Goal: Task Accomplishment & Management: Manage account settings

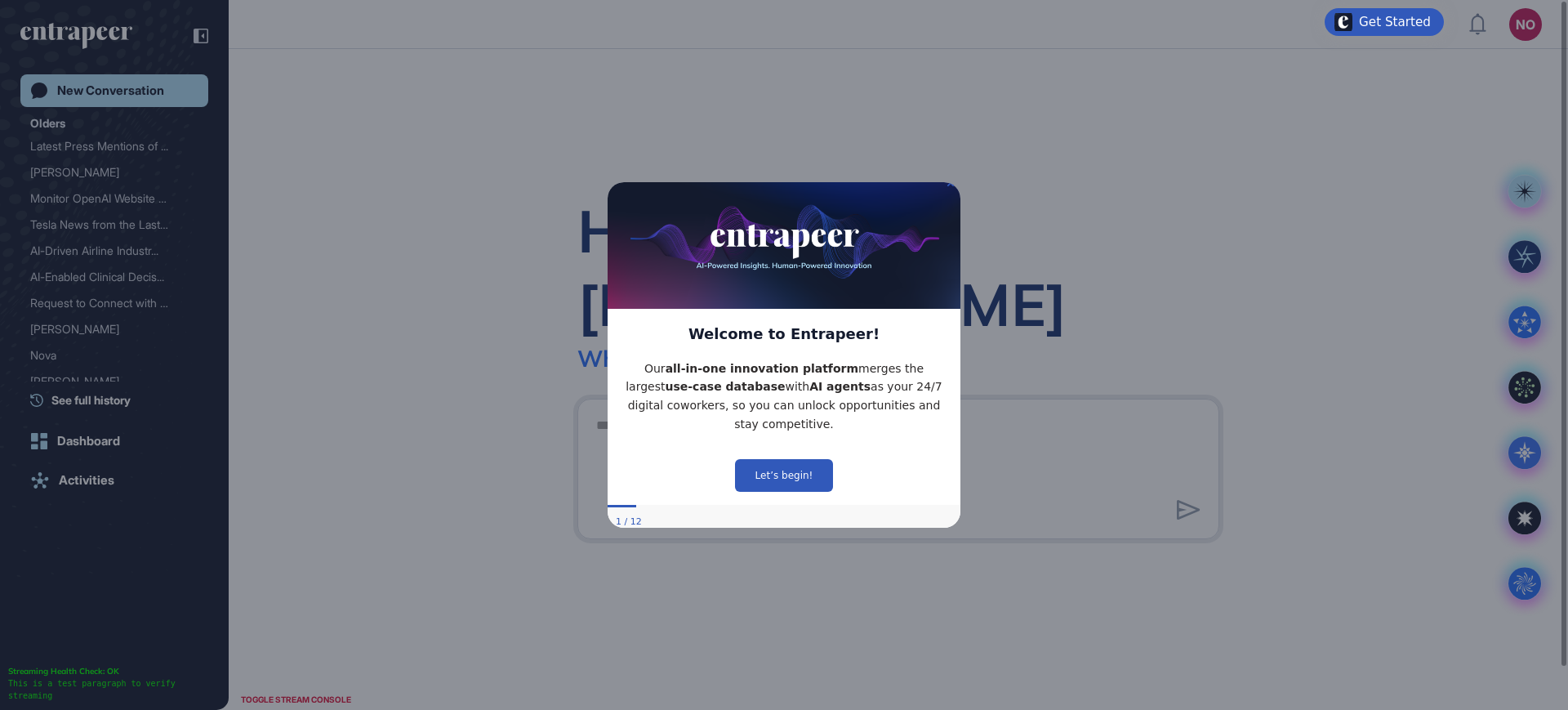
drag, startPoint x: 1296, startPoint y: 91, endPoint x: 1246, endPoint y: 98, distance: 50.5
click at [1296, 93] on div "Hello, Naciye What sparks your interest today? .cls-2{fill:#fff}" at bounding box center [898, 379] width 1339 height 661
click at [954, 193] on img at bounding box center [783, 241] width 352 height 136
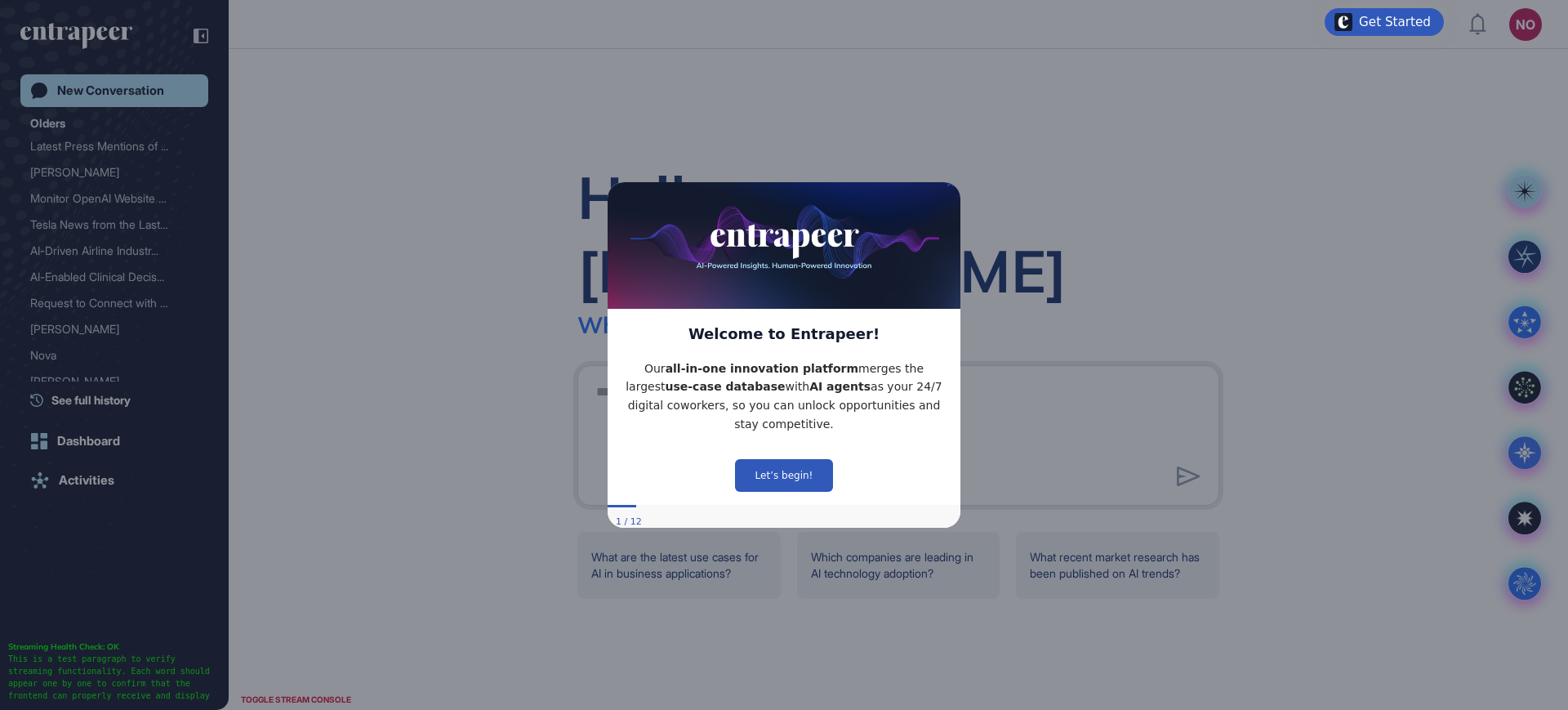
click at [953, 186] on icon "Close Preview" at bounding box center [950, 183] width 7 height 7
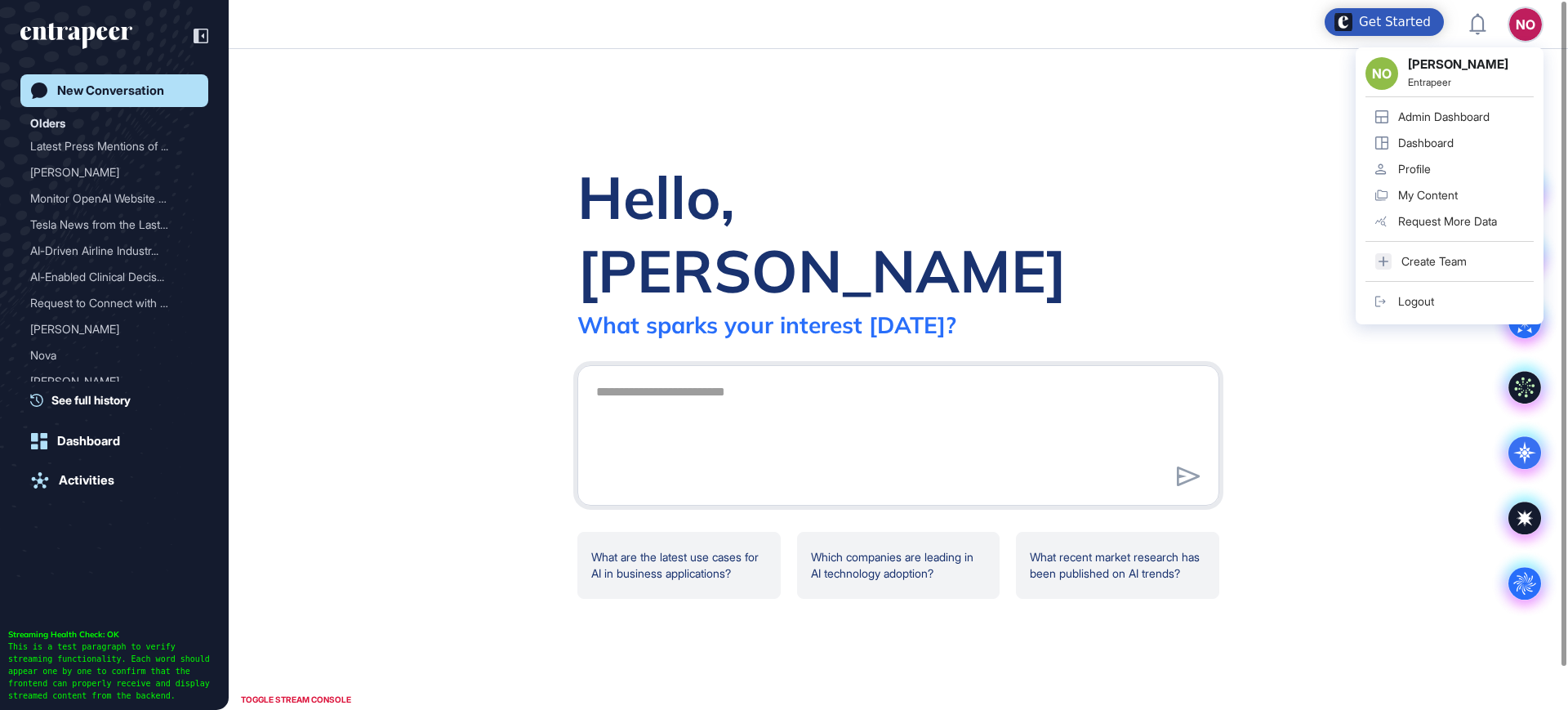
click at [1472, 116] on div "Admin Dashboard" at bounding box center [1444, 117] width 92 height 13
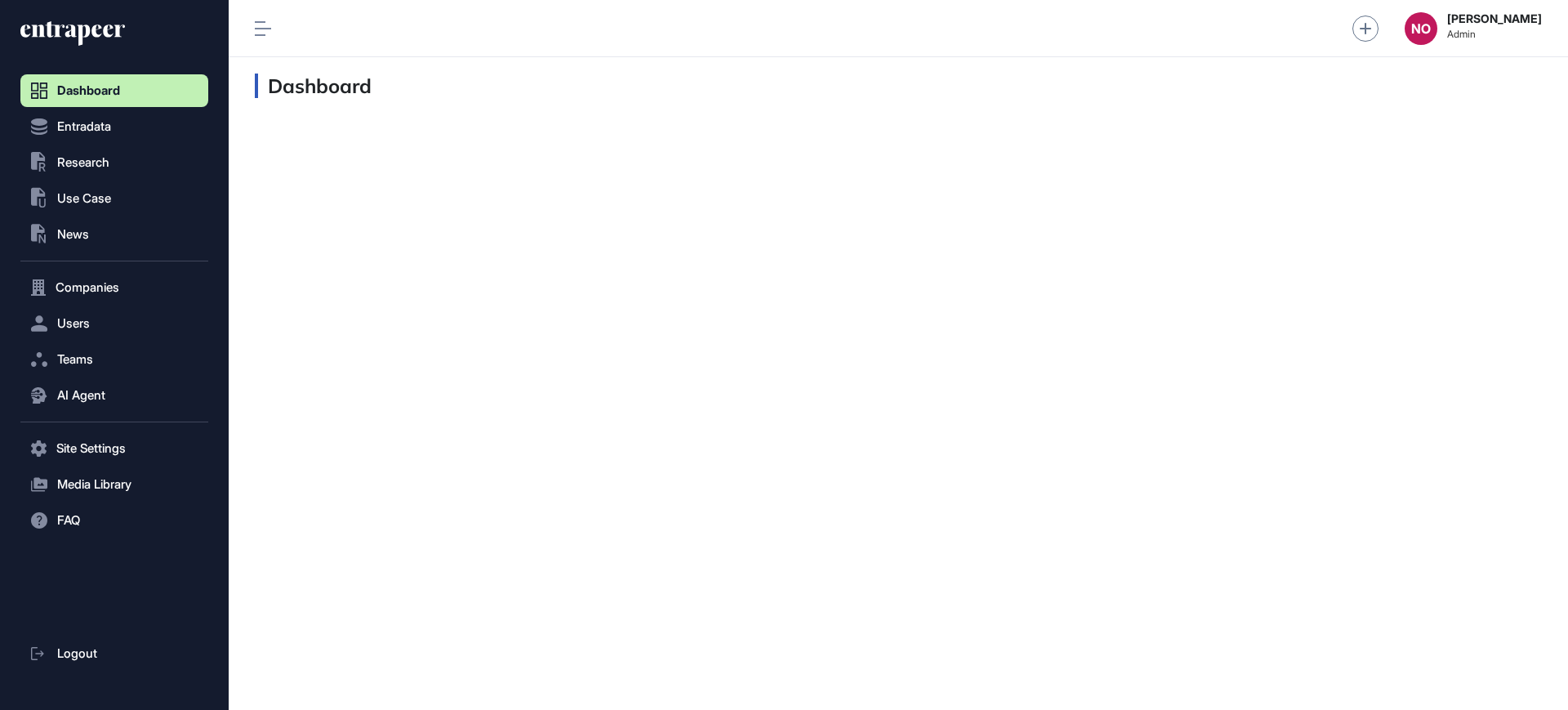
scroll to position [1, 1]
click at [103, 291] on span "Companies" at bounding box center [87, 288] width 64 height 13
click at [100, 315] on span "Company List" at bounding box center [89, 322] width 71 height 13
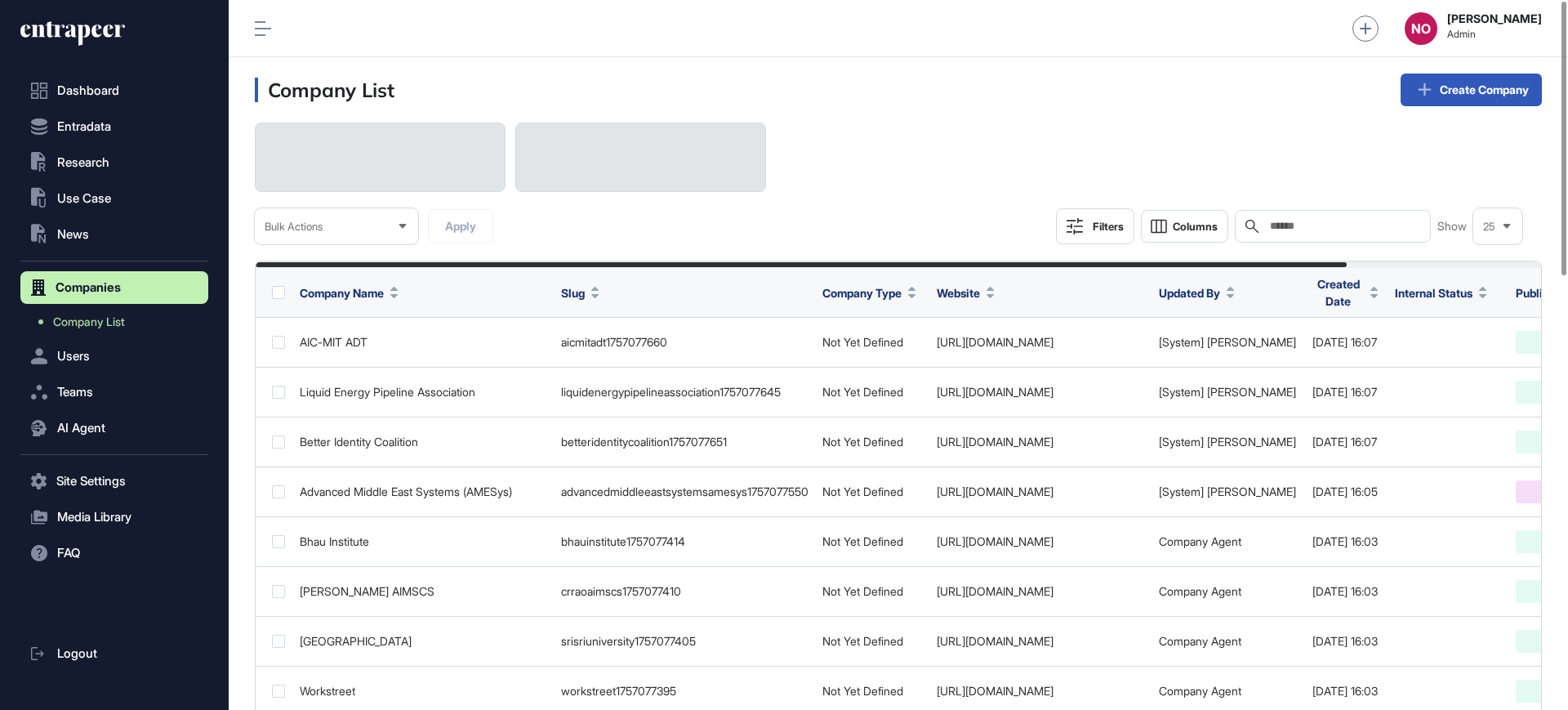
click at [1376, 226] on input "text" at bounding box center [1344, 226] width 152 height 13
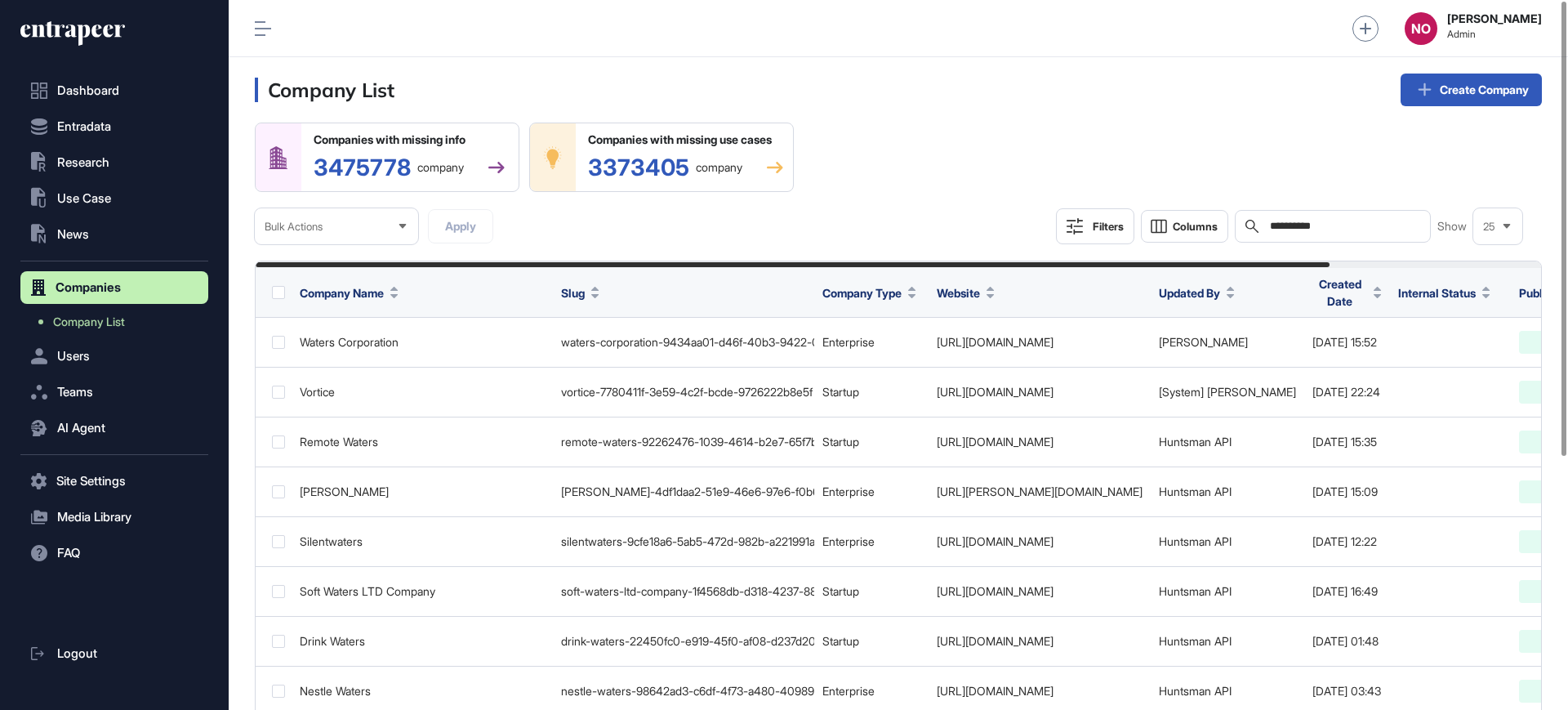
type input "**********"
click at [1301, 256] on div "**********" at bounding box center [898, 546] width 1286 height 848
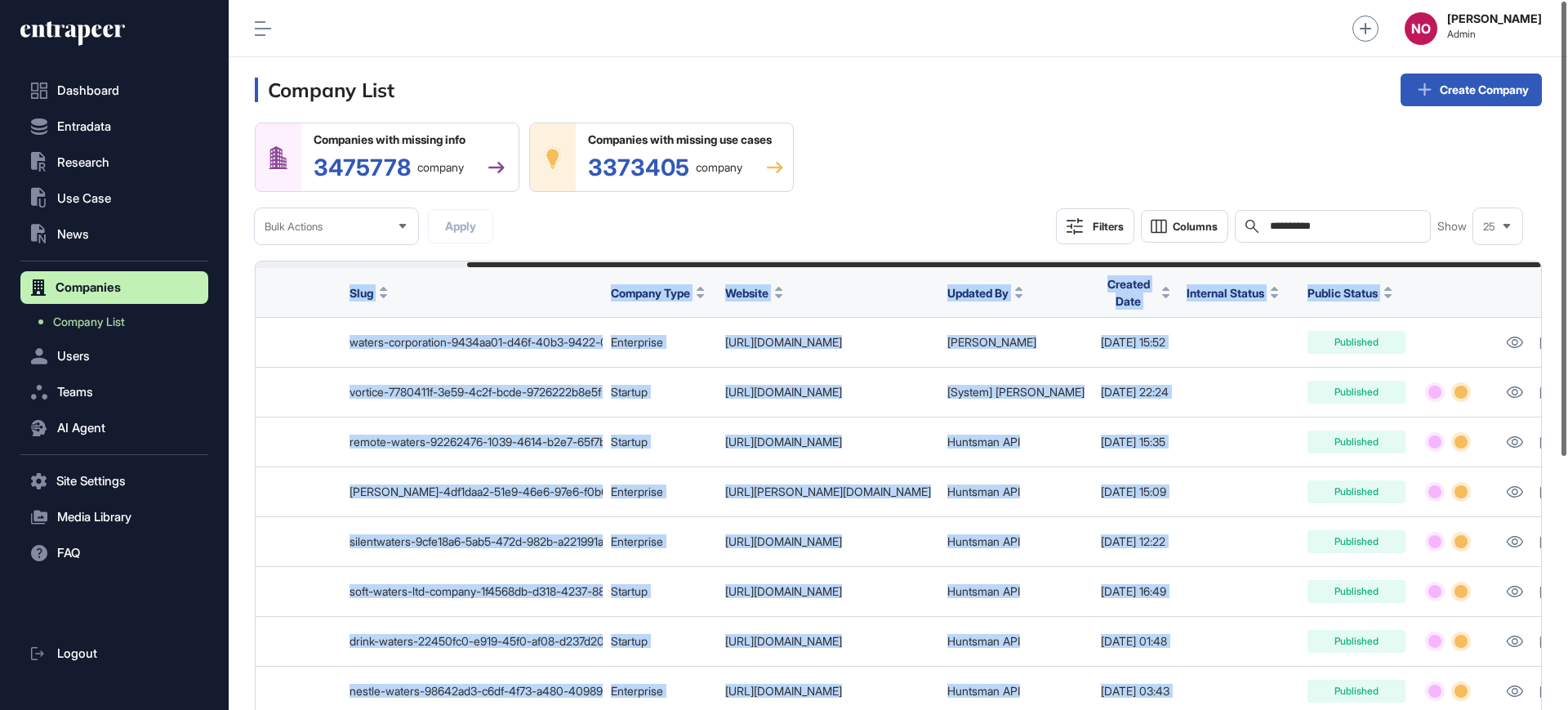
scroll to position [0, 253]
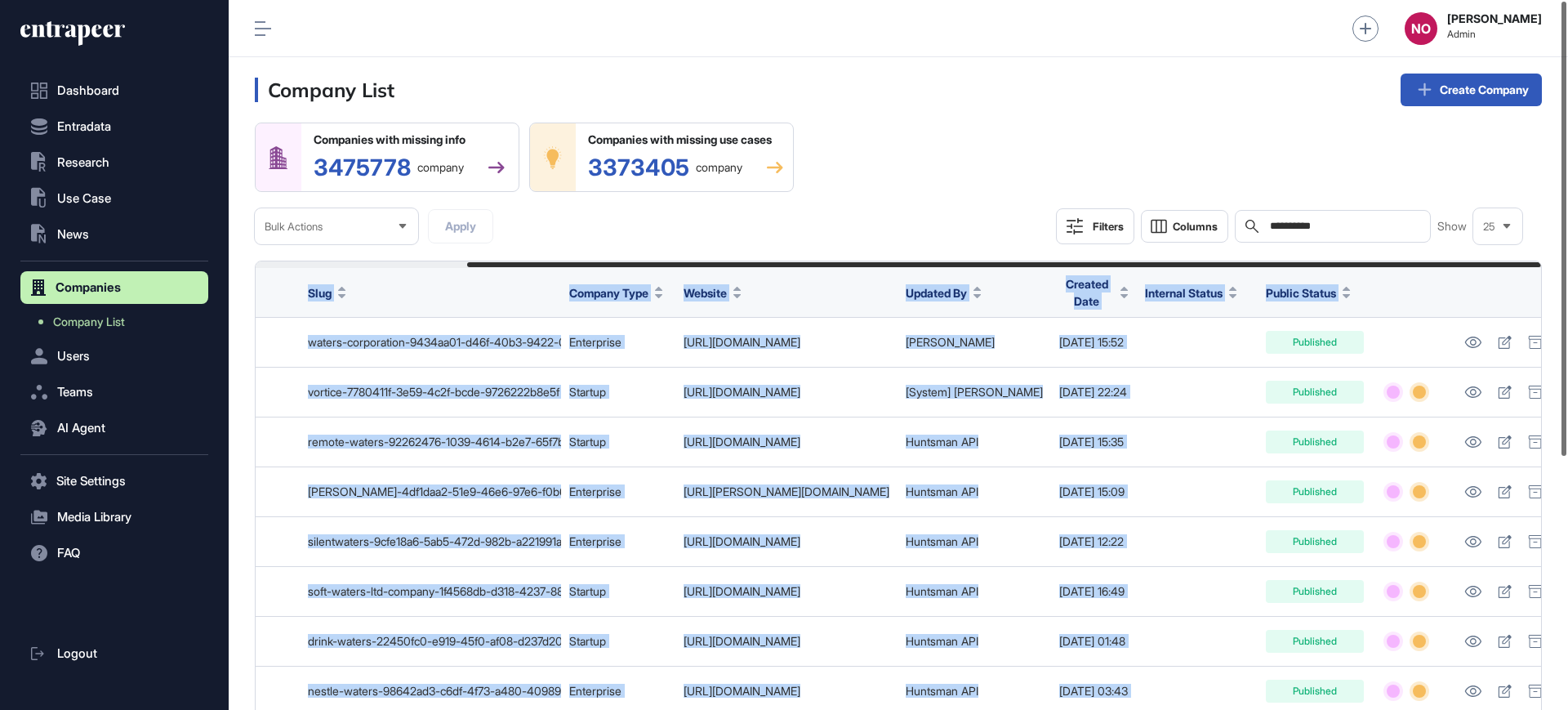
drag, startPoint x: 1301, startPoint y: 262, endPoint x: 1563, endPoint y: 290, distance: 263.5
click at [1567, 281] on div "**********" at bounding box center [898, 355] width 1339 height 710
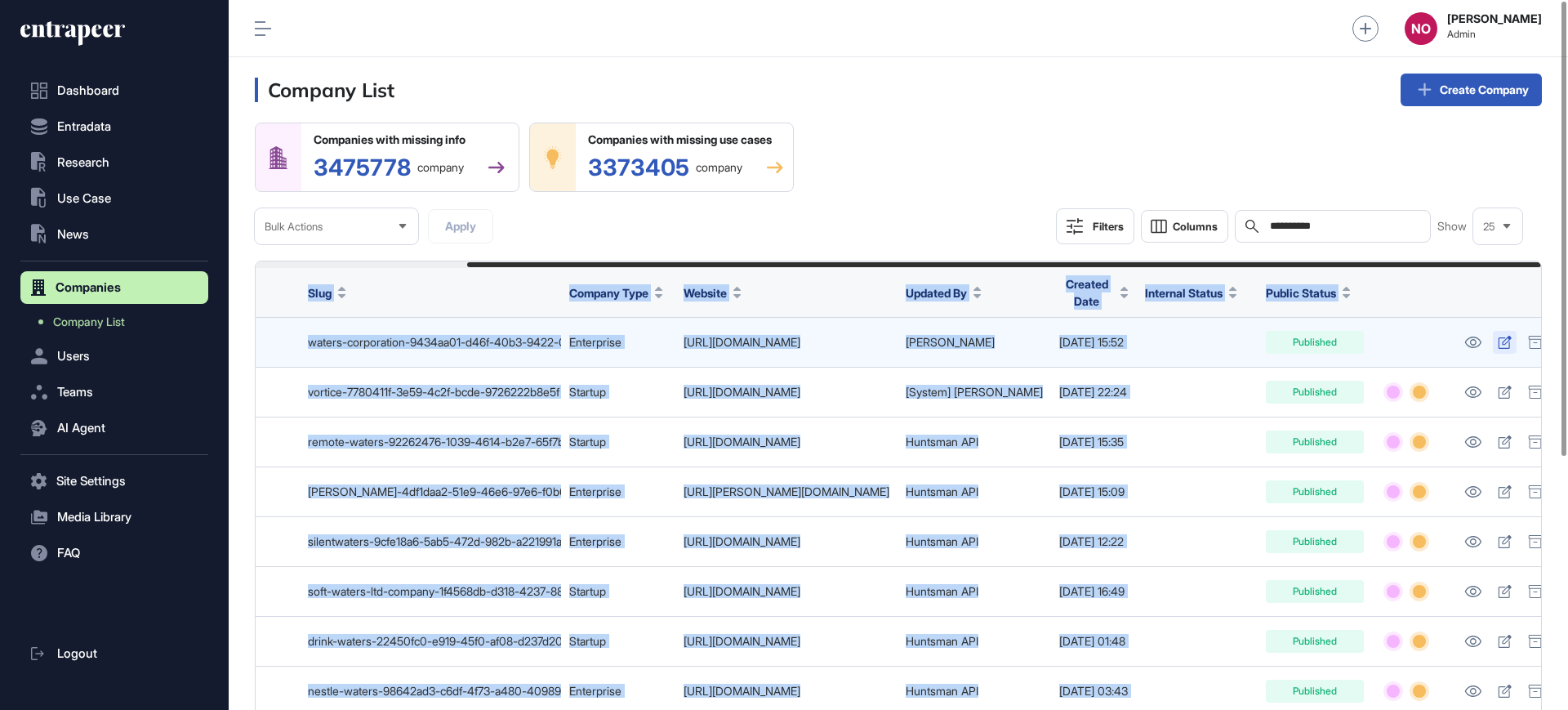
click at [1497, 339] on icon at bounding box center [1504, 342] width 13 height 13
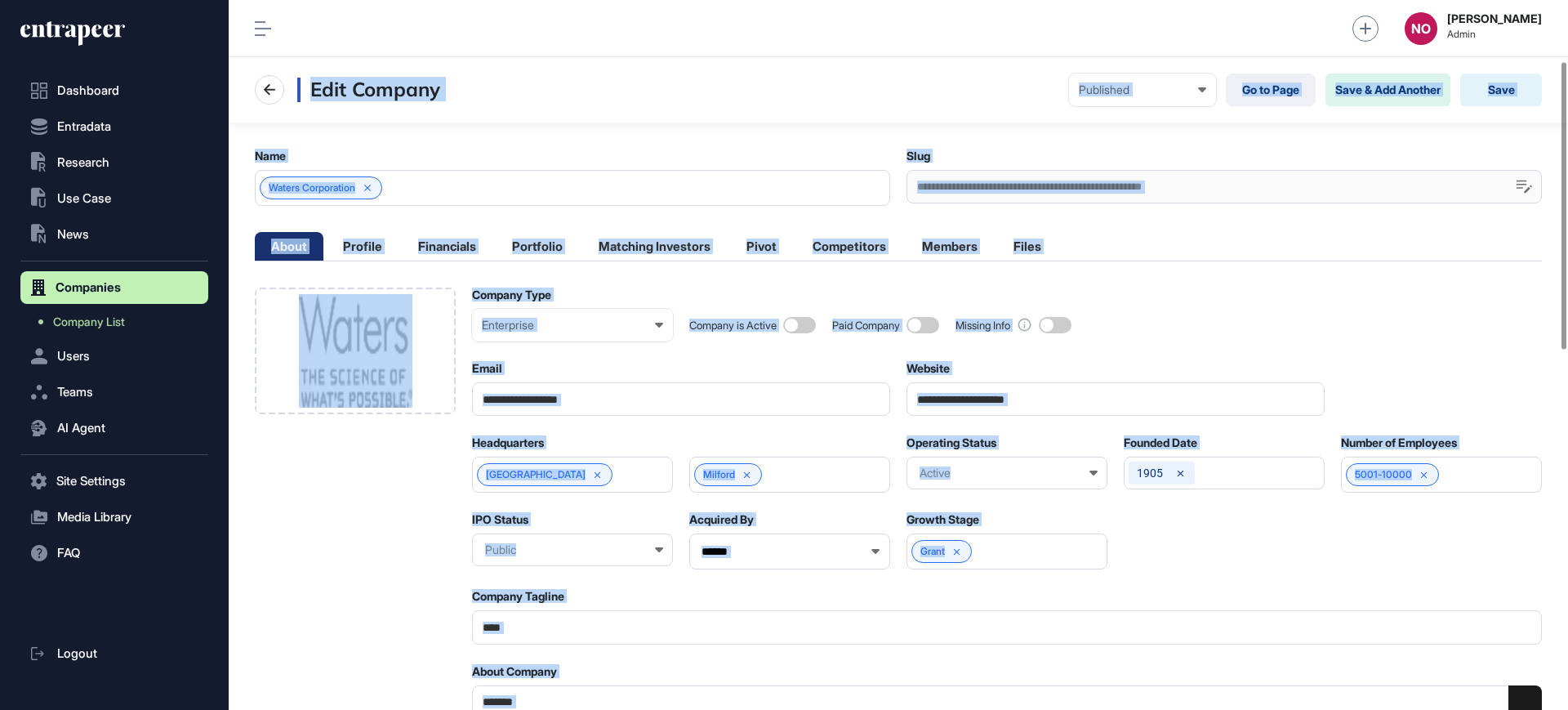
scroll to position [1038, 0]
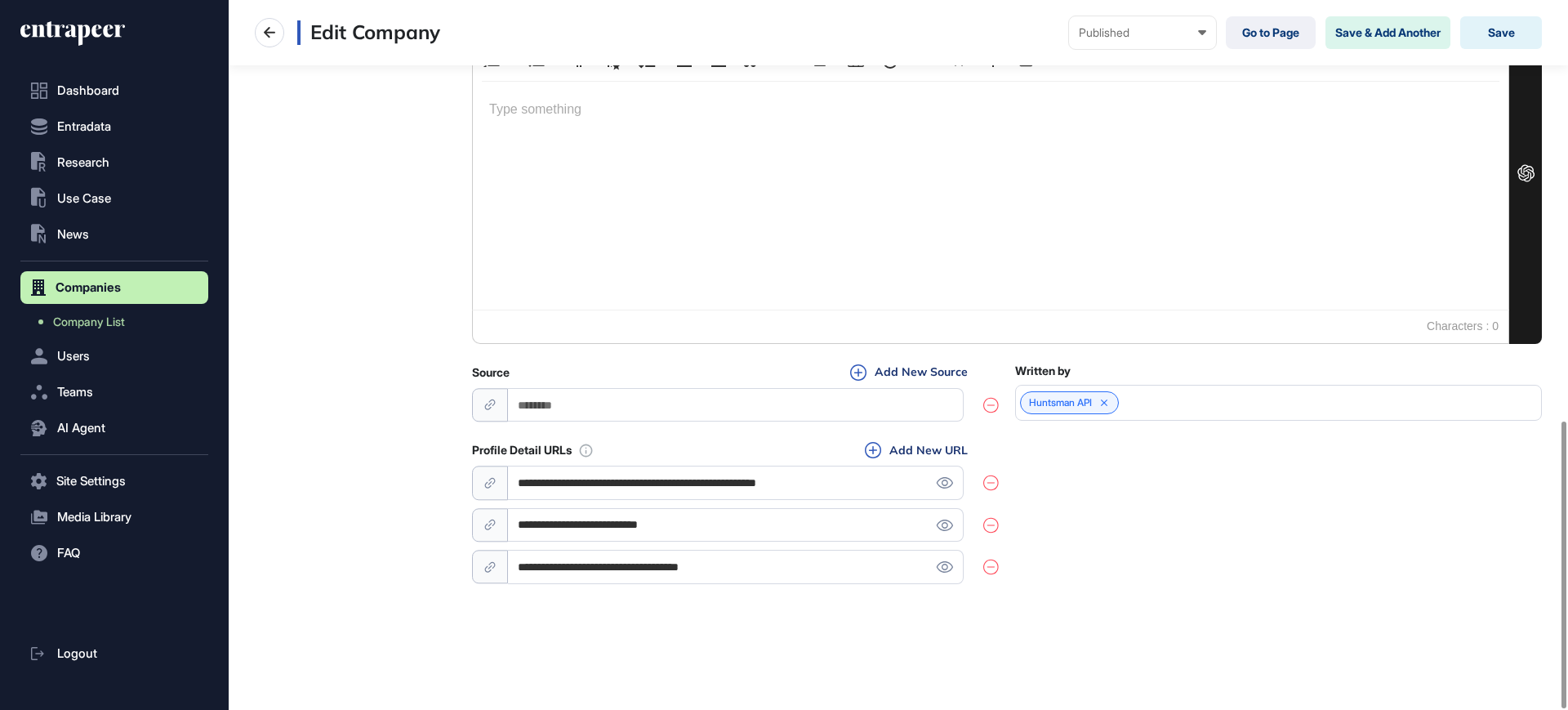
click at [762, 472] on input "**********" at bounding box center [735, 482] width 456 height 33
drag, startPoint x: 113, startPoint y: 118, endPoint x: 113, endPoint y: 127, distance: 9.0
click at [111, 120] on span "Entradata" at bounding box center [84, 127] width 53 height 13
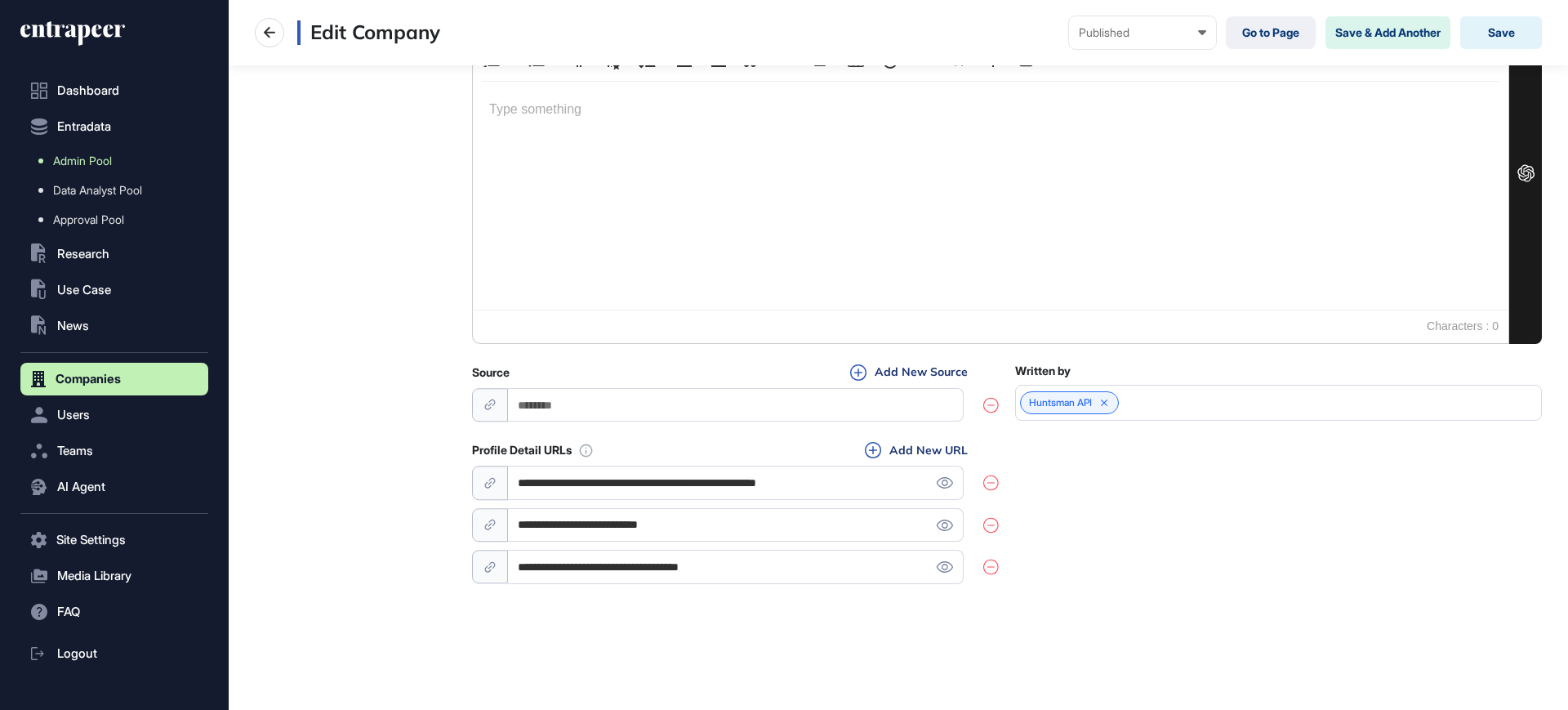
click at [117, 165] on link "Admin Pool" at bounding box center [118, 161] width 180 height 30
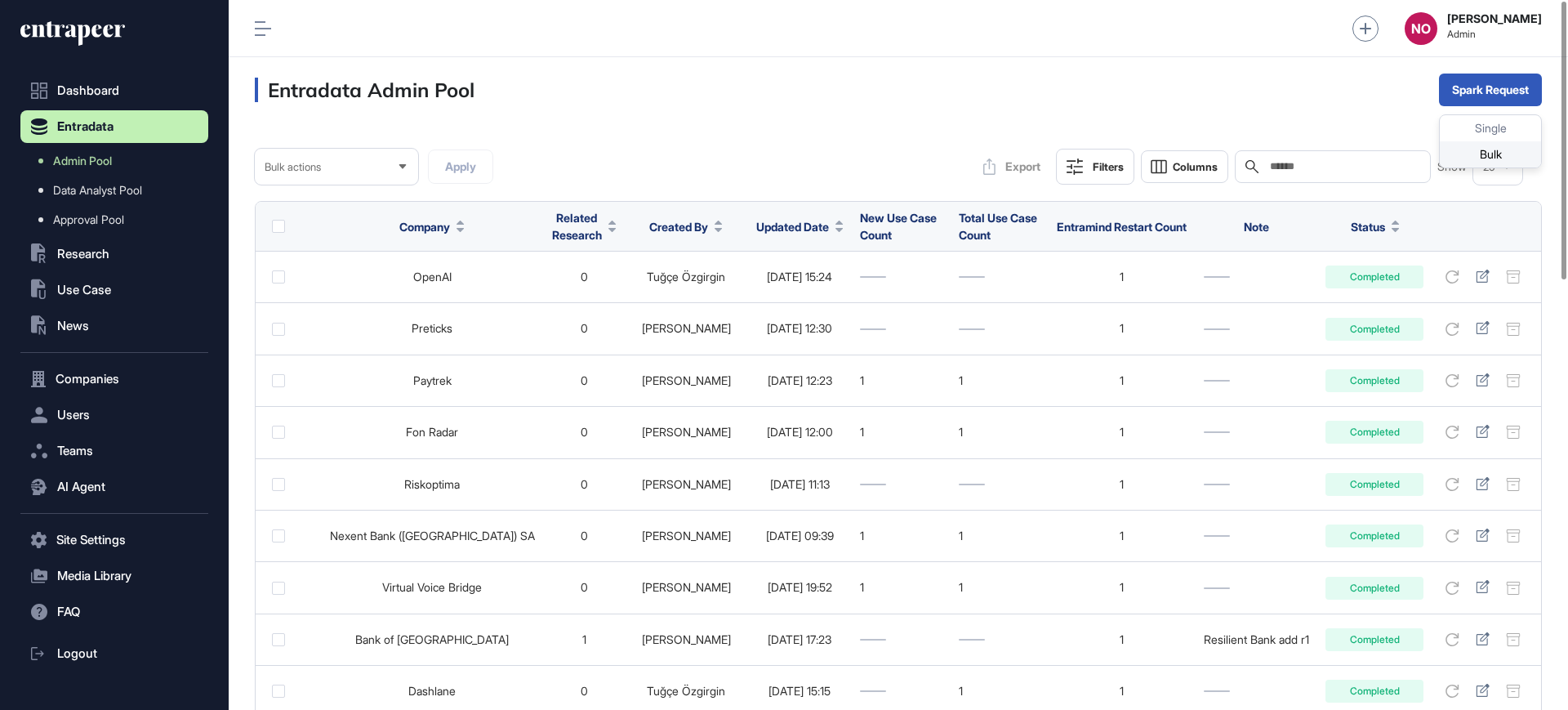
click at [1477, 149] on div "Bulk" at bounding box center [1490, 154] width 101 height 26
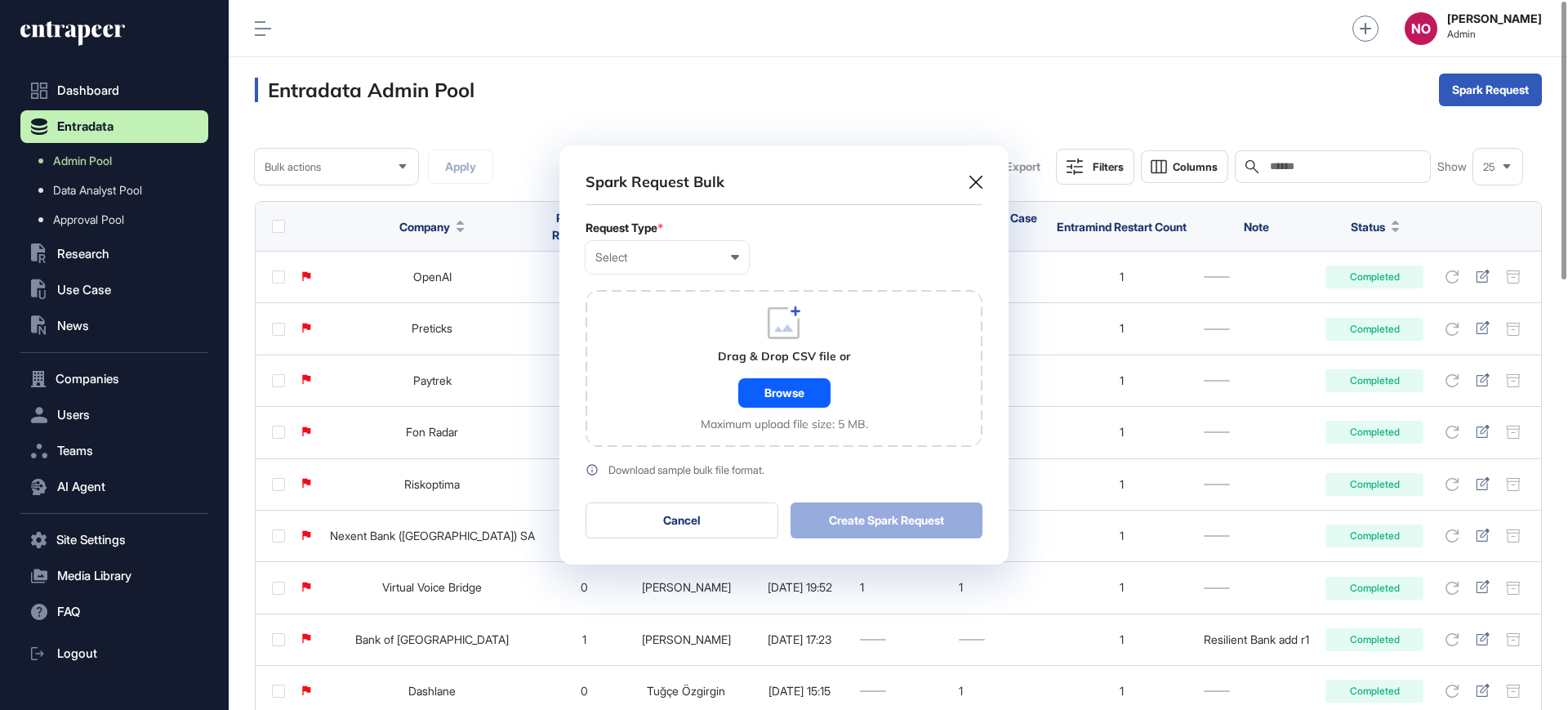
scroll to position [1, 8]
click at [706, 264] on div "Select User Company Customer Request ID" at bounding box center [667, 257] width 163 height 32
click at [0, 0] on div "Company" at bounding box center [0, 0] width 0 height 0
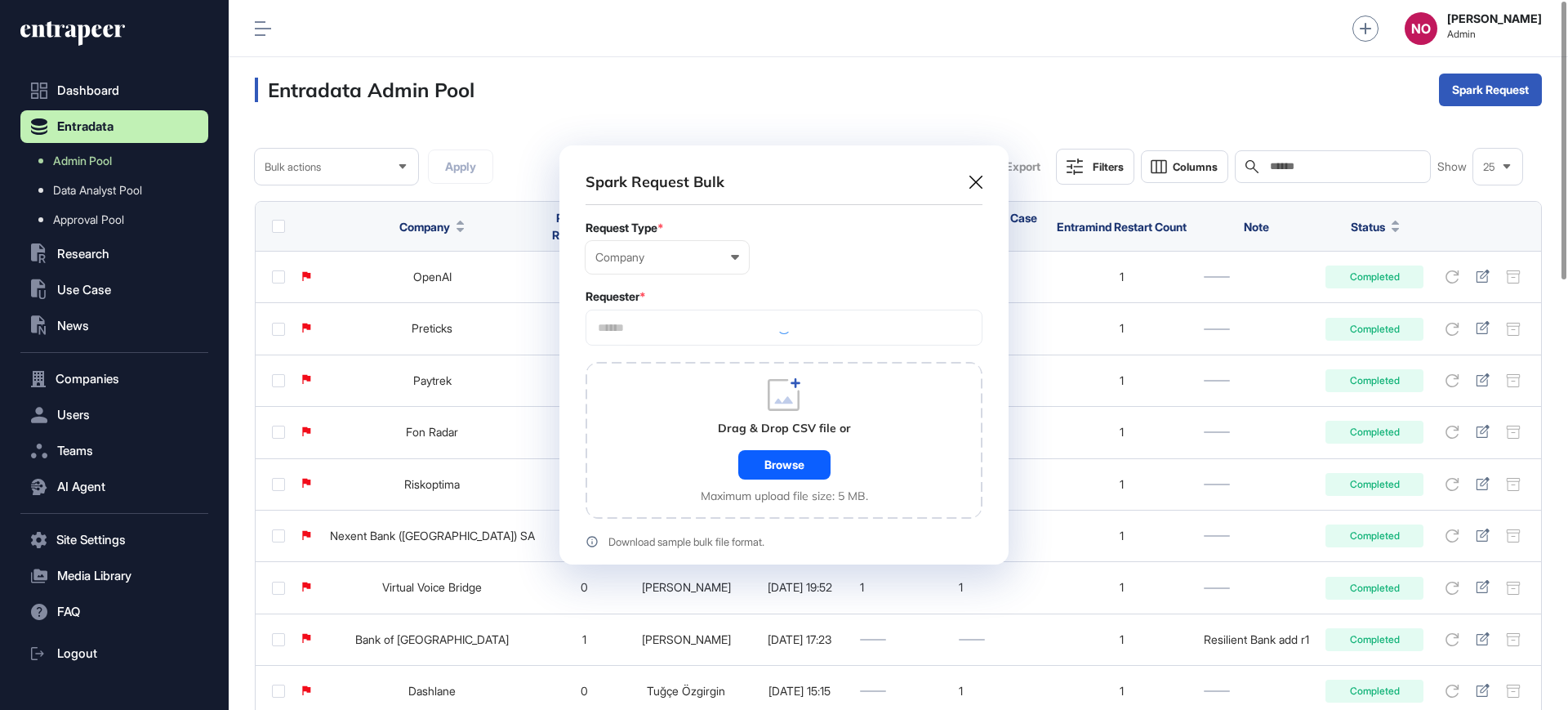
scroll to position [491, 449]
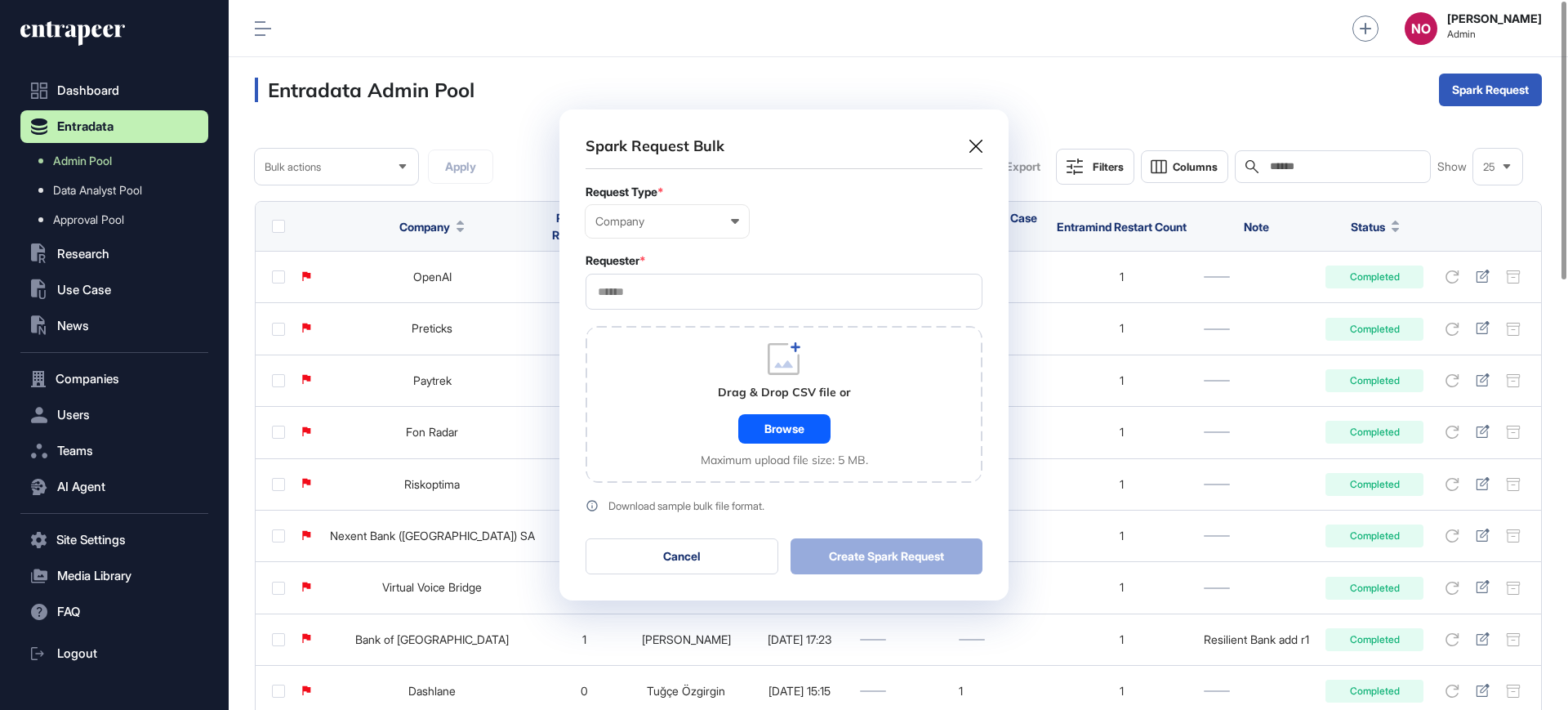
click at [715, 283] on div at bounding box center [784, 291] width 397 height 36
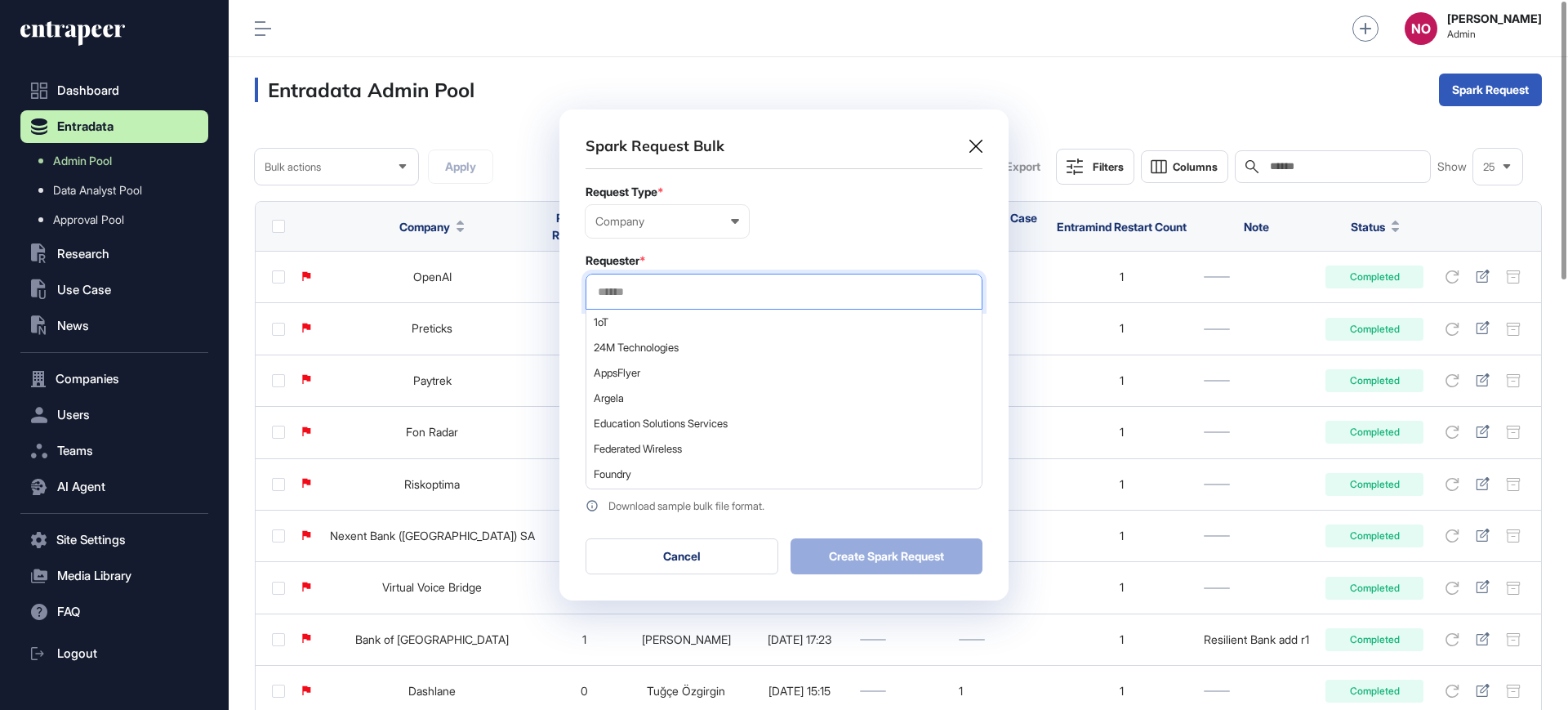
drag, startPoint x: 712, startPoint y: 284, endPoint x: 710, endPoint y: 294, distance: 10.2
click at [710, 291] on input "text" at bounding box center [783, 291] width 375 height 14
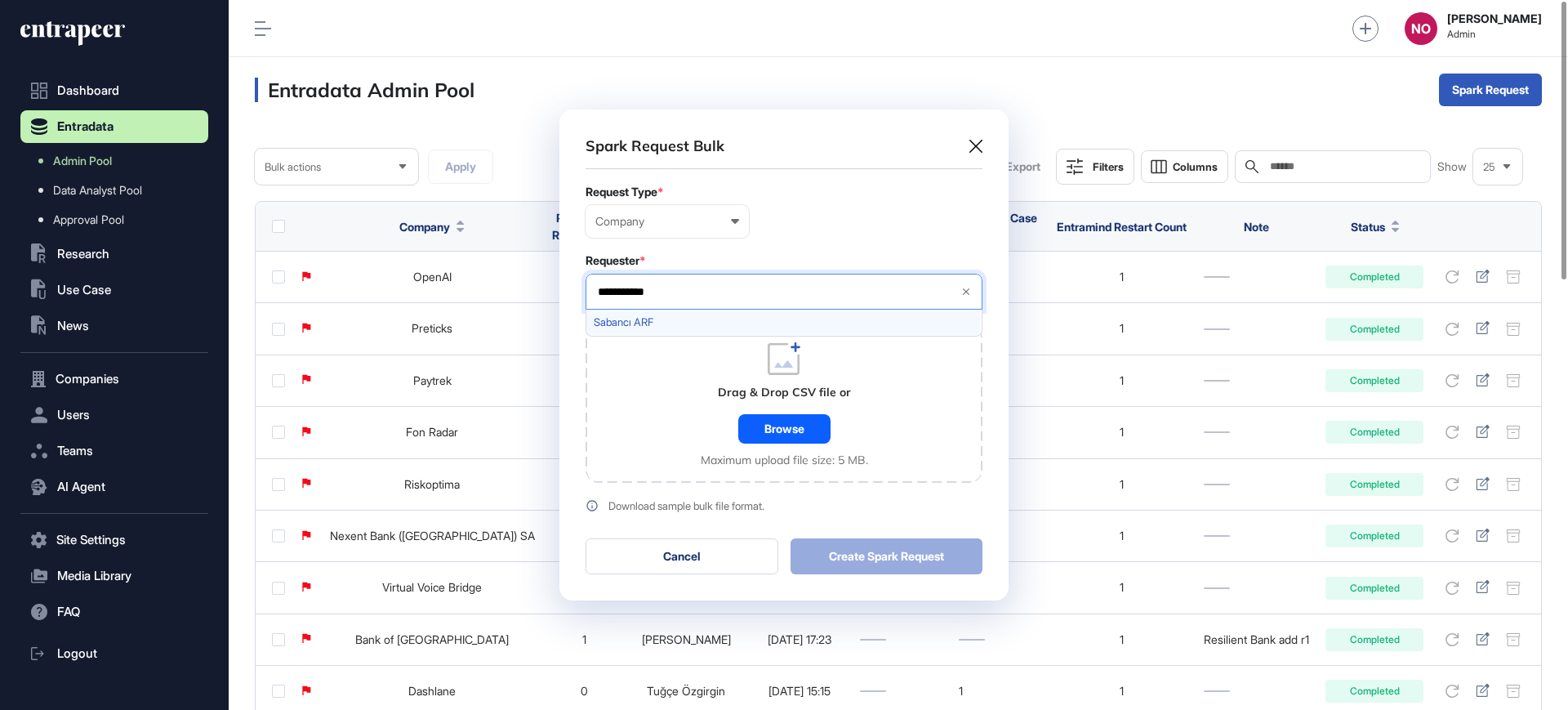
type input "**********"
click at [658, 324] on span "Sabancı ARF" at bounding box center [783, 322] width 379 height 12
click at [654, 426] on div "Drag & Drop CSV file or Browse Maximum upload file size: 5 MB." at bounding box center [784, 404] width 397 height 157
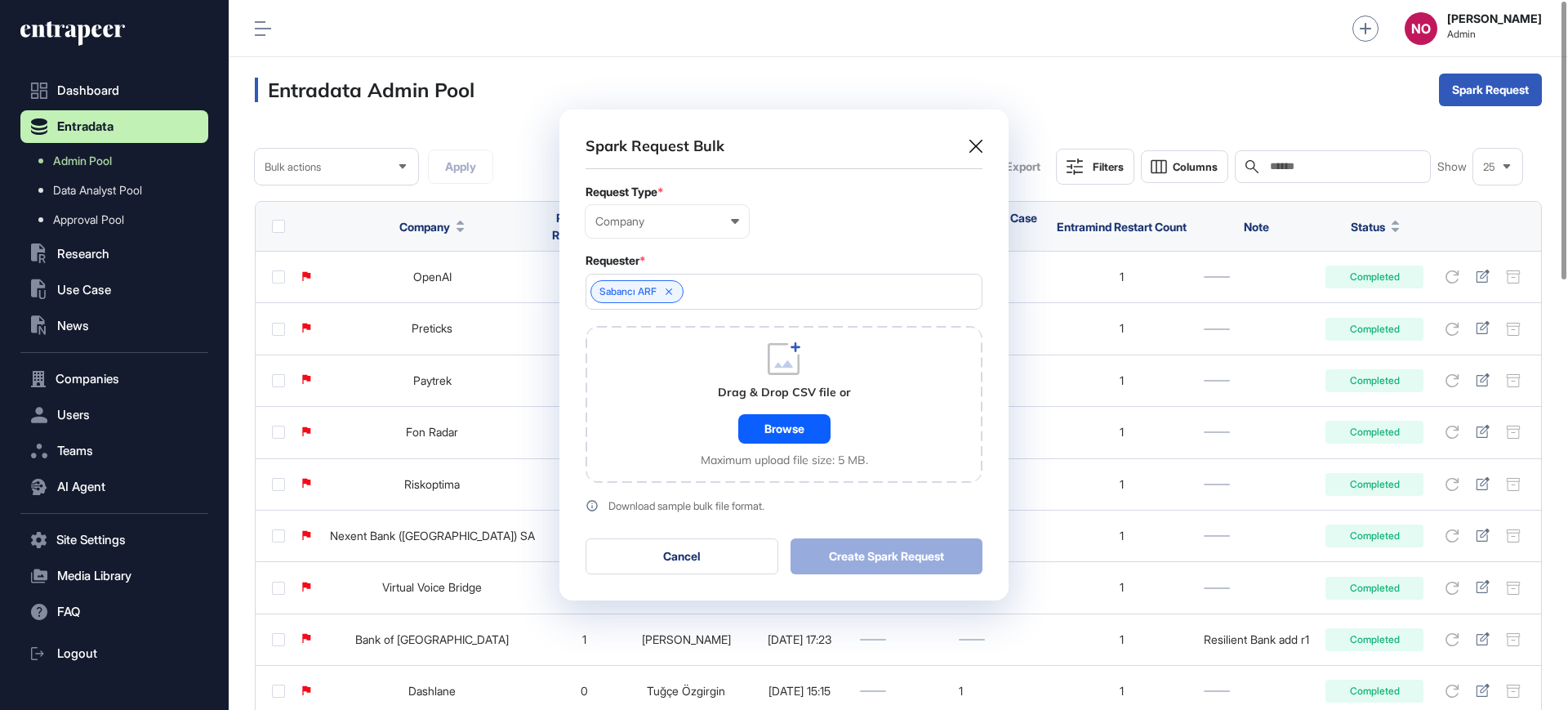
click at [786, 444] on div "Drag & Drop CSV file or Browse Maximum upload file size: 5 MB." at bounding box center [784, 404] width 167 height 124
click at [791, 424] on div "Browse" at bounding box center [784, 428] width 93 height 30
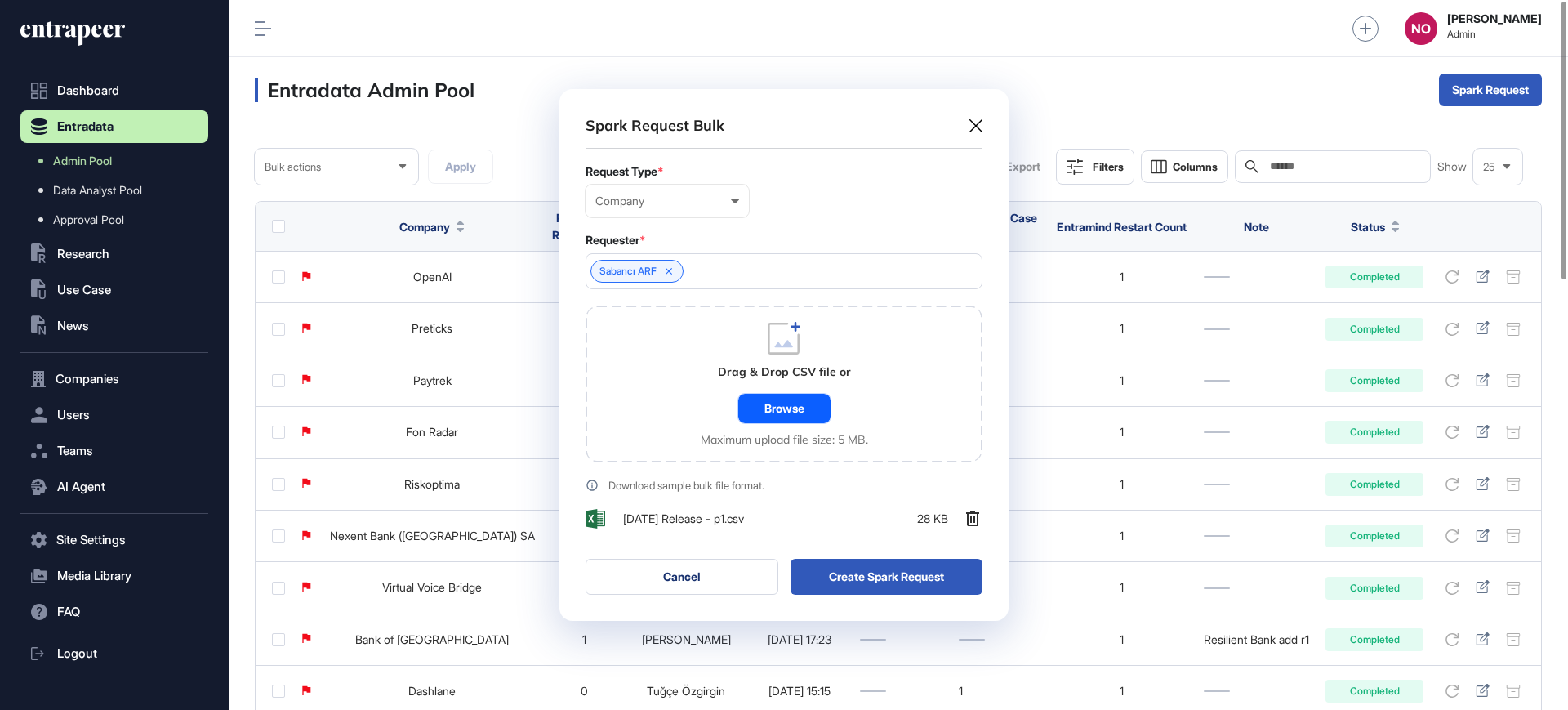
scroll to position [532, 449]
click at [837, 575] on button "Create Spark Request" at bounding box center [887, 577] width 193 height 36
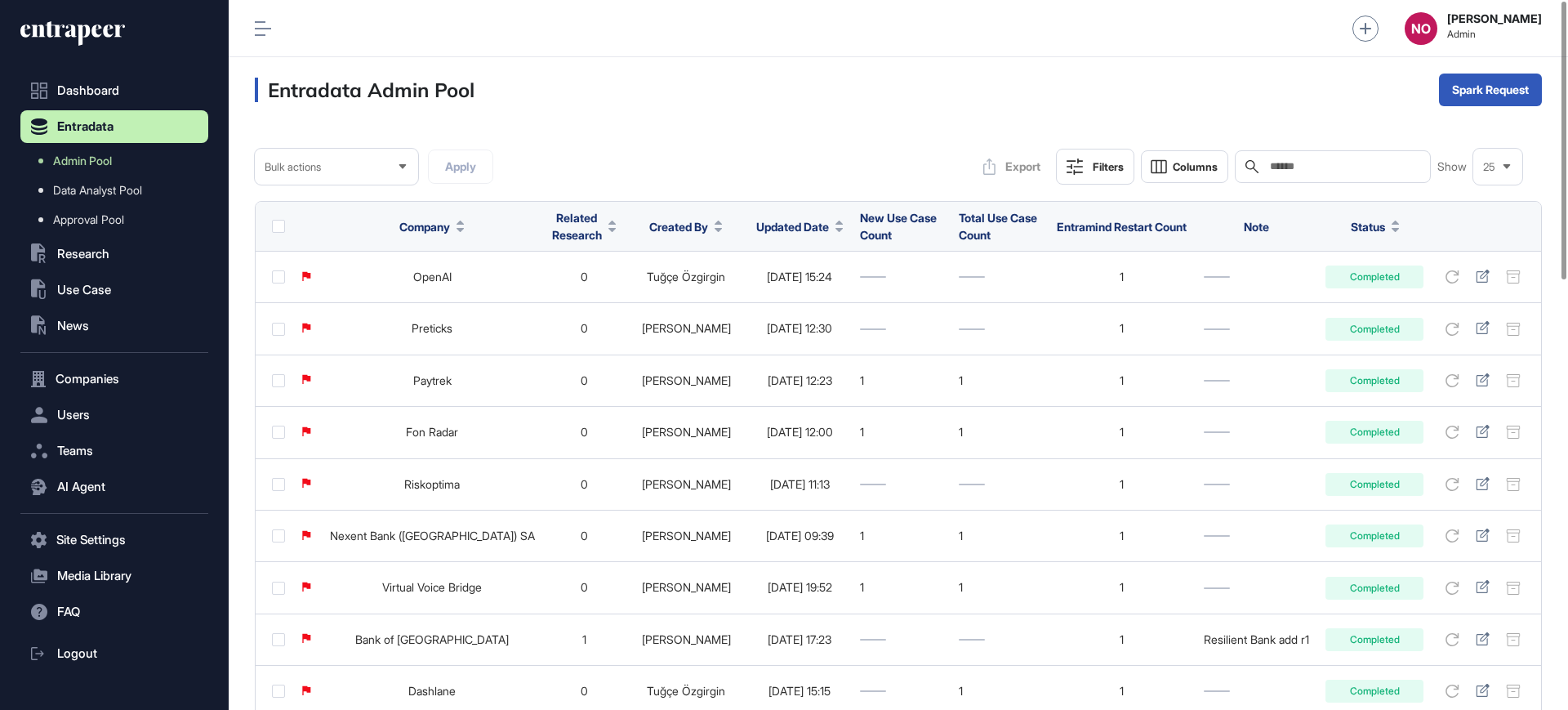
click at [756, 228] on span "Updated Date" at bounding box center [793, 226] width 73 height 17
click at [758, 284] on div "Sort Descending" at bounding box center [763, 295] width 101 height 24
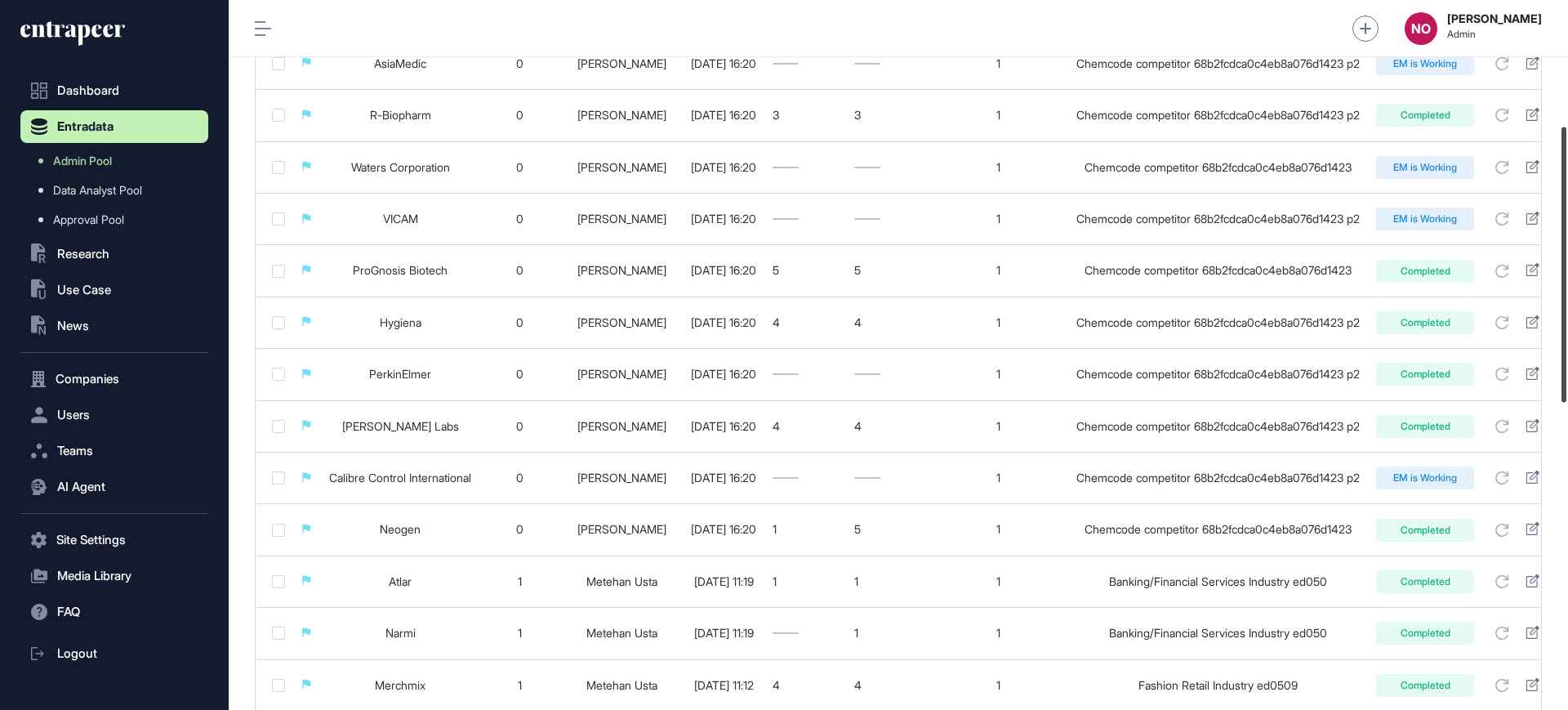
scroll to position [326, 0]
drag, startPoint x: 1567, startPoint y: 333, endPoint x: 1564, endPoint y: 219, distance: 114.0
click at [1564, 219] on div at bounding box center [1563, 265] width 5 height 275
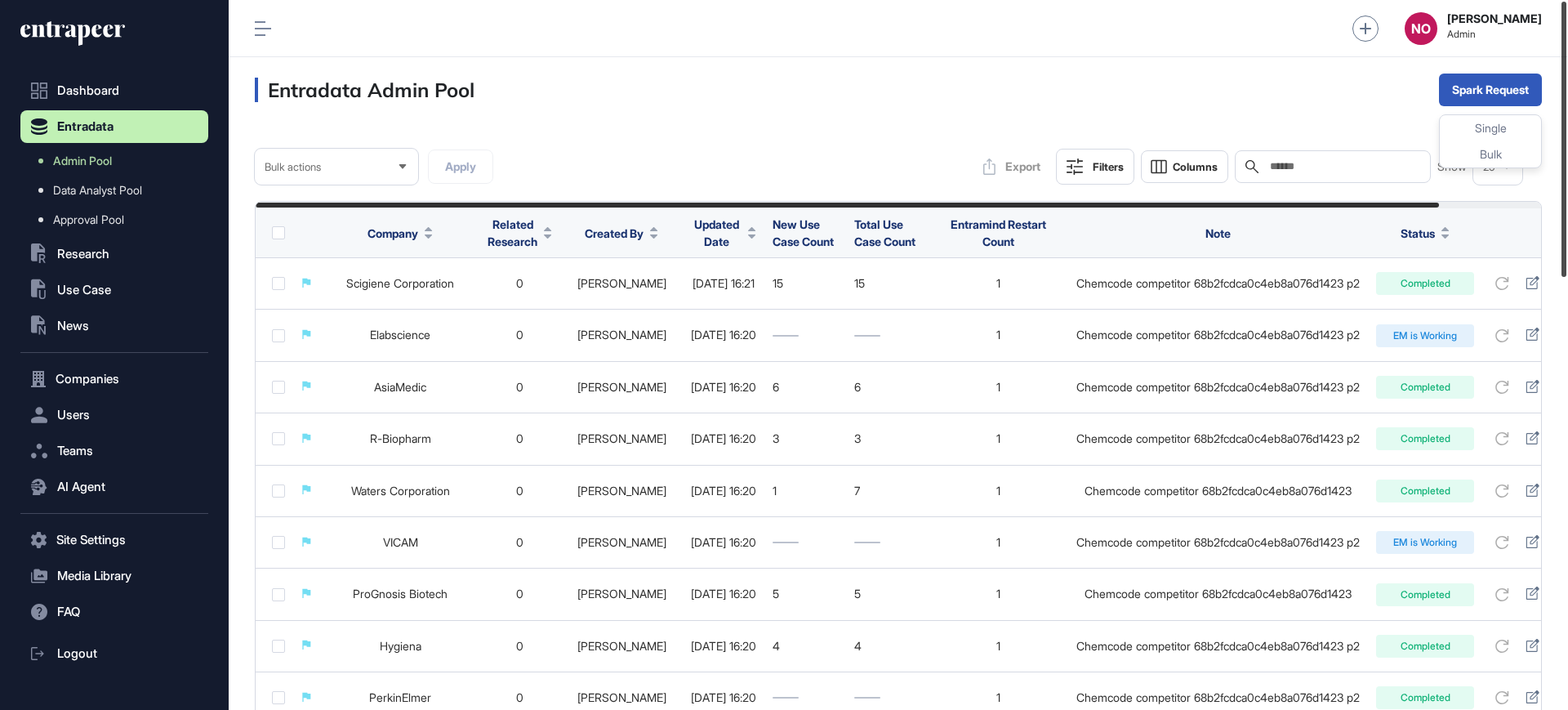
drag, startPoint x: 1567, startPoint y: 96, endPoint x: 1517, endPoint y: 7, distance: 102.1
click at [1535, 18] on div "Admin Dashboard Dashboard Profile My Content Request More Data NO Naciye Ozcan …" at bounding box center [898, 355] width 1339 height 710
click at [1483, 149] on div "Bulk" at bounding box center [1490, 154] width 101 height 26
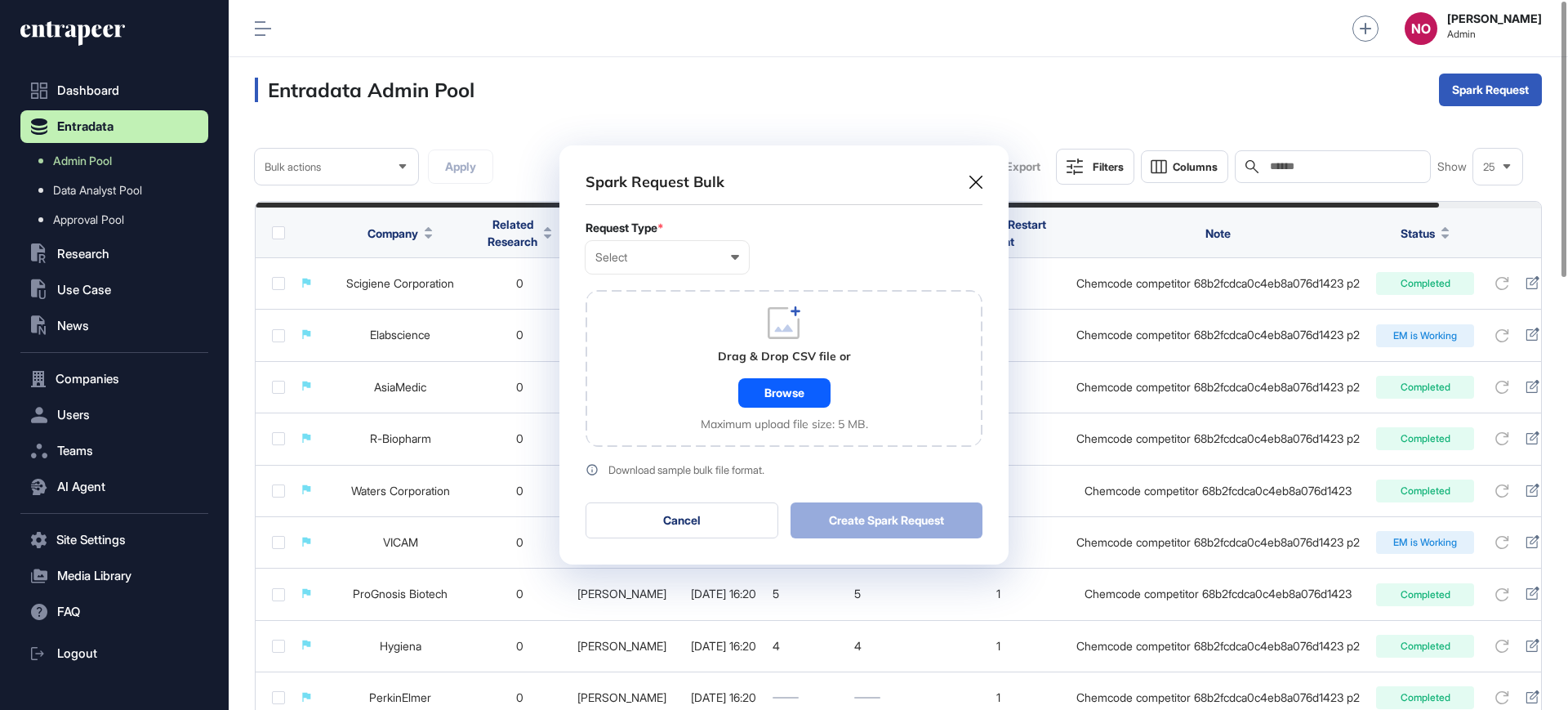
scroll to position [1, 8]
click at [655, 264] on div "Select User Company Customer Request ID" at bounding box center [667, 257] width 163 height 32
click at [0, 0] on div "Company" at bounding box center [0, 0] width 0 height 0
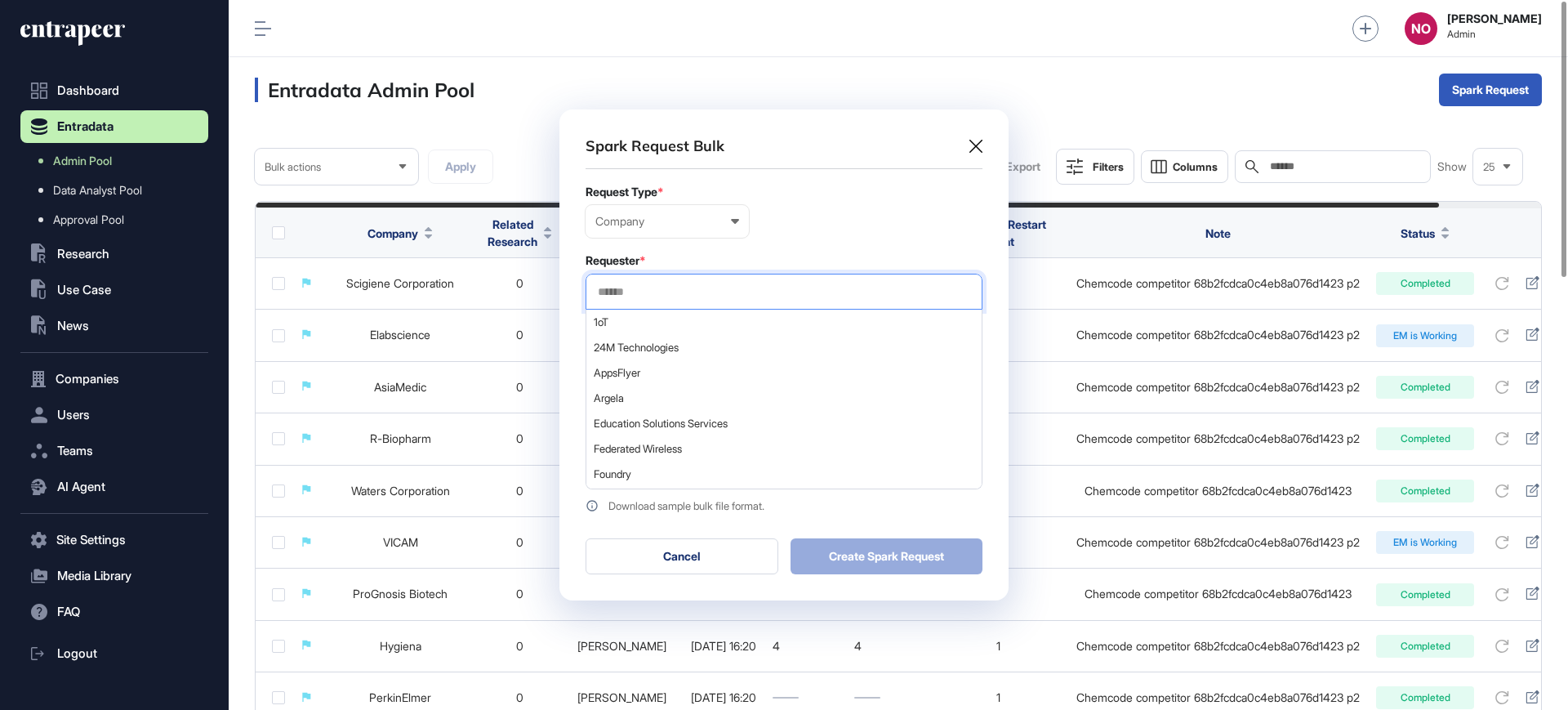
click at [640, 293] on input "text" at bounding box center [783, 291] width 375 height 14
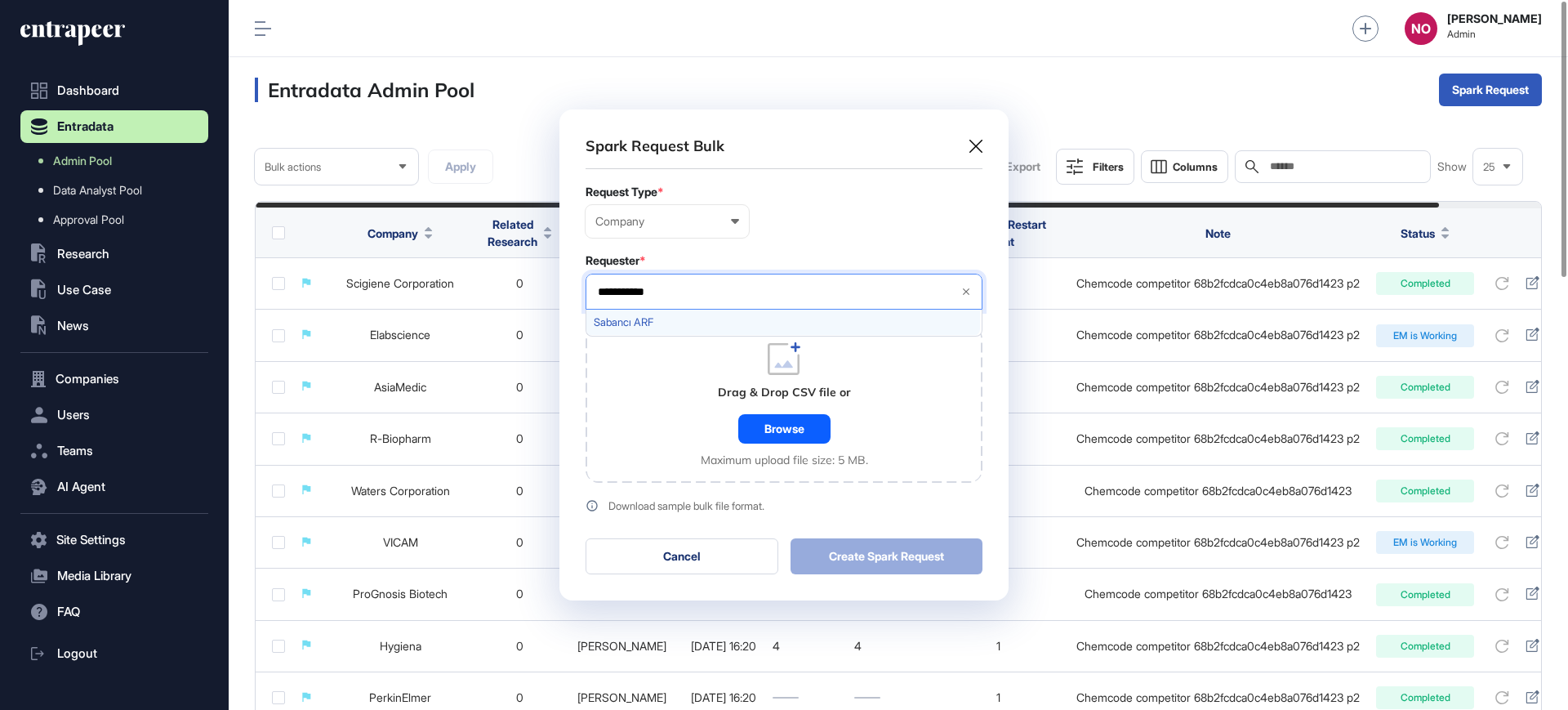
type input "**********"
click at [627, 322] on span "Sabancı ARF" at bounding box center [783, 322] width 379 height 12
click at [632, 435] on div "Drag & Drop CSV file or Browse Maximum upload file size: 5 MB." at bounding box center [784, 404] width 397 height 157
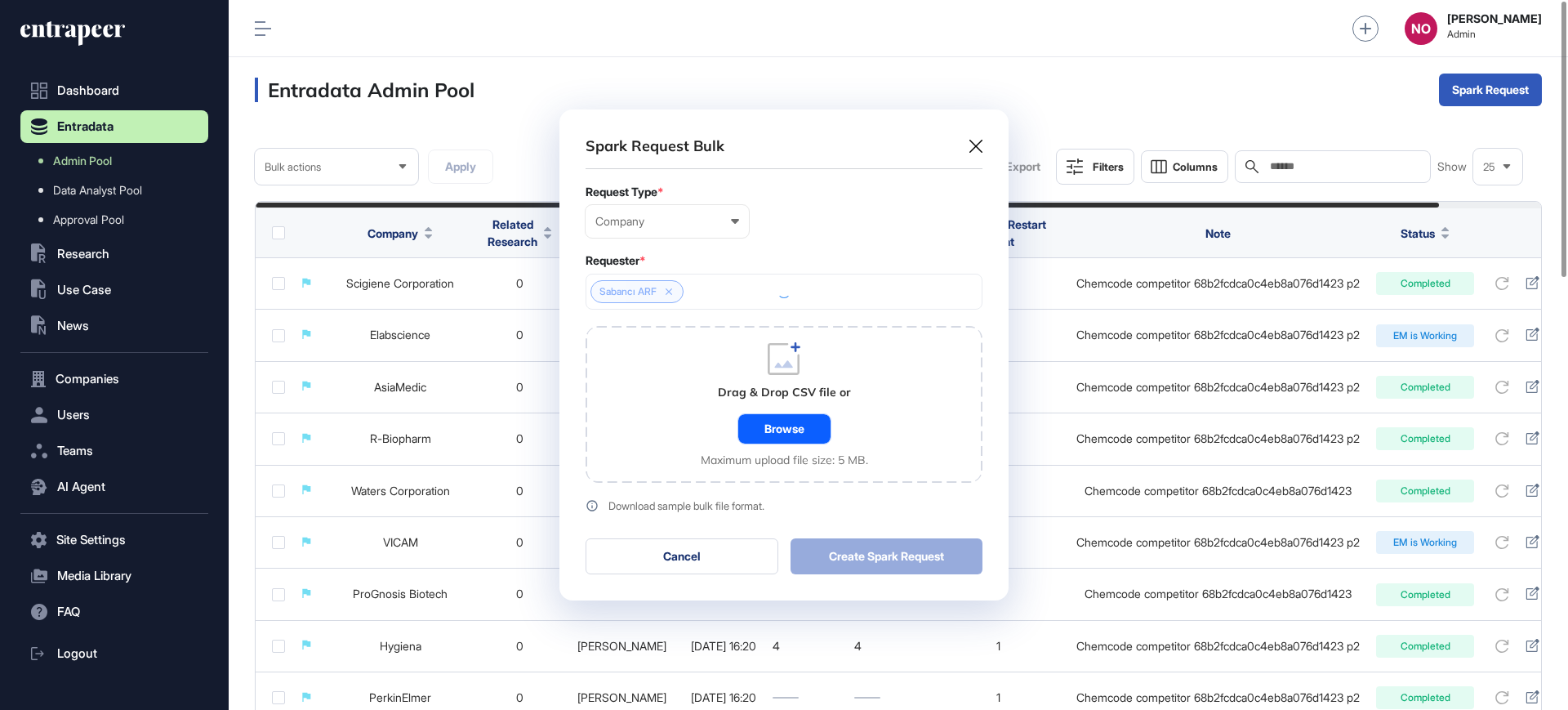
click at [750, 426] on div "Browse" at bounding box center [784, 428] width 93 height 30
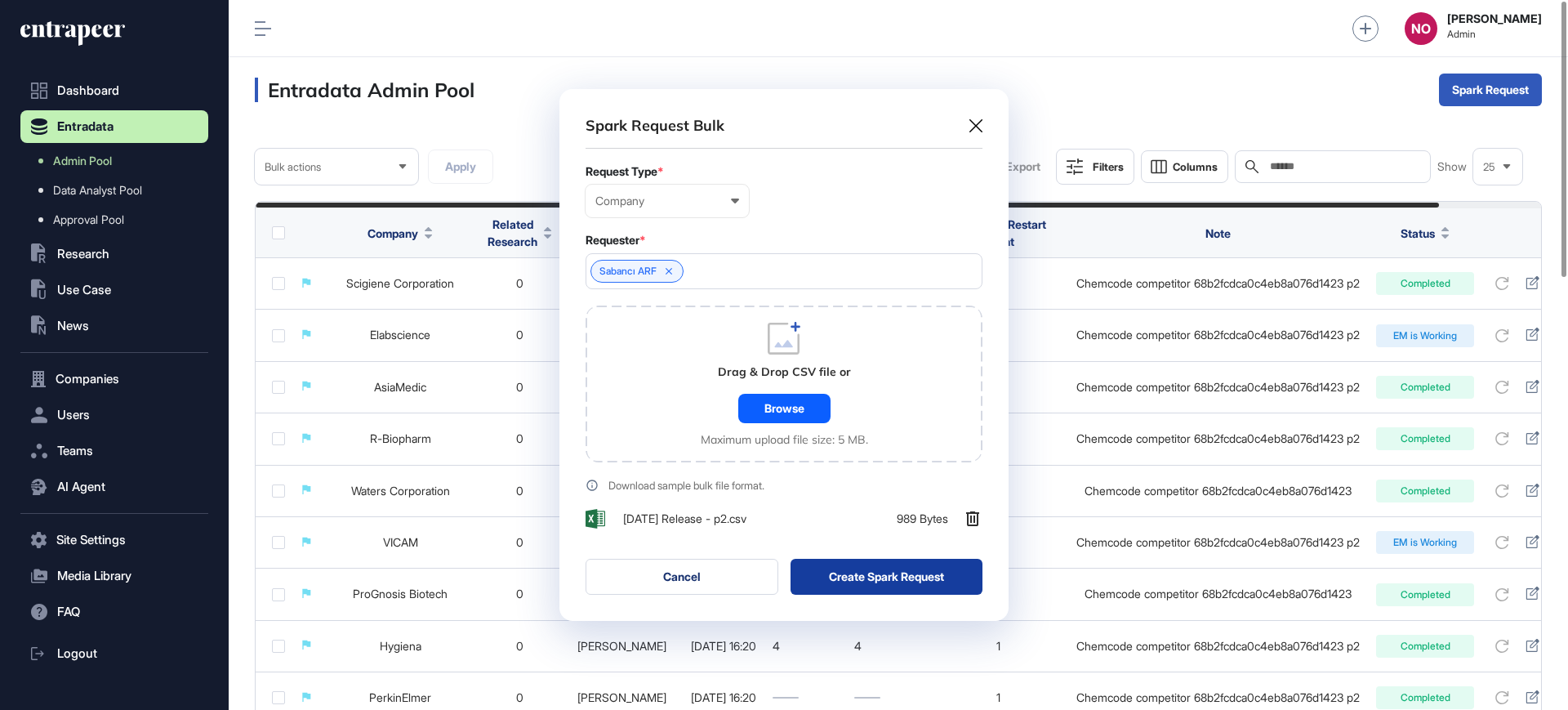
click at [901, 573] on button "Create Spark Request" at bounding box center [887, 577] width 193 height 36
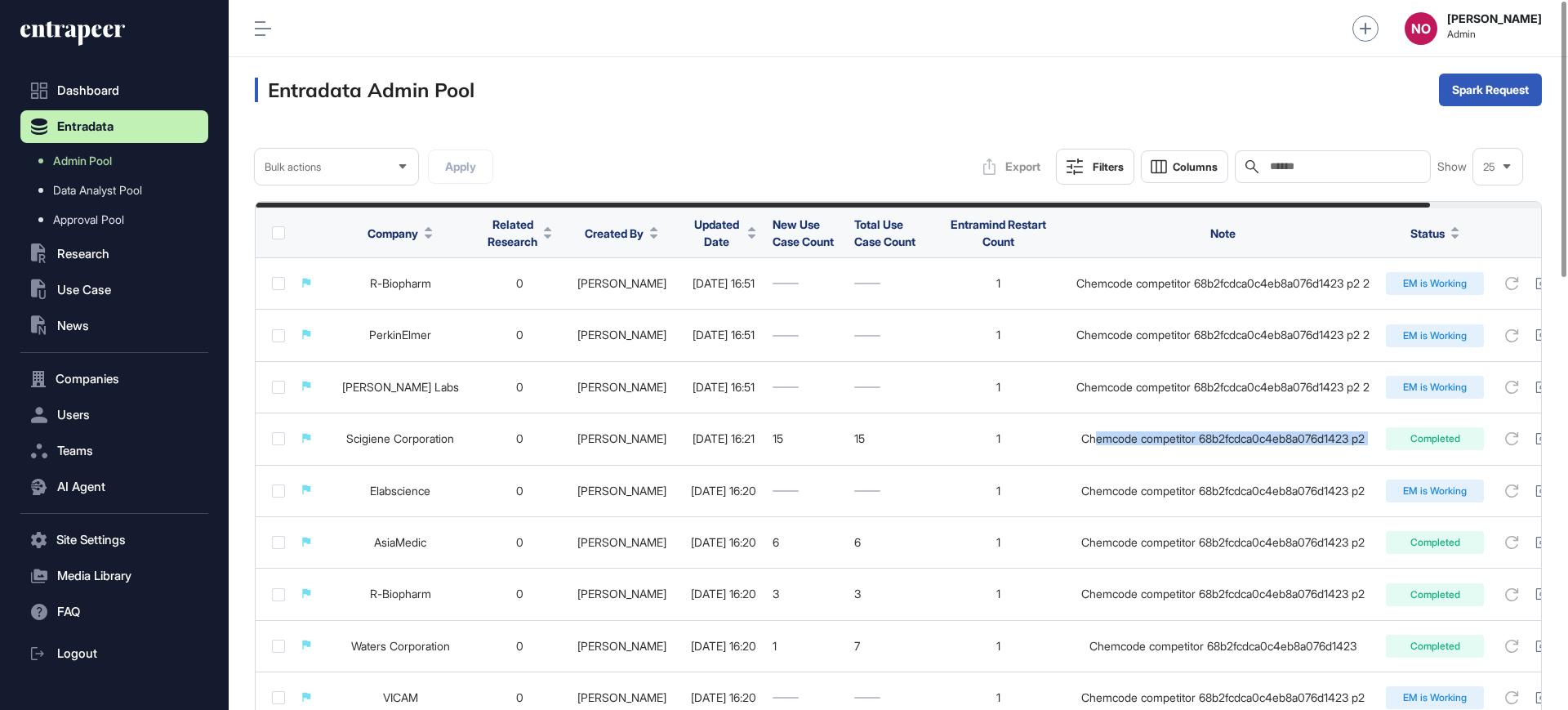
scroll to position [0, 121]
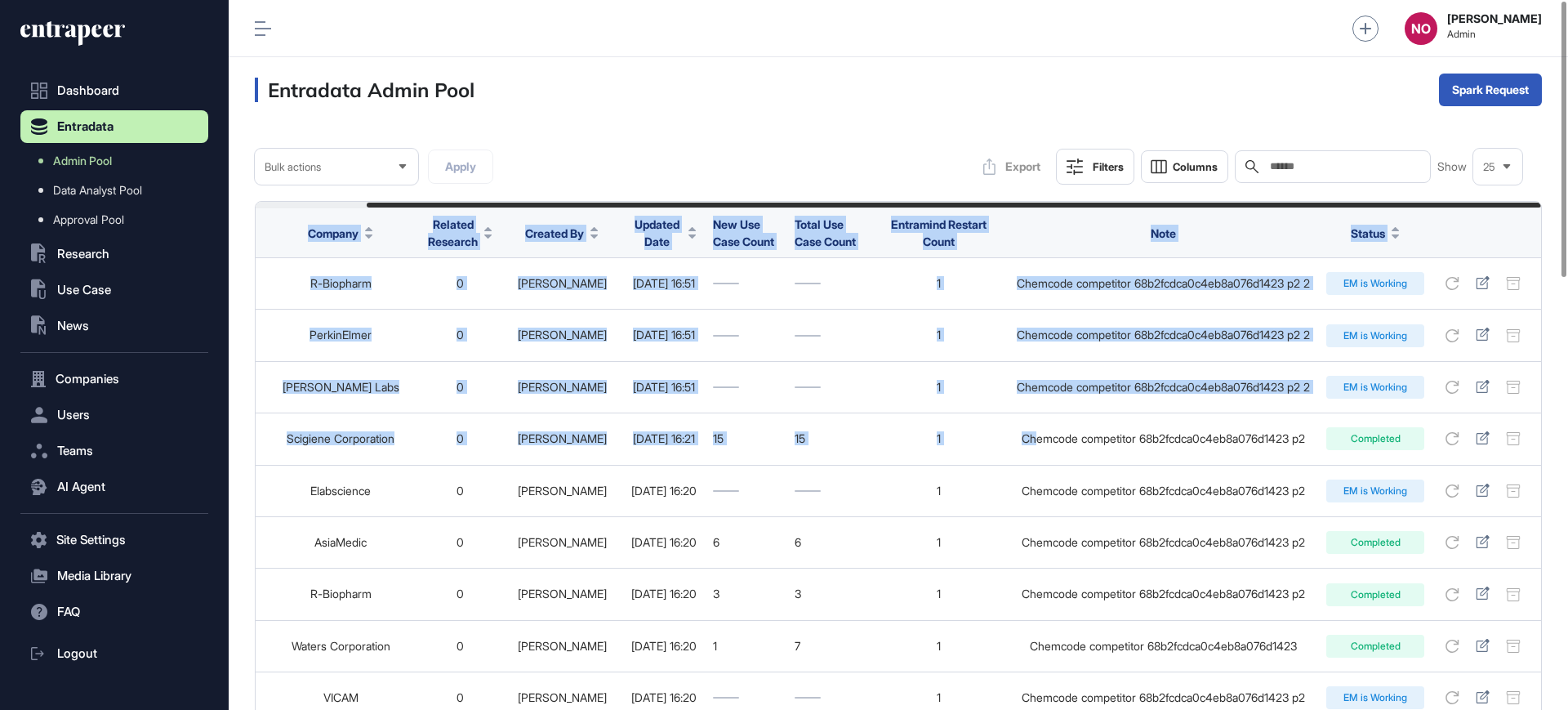
drag, startPoint x: 1141, startPoint y: 448, endPoint x: 1557, endPoint y: 433, distance: 416.3
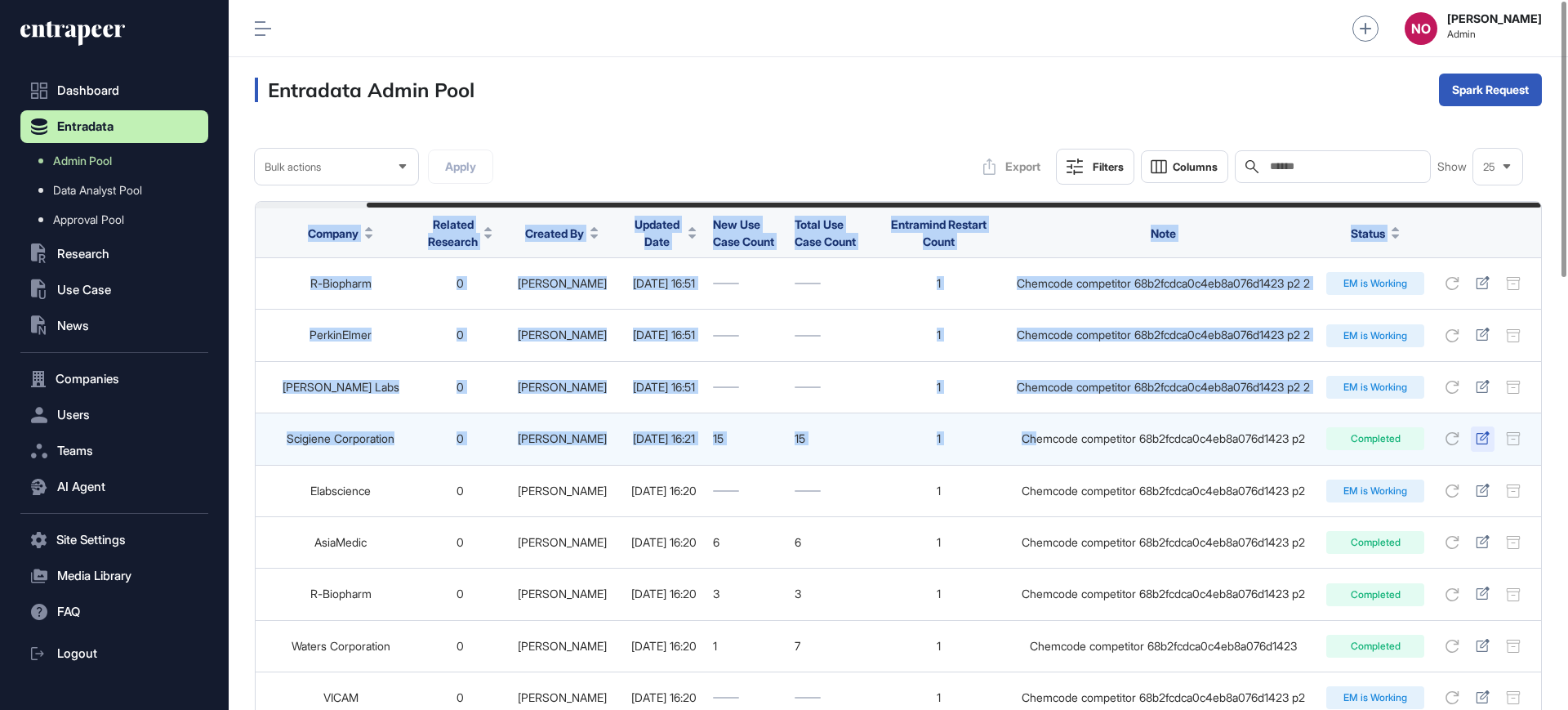
click at [1484, 442] on icon at bounding box center [1482, 438] width 14 height 13
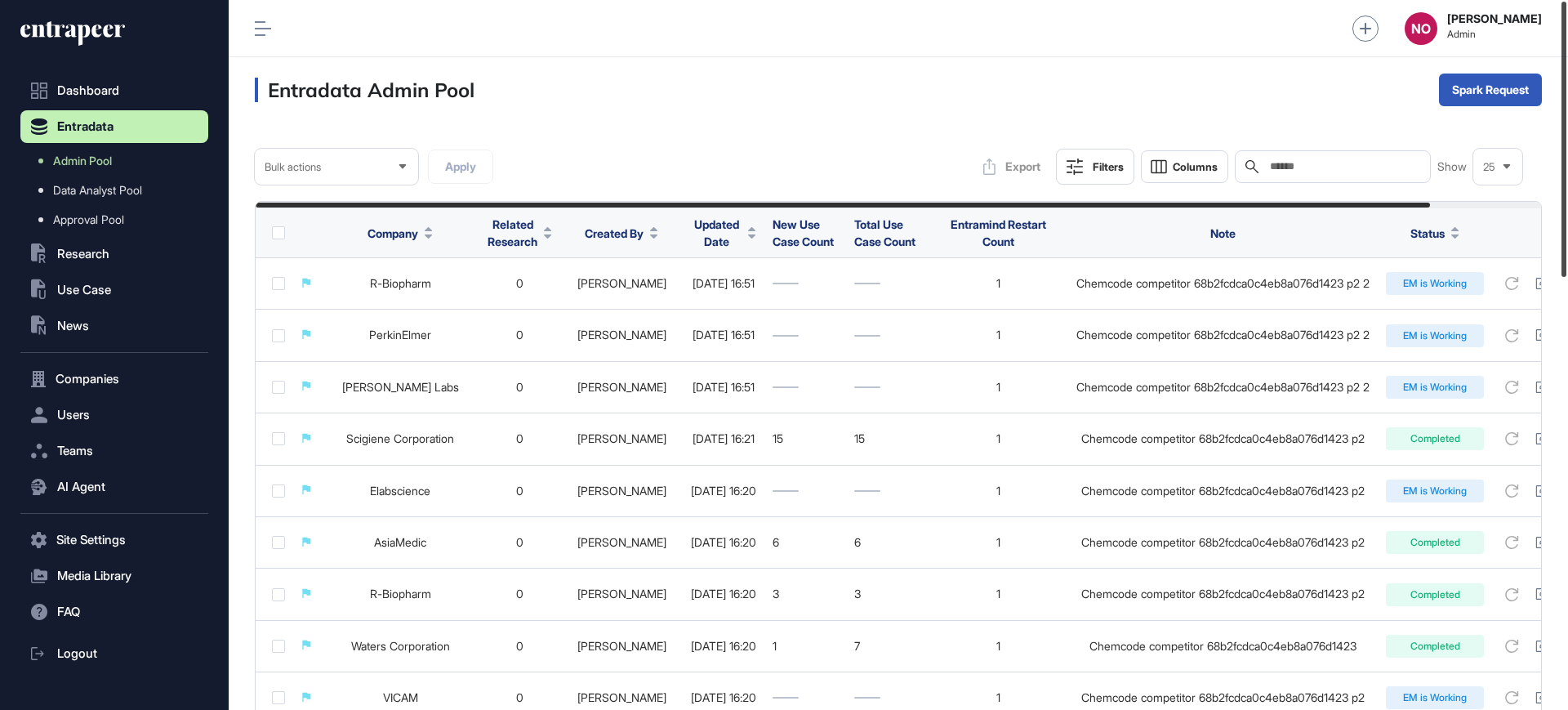
drag, startPoint x: 1567, startPoint y: 238, endPoint x: 1567, endPoint y: 173, distance: 65.0
click at [1566, 173] on div at bounding box center [1563, 140] width 5 height 275
click at [1478, 161] on div "Bulk" at bounding box center [1490, 154] width 101 height 26
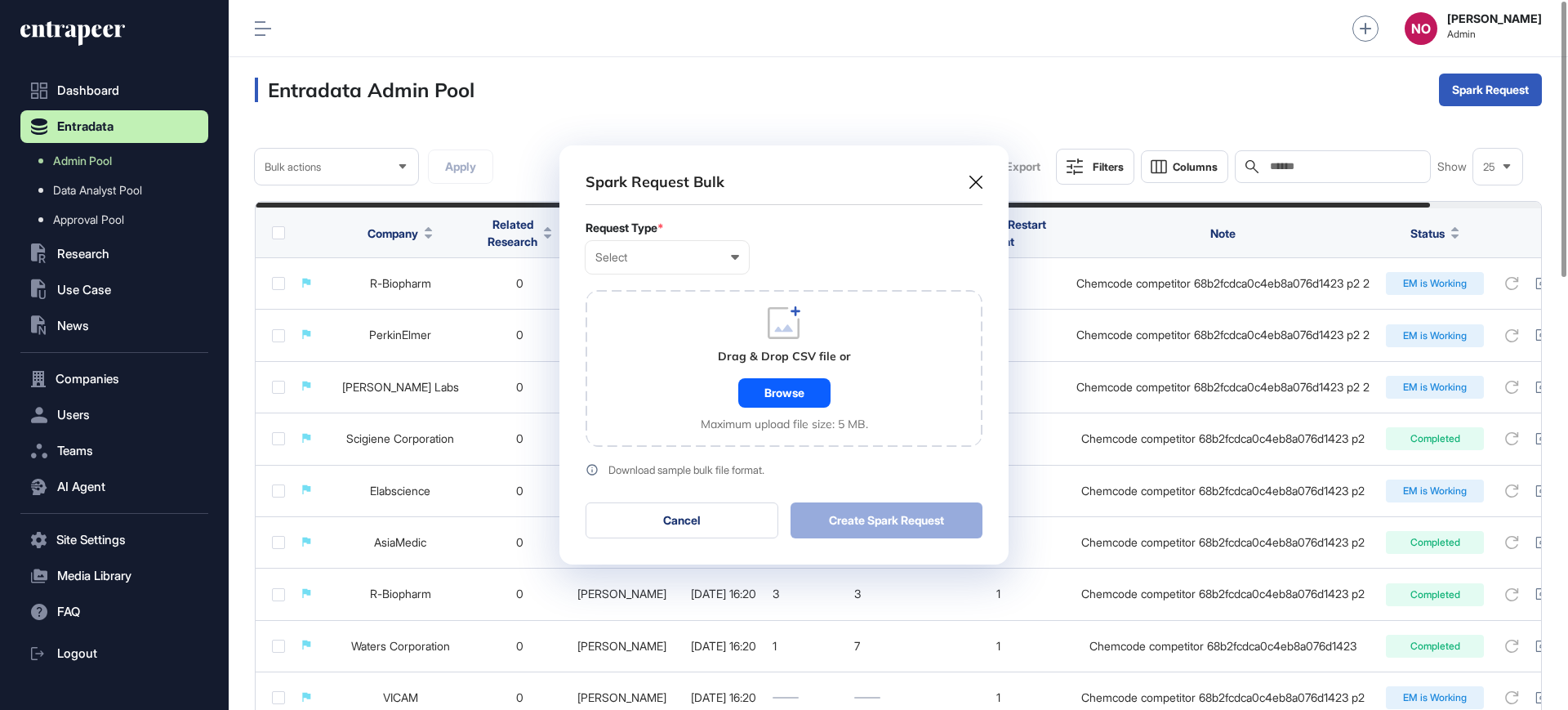
scroll to position [1, 8]
drag, startPoint x: 642, startPoint y: 261, endPoint x: 643, endPoint y: 290, distance: 29.0
click at [642, 263] on div "Select" at bounding box center [667, 257] width 143 height 13
click at [0, 0] on div "Company" at bounding box center [0, 0] width 0 height 0
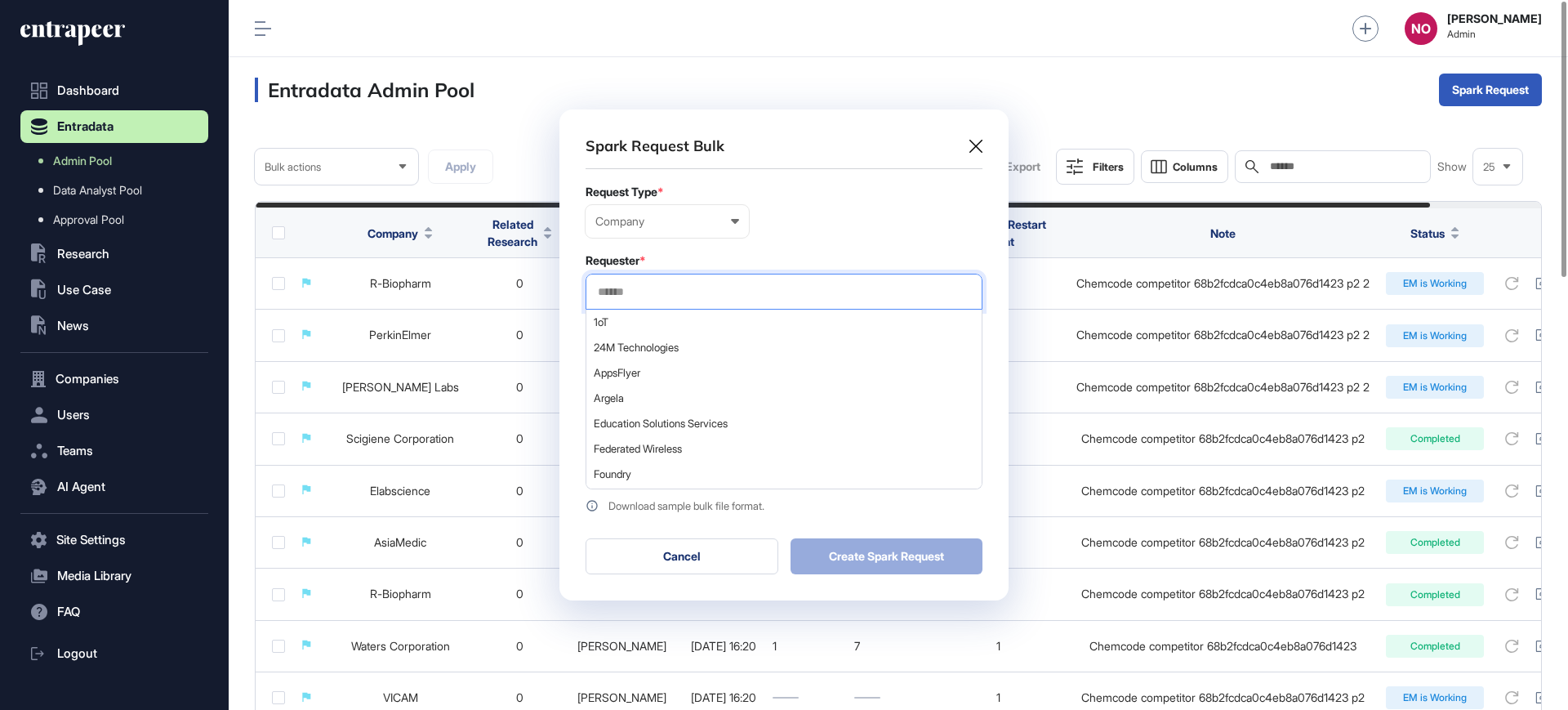
click at [649, 292] on input "text" at bounding box center [783, 291] width 375 height 14
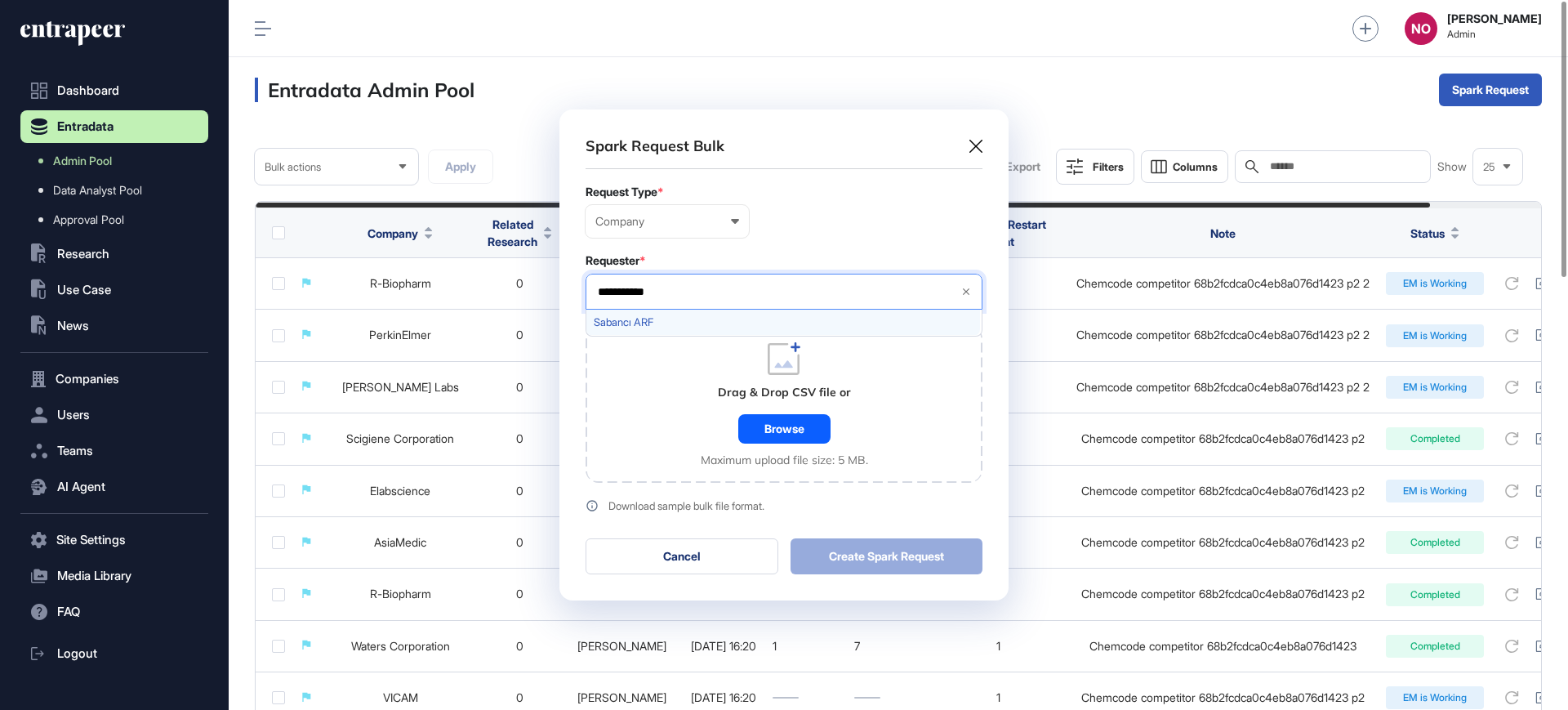
type input "**********"
click at [626, 333] on div "Sabancı ARF" at bounding box center [783, 322] width 393 height 26
drag, startPoint x: 630, startPoint y: 386, endPoint x: 650, endPoint y: 405, distance: 27.6
click at [634, 392] on div "Drag & Drop CSV file or Browse Maximum upload file size: 5 MB." at bounding box center [784, 404] width 397 height 157
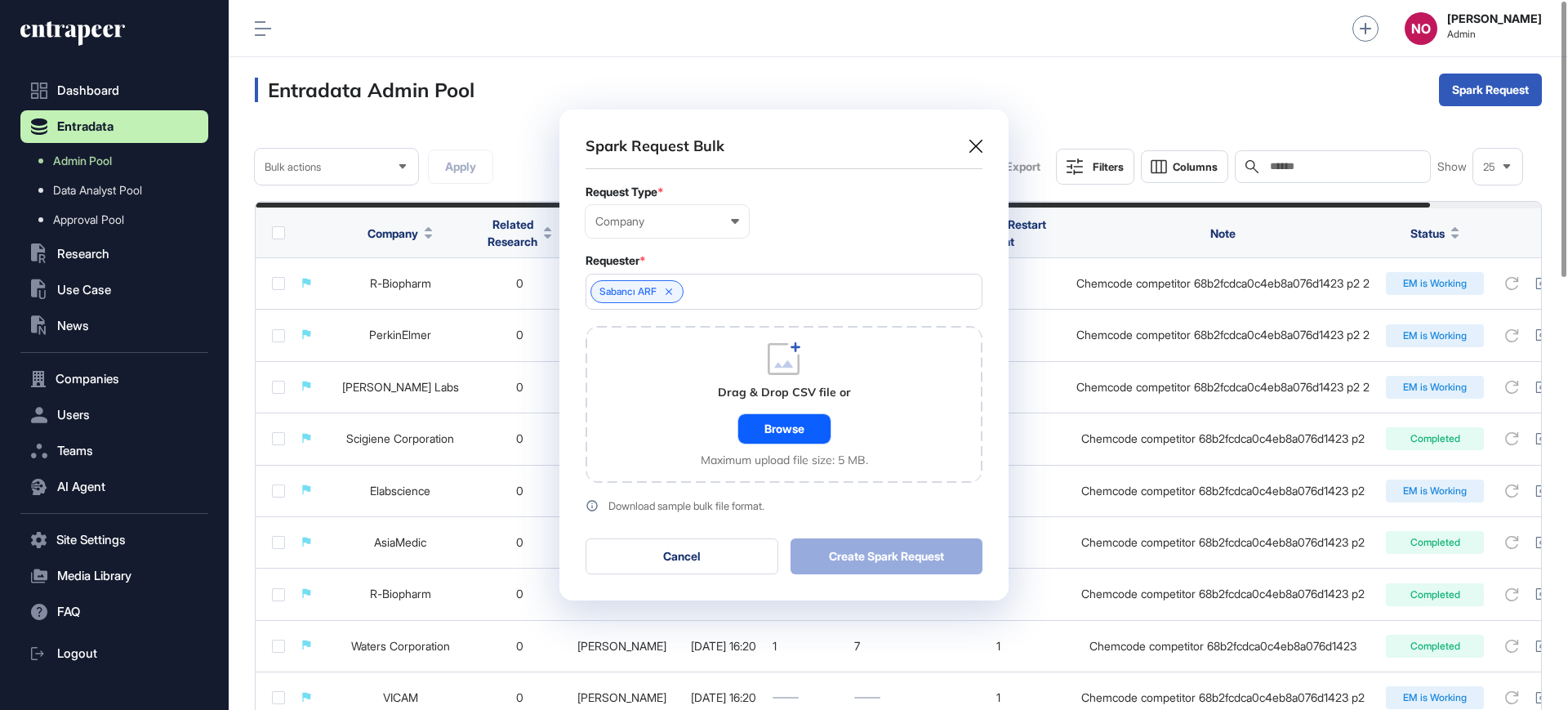
click at [776, 440] on div "Browse" at bounding box center [784, 428] width 93 height 30
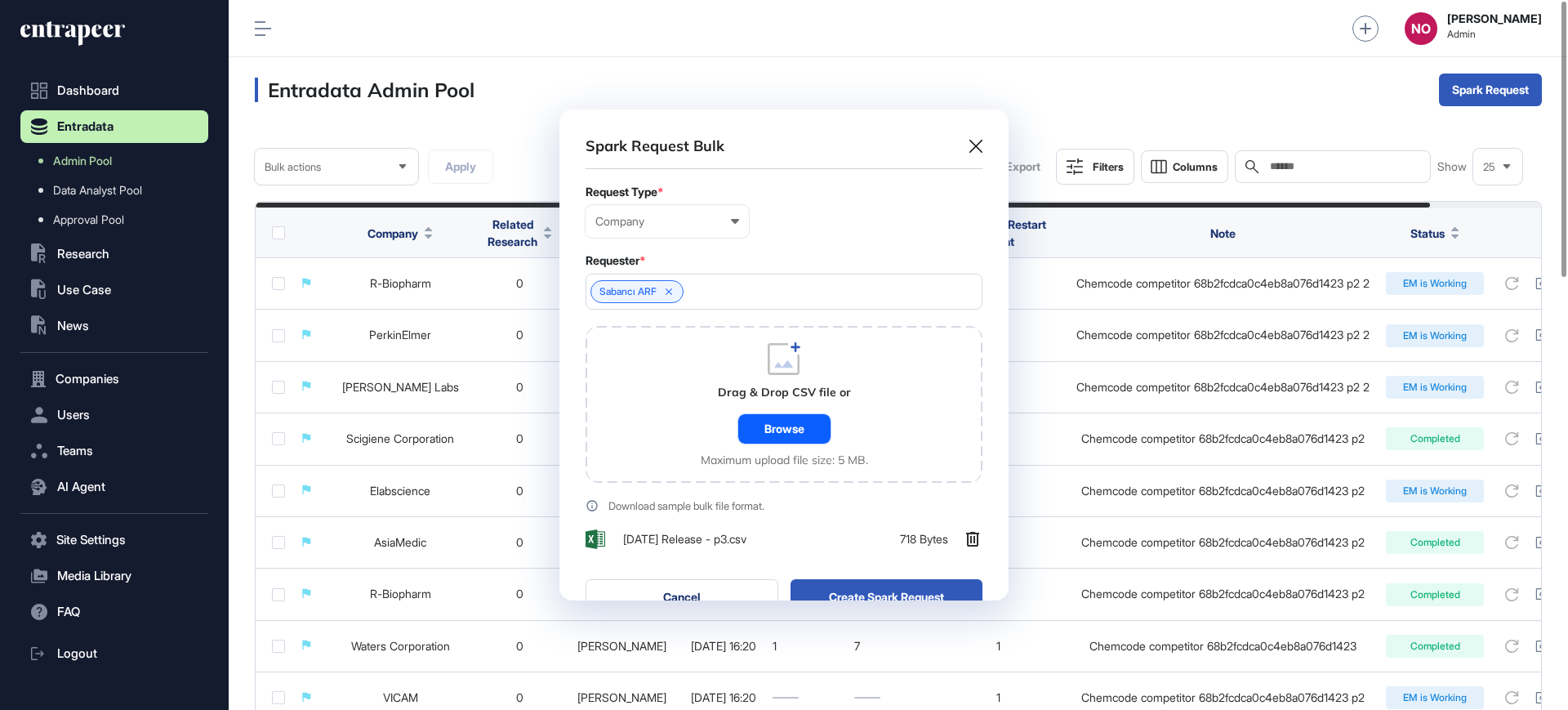
scroll to position [532, 449]
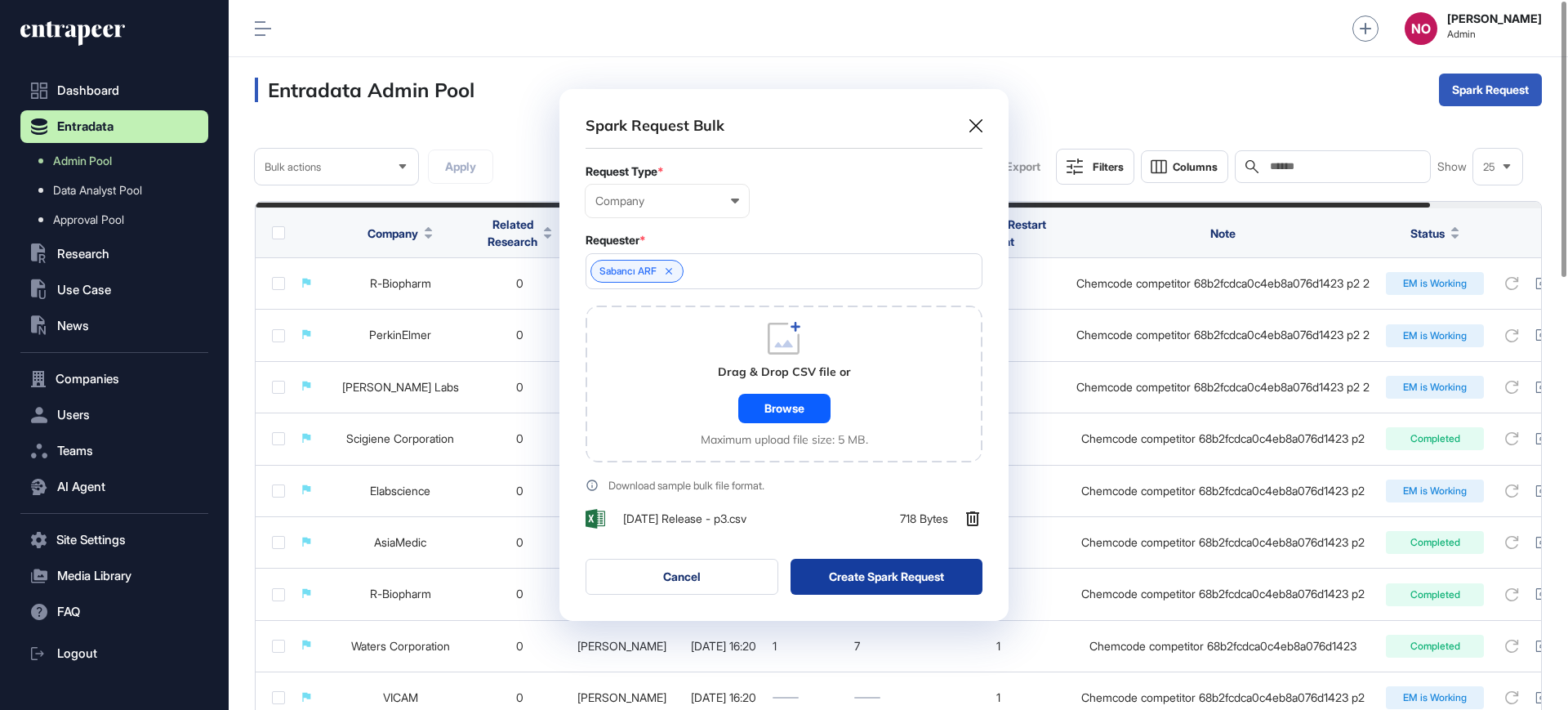
click at [879, 585] on button "Create Spark Request" at bounding box center [887, 577] width 193 height 36
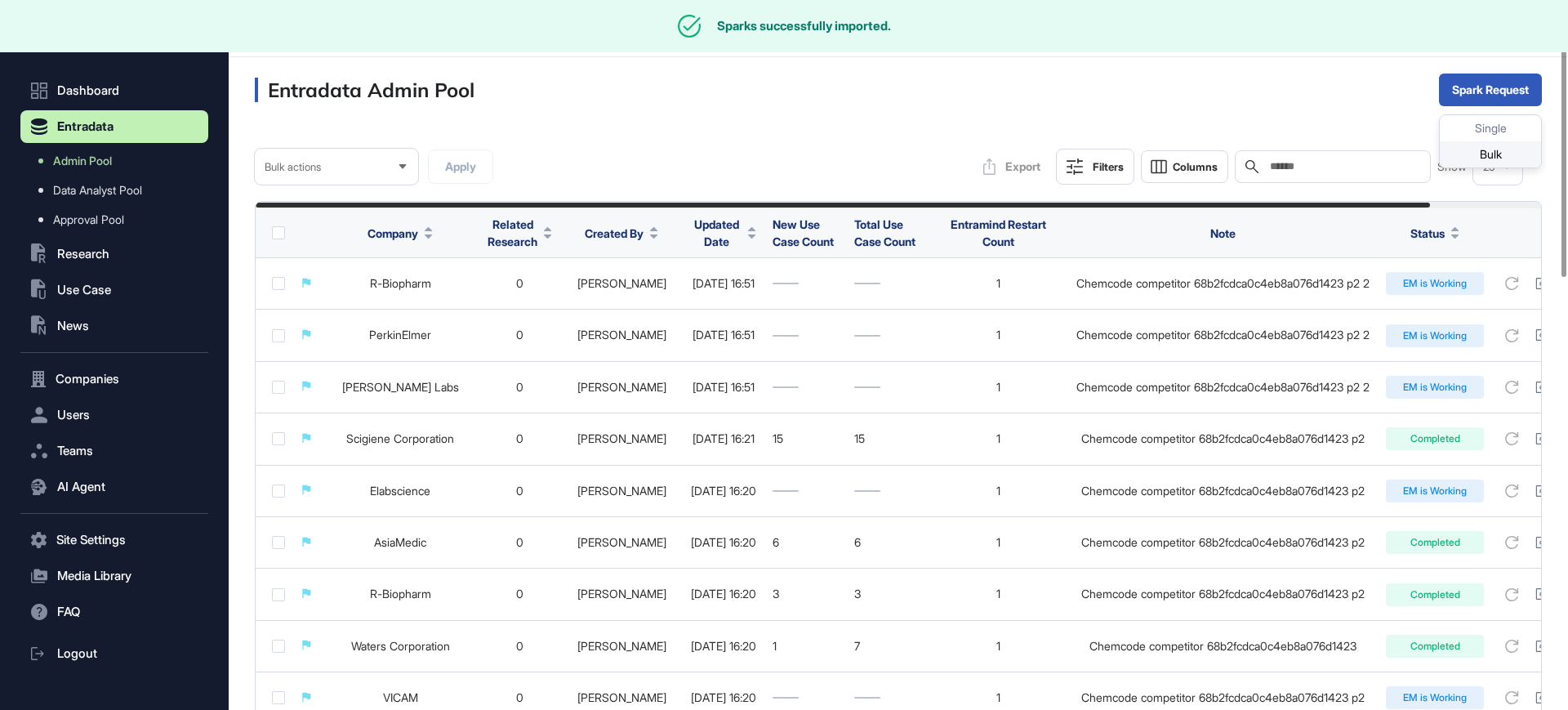
click at [1483, 155] on div "Bulk" at bounding box center [1490, 154] width 101 height 26
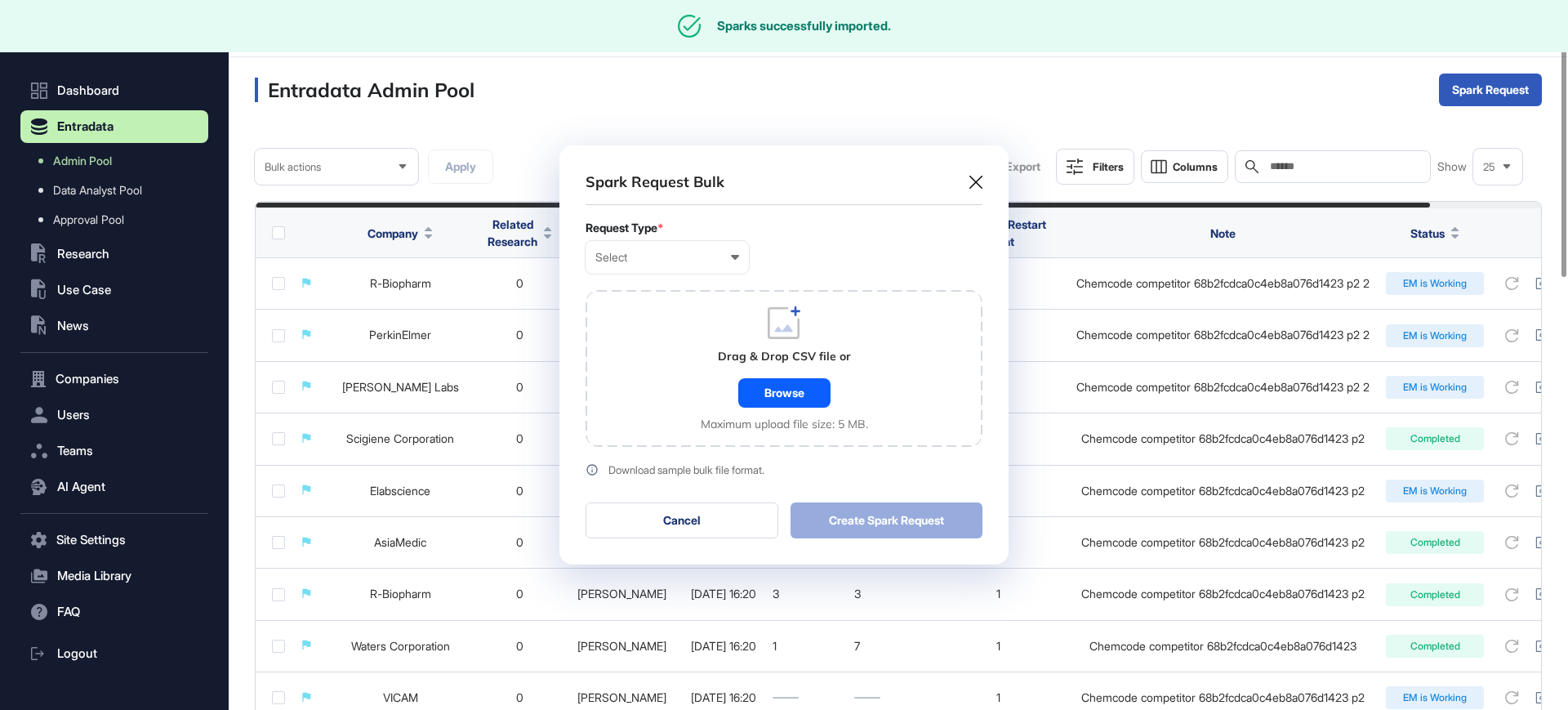
scroll to position [1, 8]
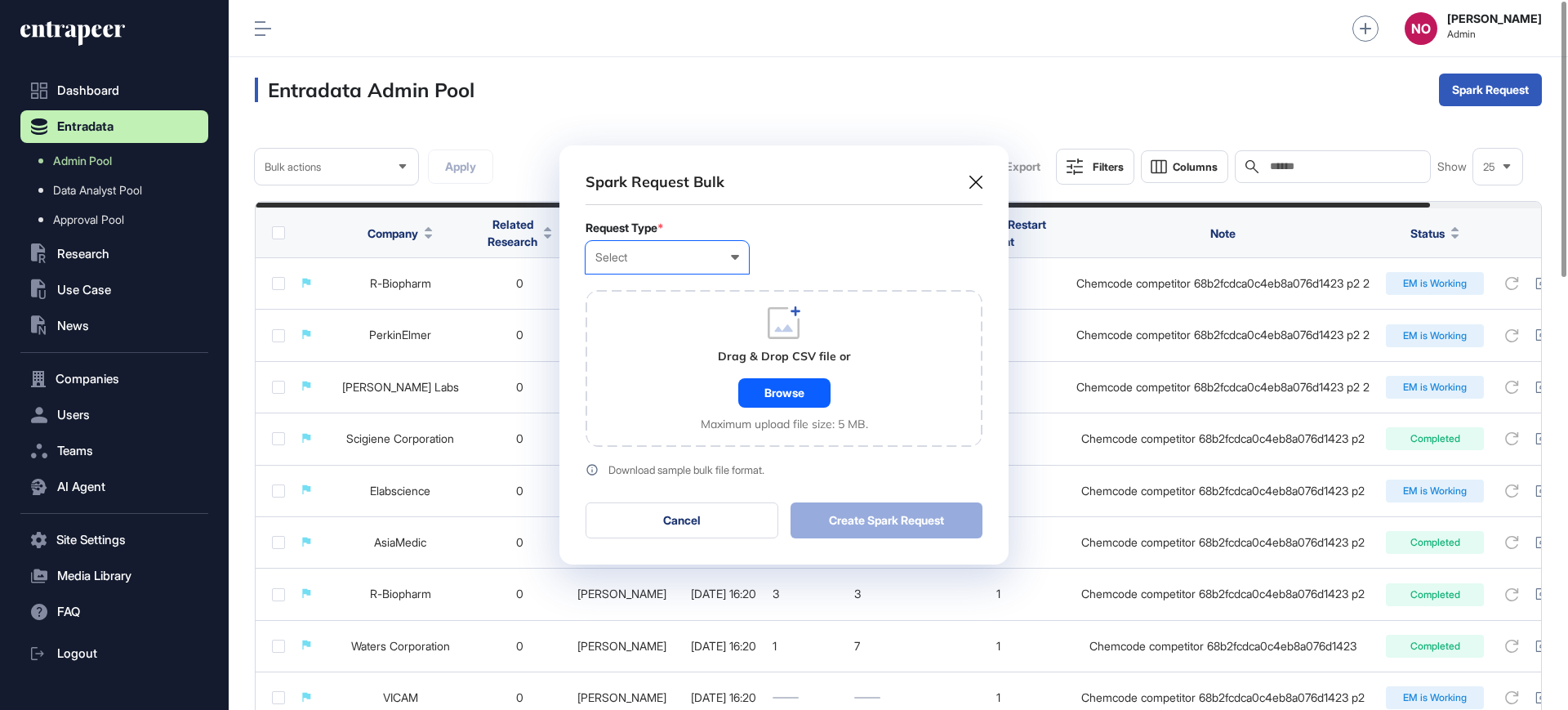
drag, startPoint x: 675, startPoint y: 255, endPoint x: 652, endPoint y: 304, distance: 54.1
click at [672, 263] on div "Select" at bounding box center [667, 257] width 143 height 13
click at [0, 0] on div "Company" at bounding box center [0, 0] width 0 height 0
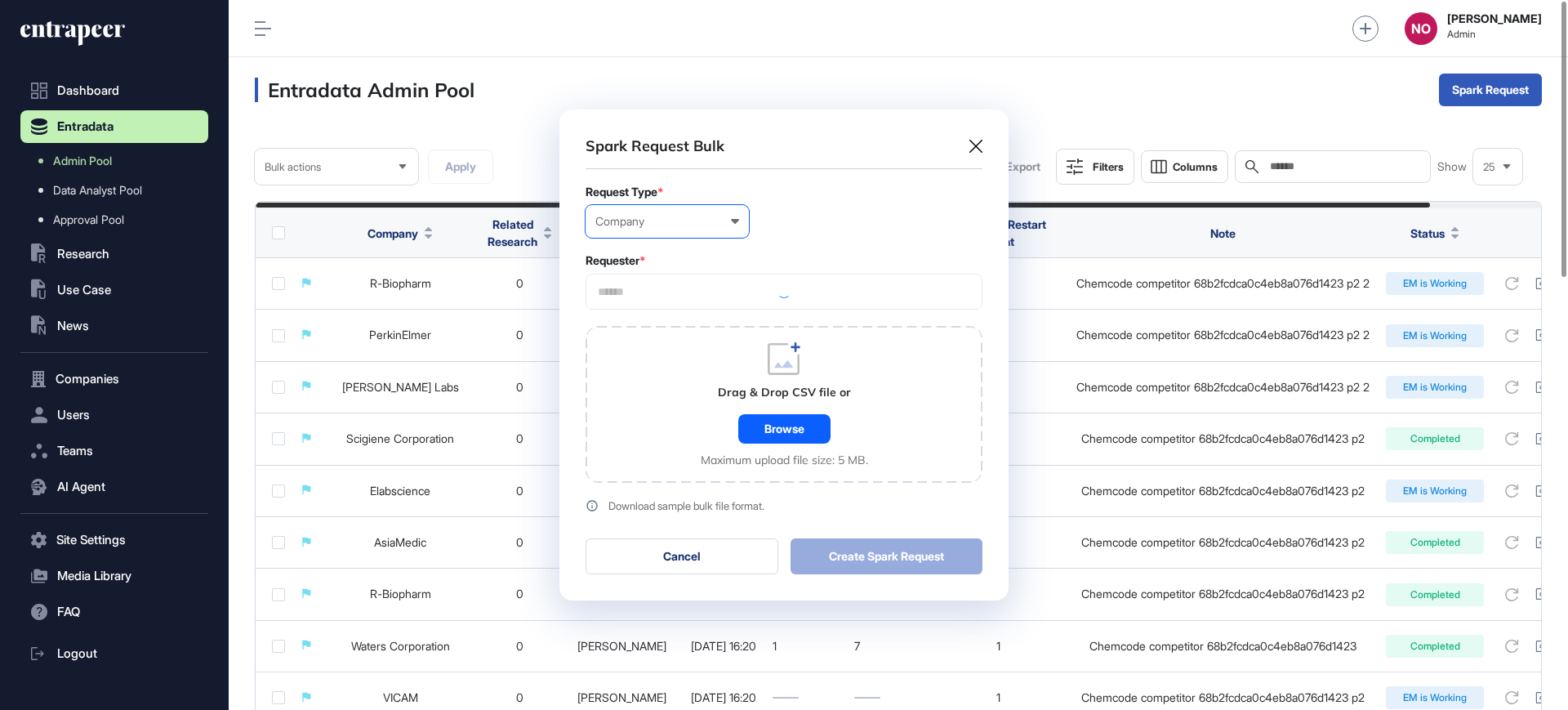
scroll to position [491, 449]
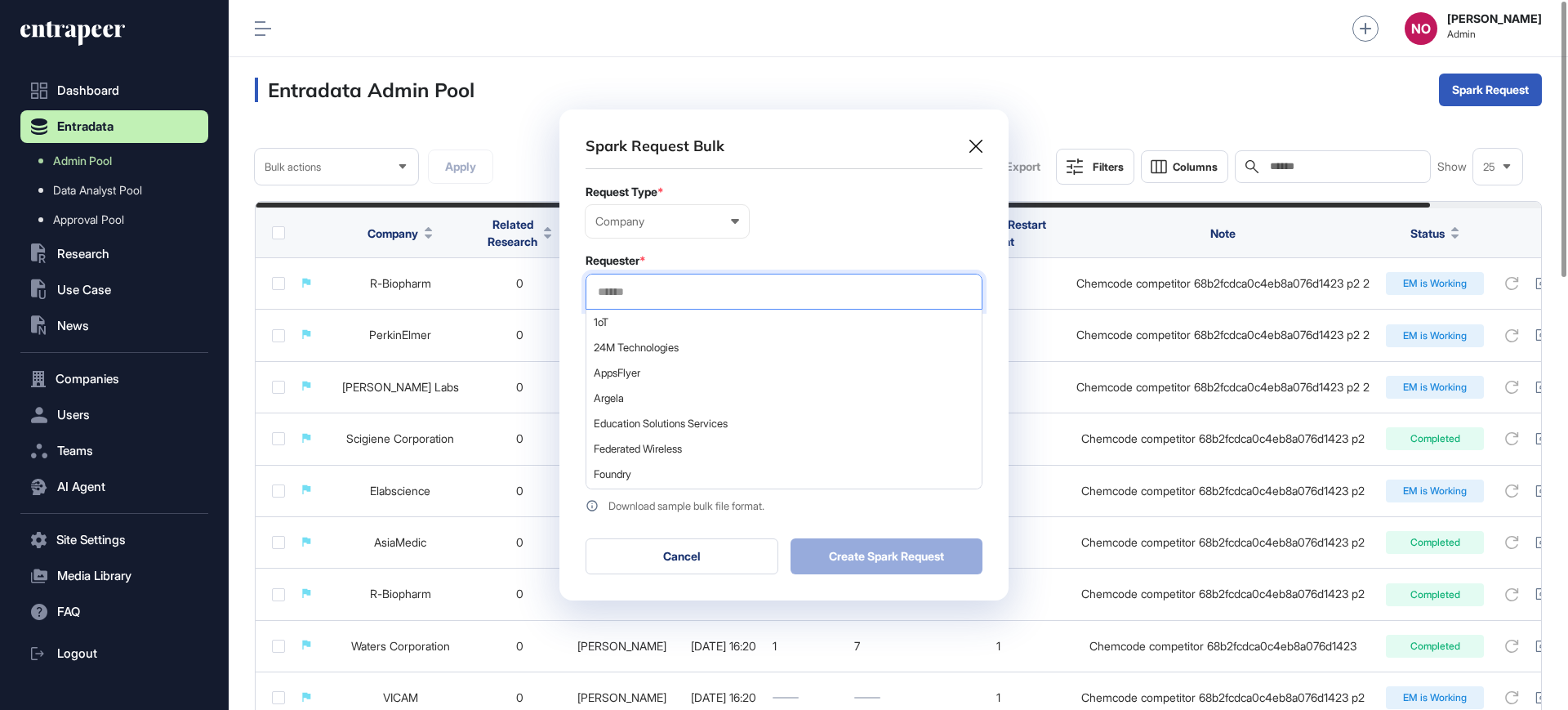
click at [626, 291] on input "text" at bounding box center [783, 291] width 375 height 14
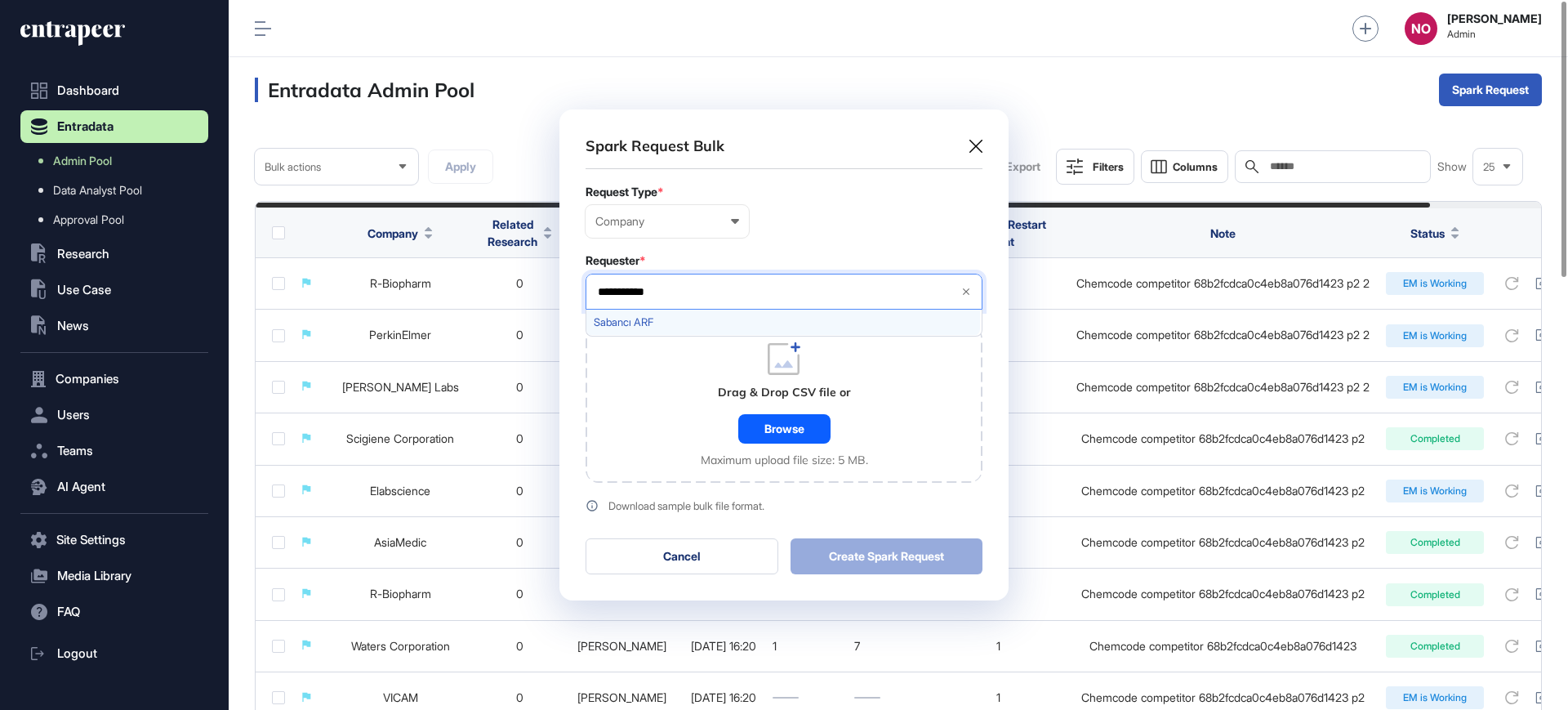
type input "**********"
click at [640, 319] on span "Sabancı ARF" at bounding box center [783, 322] width 379 height 12
click at [666, 404] on div "Drag & Drop CSV file or Browse Maximum upload file size: 5 MB." at bounding box center [784, 404] width 397 height 157
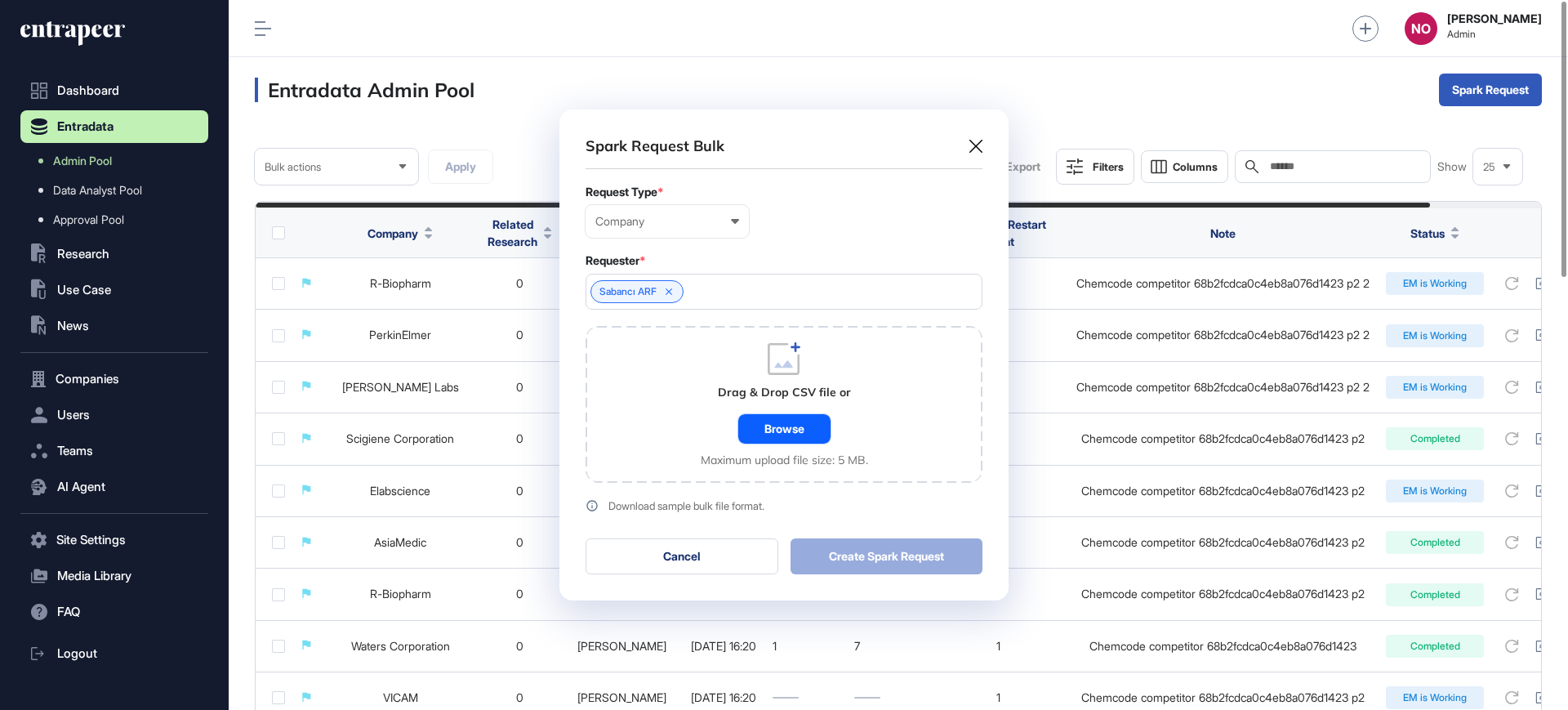
click at [821, 441] on div "Browse" at bounding box center [784, 428] width 93 height 30
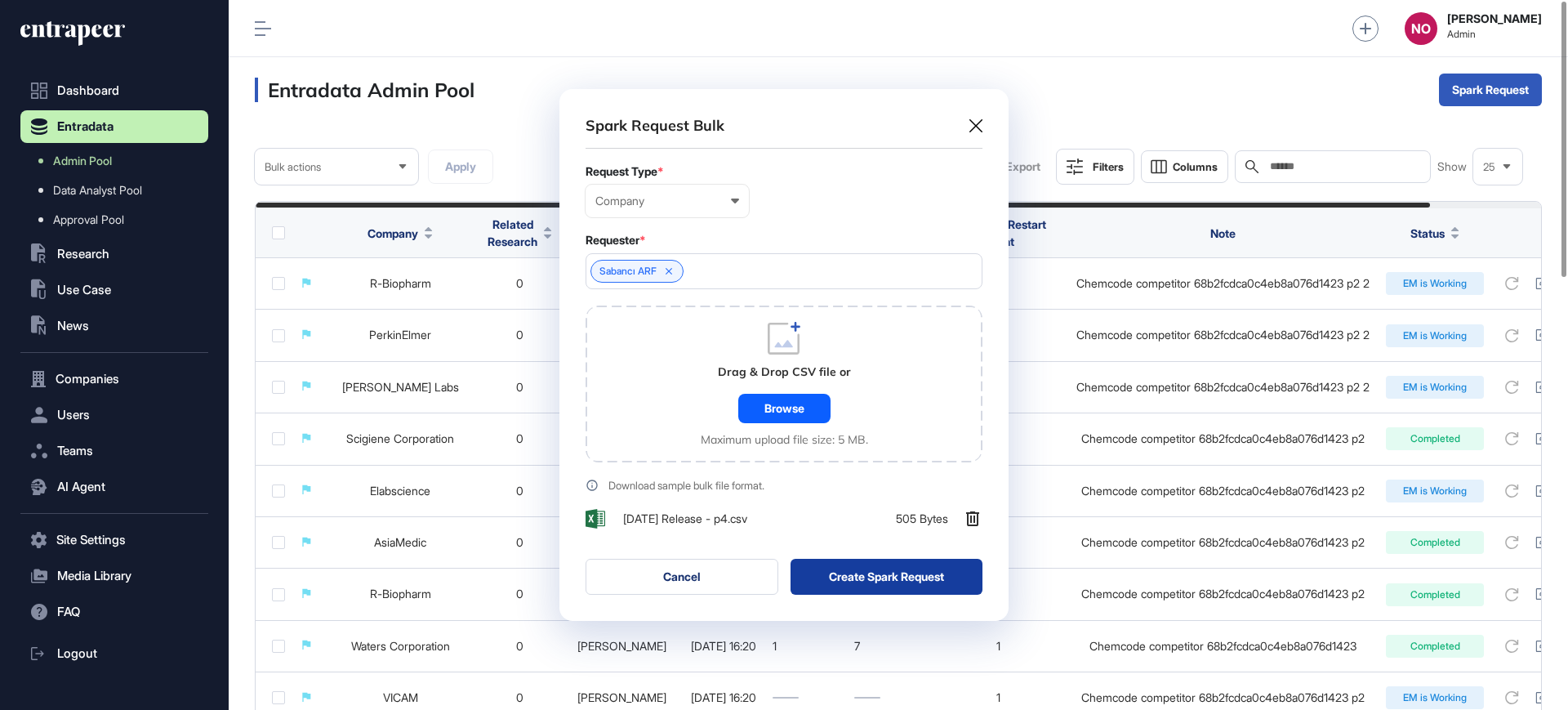
click at [849, 570] on button "Create Spark Request" at bounding box center [887, 577] width 193 height 36
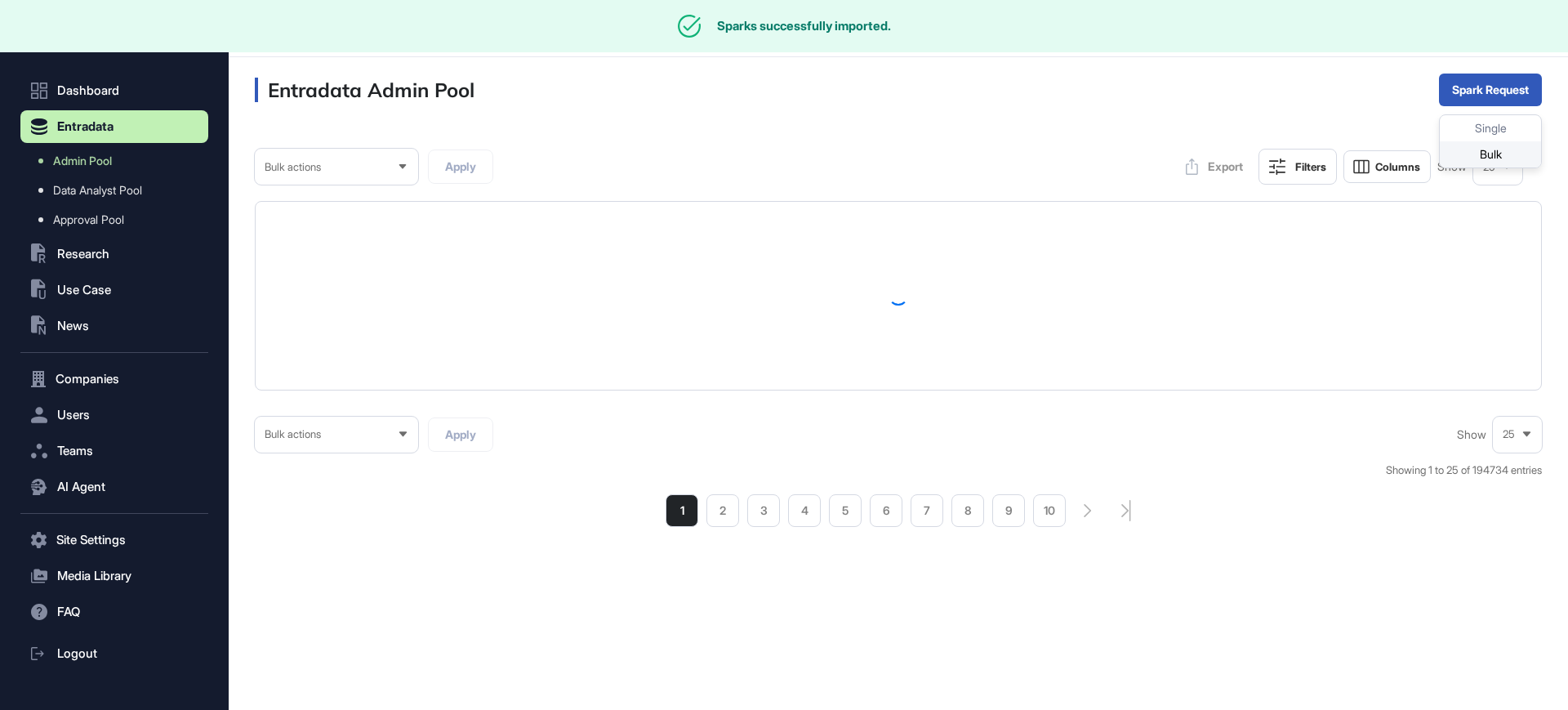
click at [1484, 154] on div "Bulk" at bounding box center [1490, 154] width 101 height 26
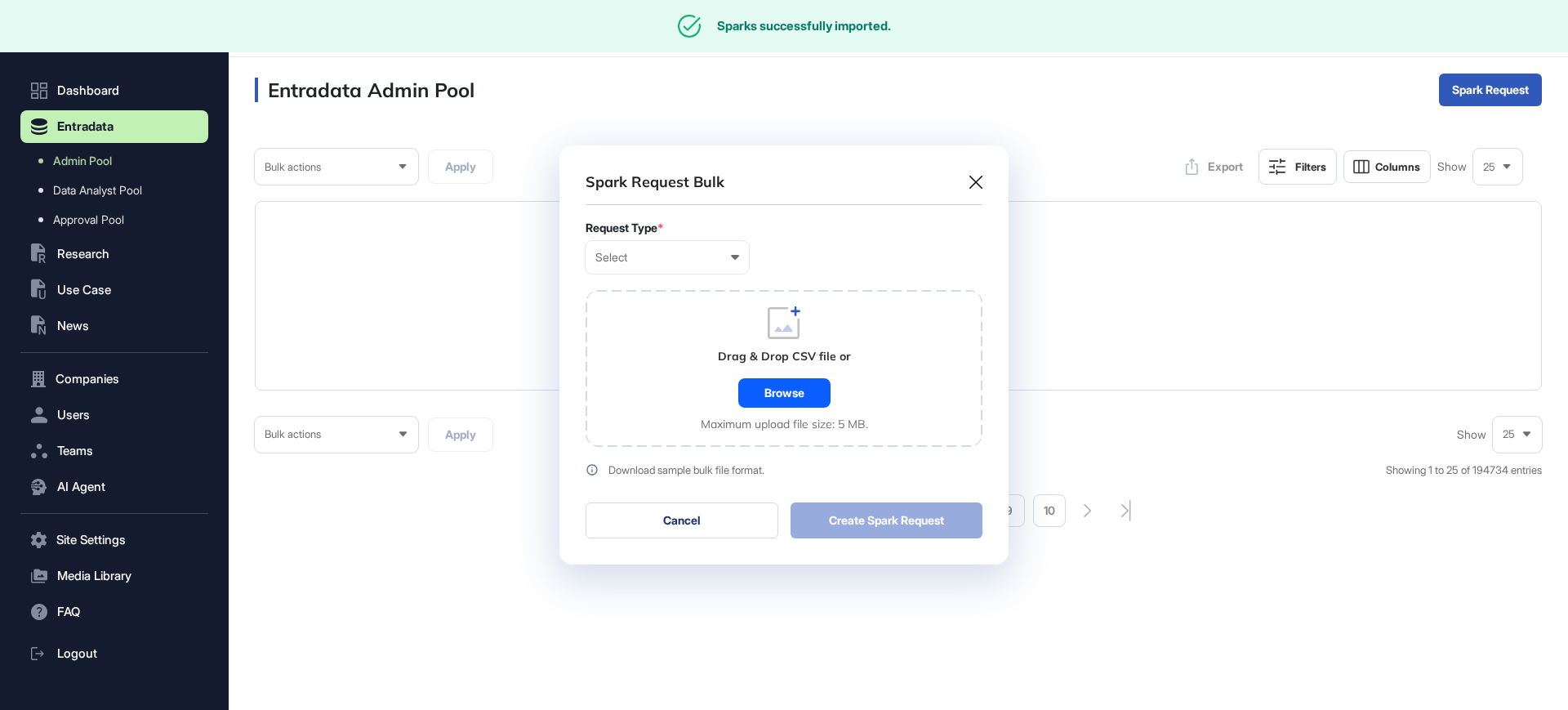
scroll to position [1, 8]
drag, startPoint x: 664, startPoint y: 250, endPoint x: 642, endPoint y: 279, distance: 36.4
click at [661, 257] on div "Select" at bounding box center [667, 257] width 143 height 13
click at [0, 0] on div "Company" at bounding box center [0, 0] width 0 height 0
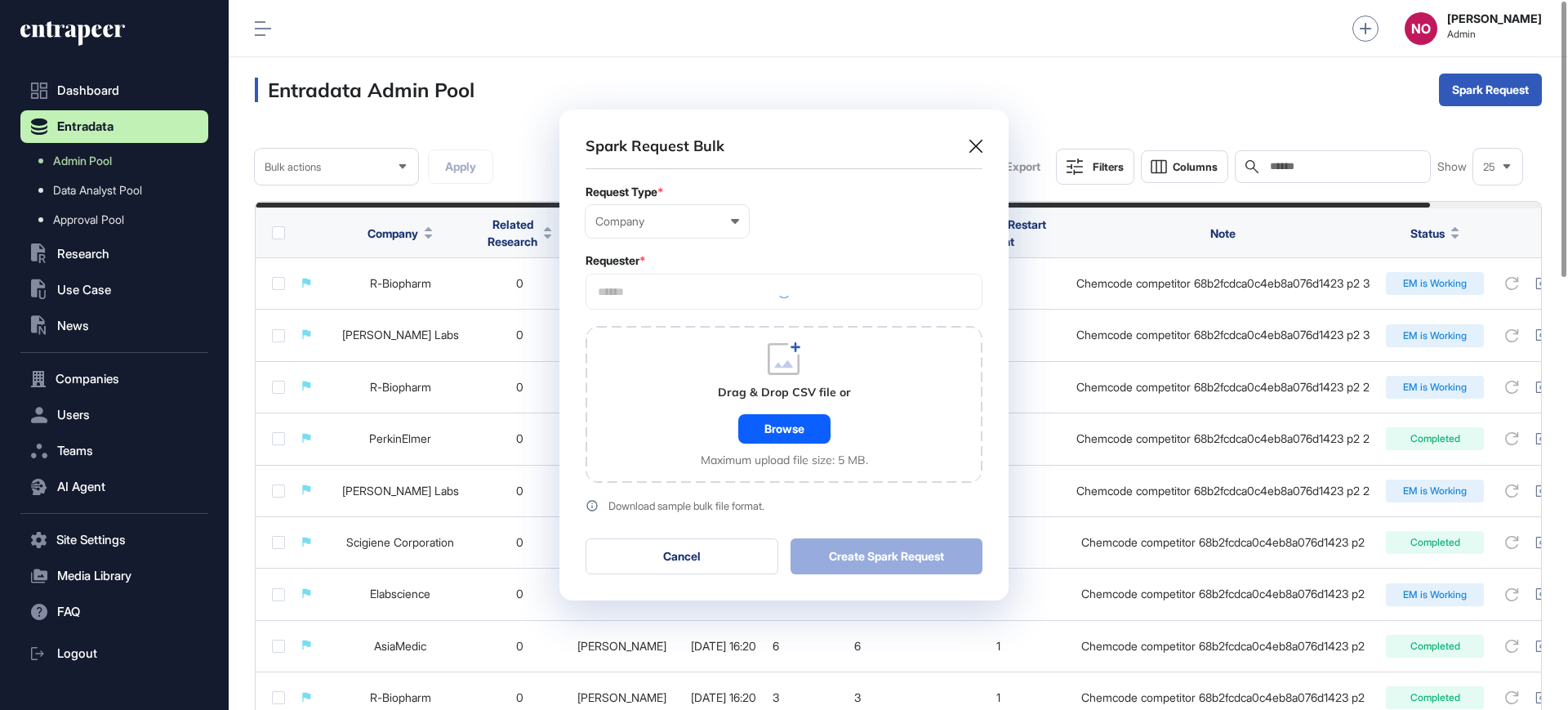
scroll to position [491, 449]
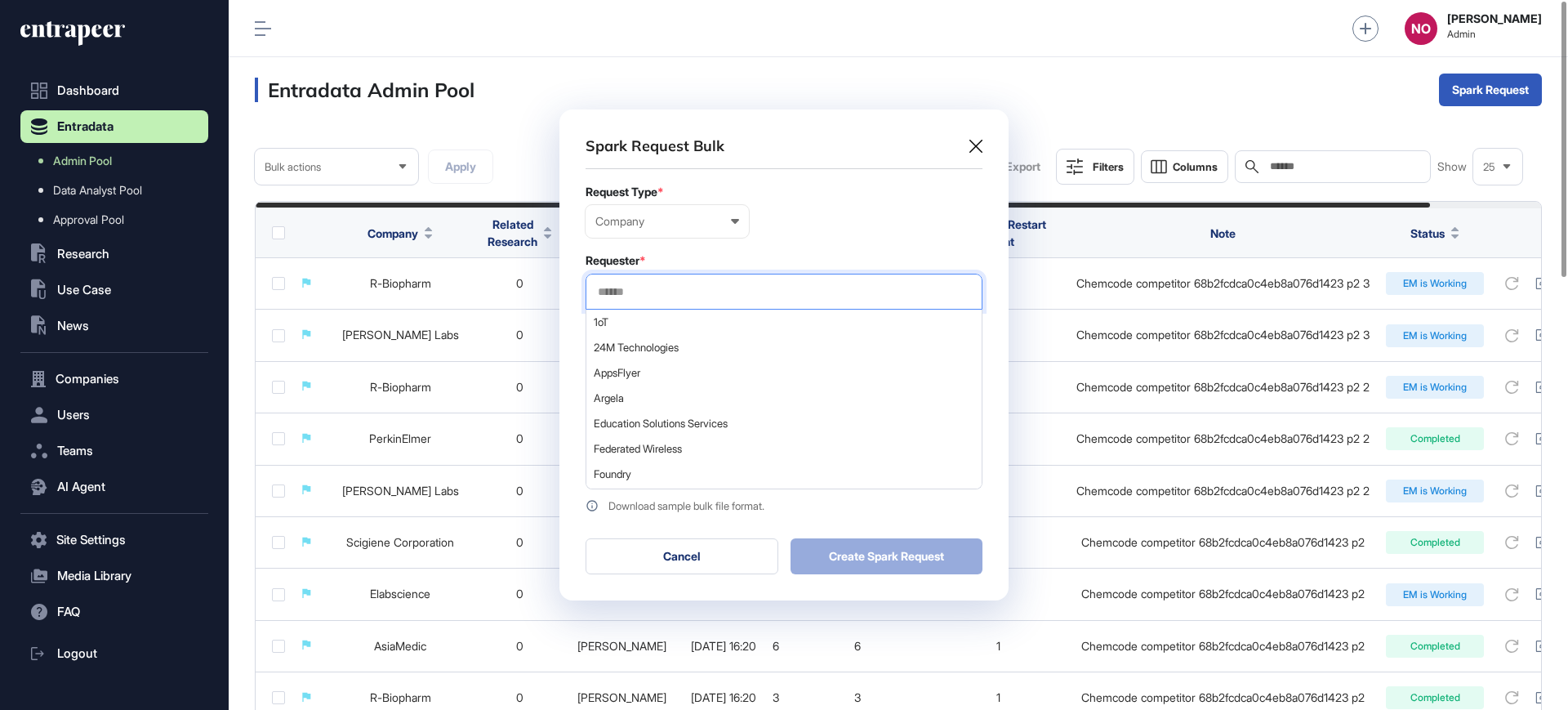
click at [644, 290] on input "text" at bounding box center [783, 291] width 375 height 14
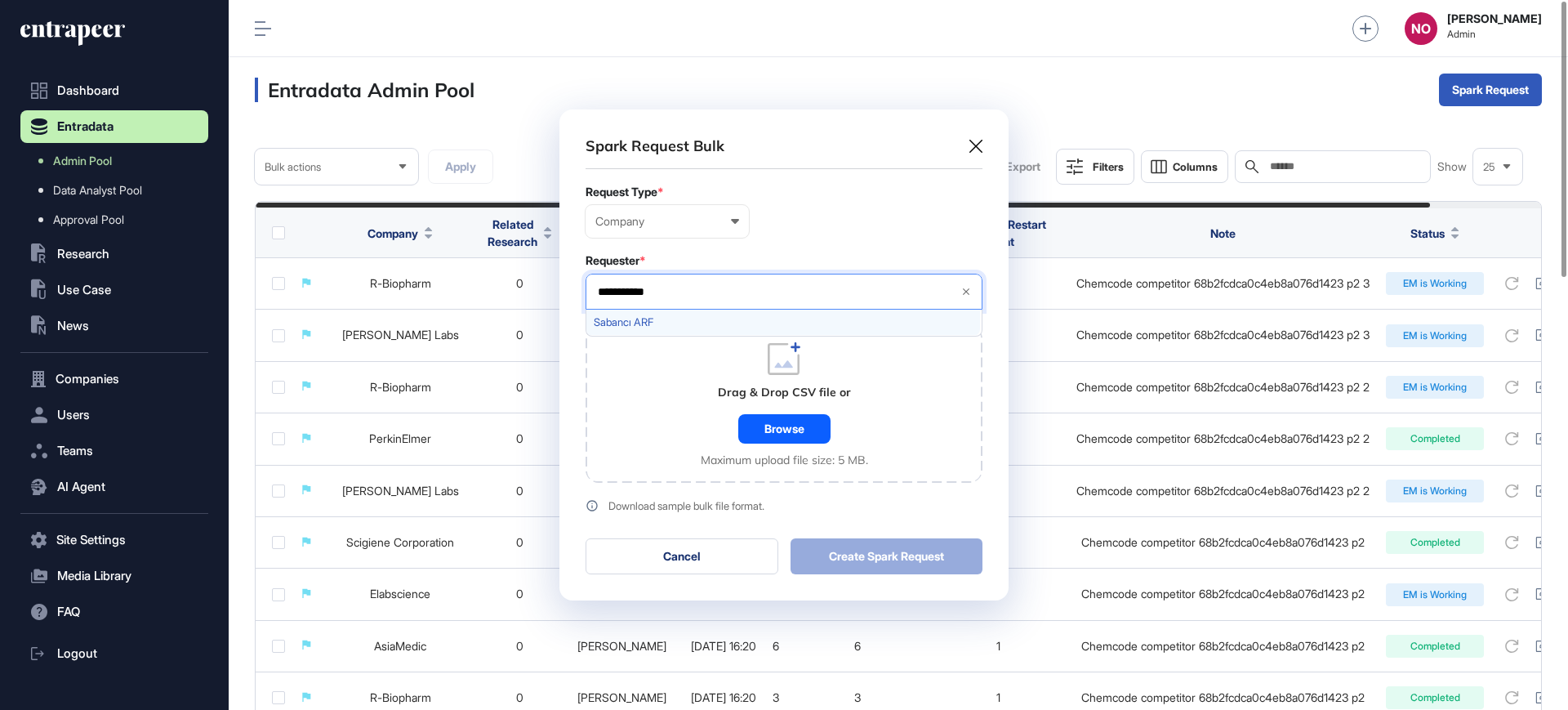
type input "**********"
drag, startPoint x: 629, startPoint y: 319, endPoint x: 673, endPoint y: 405, distance: 96.6
click at [633, 331] on div "Sabancı ARF" at bounding box center [783, 322] width 393 height 26
click at [675, 419] on div "Drag & Drop CSV file or Browse Maximum upload file size: 5 MB." at bounding box center [784, 404] width 397 height 157
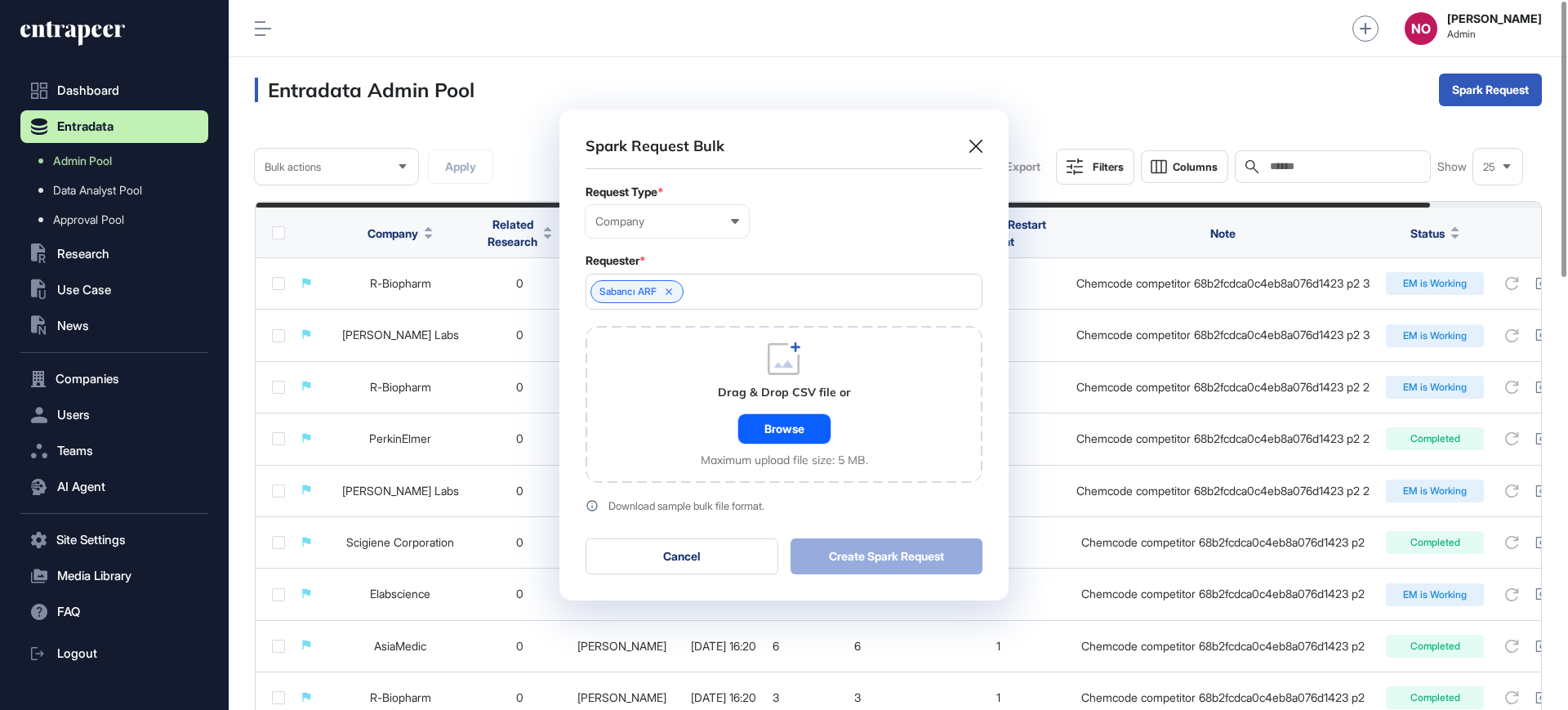
click at [785, 424] on div "Browse" at bounding box center [784, 428] width 93 height 30
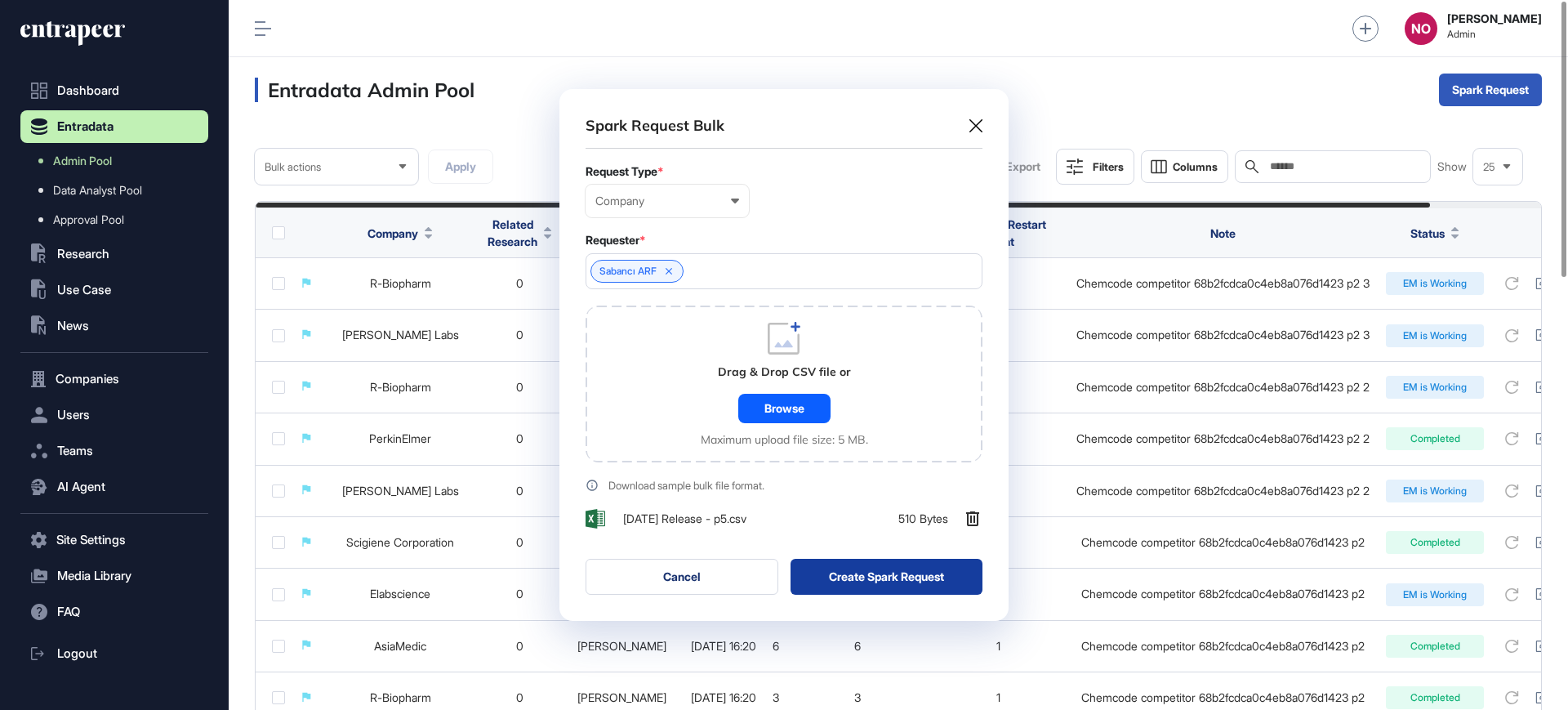
click at [836, 571] on button "Create Spark Request" at bounding box center [887, 577] width 193 height 36
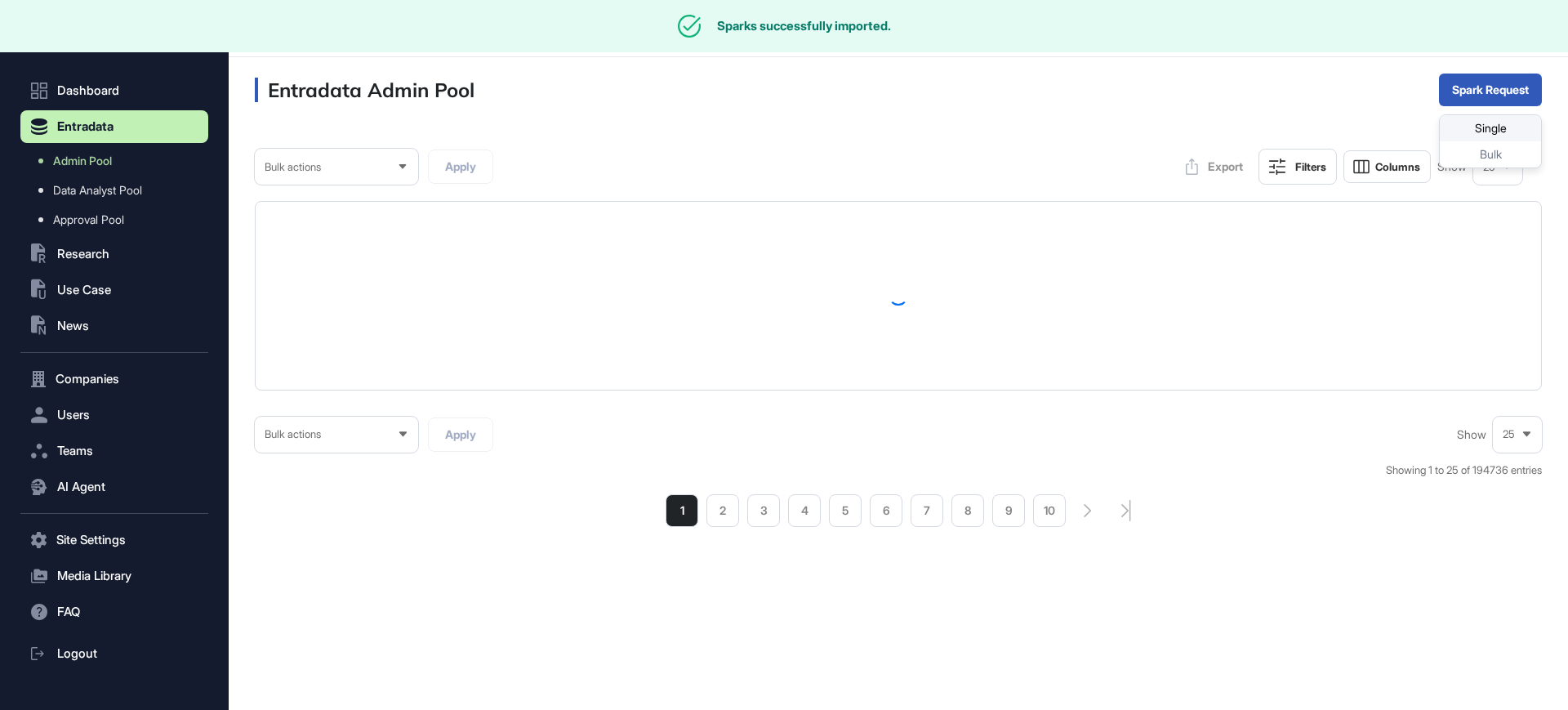
click at [1473, 133] on div "Single" at bounding box center [1490, 128] width 101 height 26
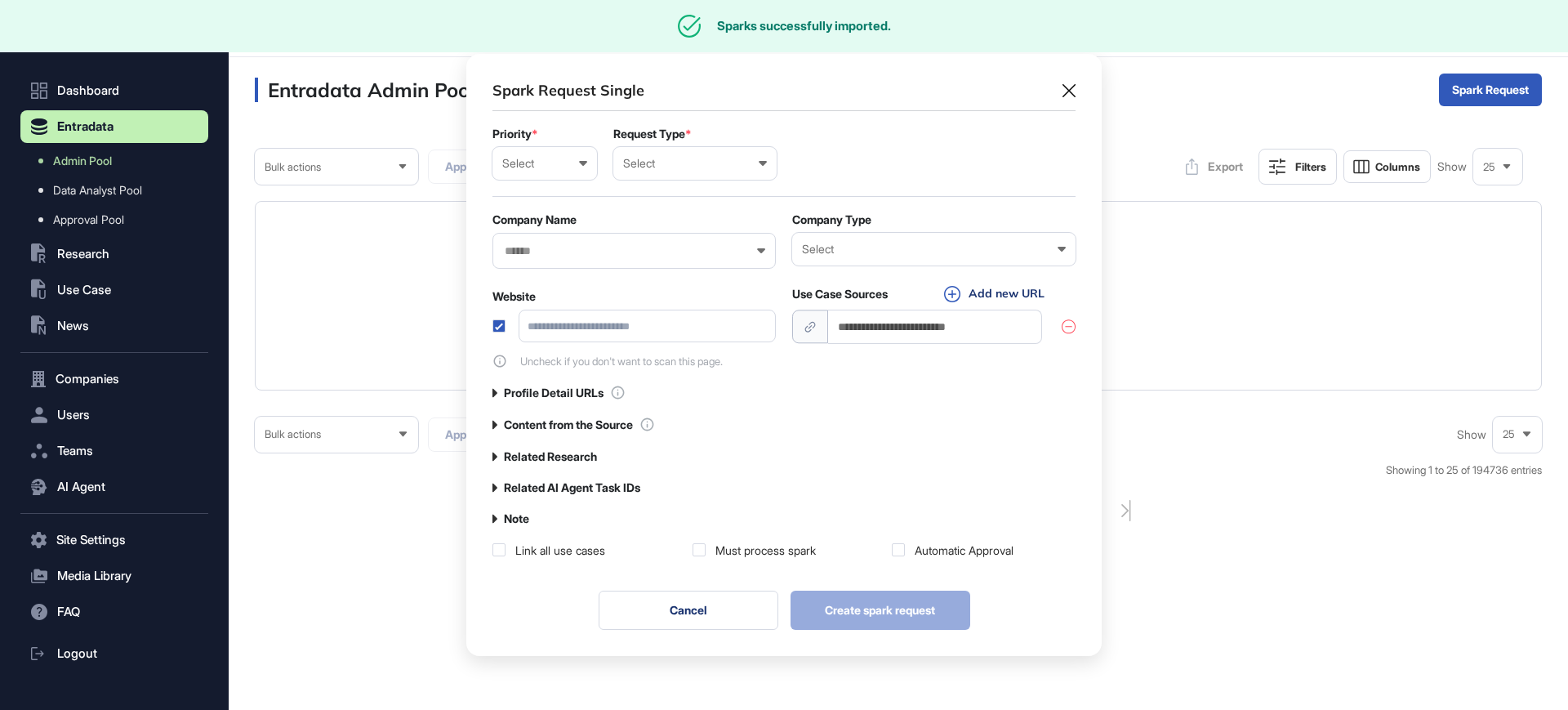
scroll to position [1, 8]
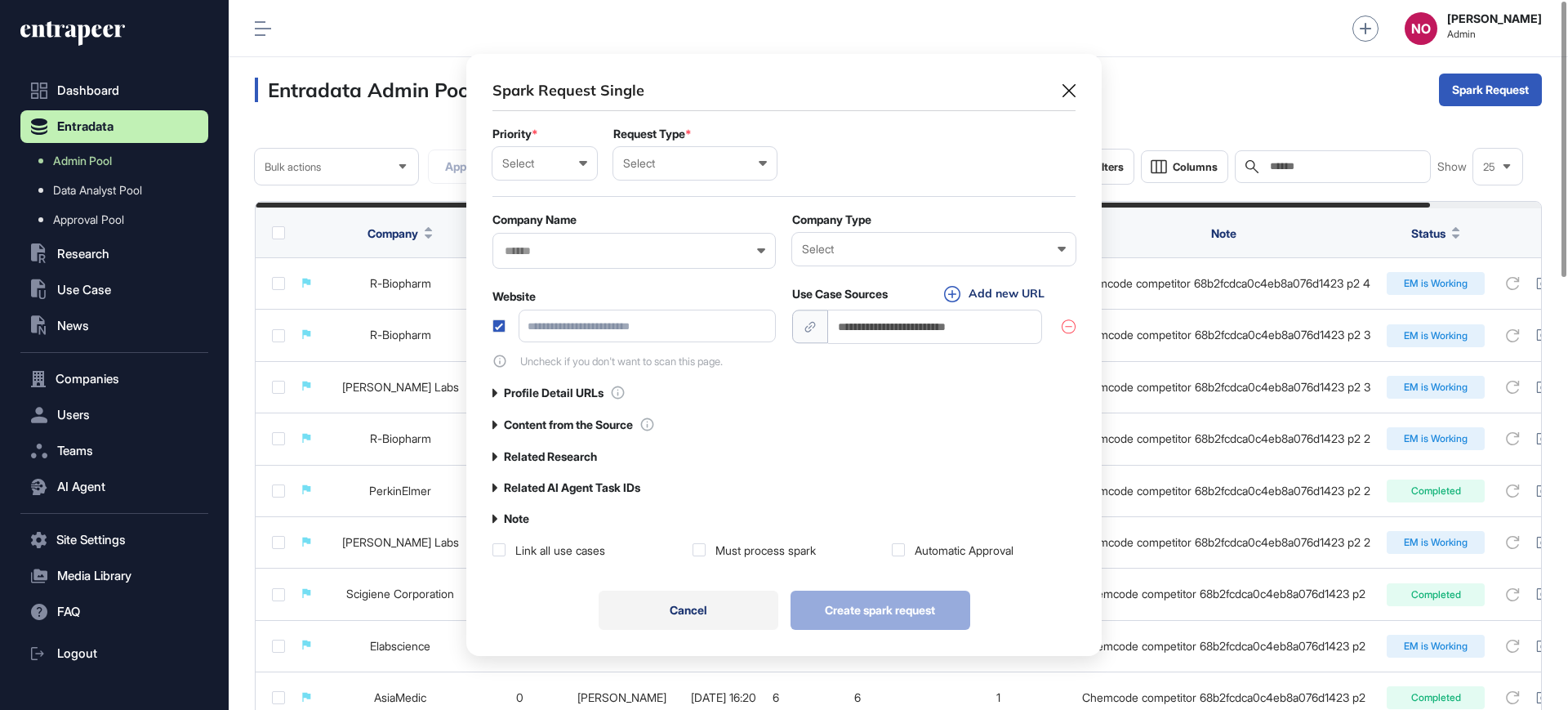
click at [680, 605] on button "Cancel" at bounding box center [689, 610] width 180 height 39
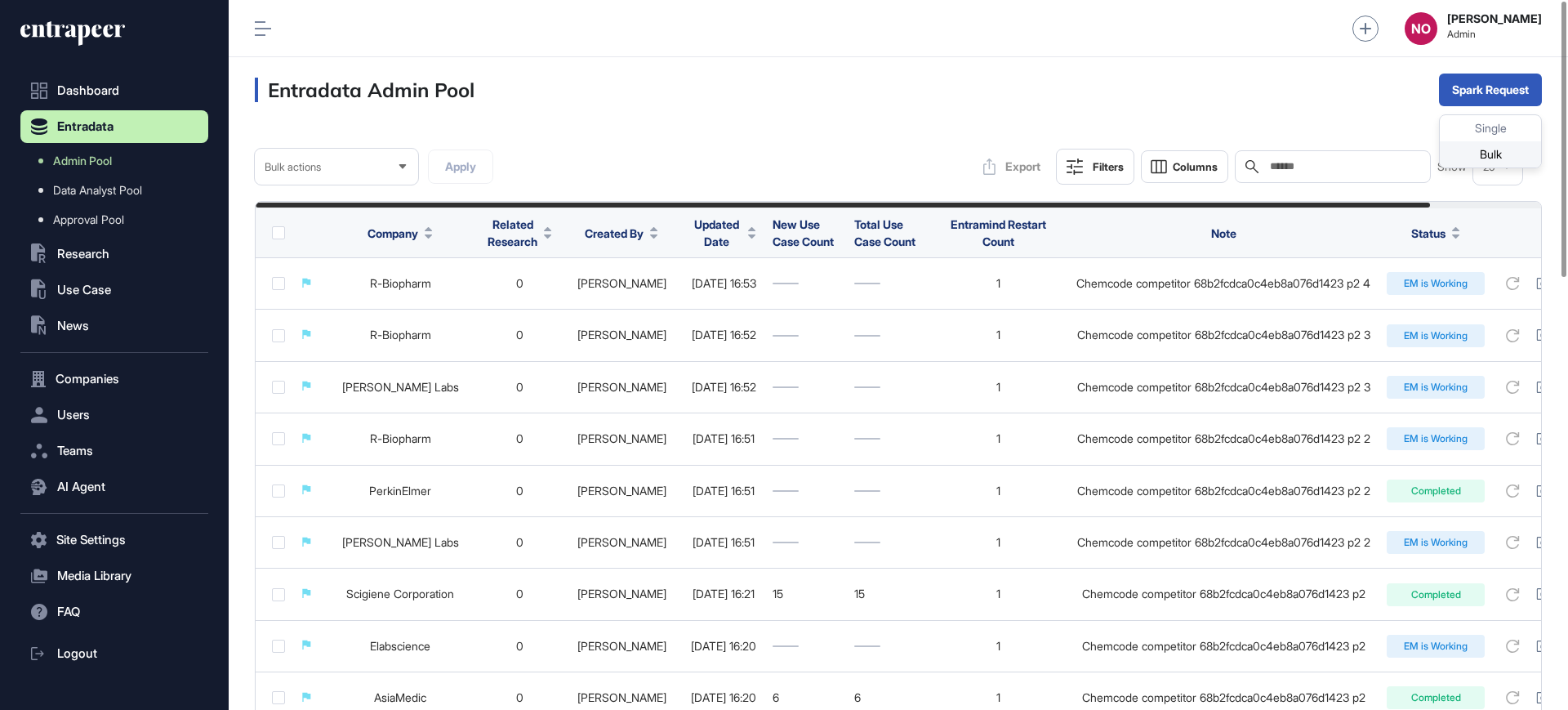
click at [1488, 149] on div "Bulk" at bounding box center [1490, 154] width 101 height 26
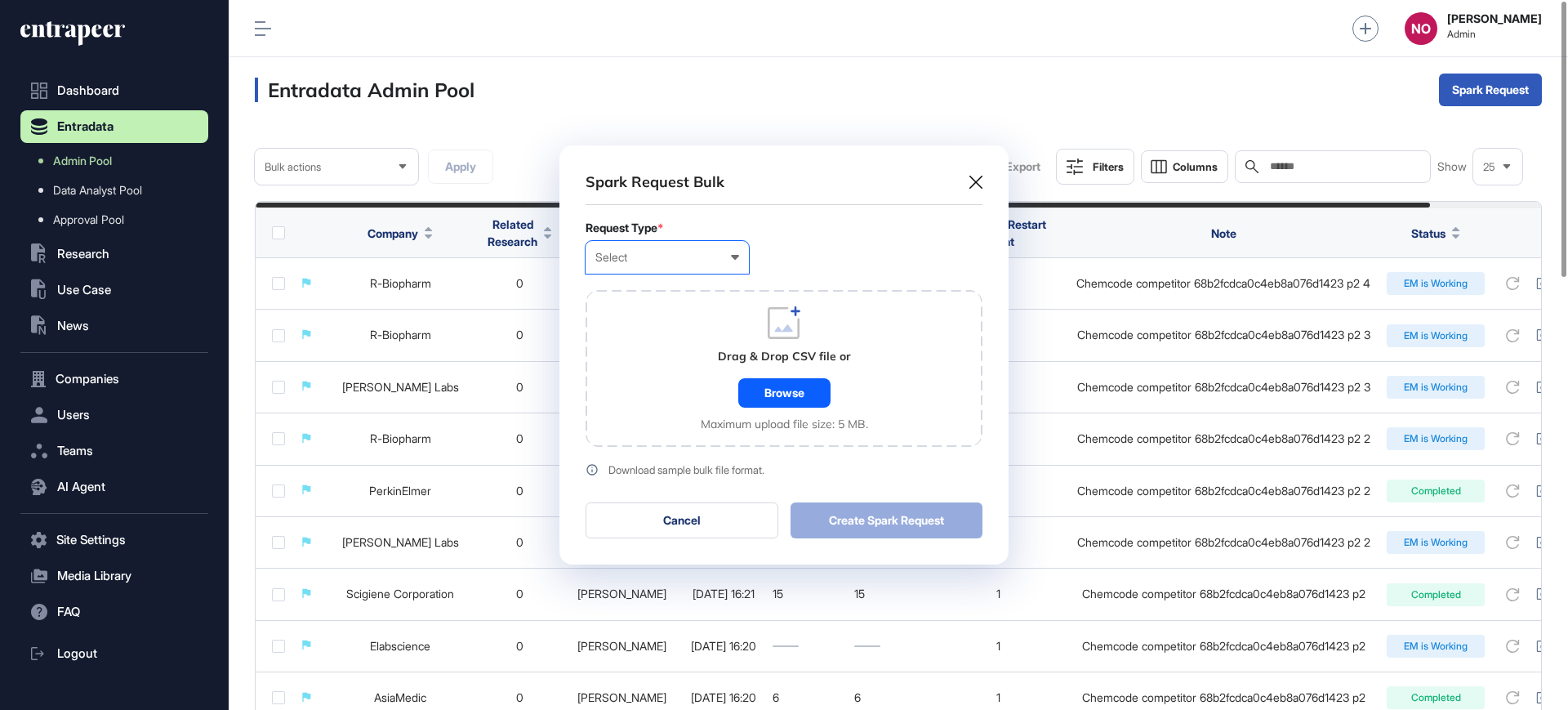
drag, startPoint x: 648, startPoint y: 262, endPoint x: 650, endPoint y: 304, distance: 42.0
click at [650, 268] on div "Select User Company Customer Request ID" at bounding box center [667, 257] width 163 height 32
click at [0, 0] on div "Company" at bounding box center [0, 0] width 0 height 0
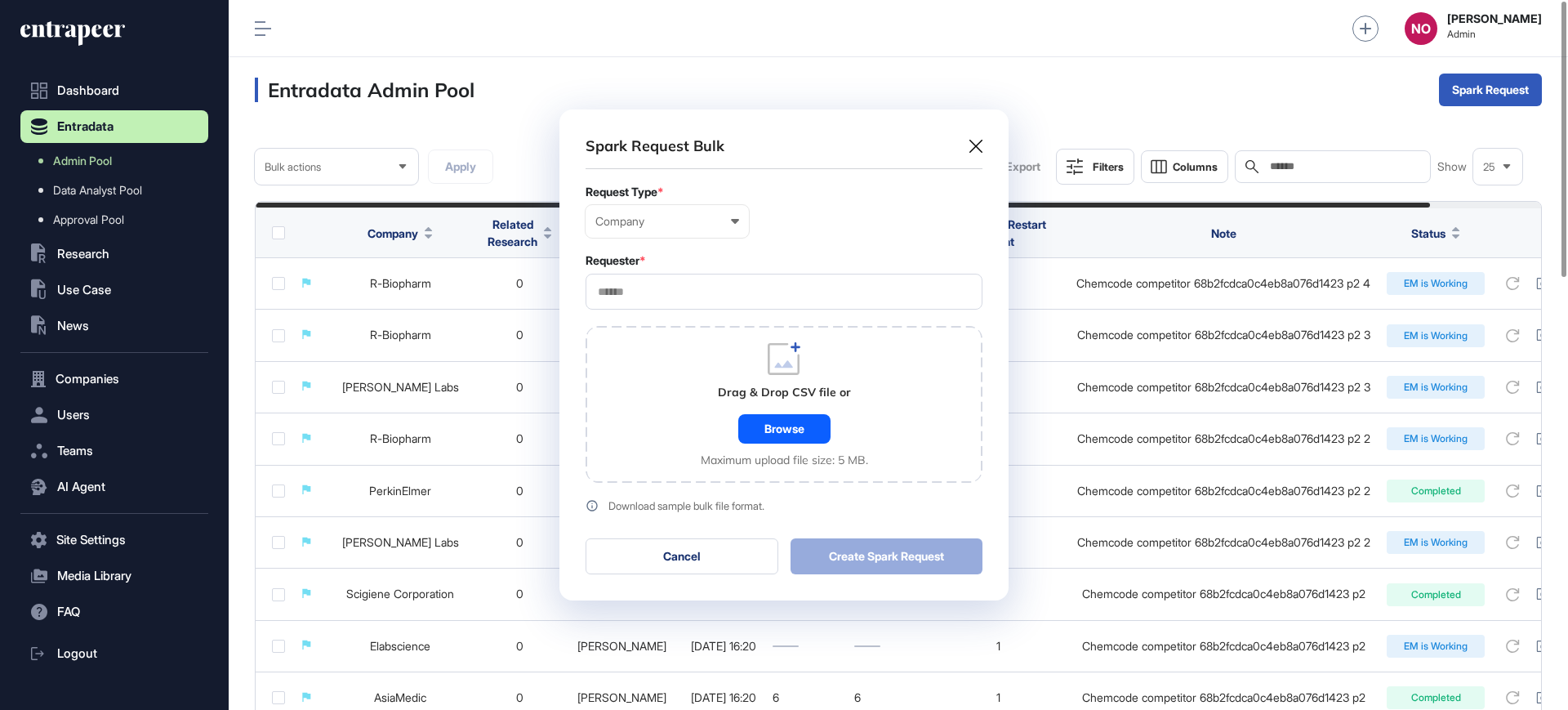
click at [657, 295] on input "text" at bounding box center [783, 291] width 375 height 14
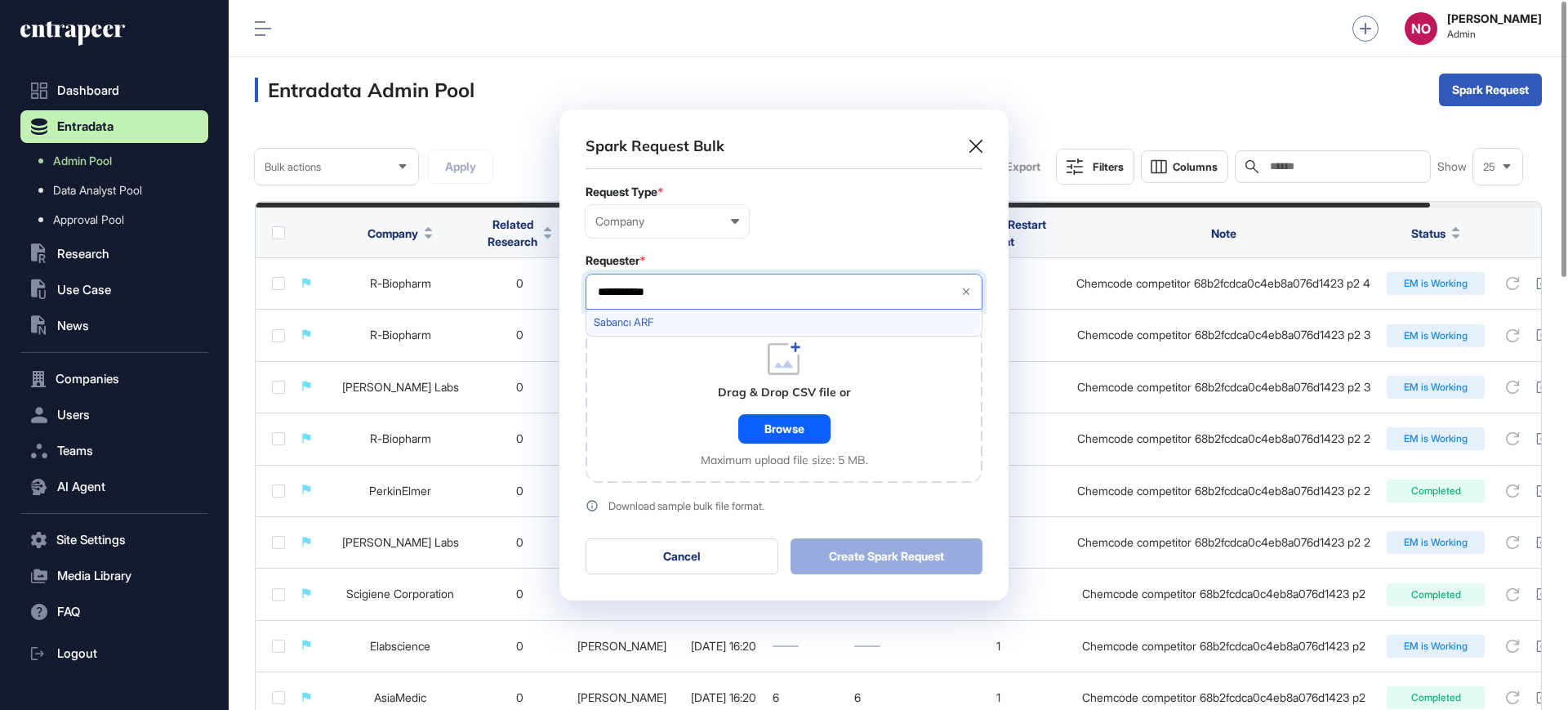
type input "**********"
click at [647, 332] on div "Sabancı ARF" at bounding box center [783, 322] width 393 height 26
click at [665, 405] on div "Drag & Drop CSV file or Browse Maximum upload file size: 5 MB." at bounding box center [784, 404] width 397 height 157
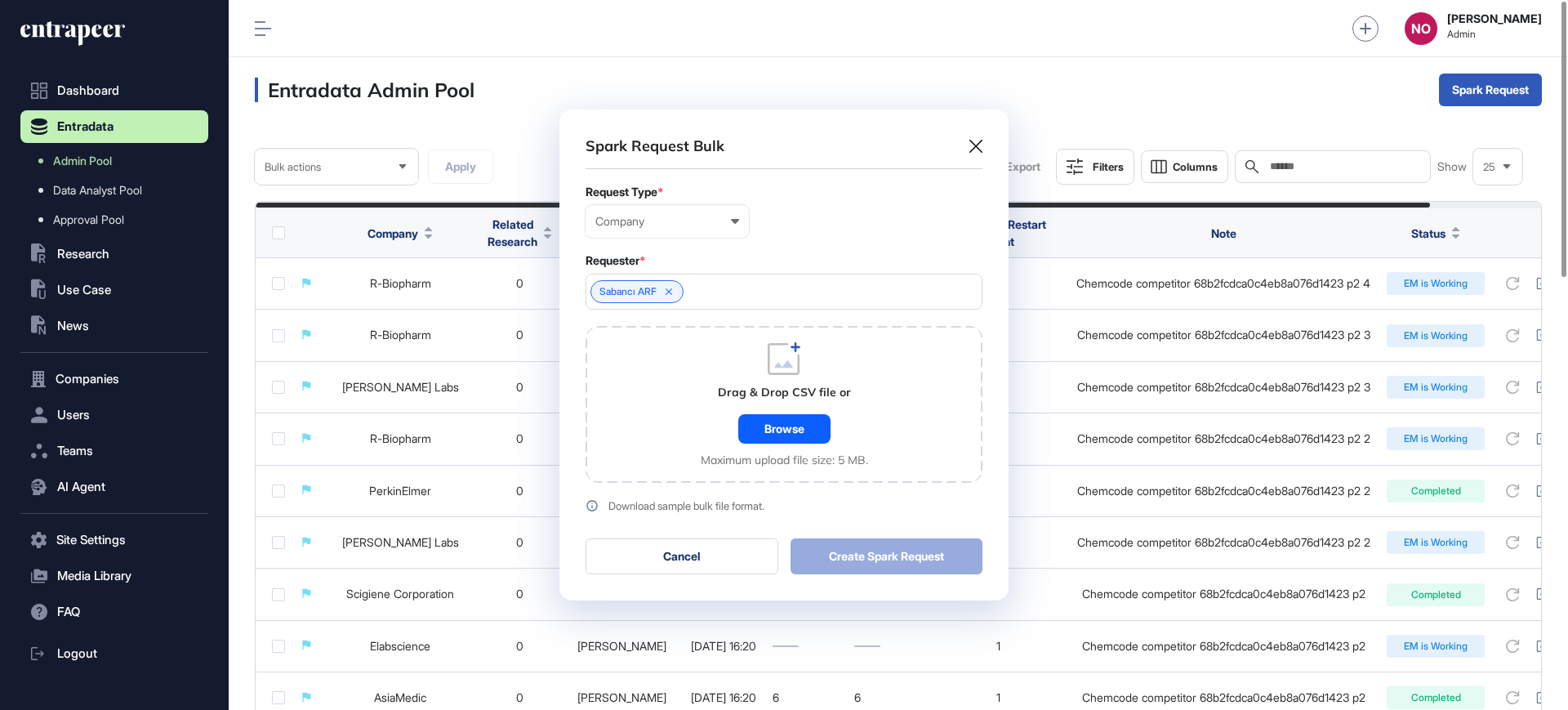
drag, startPoint x: 730, startPoint y: 429, endPoint x: 785, endPoint y: 442, distance: 56.5
click at [732, 431] on div "Drag & Drop CSV file or Browse Maximum upload file size: 5 MB." at bounding box center [784, 404] width 167 height 124
click at [786, 442] on div "Browse" at bounding box center [784, 428] width 93 height 30
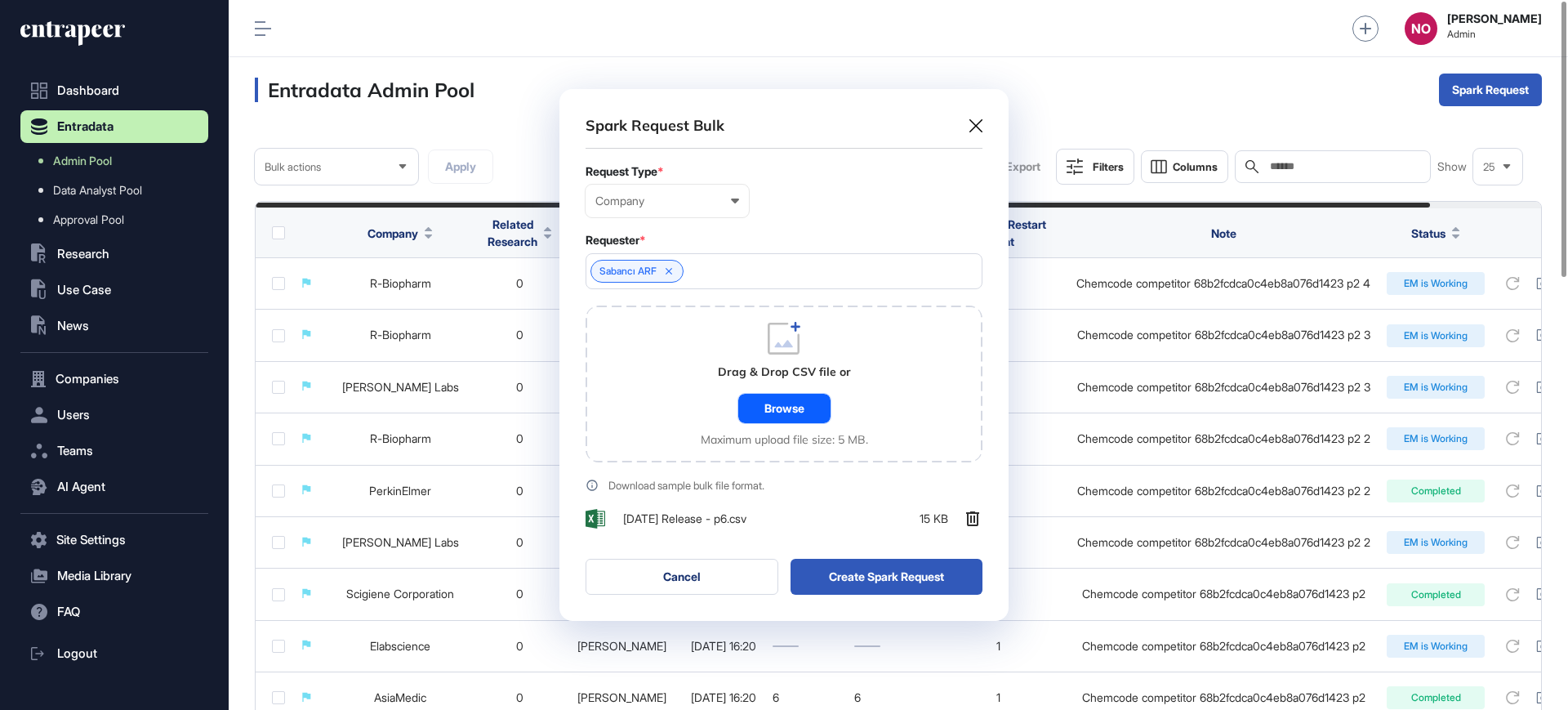
scroll to position [532, 449]
click at [899, 580] on button "Create Spark Request" at bounding box center [887, 577] width 193 height 36
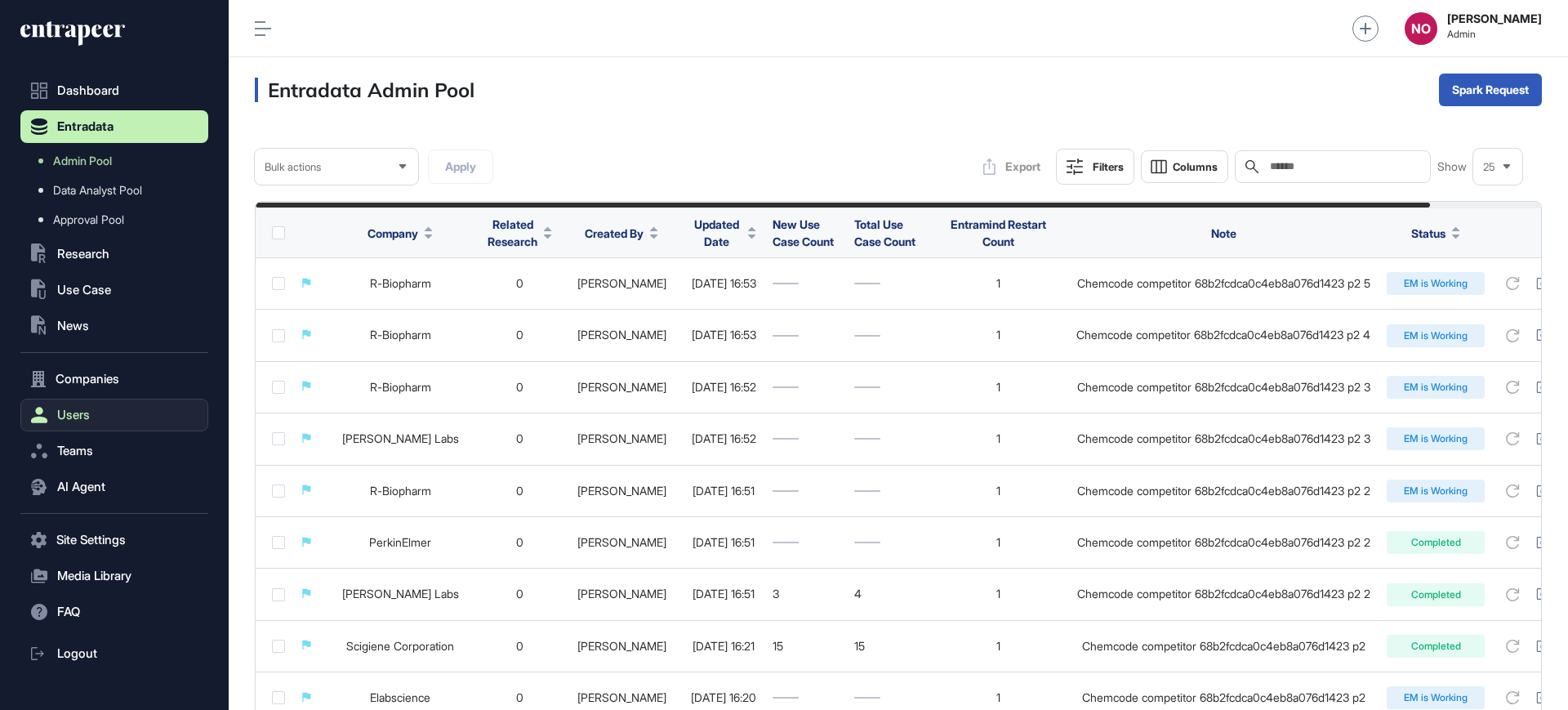
click at [98, 408] on button "Users" at bounding box center [114, 415] width 188 height 32
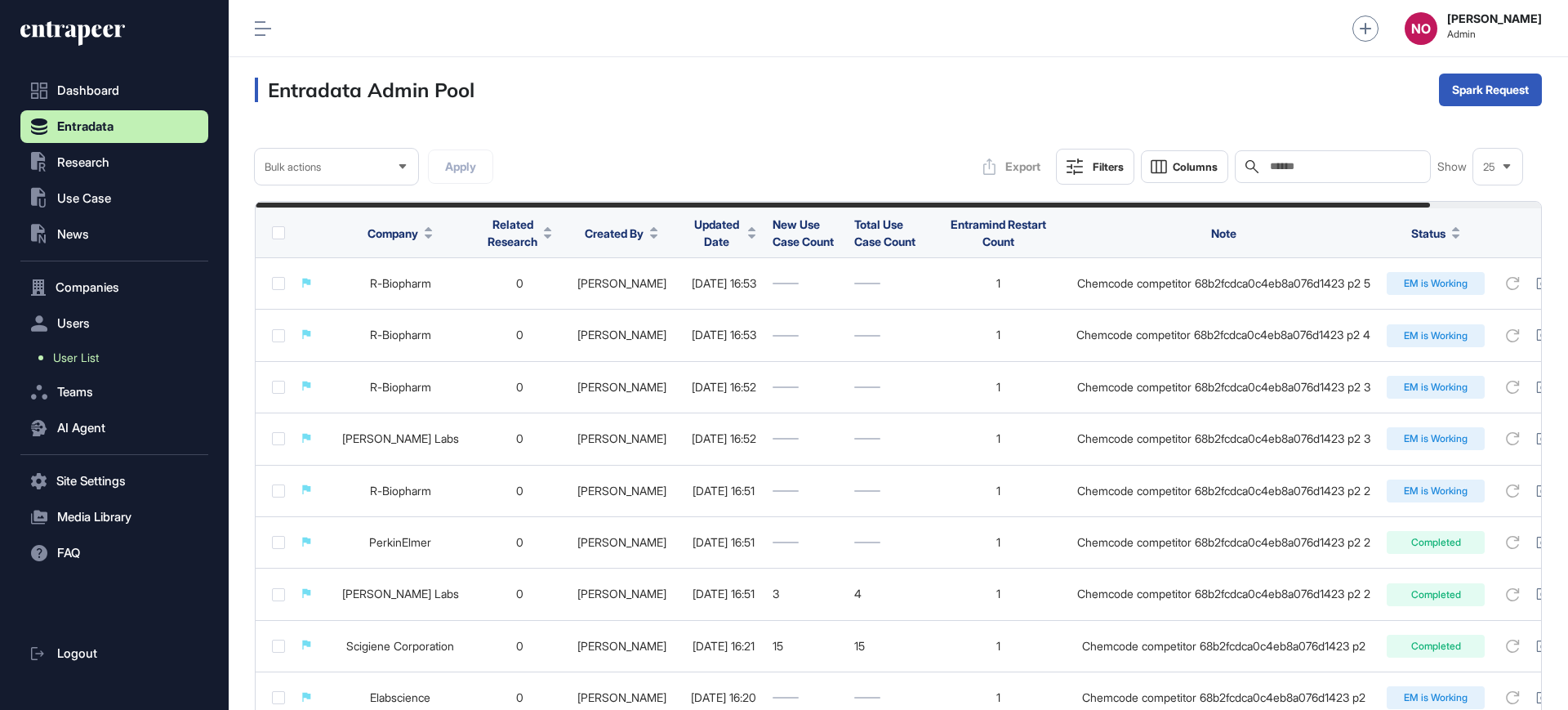
click at [147, 357] on link "User List" at bounding box center [118, 357] width 180 height 30
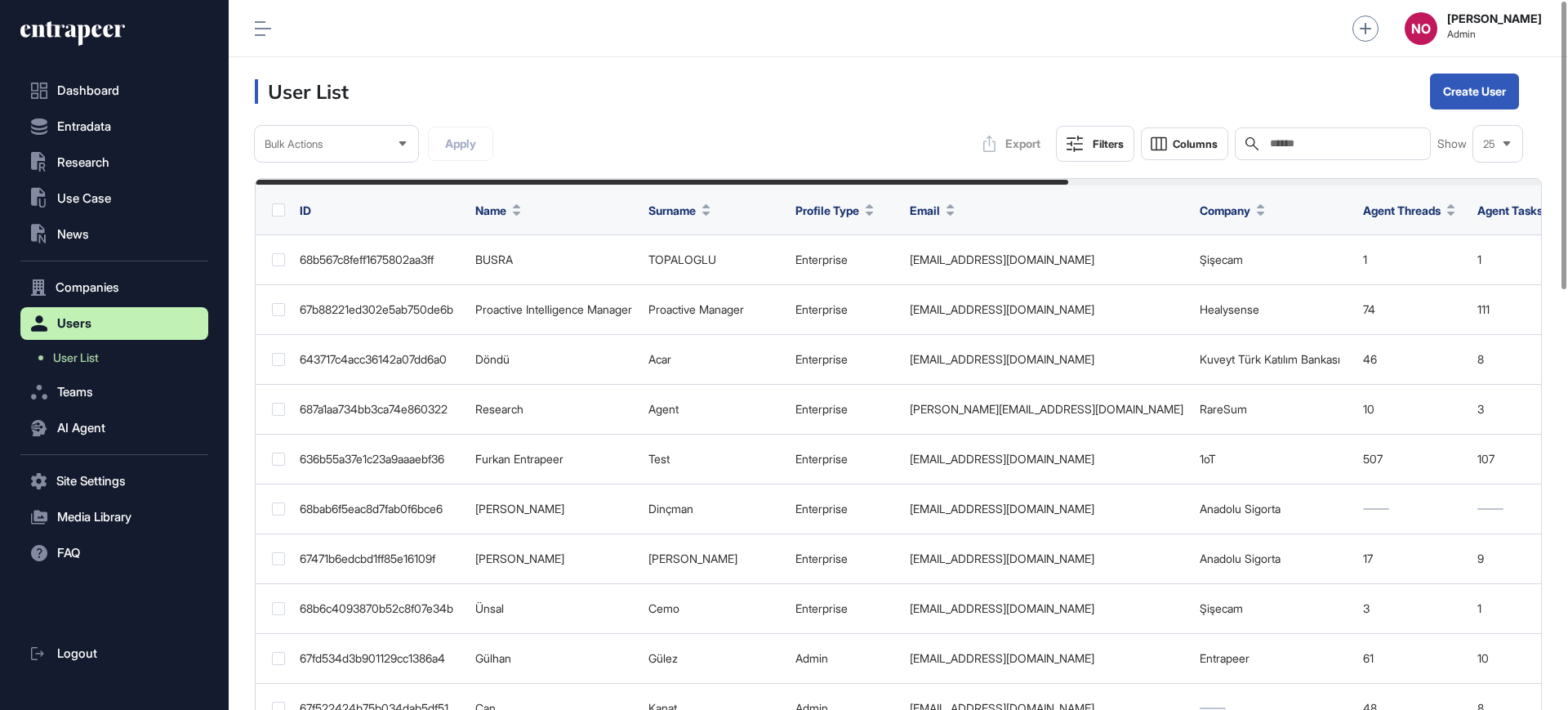
click at [1356, 143] on input "text" at bounding box center [1344, 144] width 152 height 13
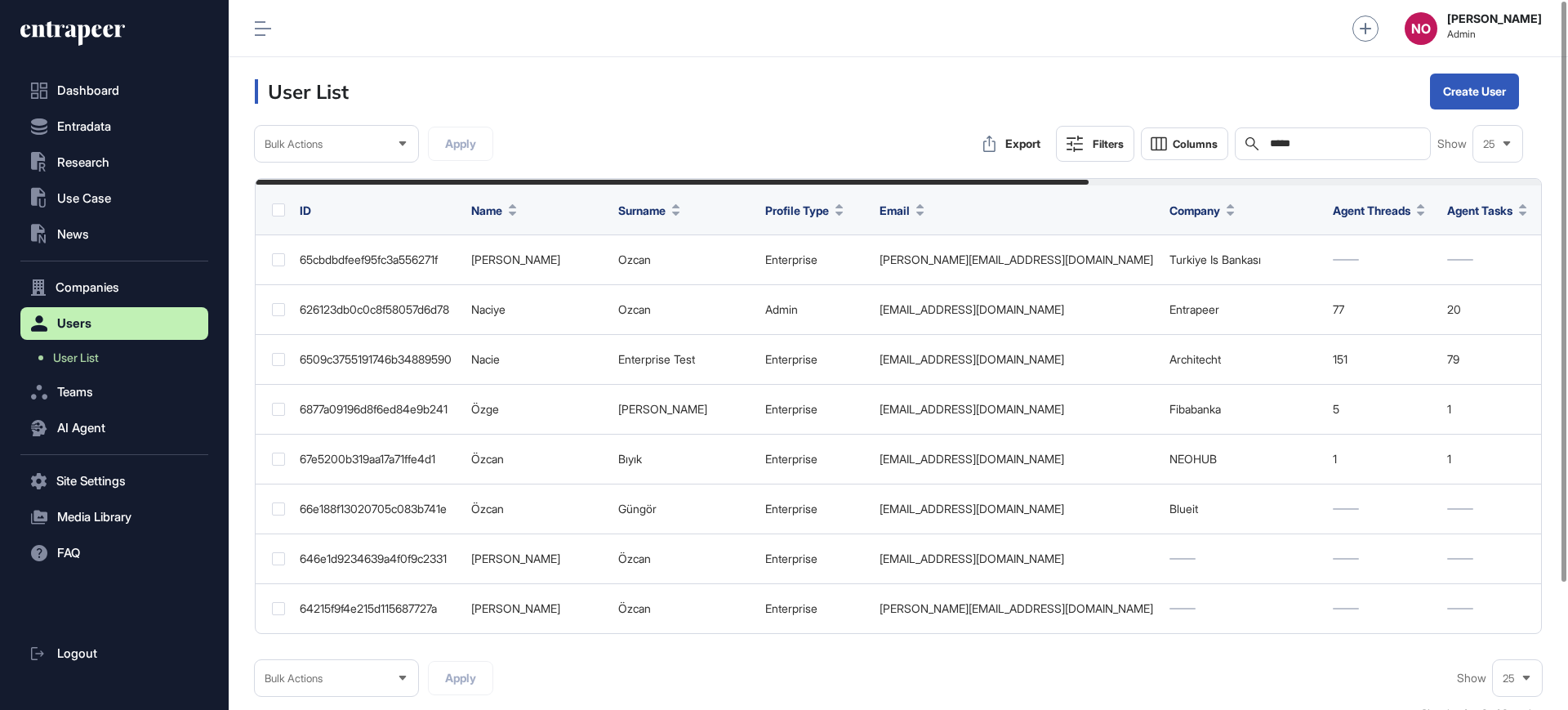
type input "*****"
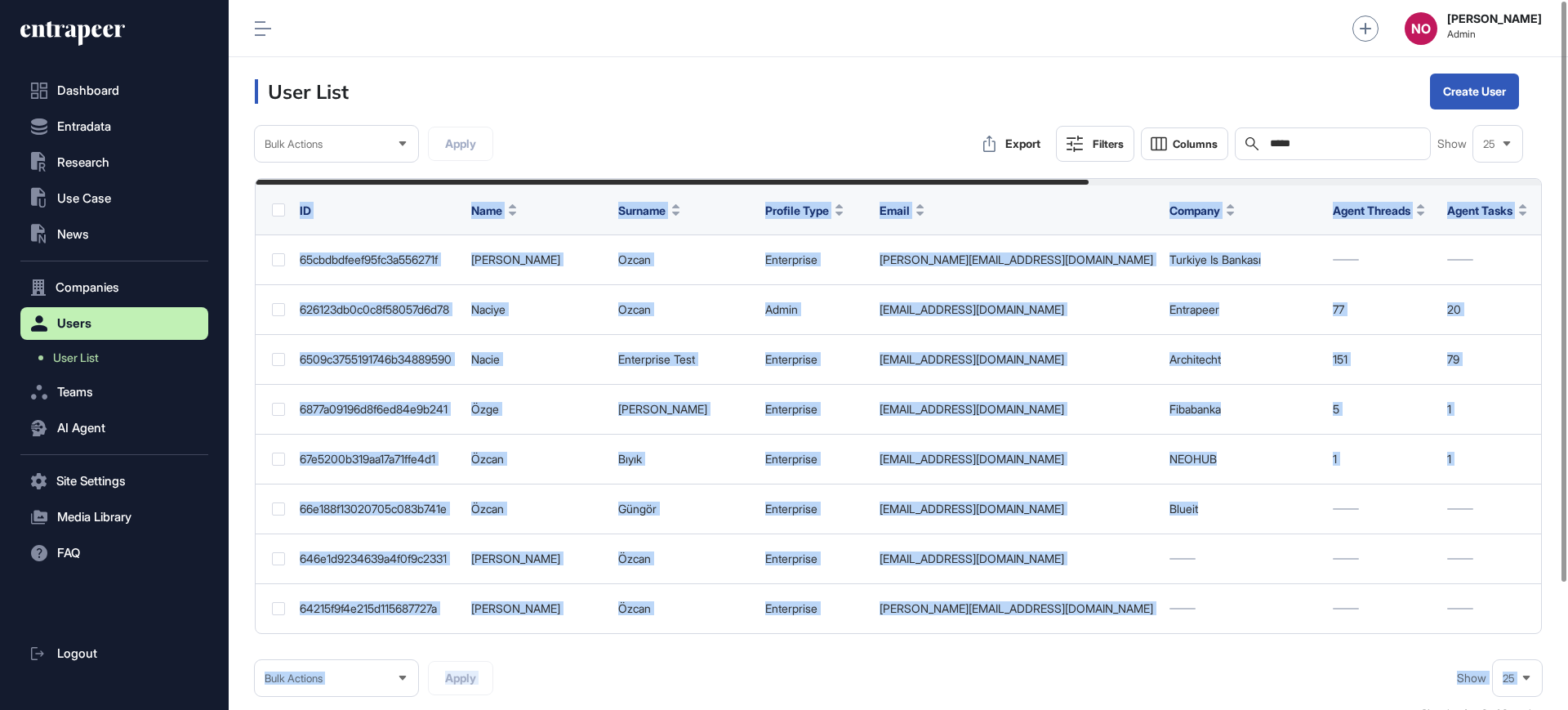
drag, startPoint x: 989, startPoint y: 637, endPoint x: 1287, endPoint y: 655, distance: 298.5
click at [1287, 655] on div "Bulk Actions Apply Export Filters Columns Search ***** Show 25 ID Name Surname …" at bounding box center [898, 432] width 1286 height 613
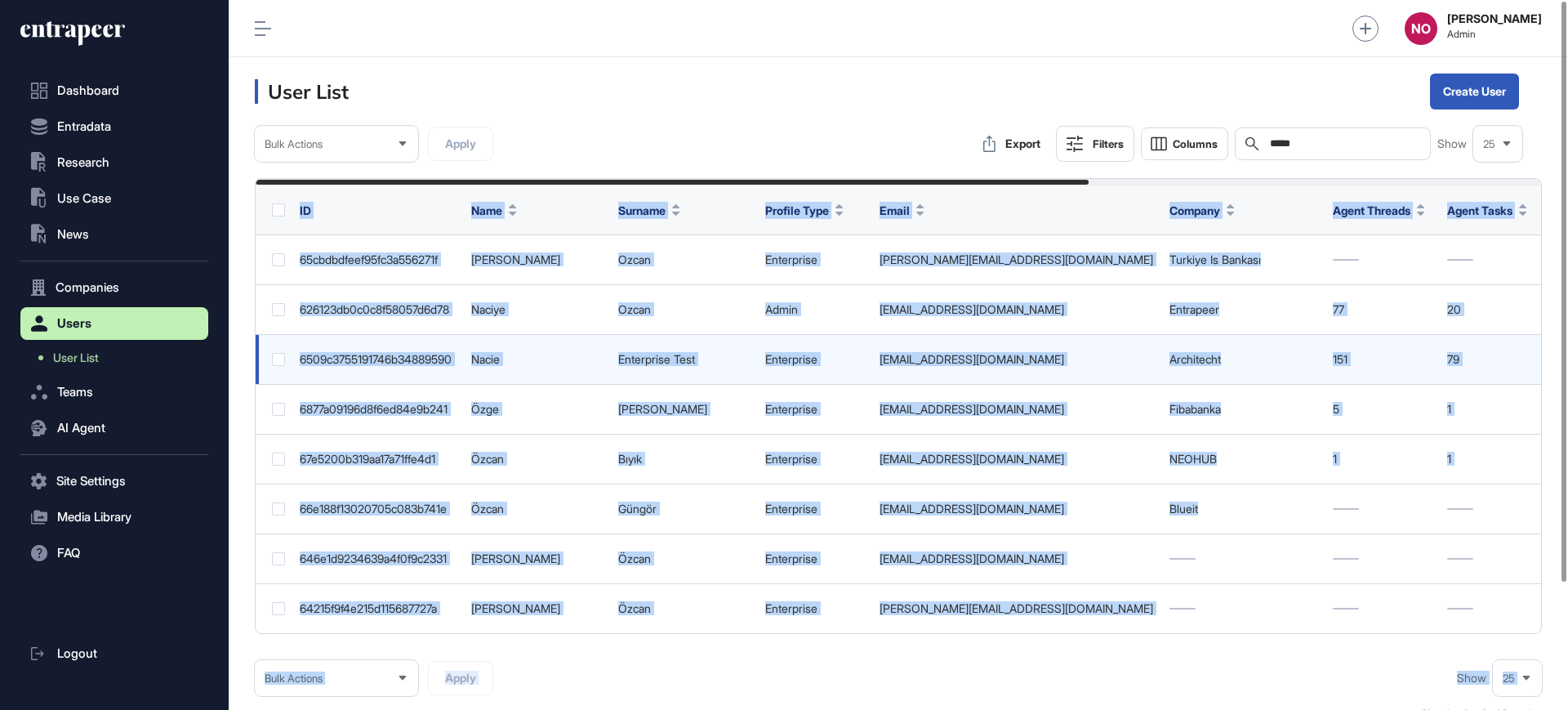
click at [1068, 353] on div "ozcan.ncy@gmail.com" at bounding box center [1016, 359] width 273 height 13
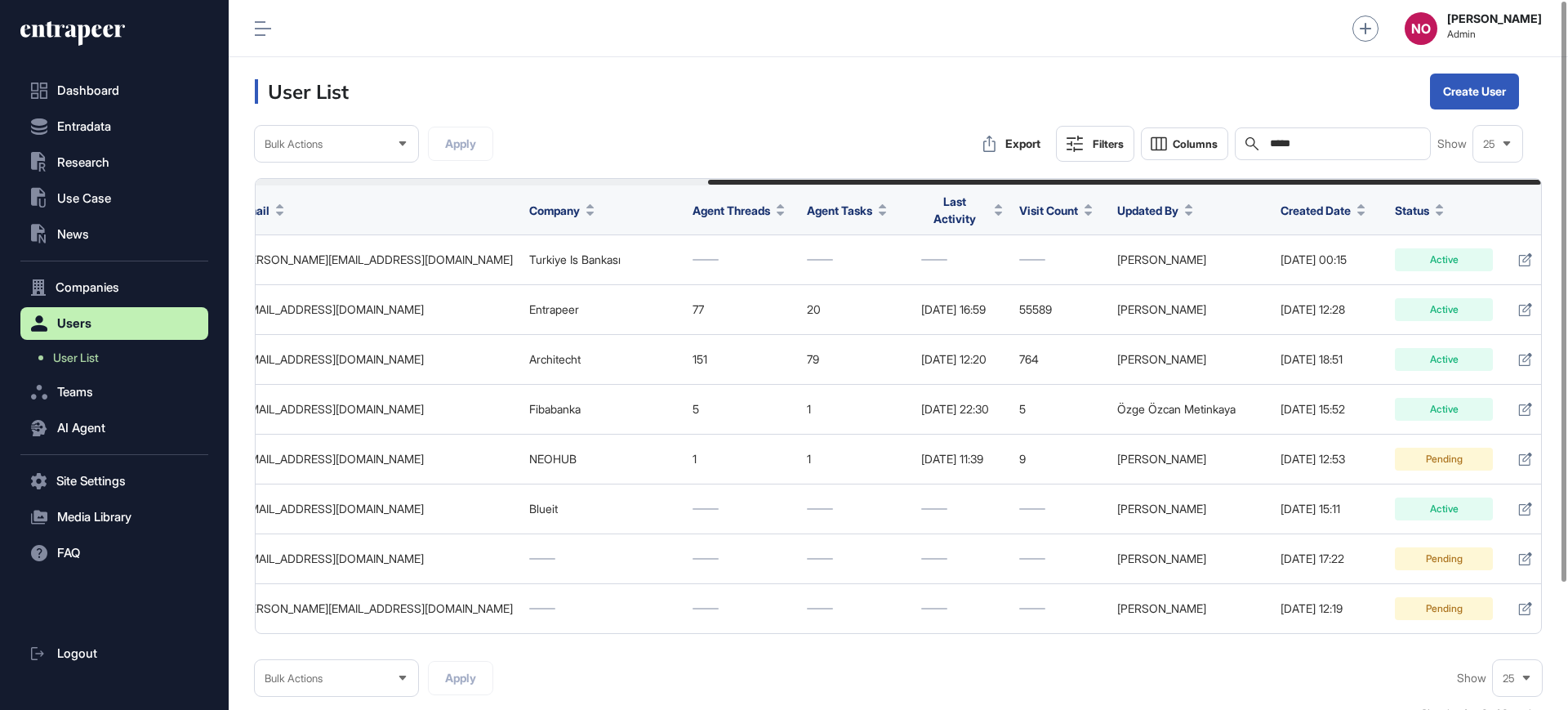
scroll to position [0, 699]
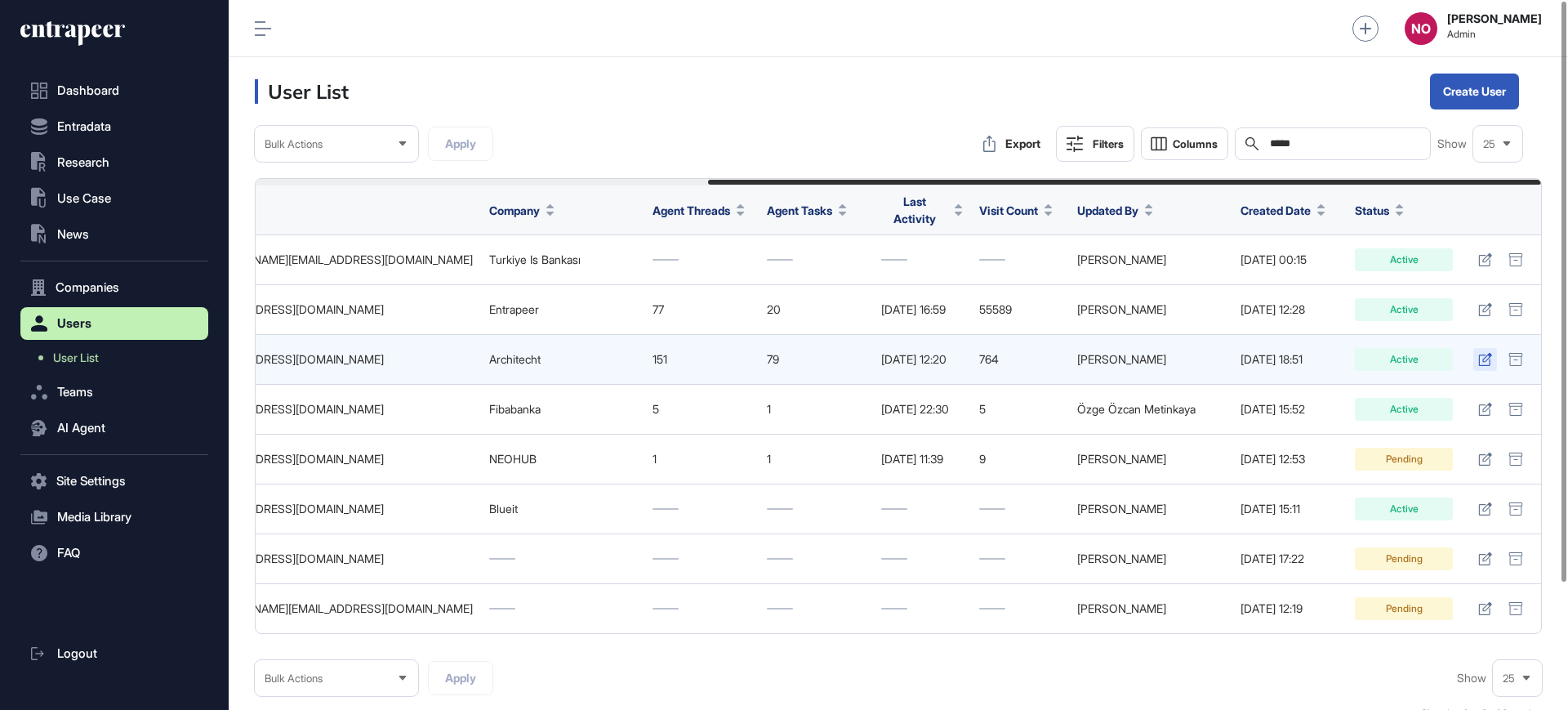
click at [1489, 353] on icon at bounding box center [1485, 359] width 14 height 13
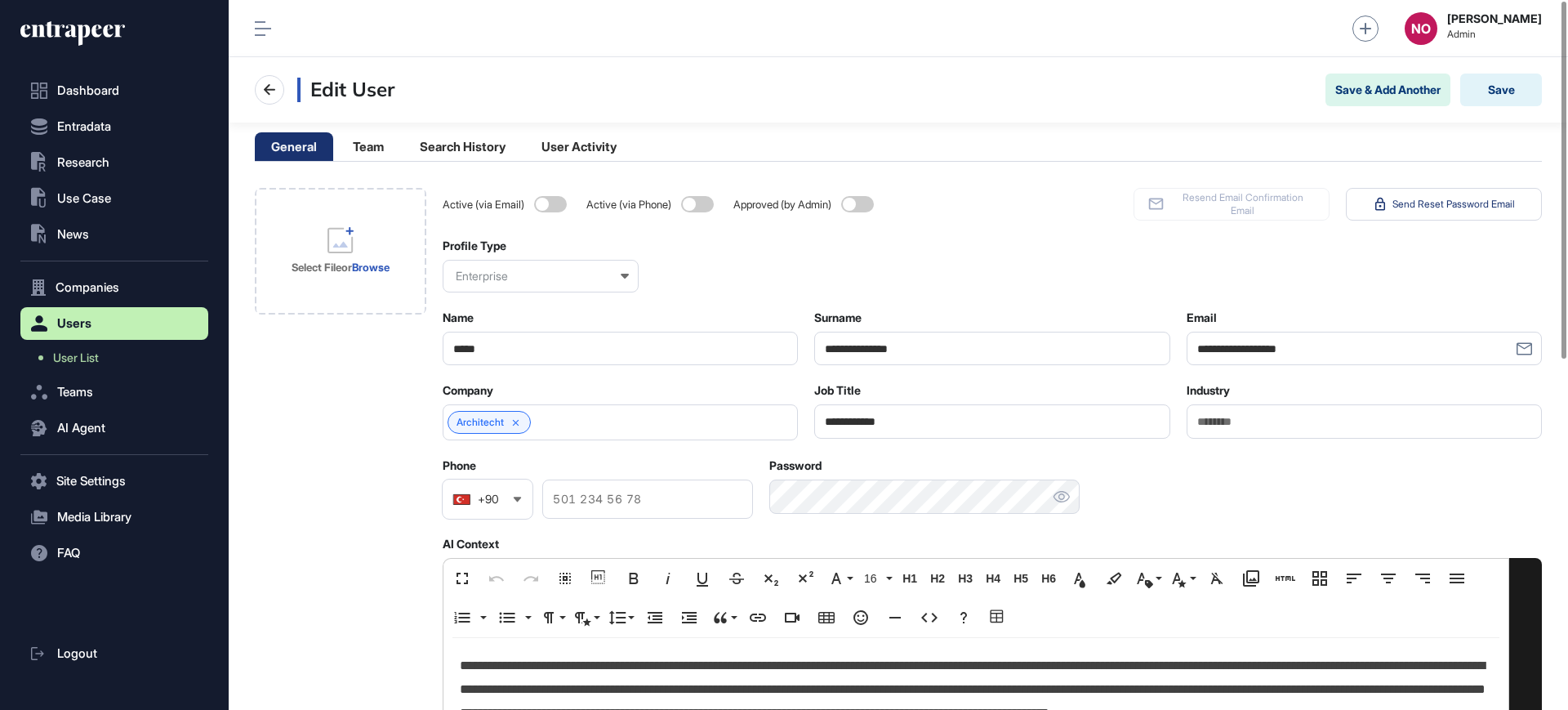
click at [549, 432] on div "Architecht" at bounding box center [620, 422] width 355 height 36
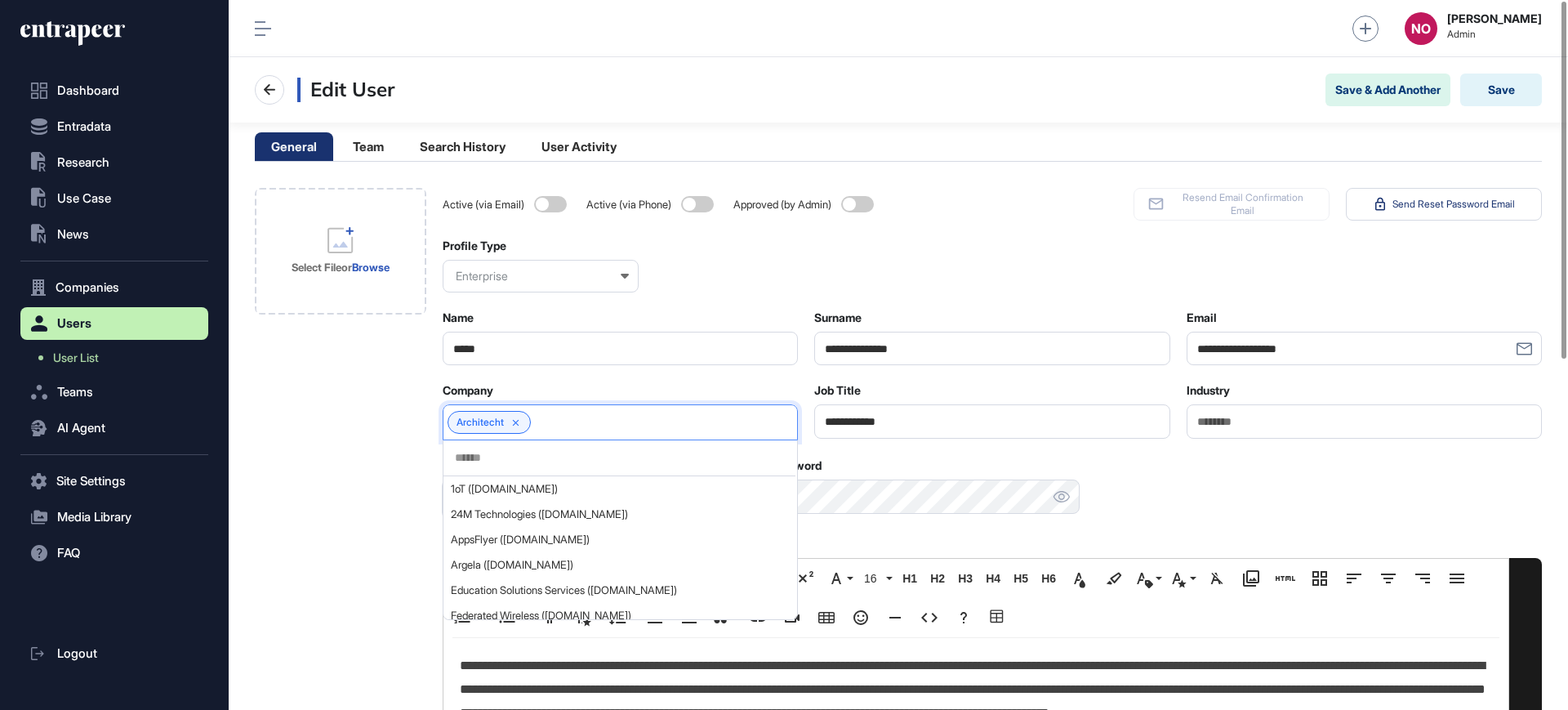
drag, startPoint x: 549, startPoint y: 438, endPoint x: 531, endPoint y: 461, distance: 29.2
click at [531, 461] on input "text" at bounding box center [620, 458] width 332 height 14
paste input "********"
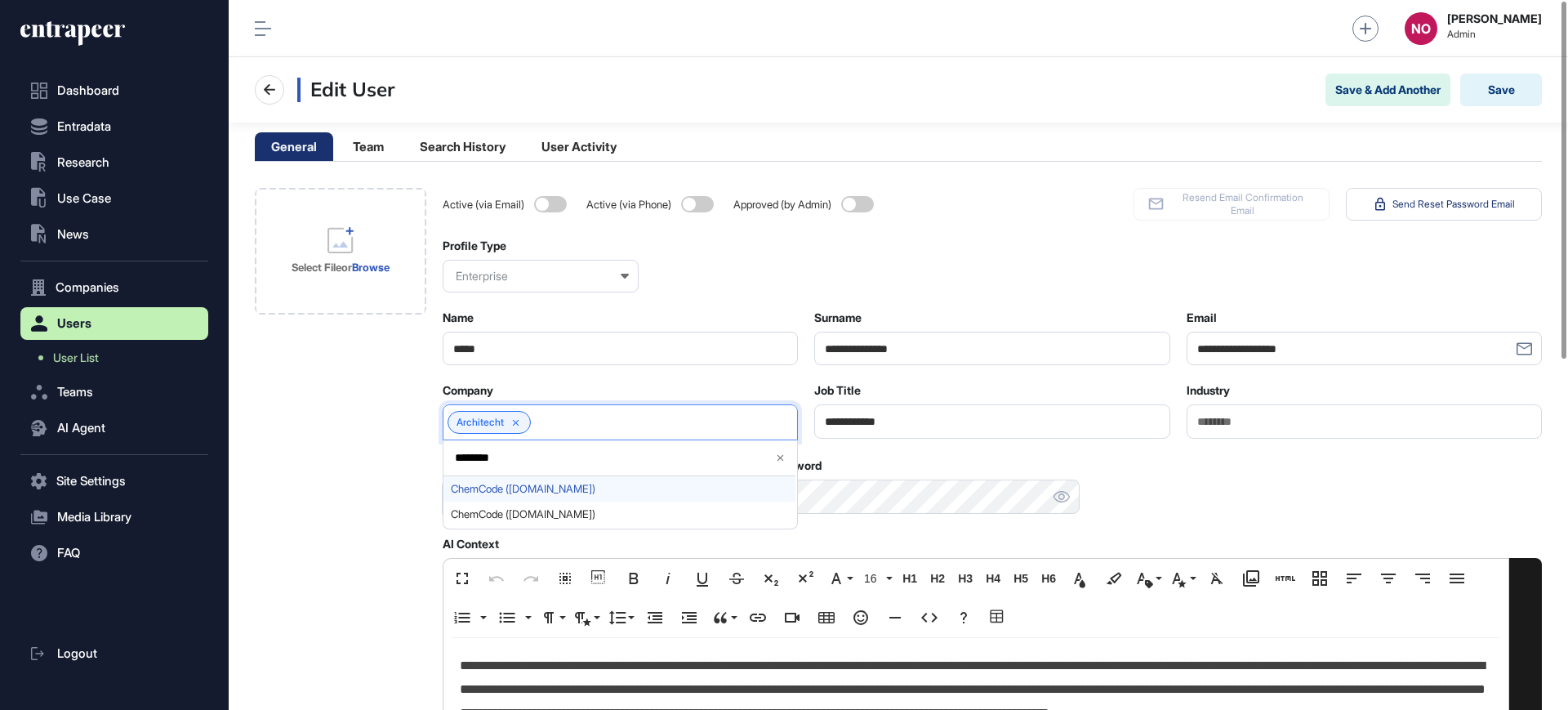
type input "********"
click at [556, 491] on span "ChemCode (chemcode.com.tr)" at bounding box center [619, 488] width 337 height 12
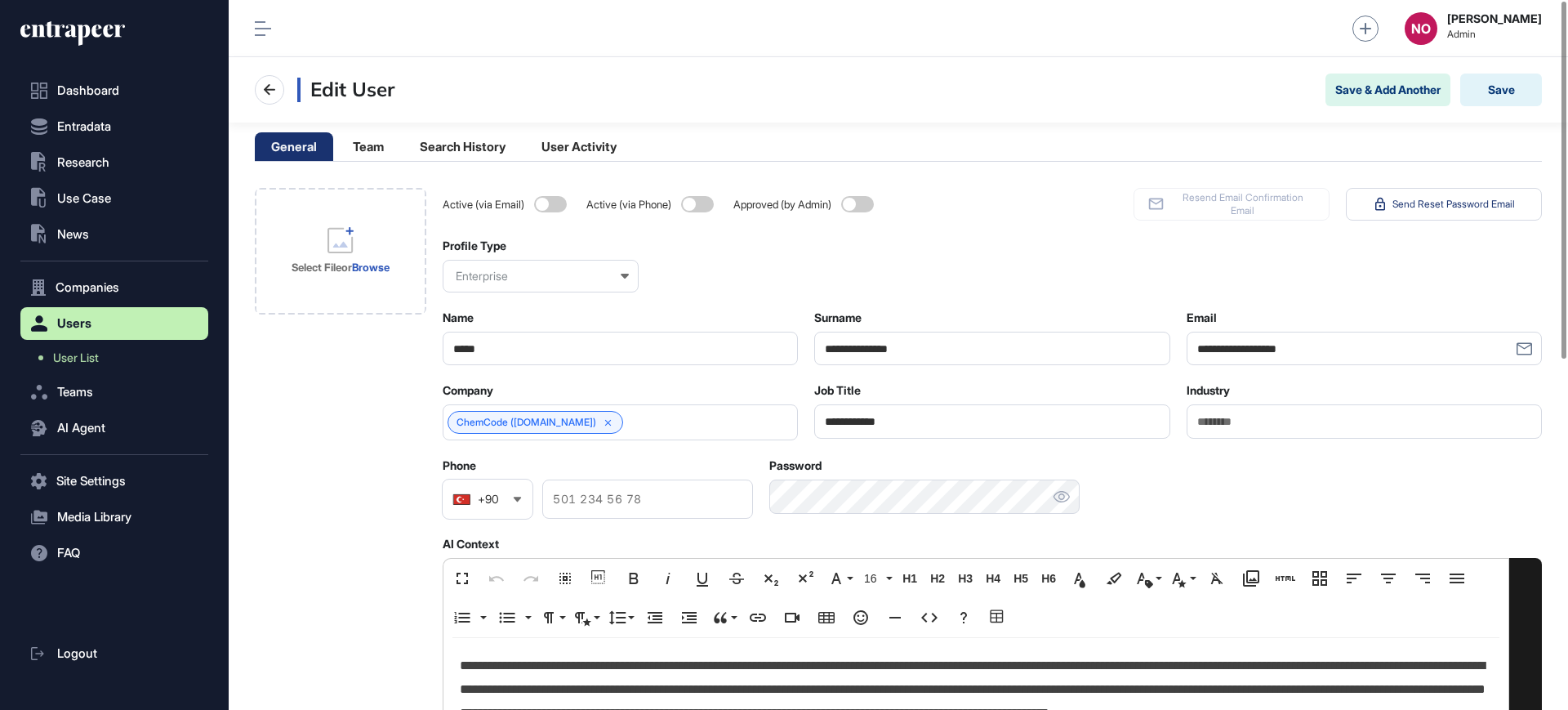
click at [604, 670] on p "**********" at bounding box center [975, 701] width 1032 height 94
click at [1490, 96] on button "Save" at bounding box center [1500, 90] width 81 height 32
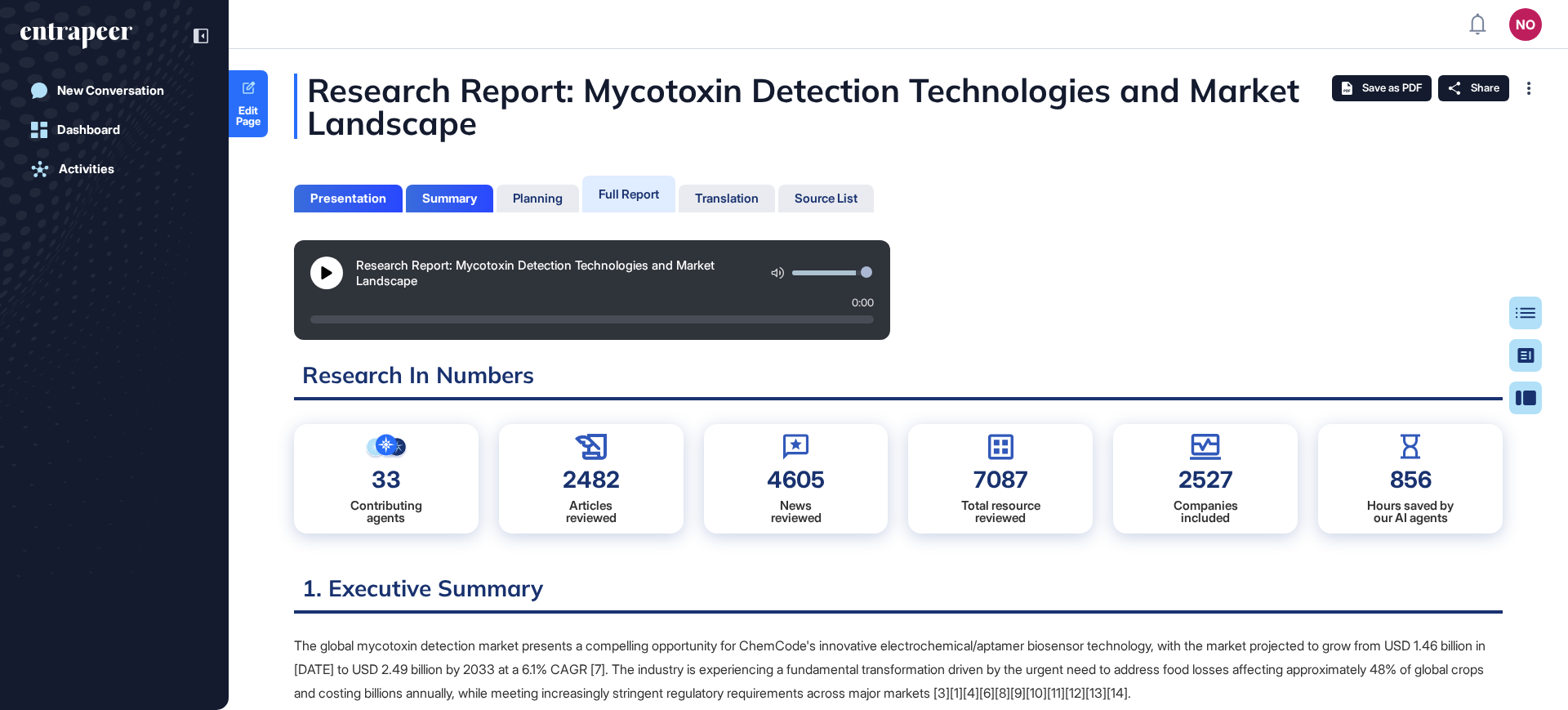
scroll to position [8, 1]
click at [244, 105] on span "Edit Page" at bounding box center [247, 116] width 39 height 21
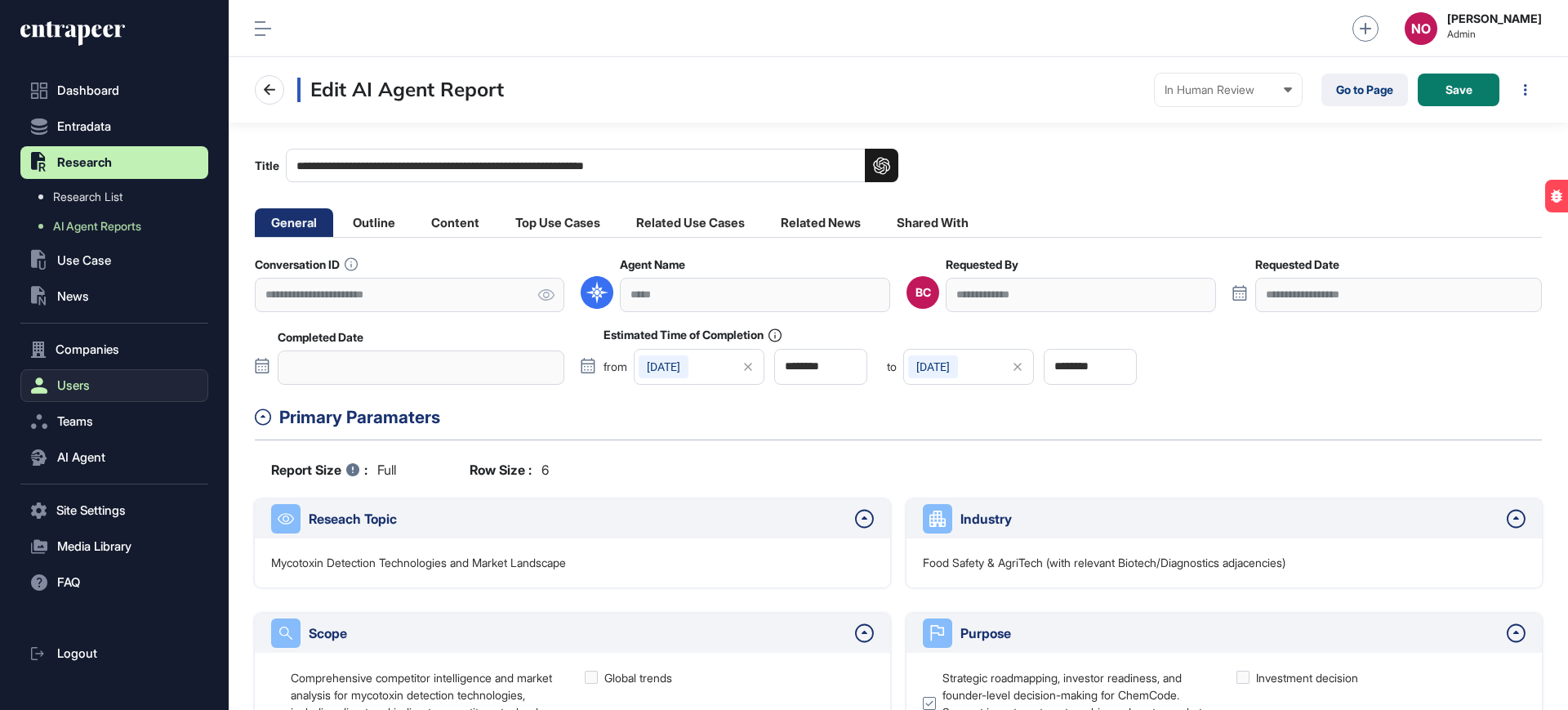
click at [103, 383] on button "Users" at bounding box center [114, 385] width 188 height 32
click at [538, 290] on icon at bounding box center [546, 295] width 17 height 11
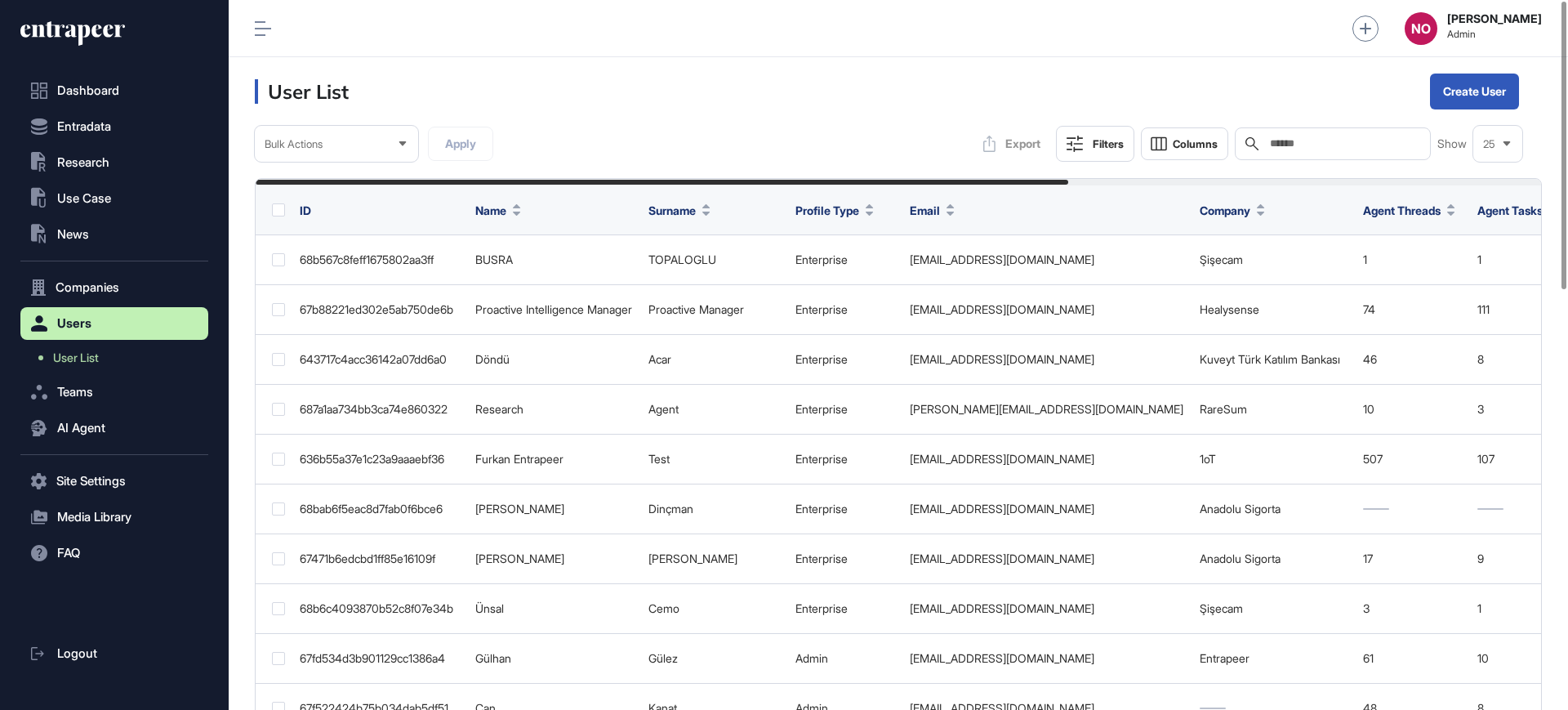
click at [1253, 142] on input "text" at bounding box center [1344, 144] width 152 height 13
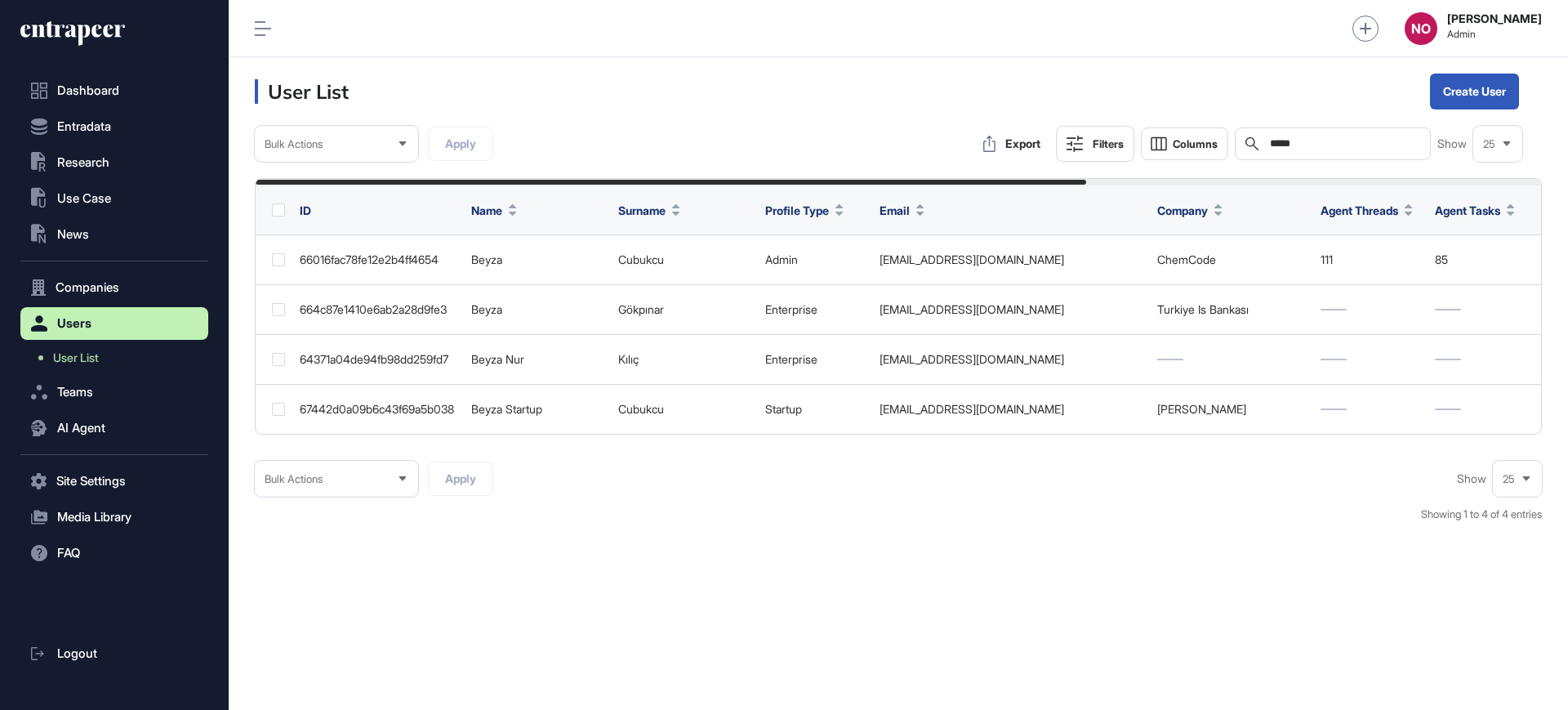
type input "*****"
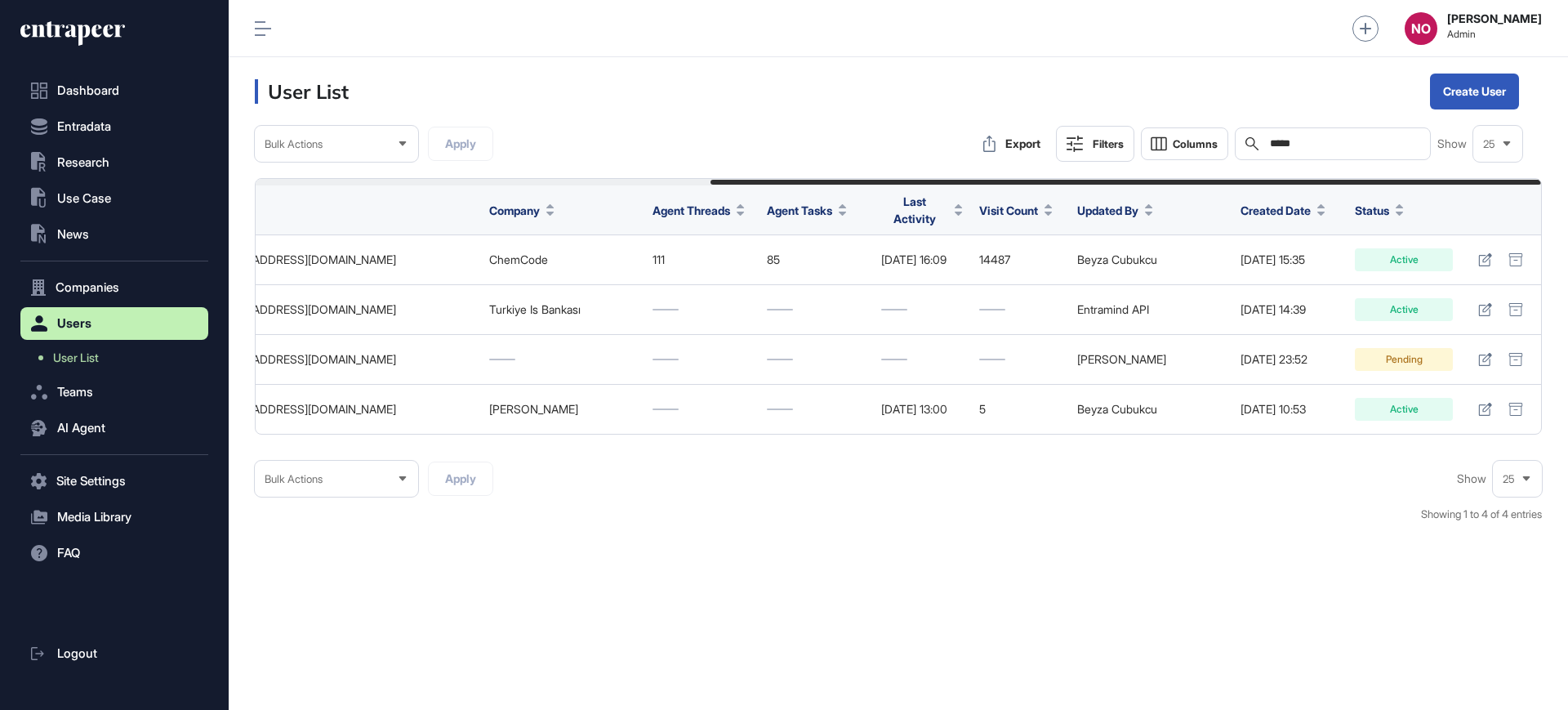
scroll to position [0, 703]
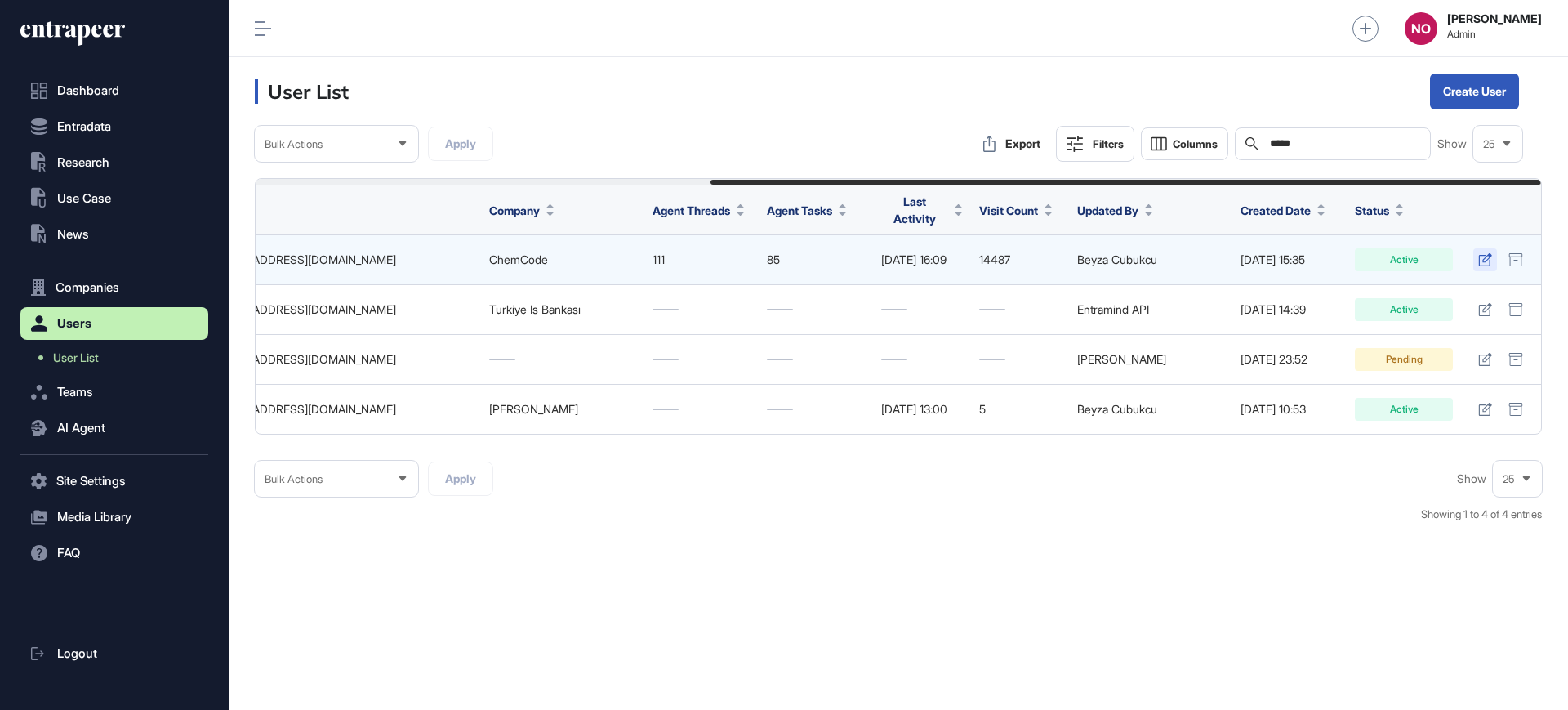
click at [1253, 258] on icon at bounding box center [1485, 260] width 13 height 13
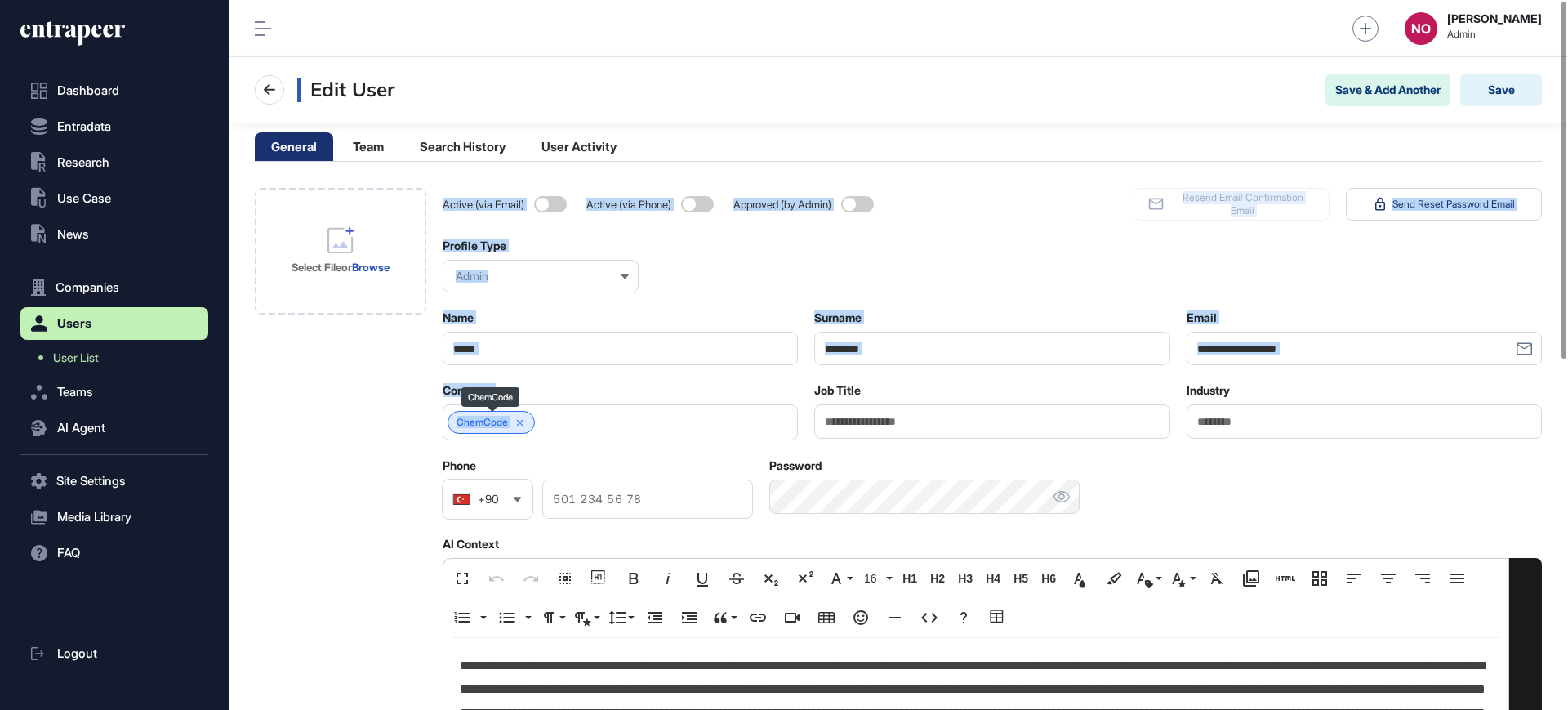
drag, startPoint x: 427, startPoint y: 427, endPoint x: 523, endPoint y: 422, distance: 96.1
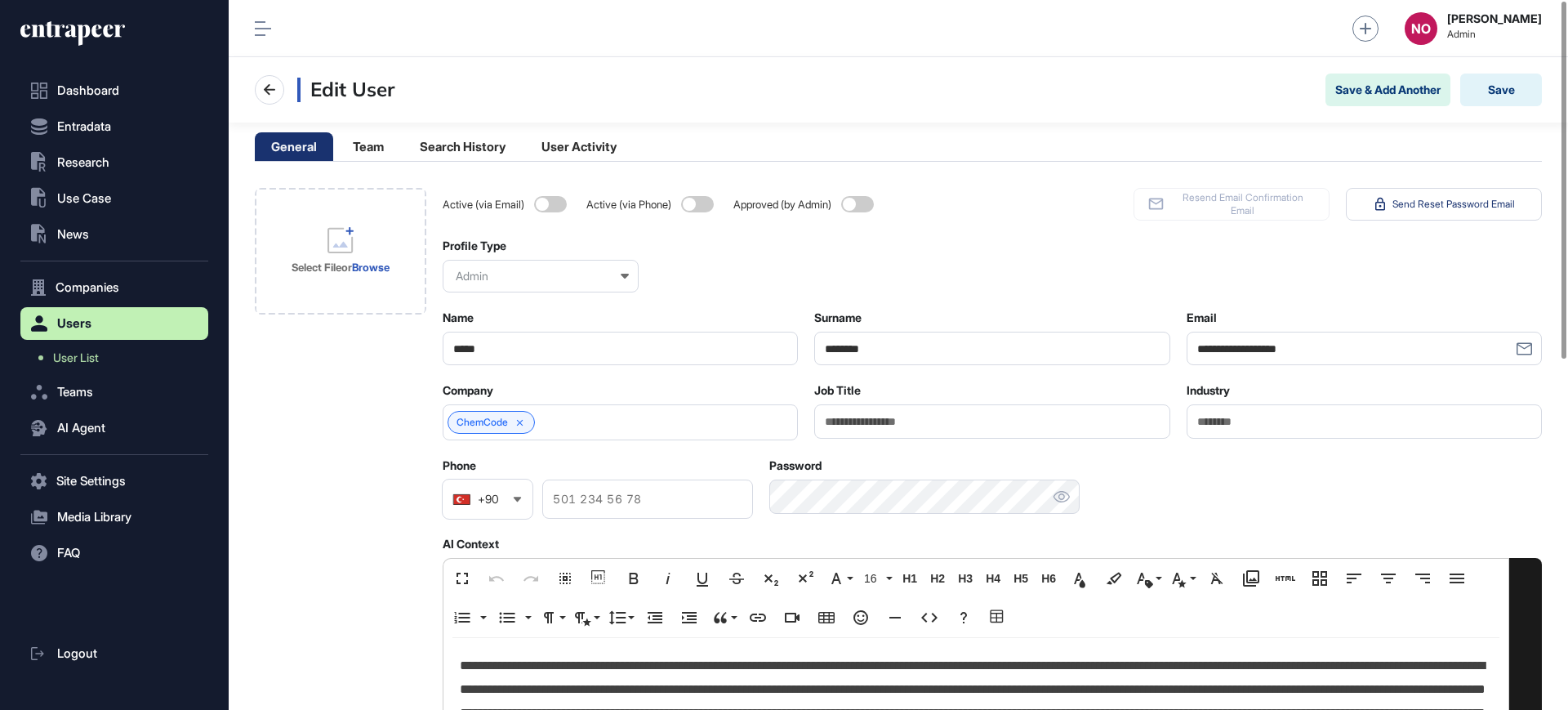
copy div "ChemCode"
drag, startPoint x: 455, startPoint y: 421, endPoint x: 518, endPoint y: 420, distance: 63.0
click at [518, 420] on div "ChemCode" at bounding box center [491, 422] width 87 height 23
click at [481, 420] on link "ChemCode" at bounding box center [482, 422] width 52 height 11
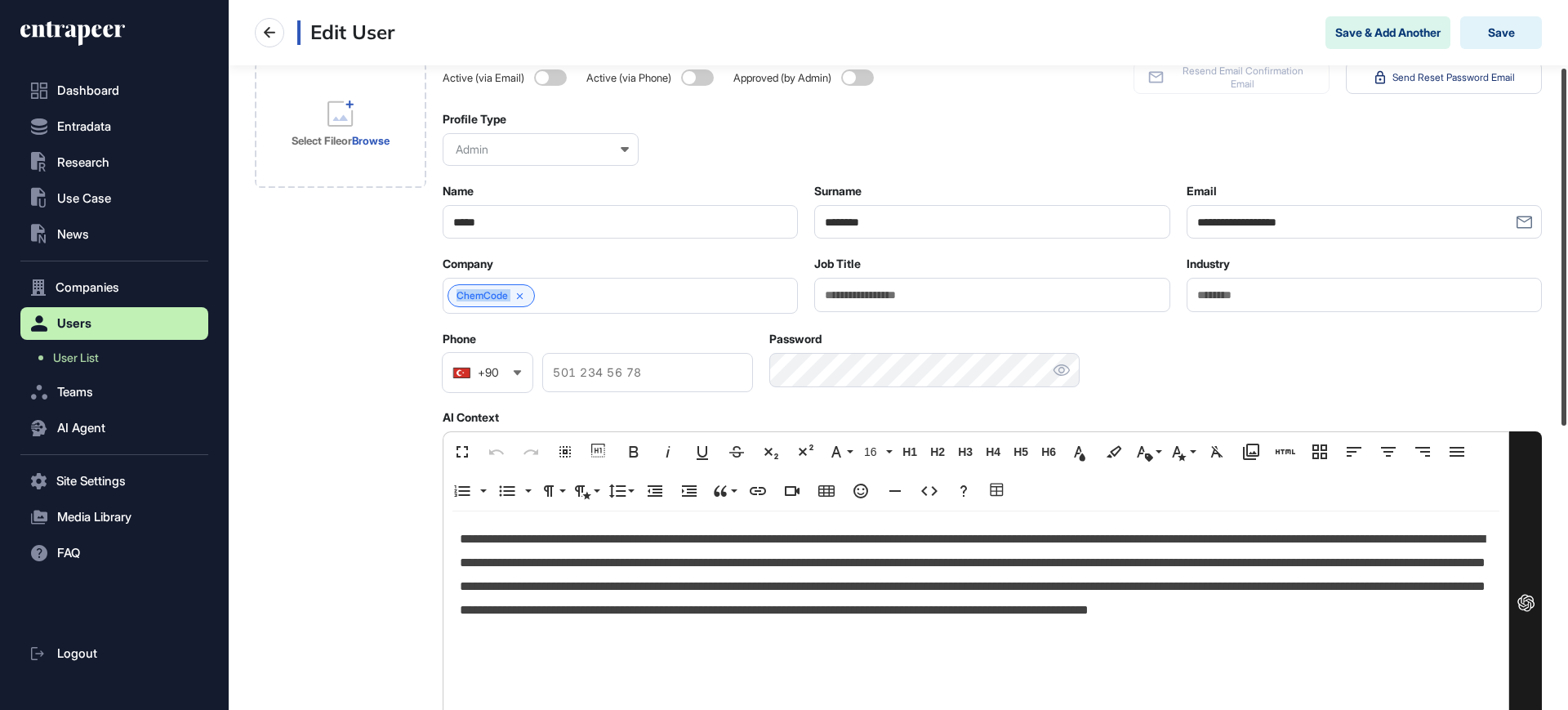
scroll to position [133, 0]
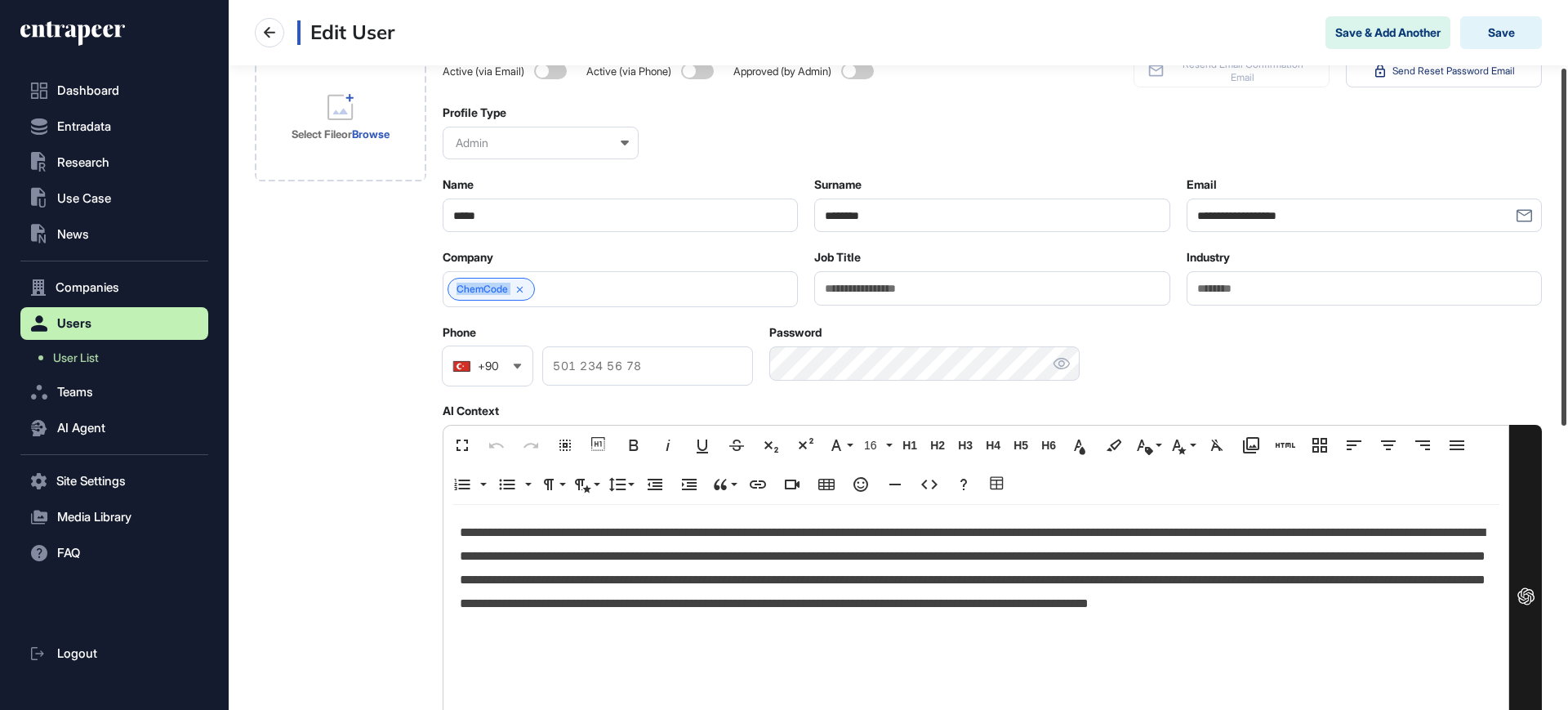
drag, startPoint x: 1567, startPoint y: 195, endPoint x: 1567, endPoint y: 262, distance: 67.0
click at [1253, 262] on div at bounding box center [1563, 247] width 5 height 357
click at [741, 559] on p "**********" at bounding box center [975, 579] width 1032 height 118
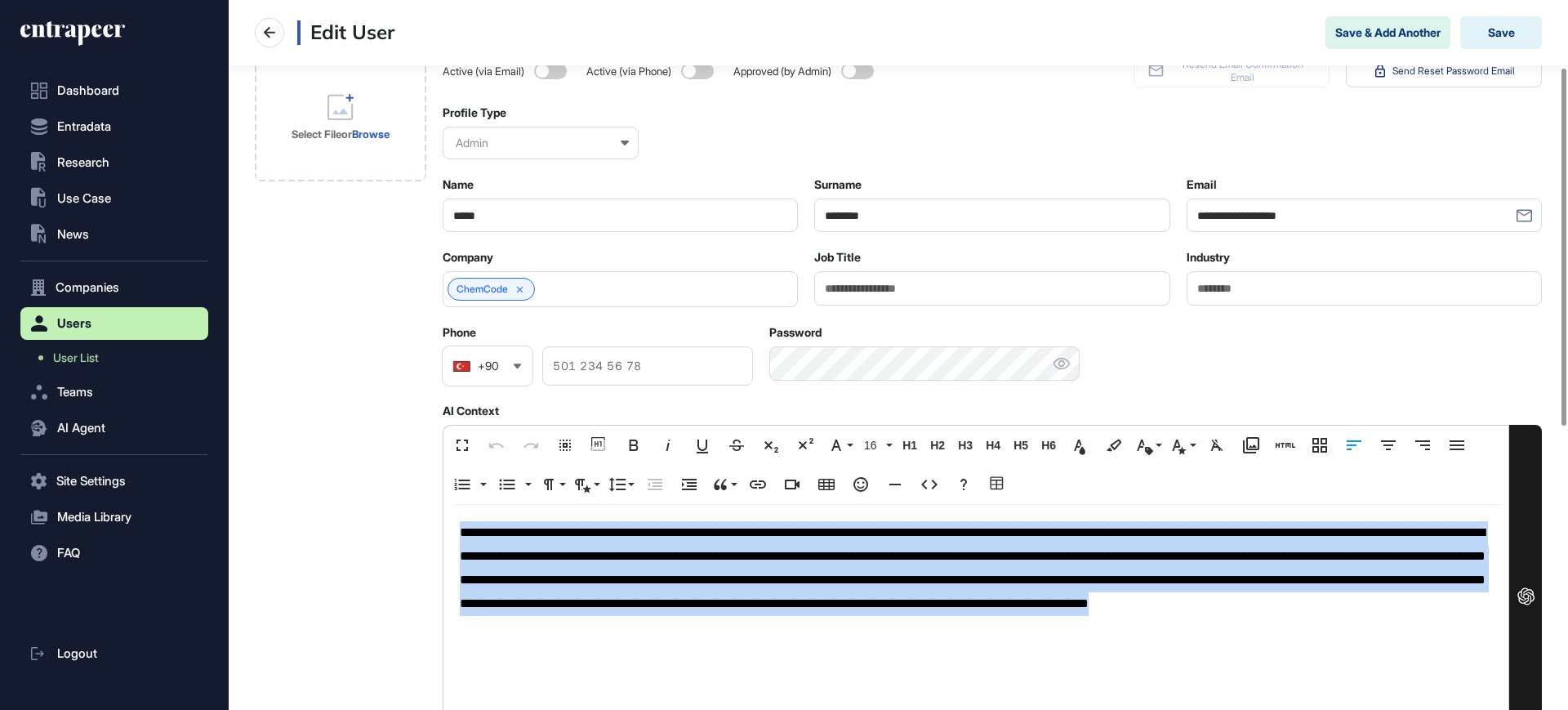
copy p "**********"
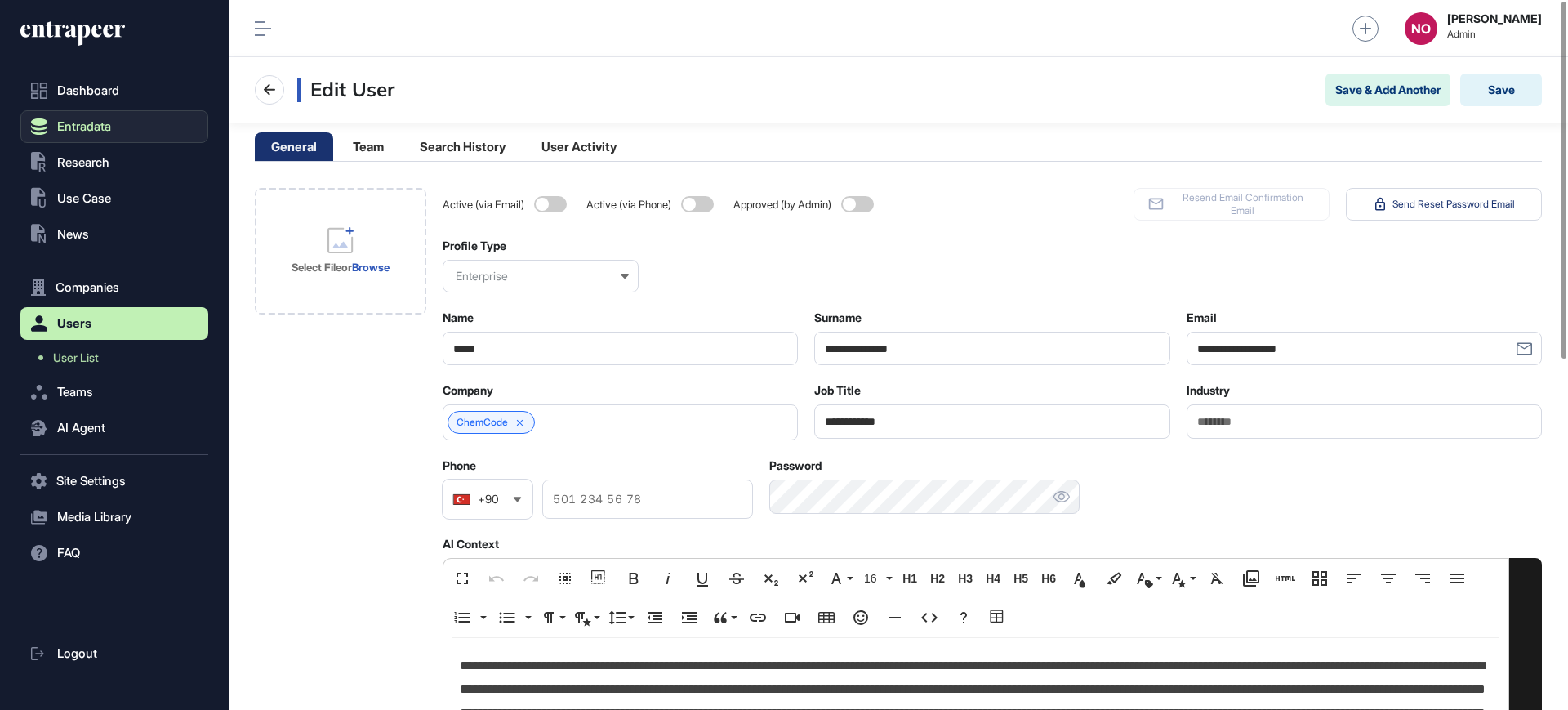
drag, startPoint x: 97, startPoint y: 130, endPoint x: 105, endPoint y: 133, distance: 8.5
click at [98, 128] on span "Entradata" at bounding box center [84, 127] width 53 height 13
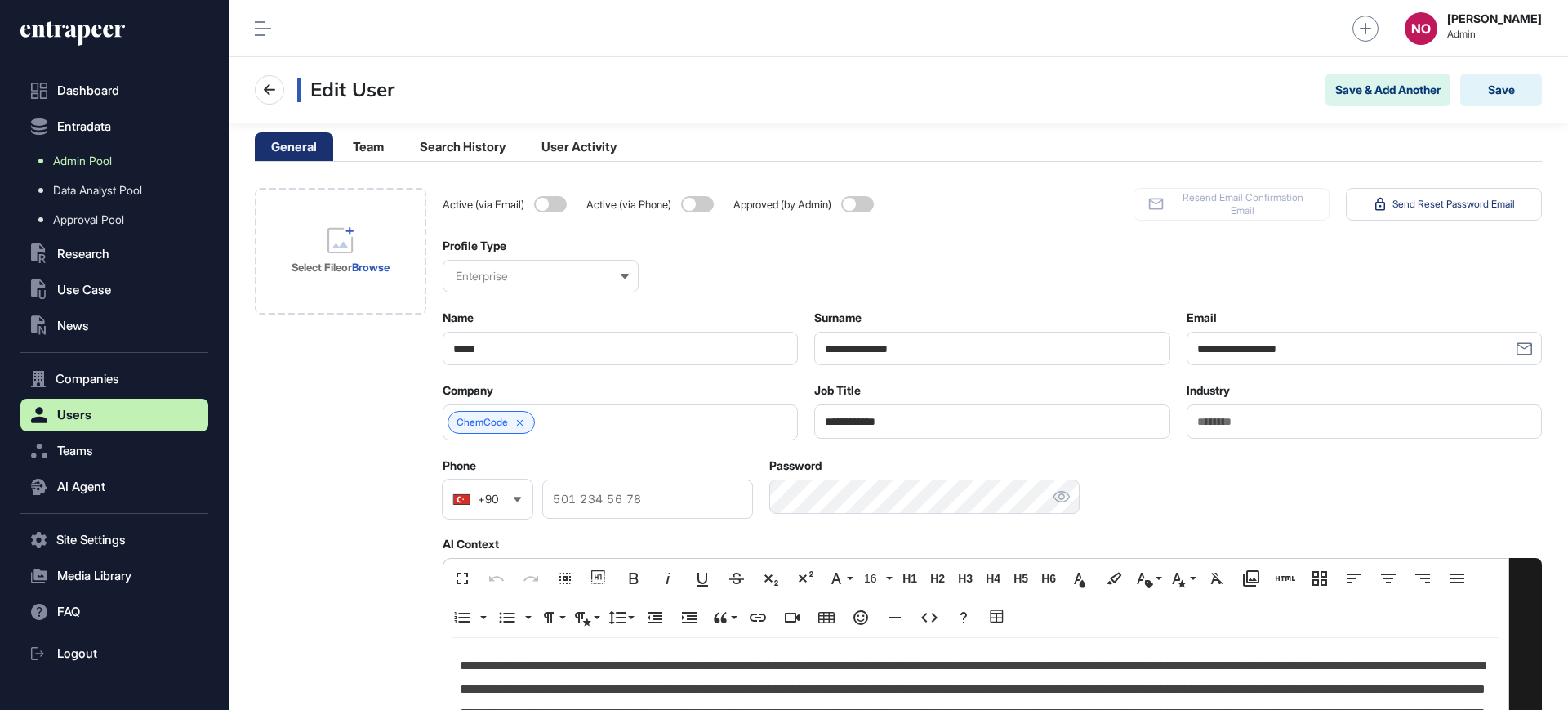
click at [121, 158] on link "Admin Pool" at bounding box center [118, 161] width 180 height 30
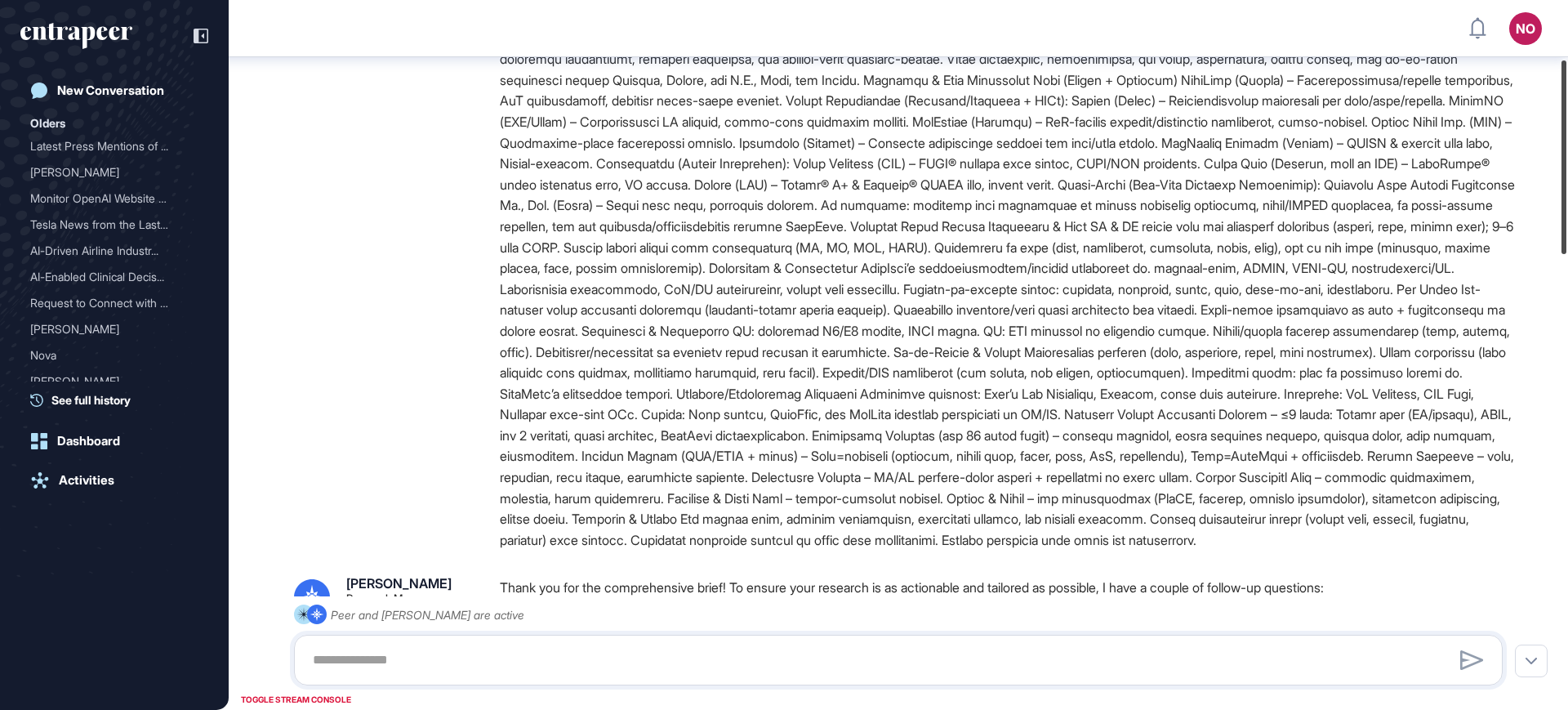
scroll to position [210, 0]
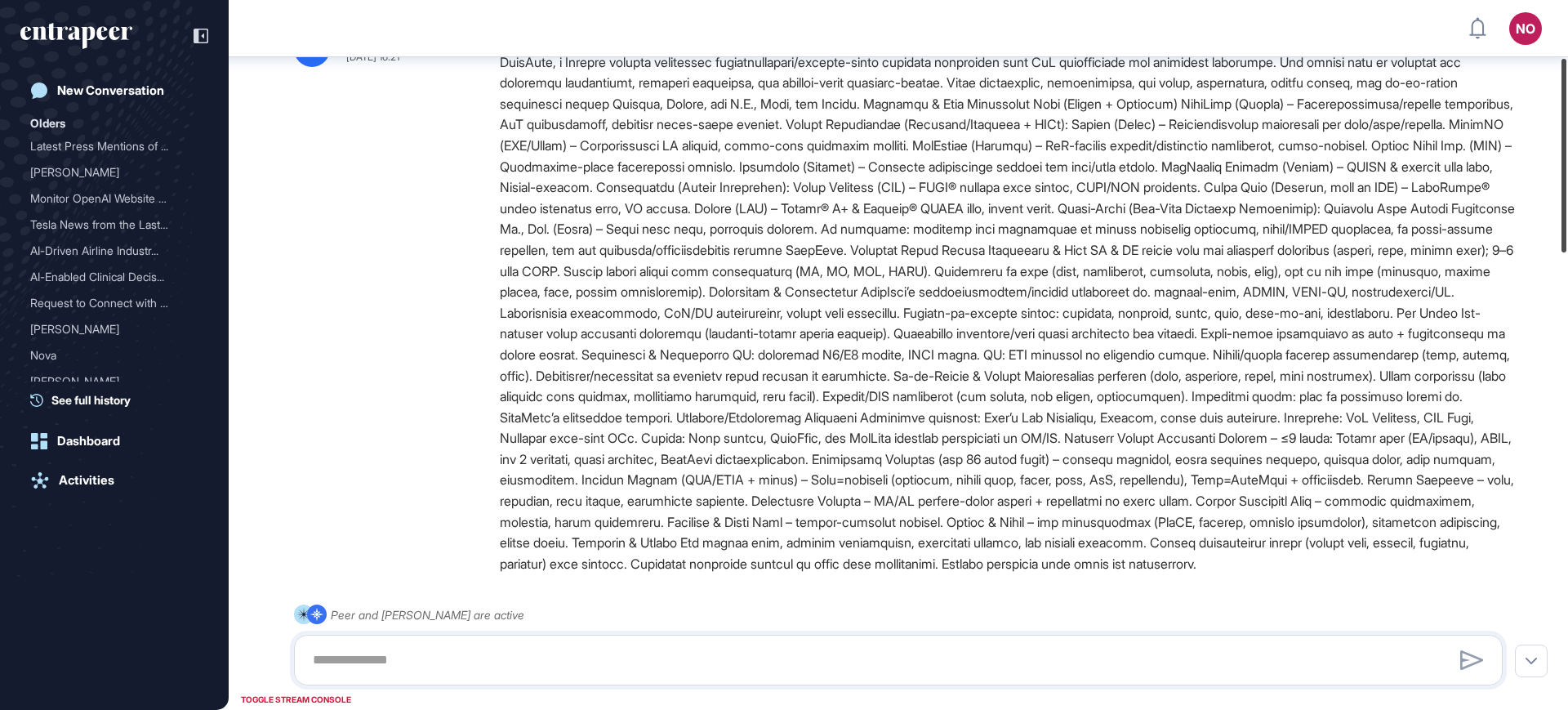
drag, startPoint x: 1567, startPoint y: 158, endPoint x: 1558, endPoint y: 215, distance: 57.7
click at [1561, 215] on div at bounding box center [1563, 156] width 5 height 194
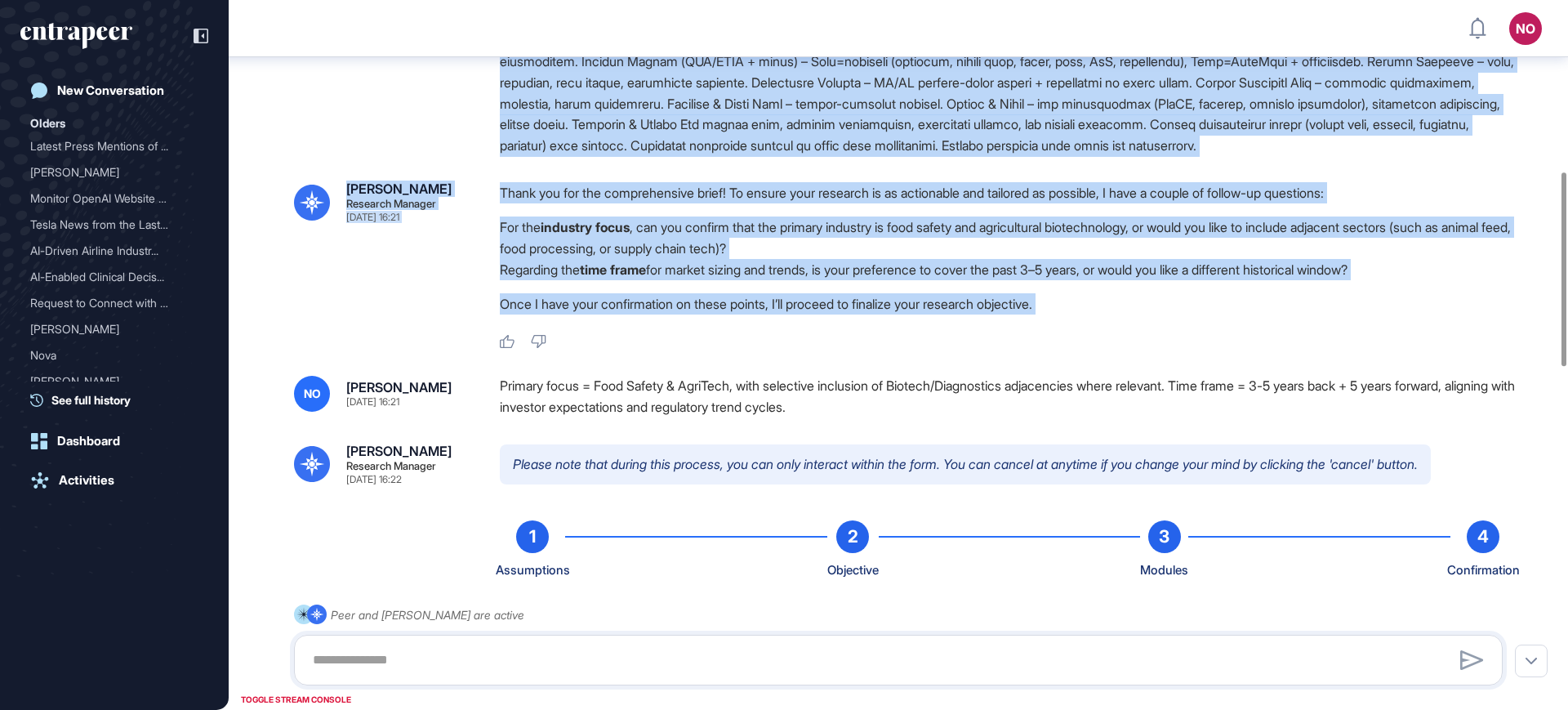
scroll to position [629, 0]
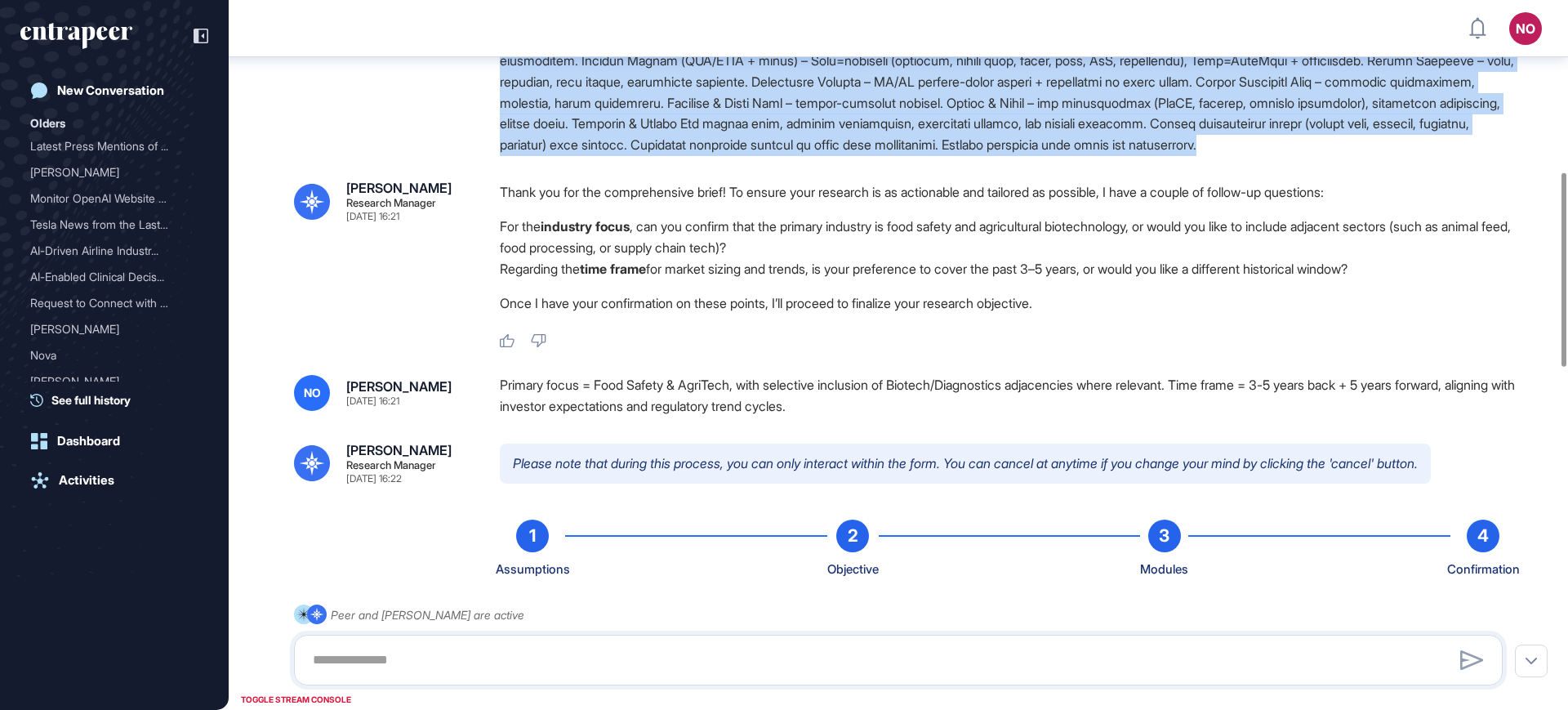
drag, startPoint x: 501, startPoint y: 235, endPoint x: 820, endPoint y: 187, distance: 322.6
copy div "LoreMips – Dolorsita Consect Adipis & Elitseddoei Temporincidi (Utlabore & Etdo…"
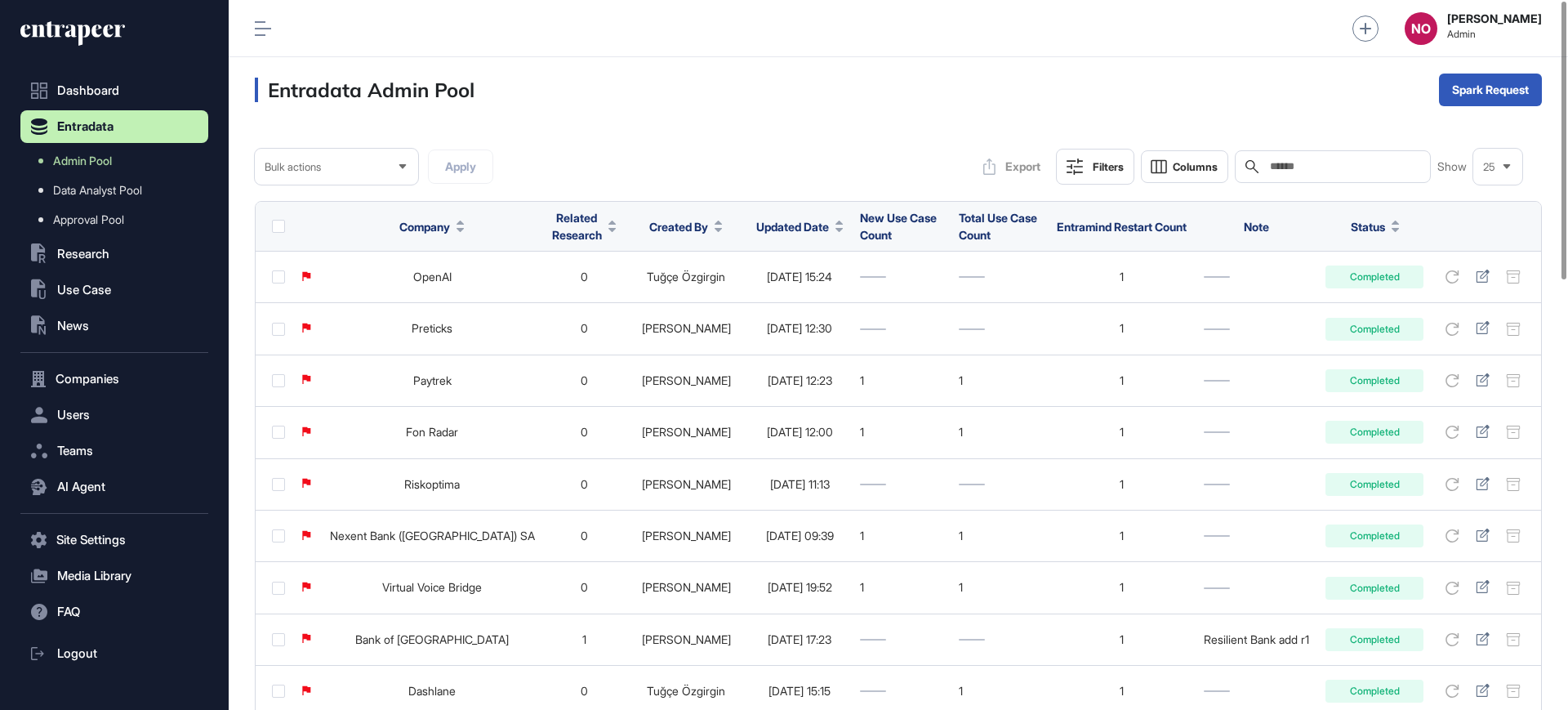
click at [757, 224] on span "Updated Date" at bounding box center [793, 226] width 73 height 17
click at [801, 289] on span "Sort Descending" at bounding box center [774, 295] width 65 height 14
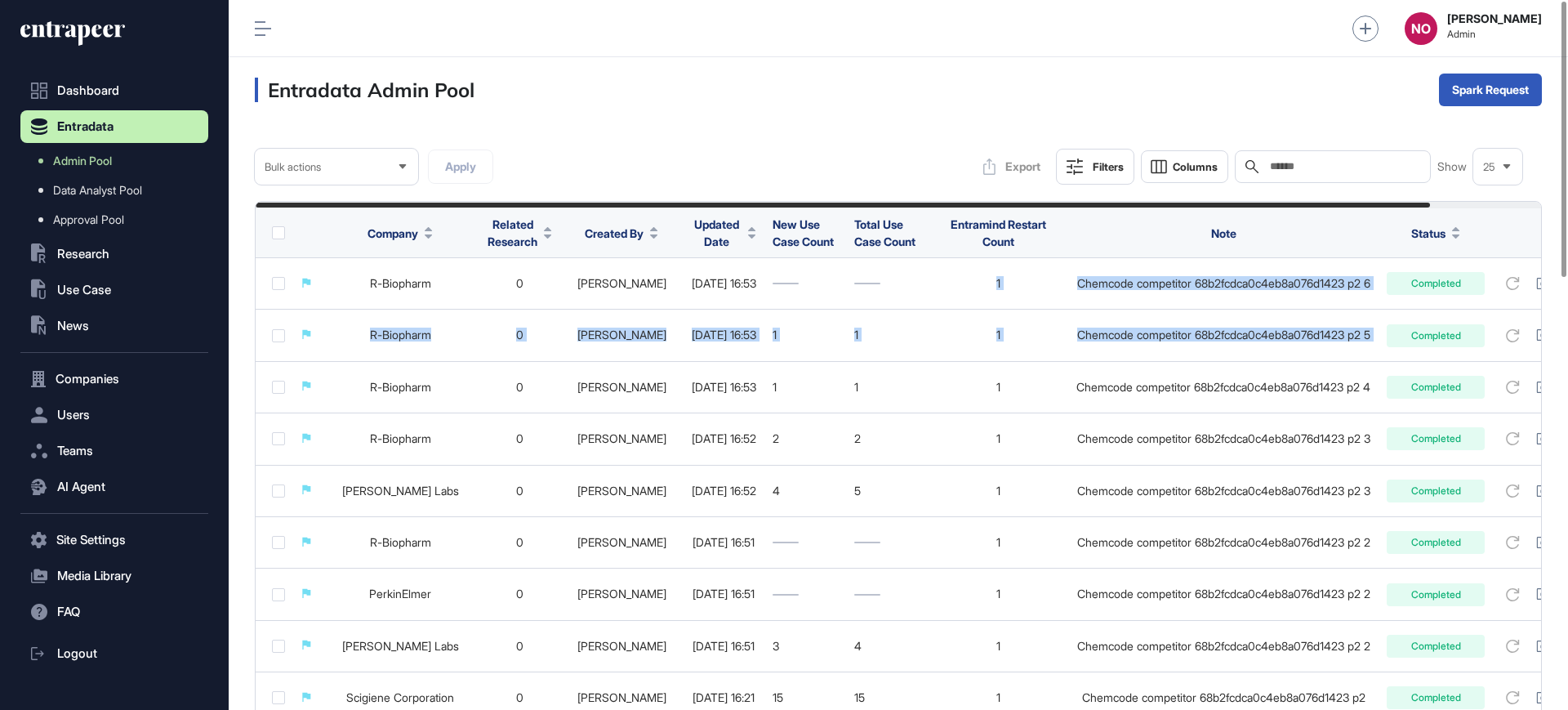
scroll to position [0, 121]
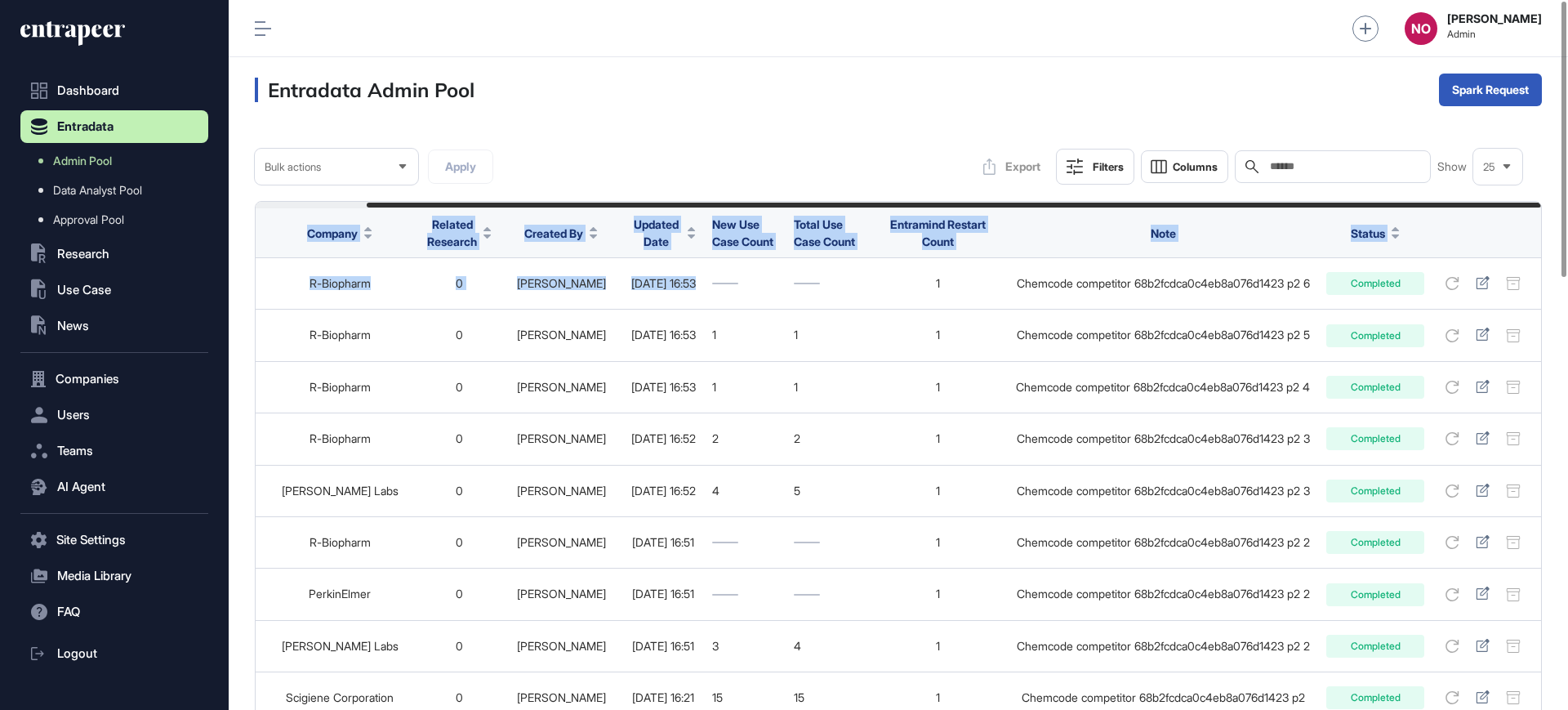
drag, startPoint x: 893, startPoint y: 298, endPoint x: 1567, endPoint y: 321, distance: 674.4
drag, startPoint x: 74, startPoint y: 149, endPoint x: 779, endPoint y: 146, distance: 705.0
click at [74, 149] on link "Admin Pool" at bounding box center [118, 161] width 180 height 30
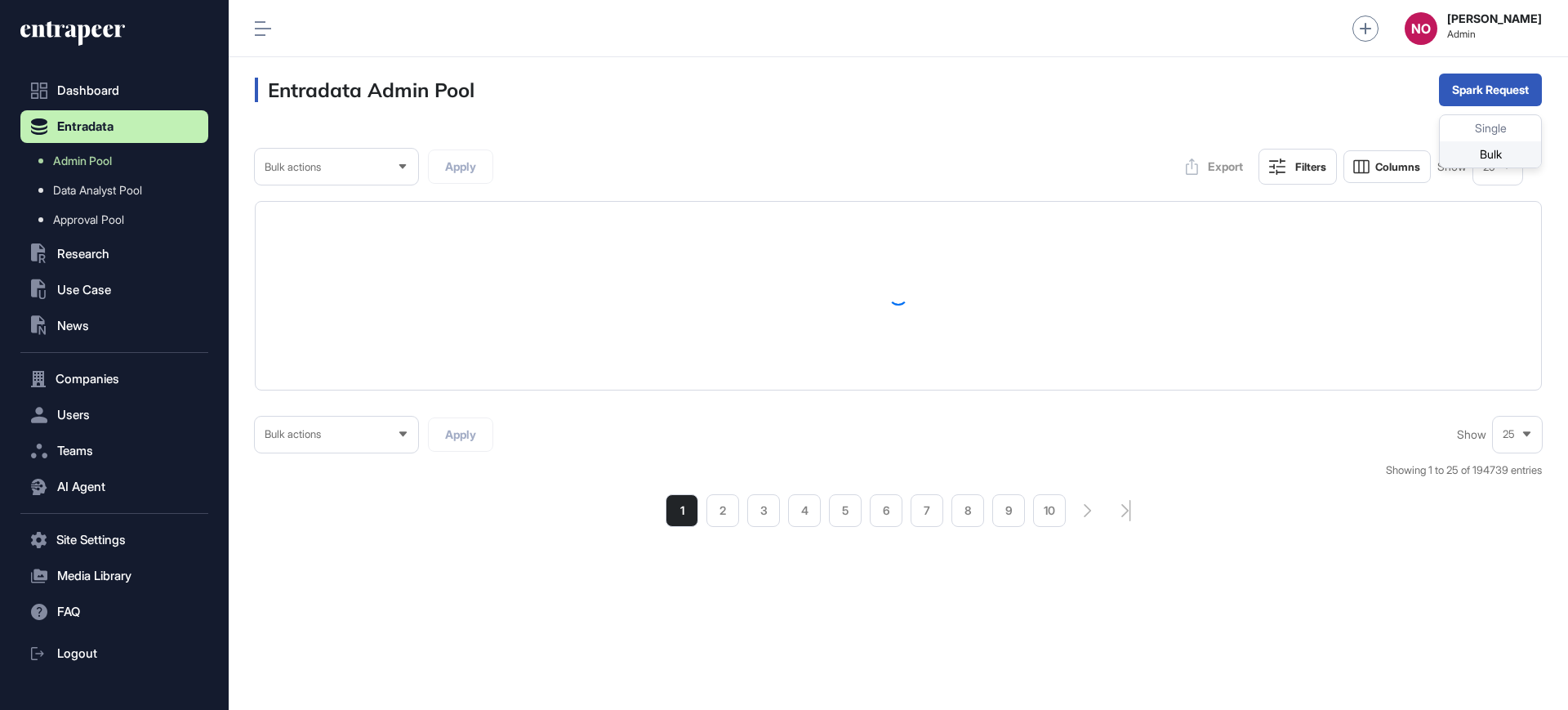
click at [1461, 161] on div "Bulk" at bounding box center [1490, 154] width 101 height 26
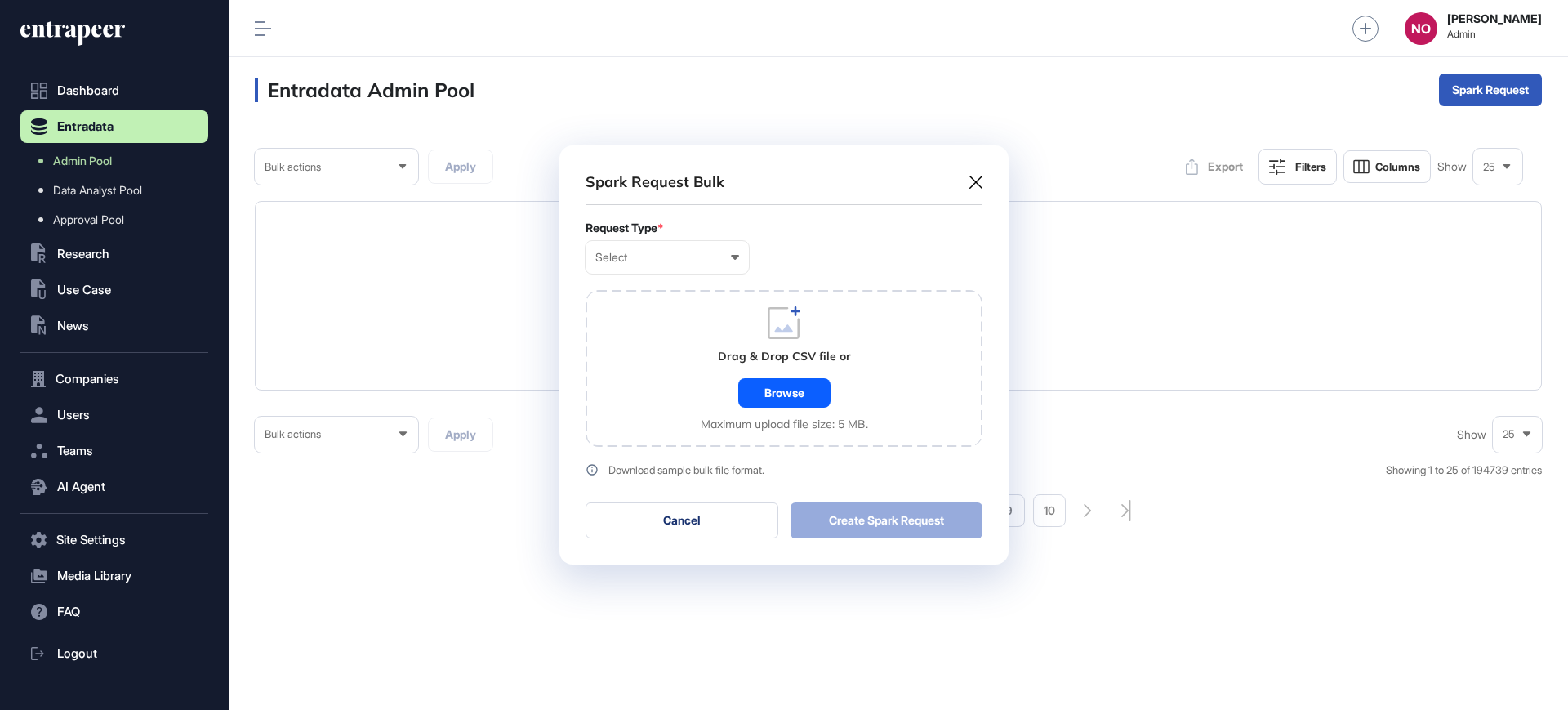
scroll to position [1, 8]
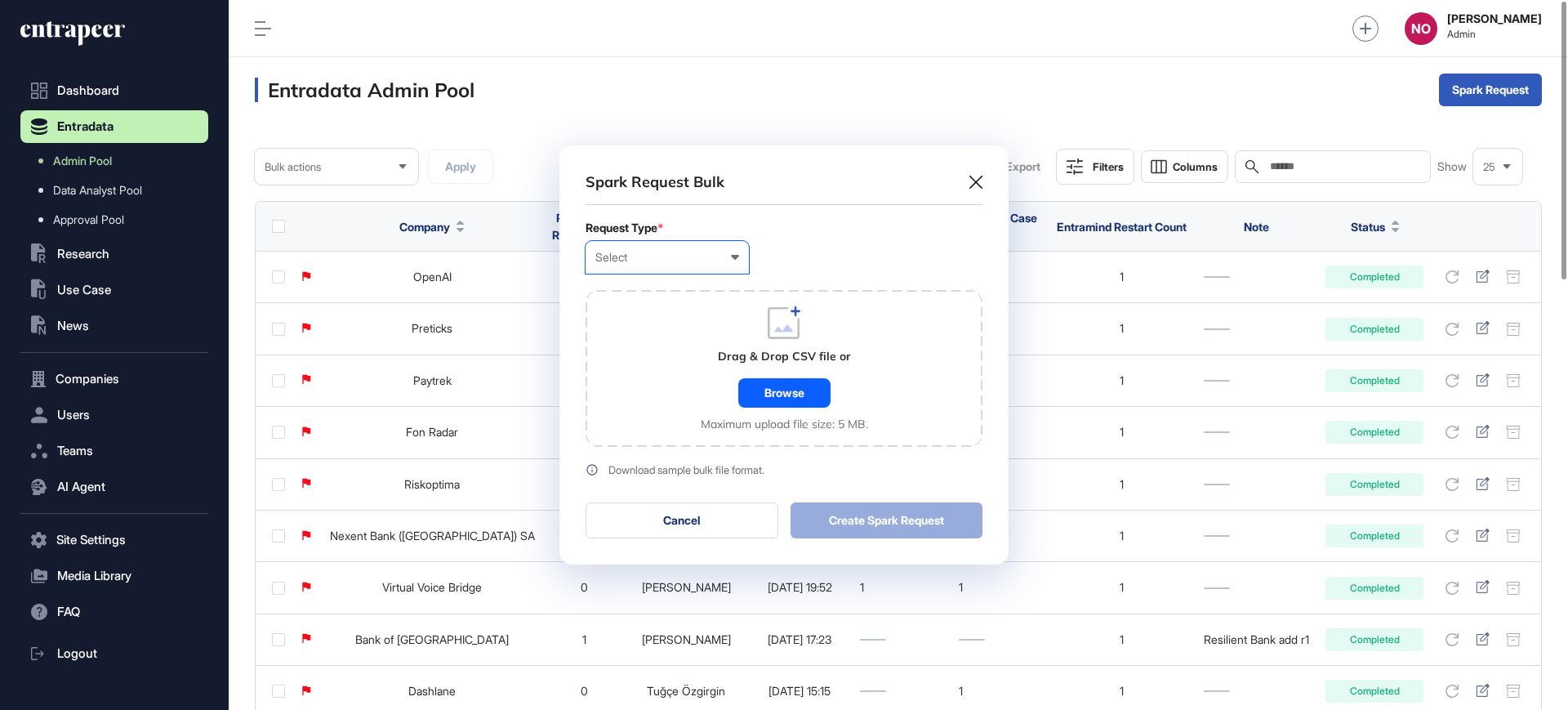
click at [665, 259] on div "Select" at bounding box center [667, 257] width 143 height 13
click at [0, 0] on div "Company" at bounding box center [0, 0] width 0 height 0
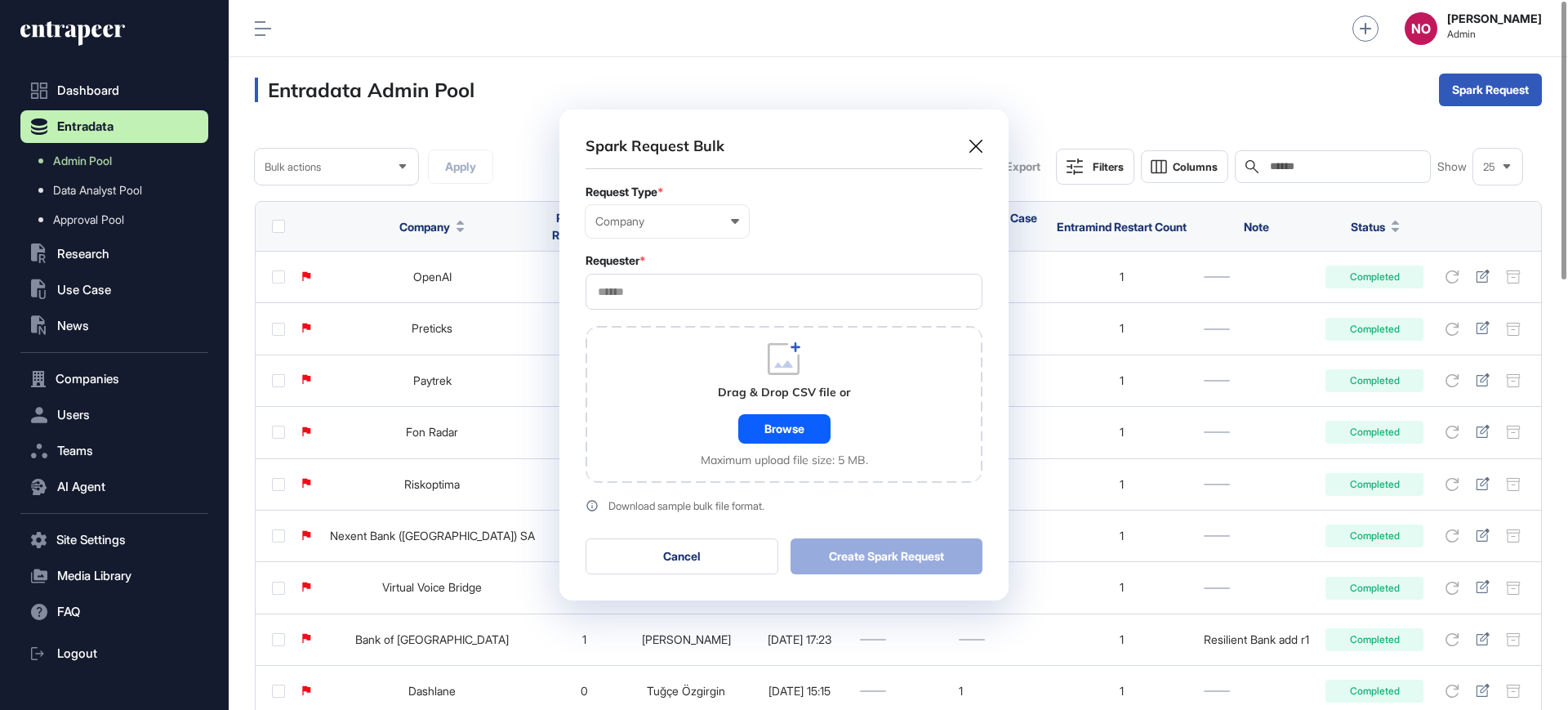
click at [632, 296] on input "text" at bounding box center [783, 291] width 375 height 14
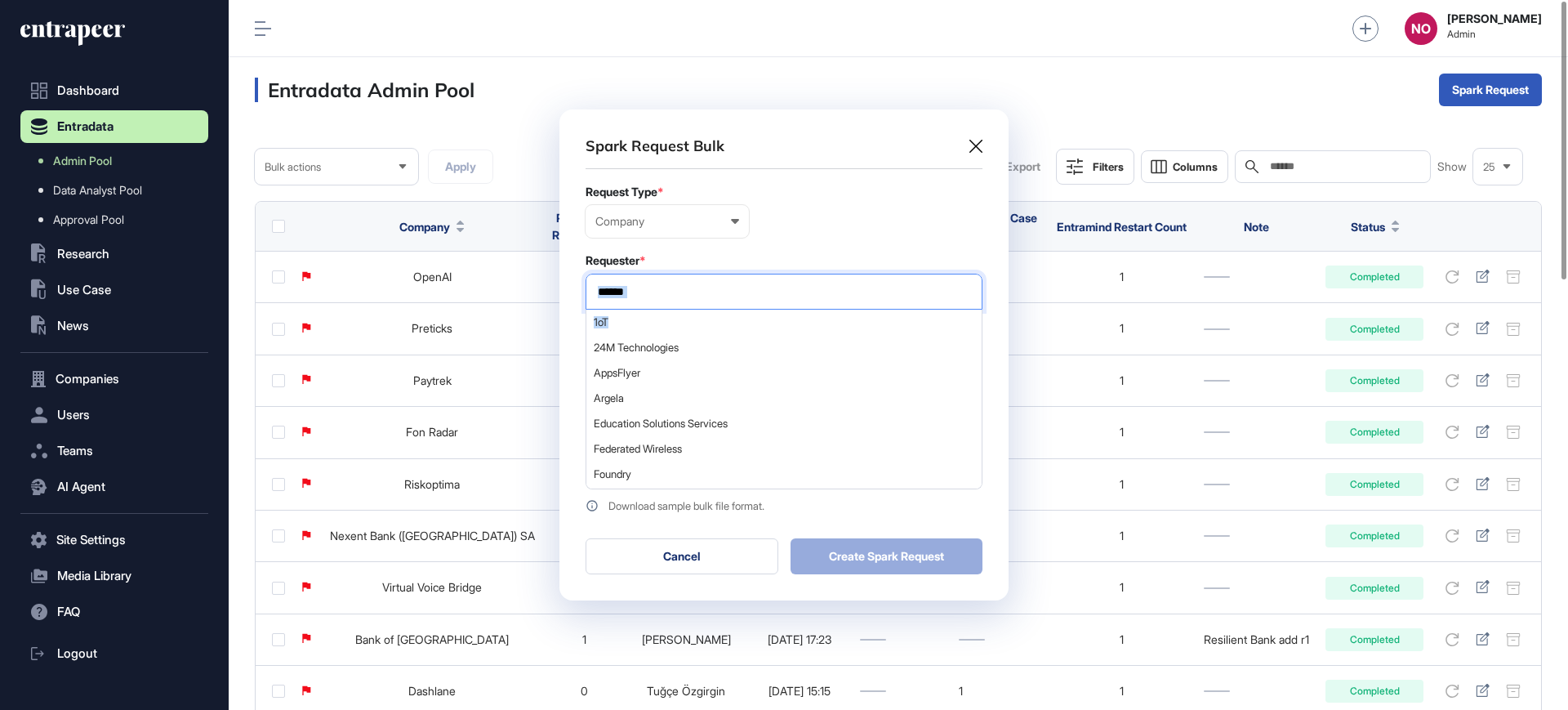
drag, startPoint x: 627, startPoint y: 318, endPoint x: 645, endPoint y: 279, distance: 43.0
click at [645, 279] on div "1oT 24M Technologies AppsFlyer Argela Education Solutions Services Federated Wi…" at bounding box center [784, 291] width 397 height 36
click at [645, 283] on div at bounding box center [784, 291] width 397 height 36
click at [641, 290] on input "text" at bounding box center [783, 291] width 375 height 14
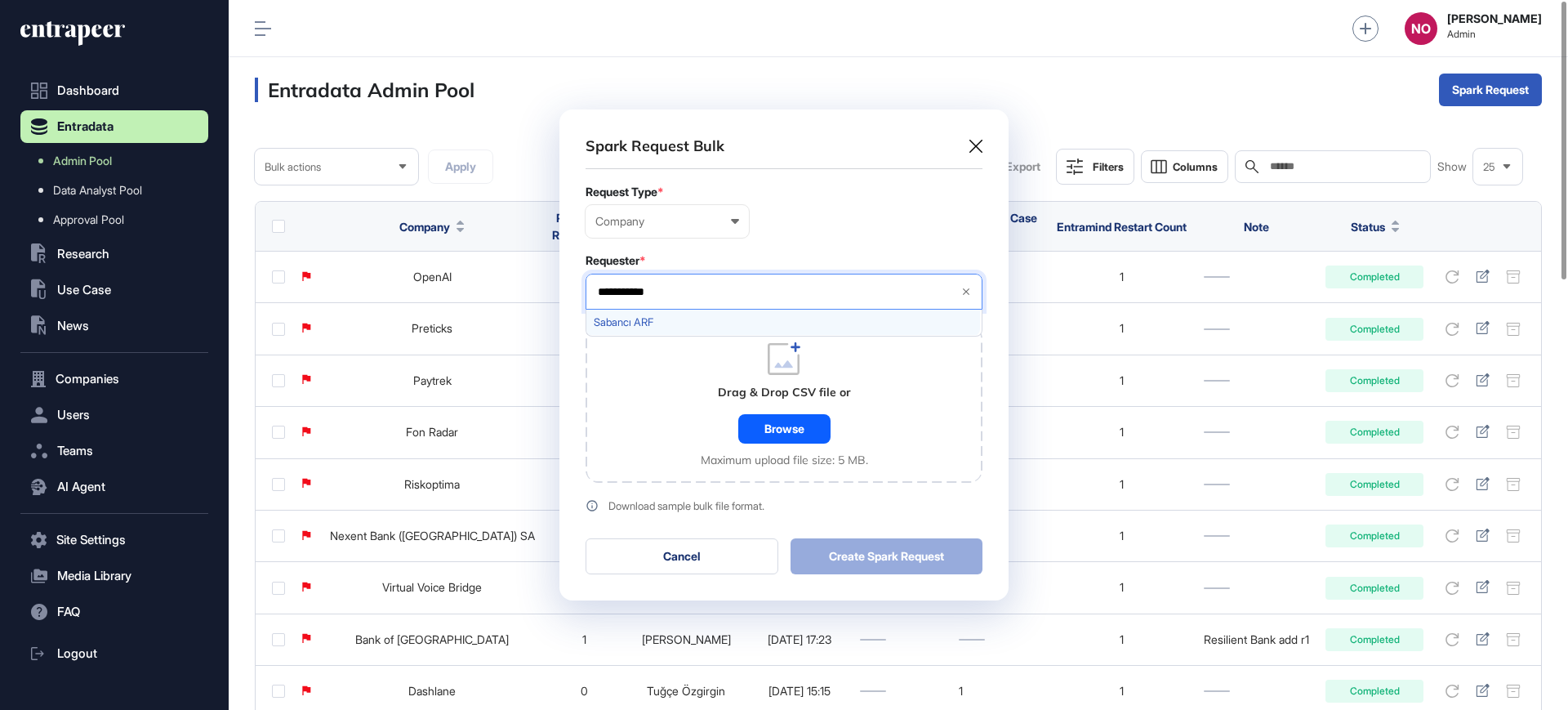
type input "**********"
click at [608, 325] on span "Sabancı ARF" at bounding box center [783, 322] width 379 height 12
drag, startPoint x: 668, startPoint y: 429, endPoint x: 722, endPoint y: 423, distance: 54.3
click at [667, 429] on div "Drag & Drop CSV file or Browse Maximum upload file size: 5 MB." at bounding box center [784, 404] width 397 height 157
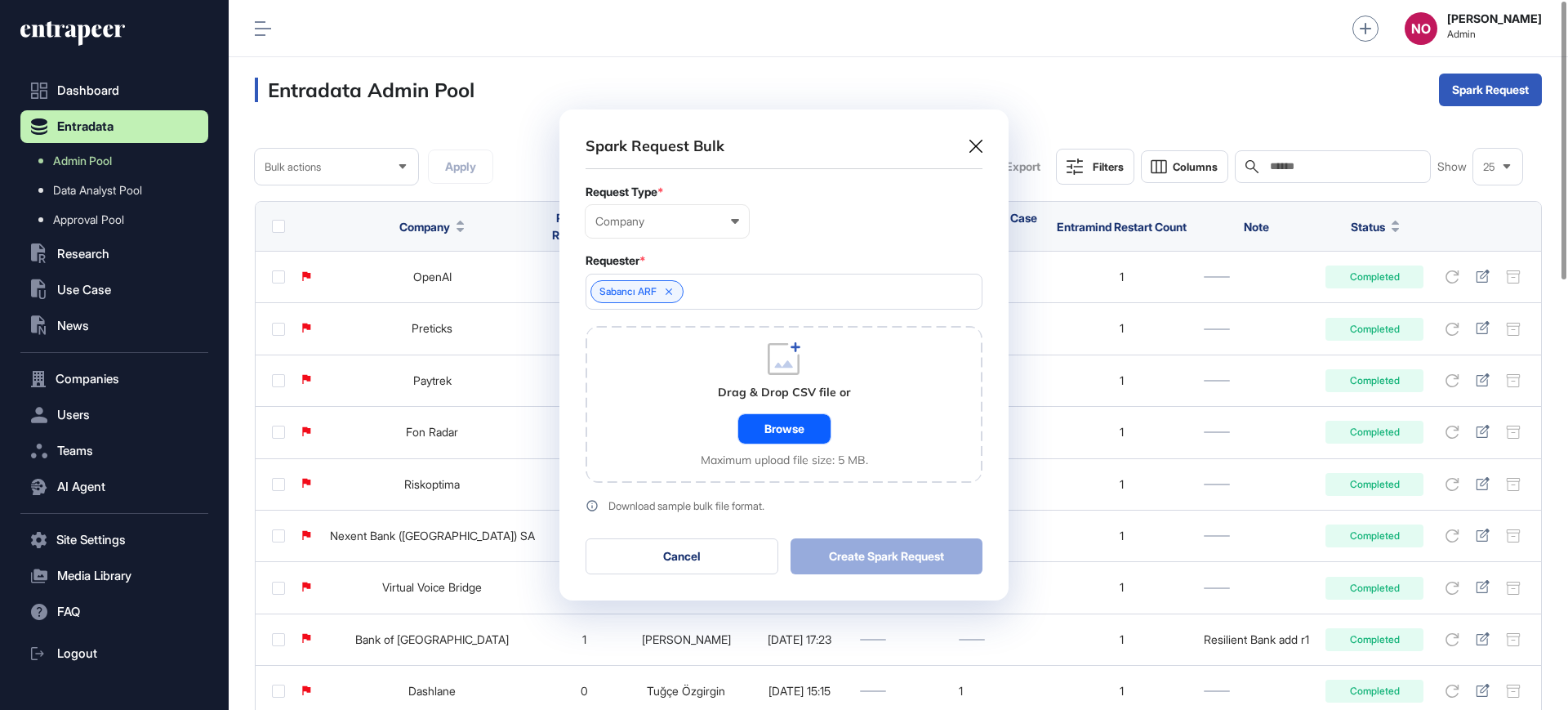
click at [761, 420] on div "Browse" at bounding box center [784, 428] width 93 height 30
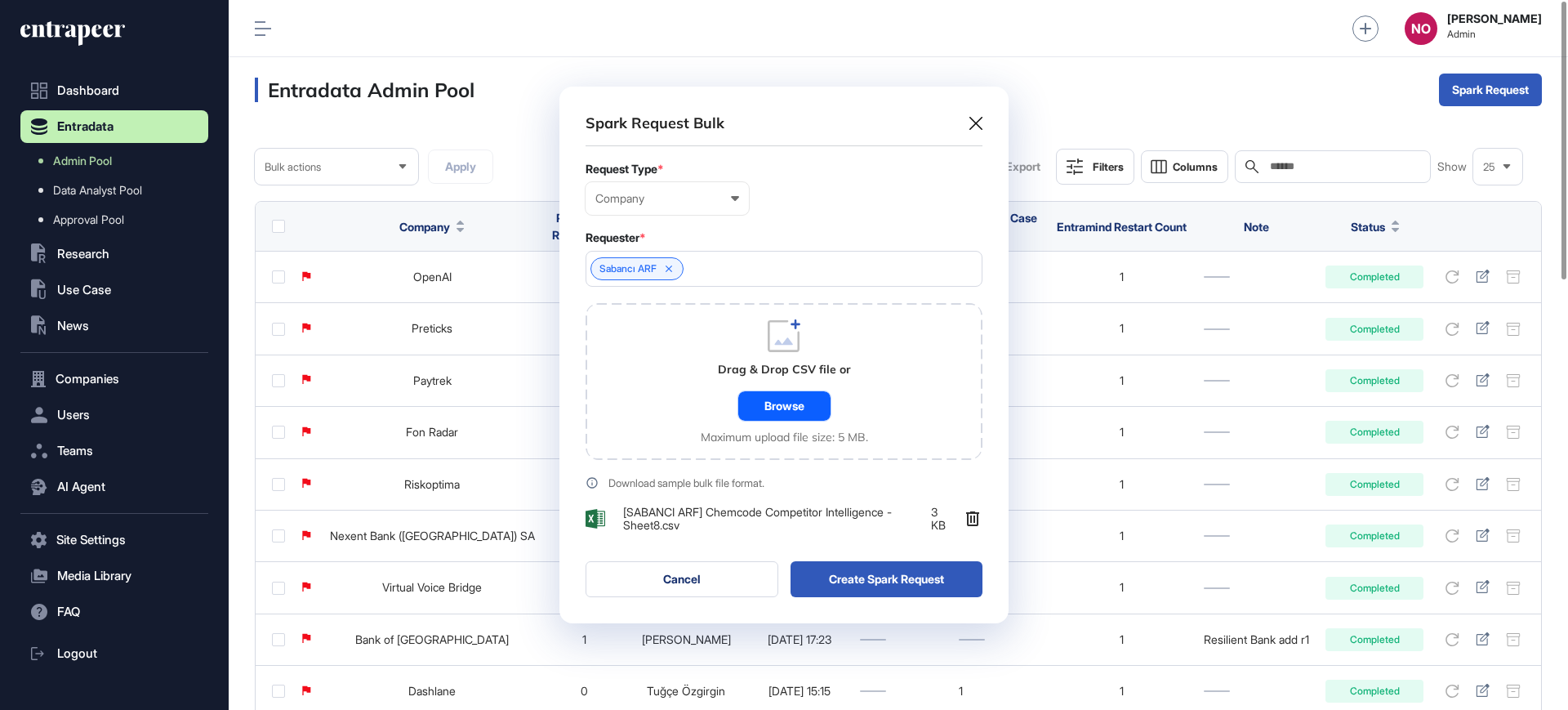
scroll to position [537, 449]
click at [870, 579] on button "Create Spark Request" at bounding box center [887, 579] width 193 height 36
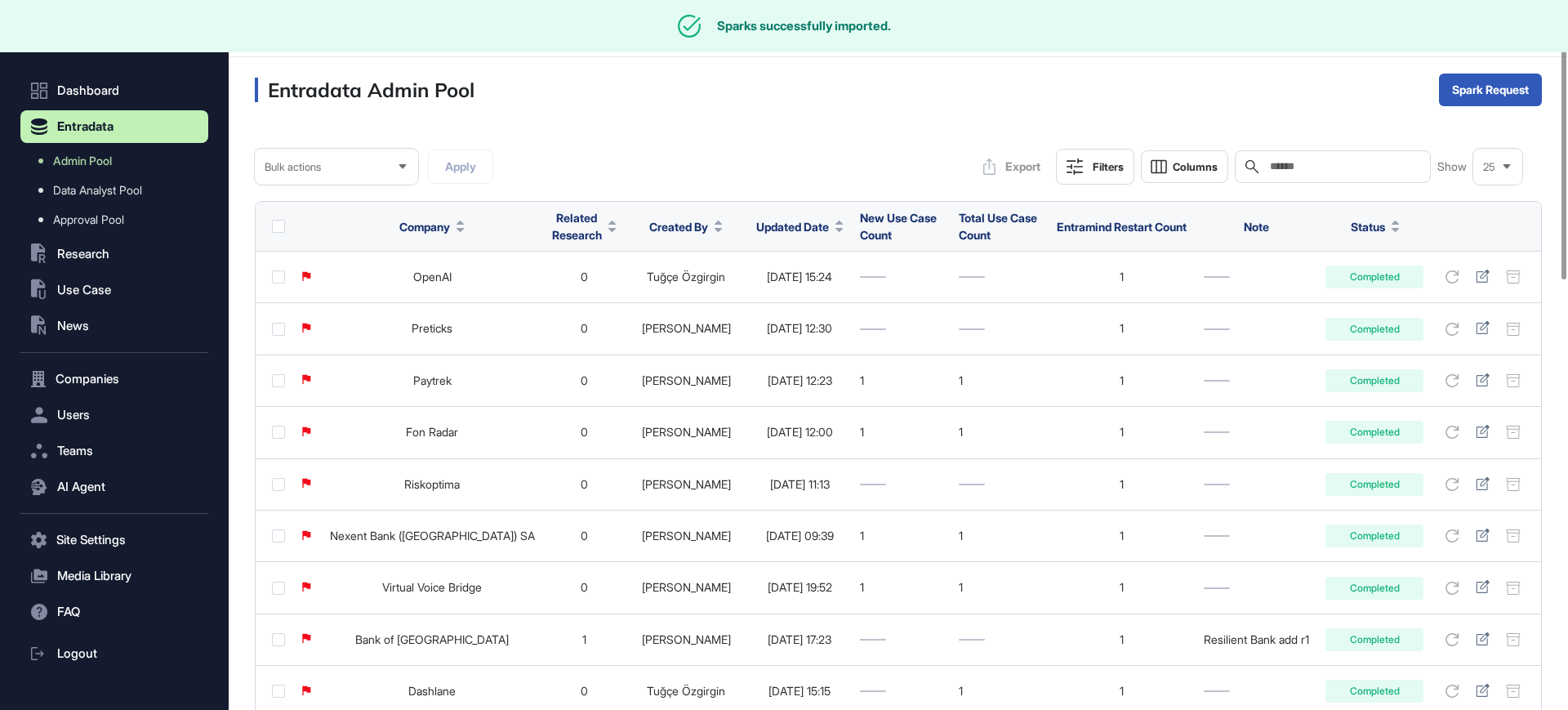
click at [1307, 166] on input "text" at bounding box center [1344, 167] width 152 height 13
paste input "**********"
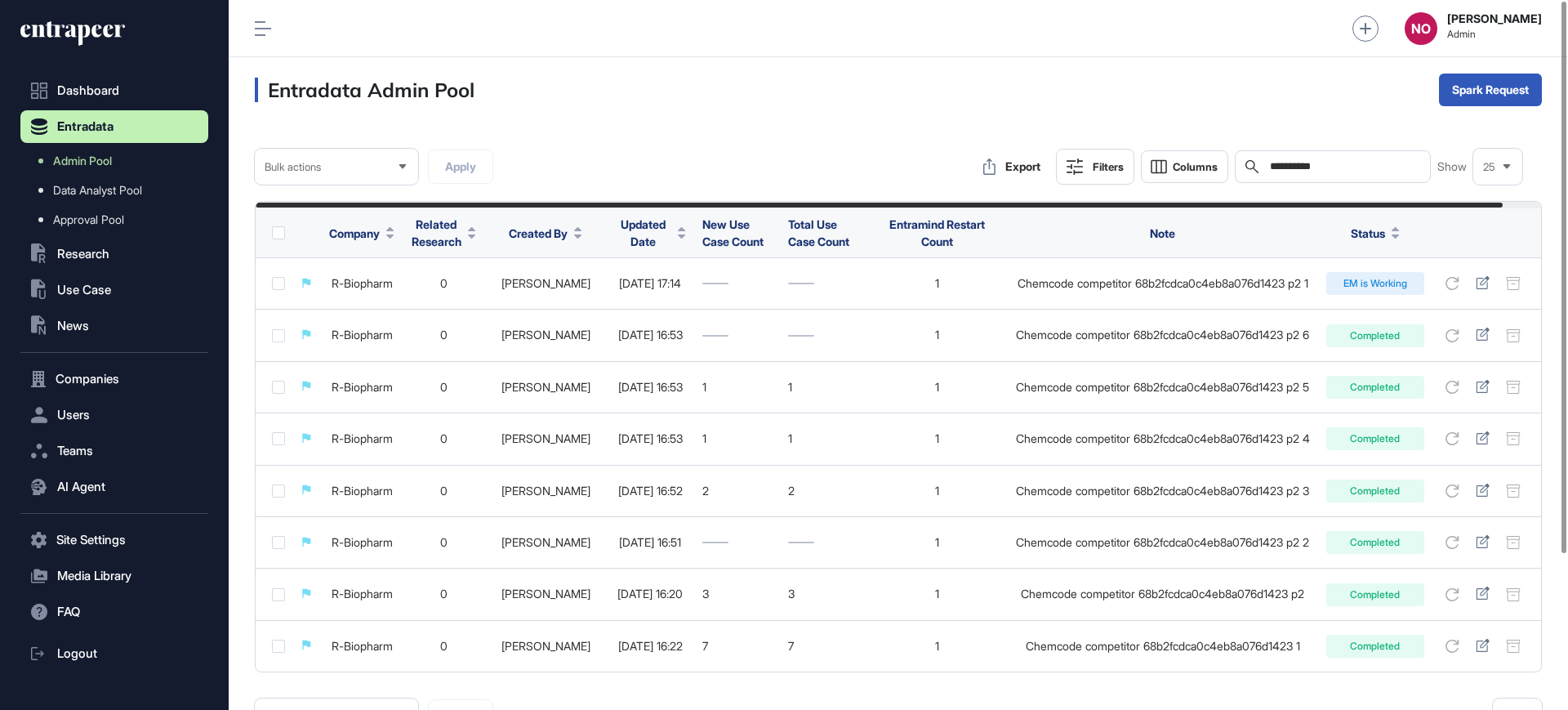
type input "**********"
click at [113, 146] on link "Admin Pool" at bounding box center [118, 161] width 180 height 30
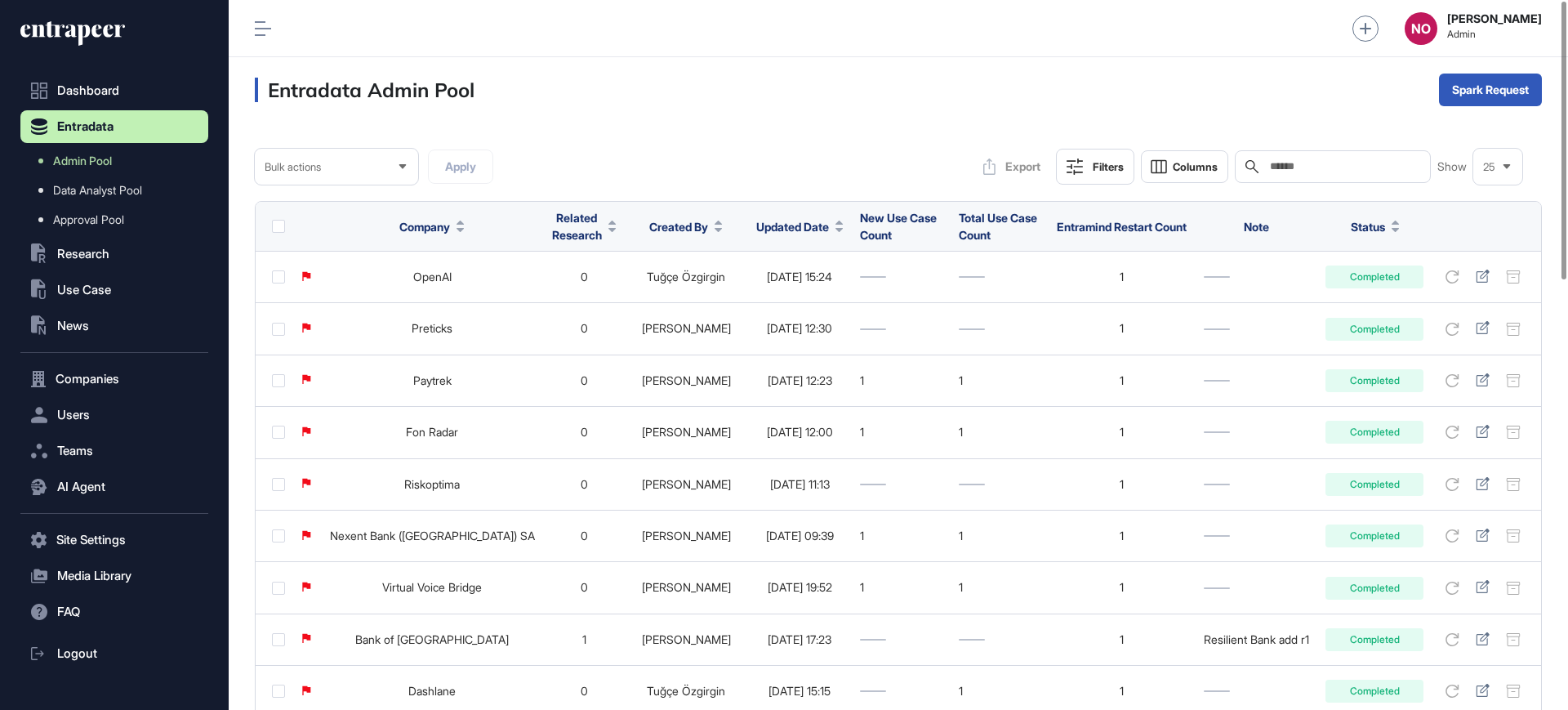
click at [779, 219] on span "Updated Date" at bounding box center [793, 226] width 73 height 17
click at [775, 301] on span "Sort Descending" at bounding box center [774, 295] width 65 height 14
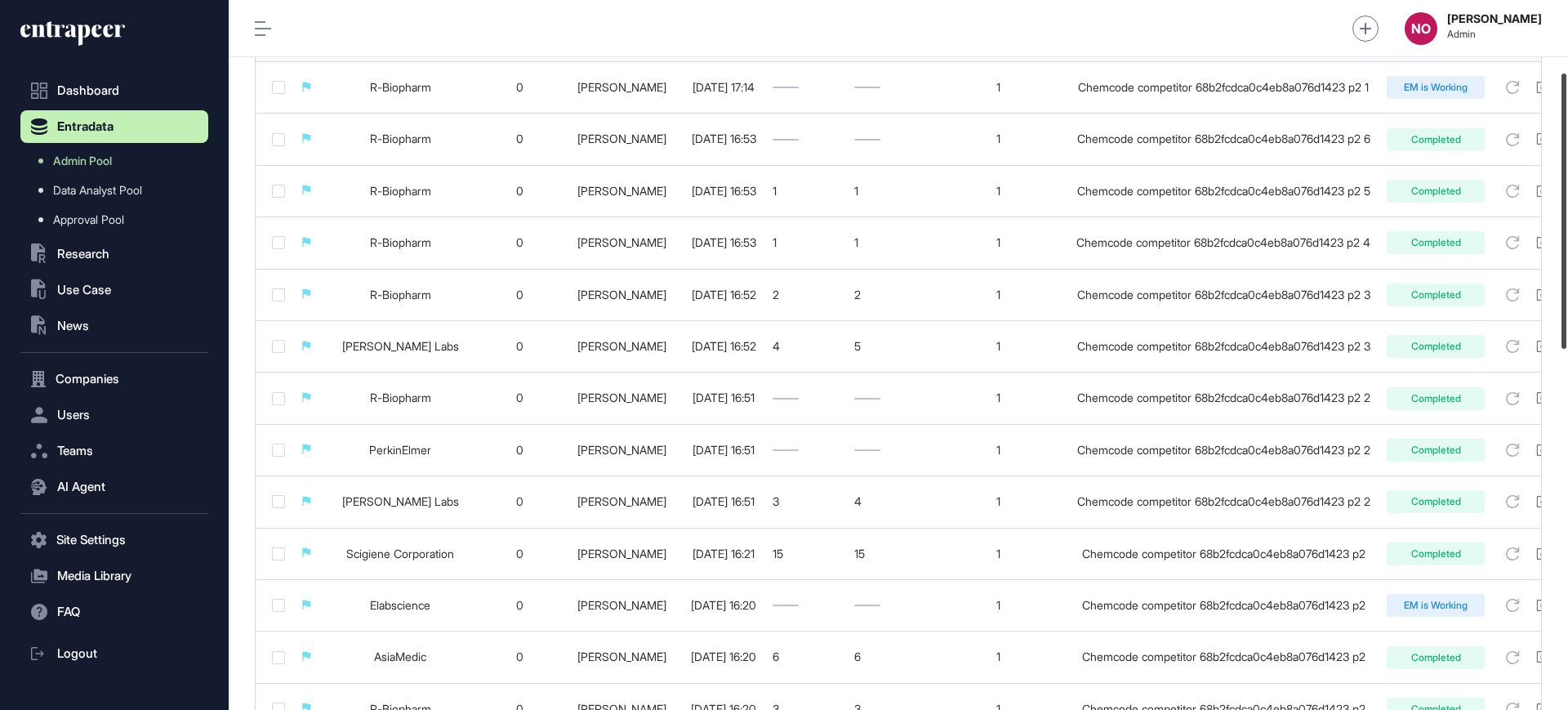
scroll to position [206, 0]
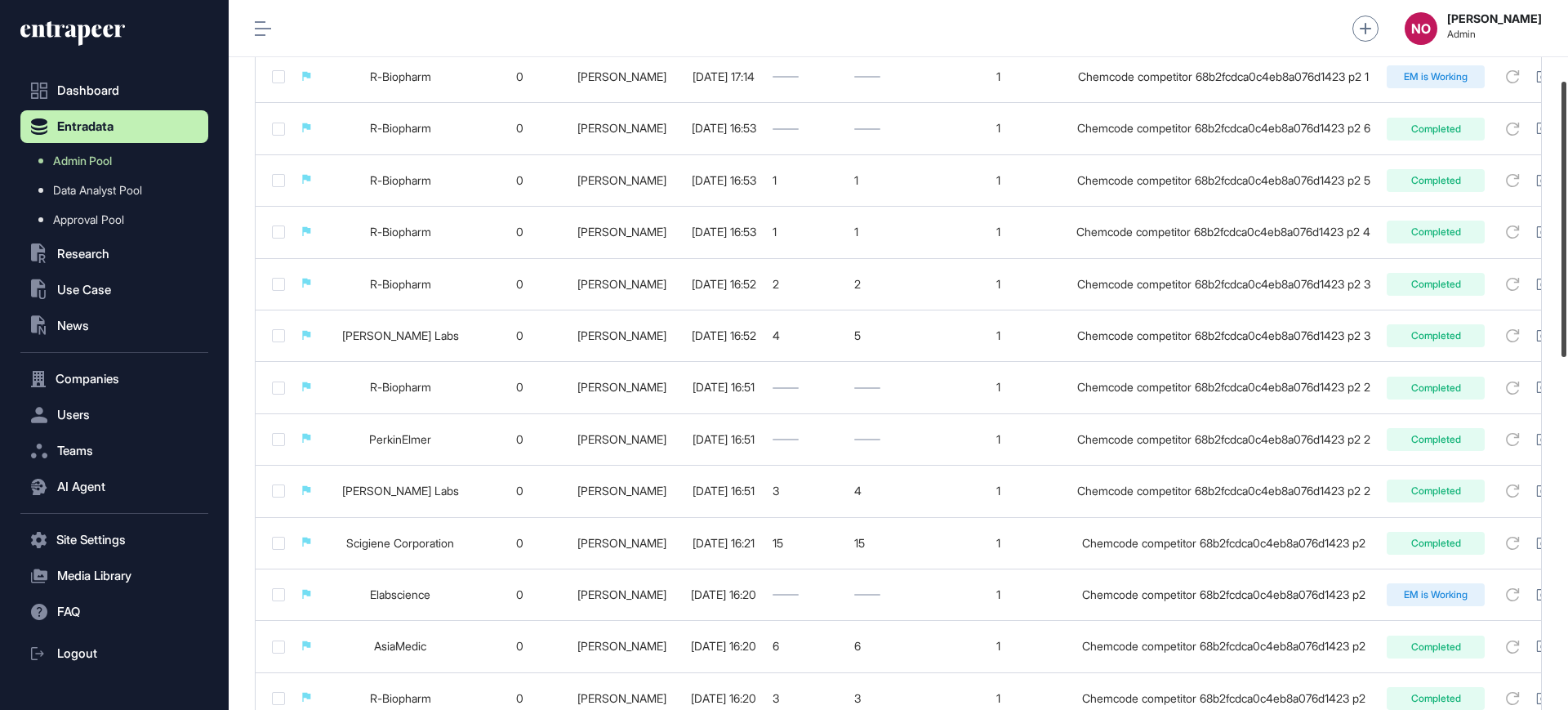
drag, startPoint x: 1567, startPoint y: 240, endPoint x: 1567, endPoint y: 320, distance: 80.0
click at [1566, 320] on div at bounding box center [1563, 219] width 5 height 275
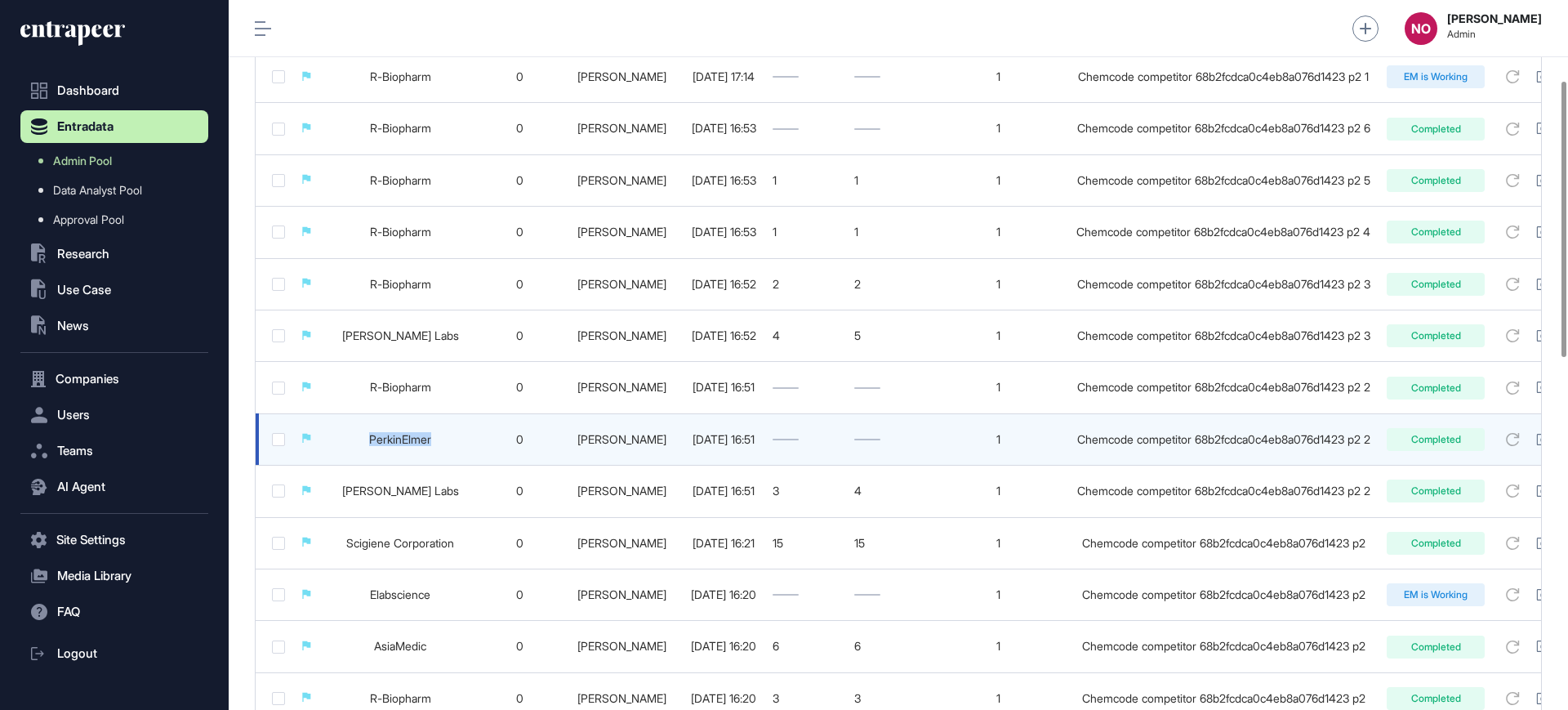
drag, startPoint x: 353, startPoint y: 437, endPoint x: 452, endPoint y: 442, distance: 99.1
click at [452, 442] on td "PerkinElmer" at bounding box center [400, 440] width 159 height 52
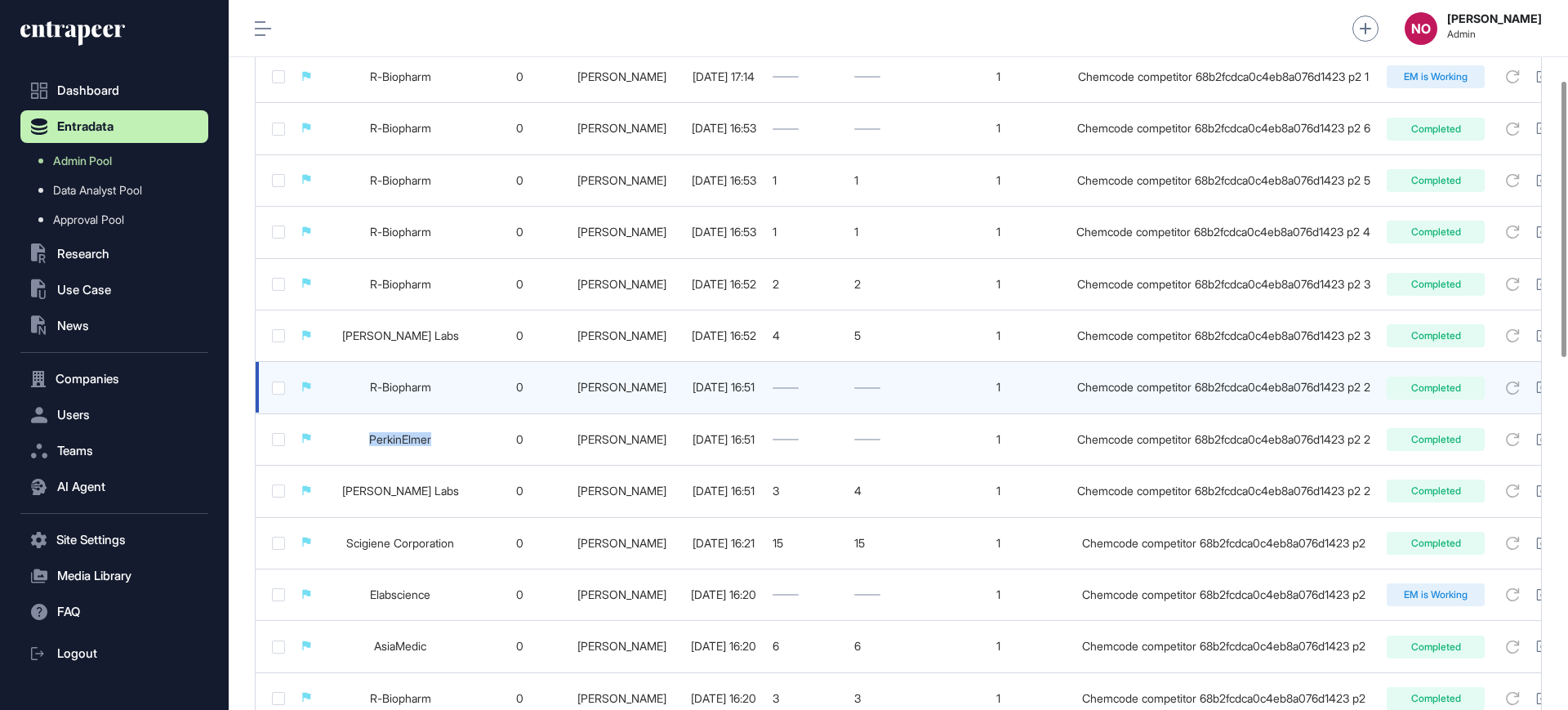
copy link "PerkinElmer"
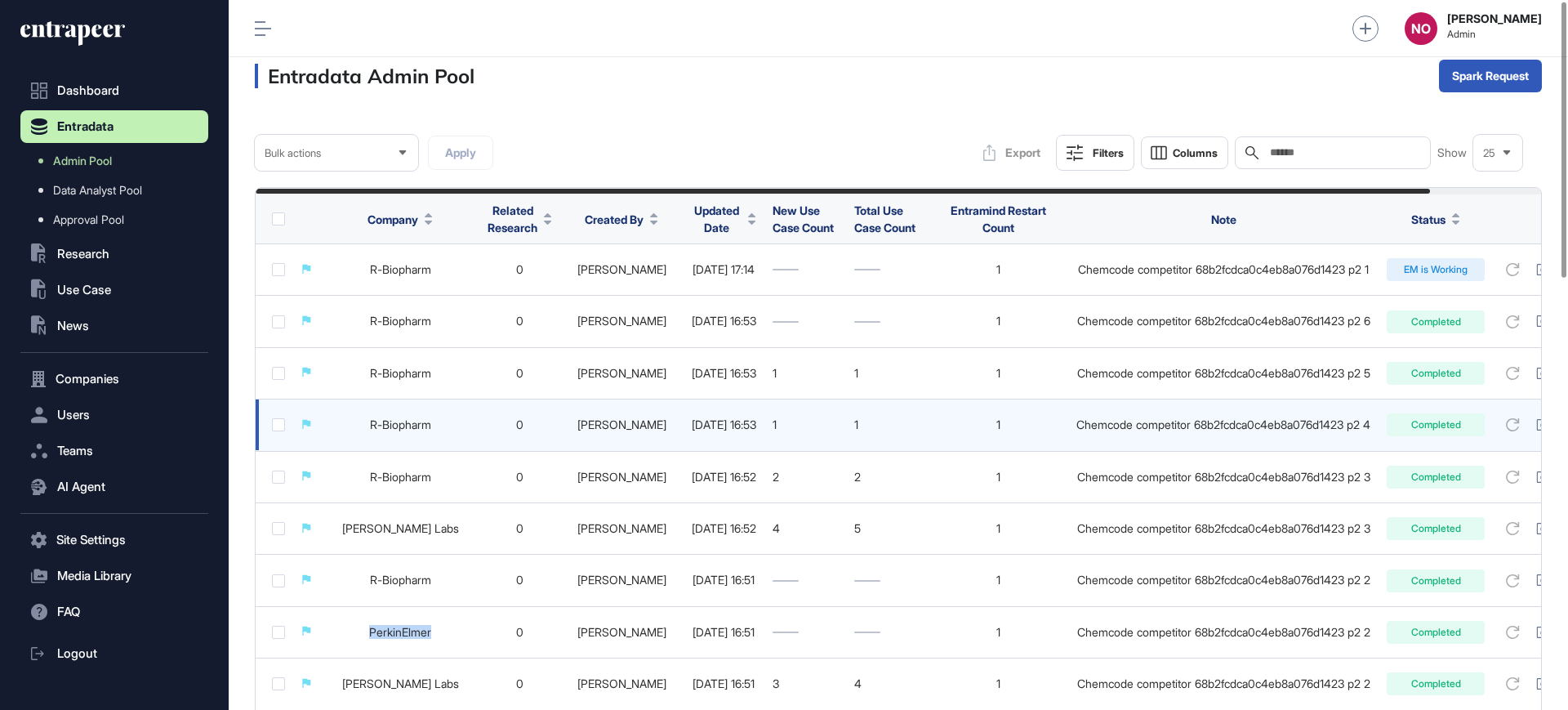
scroll to position [0, 0]
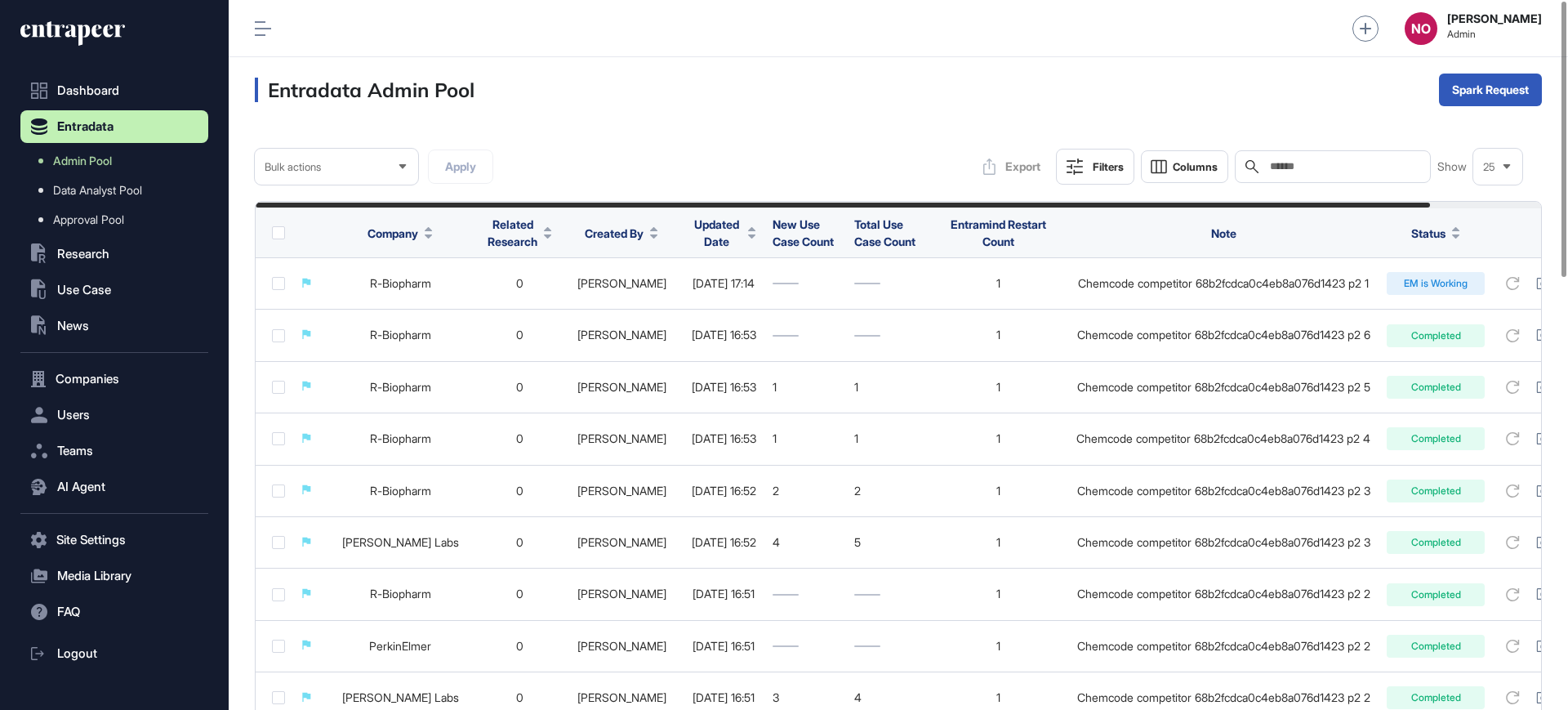
click at [1318, 161] on input "text" at bounding box center [1344, 167] width 152 height 13
paste input "**********"
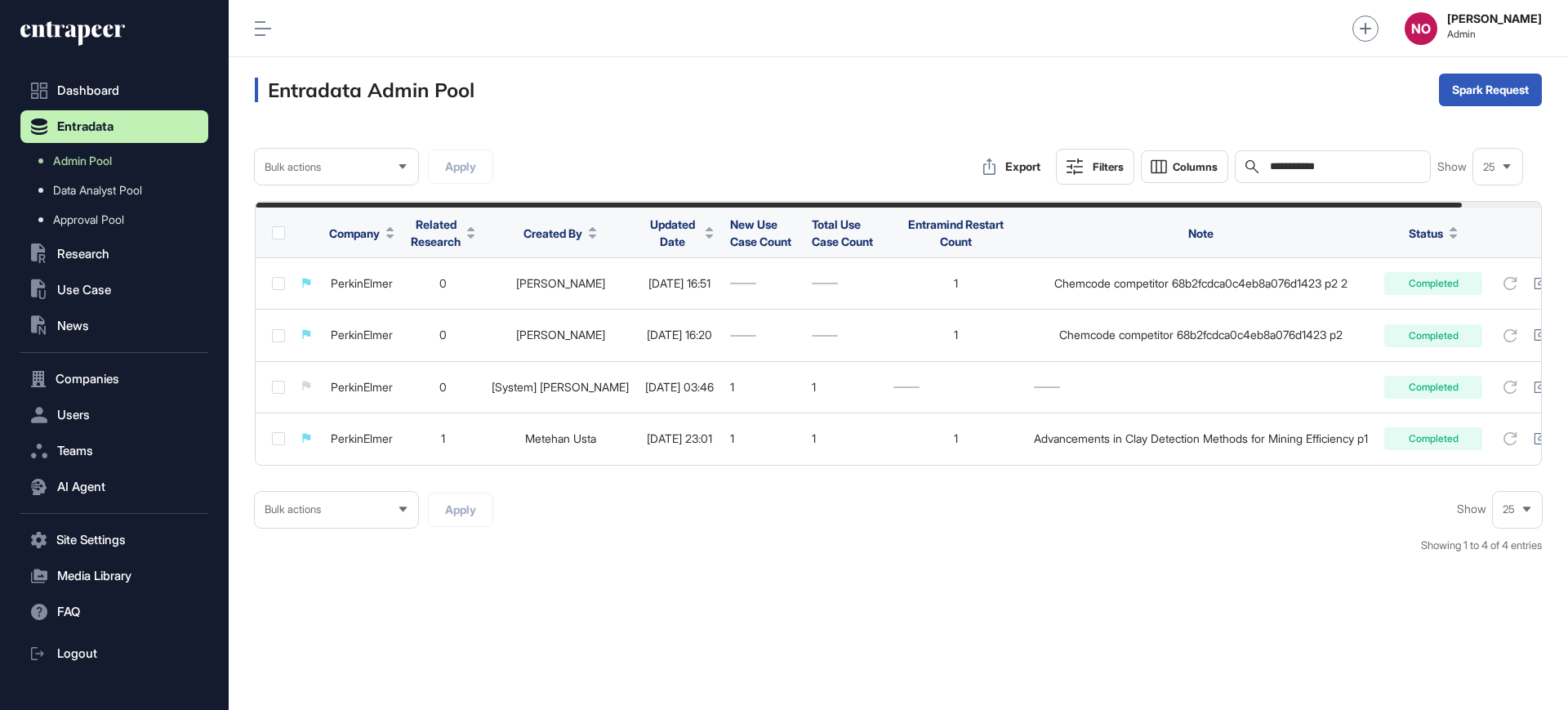
type input "**********"
click at [1331, 164] on input "**********" at bounding box center [1344, 167] width 152 height 13
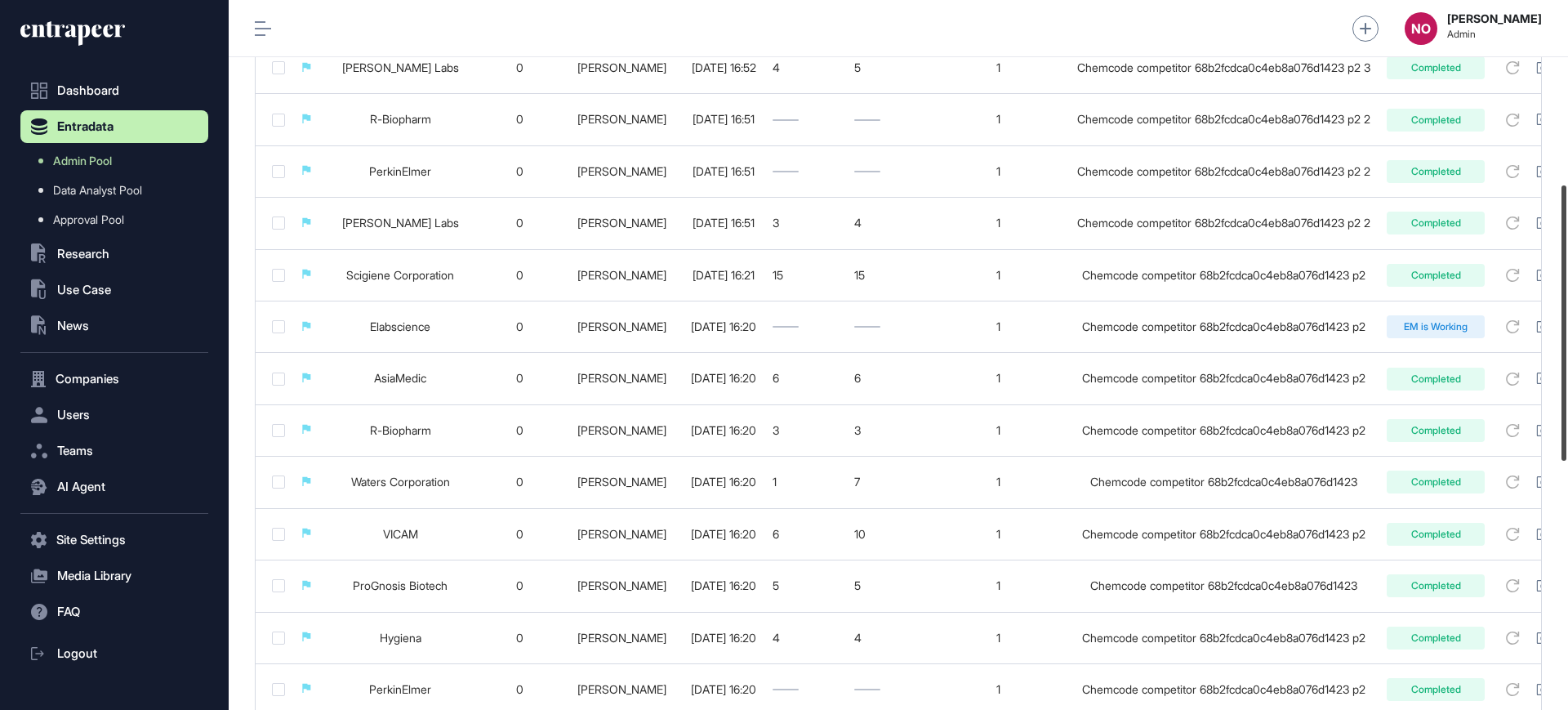
scroll to position [482, 0]
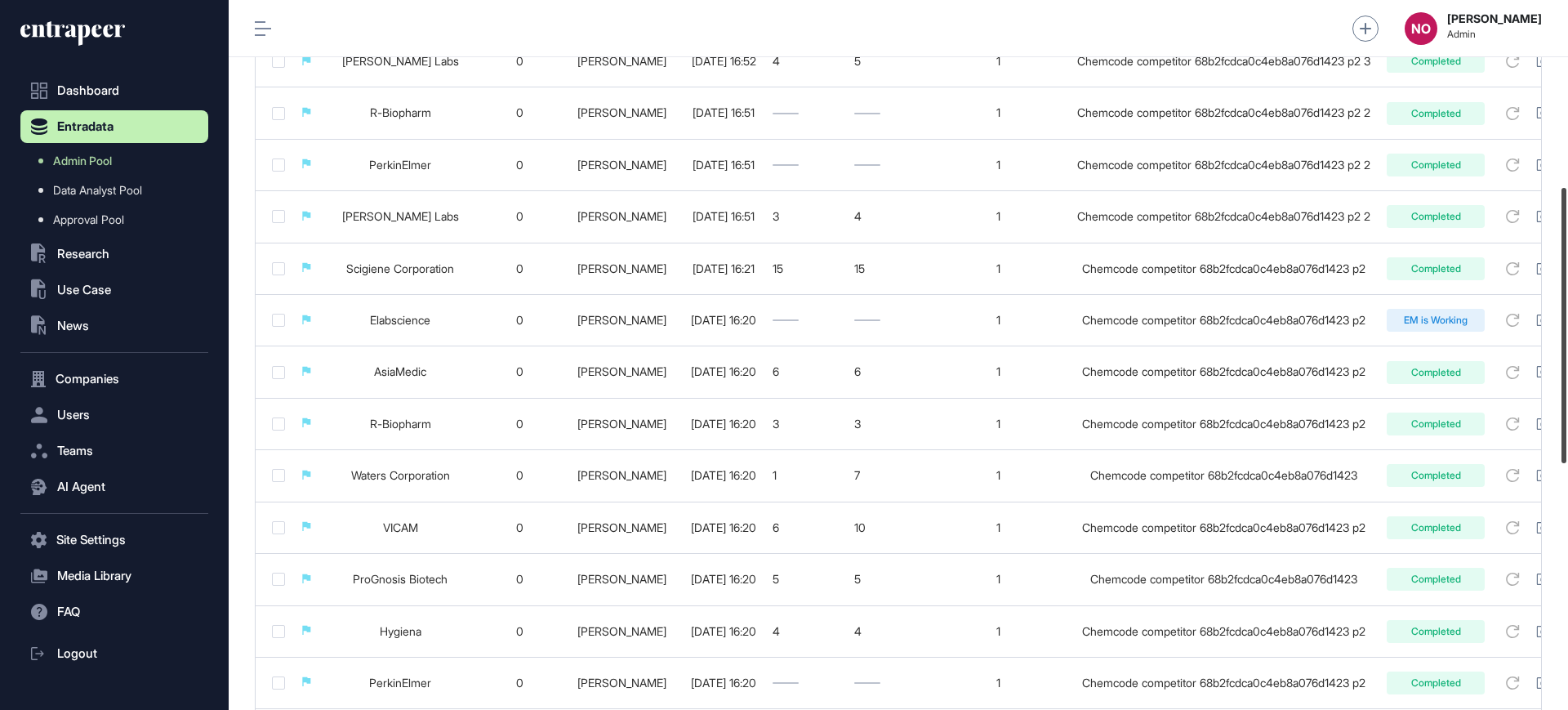
drag, startPoint x: 1567, startPoint y: 226, endPoint x: 1567, endPoint y: 412, distance: 186.0
click at [1566, 412] on div at bounding box center [1563, 326] width 5 height 275
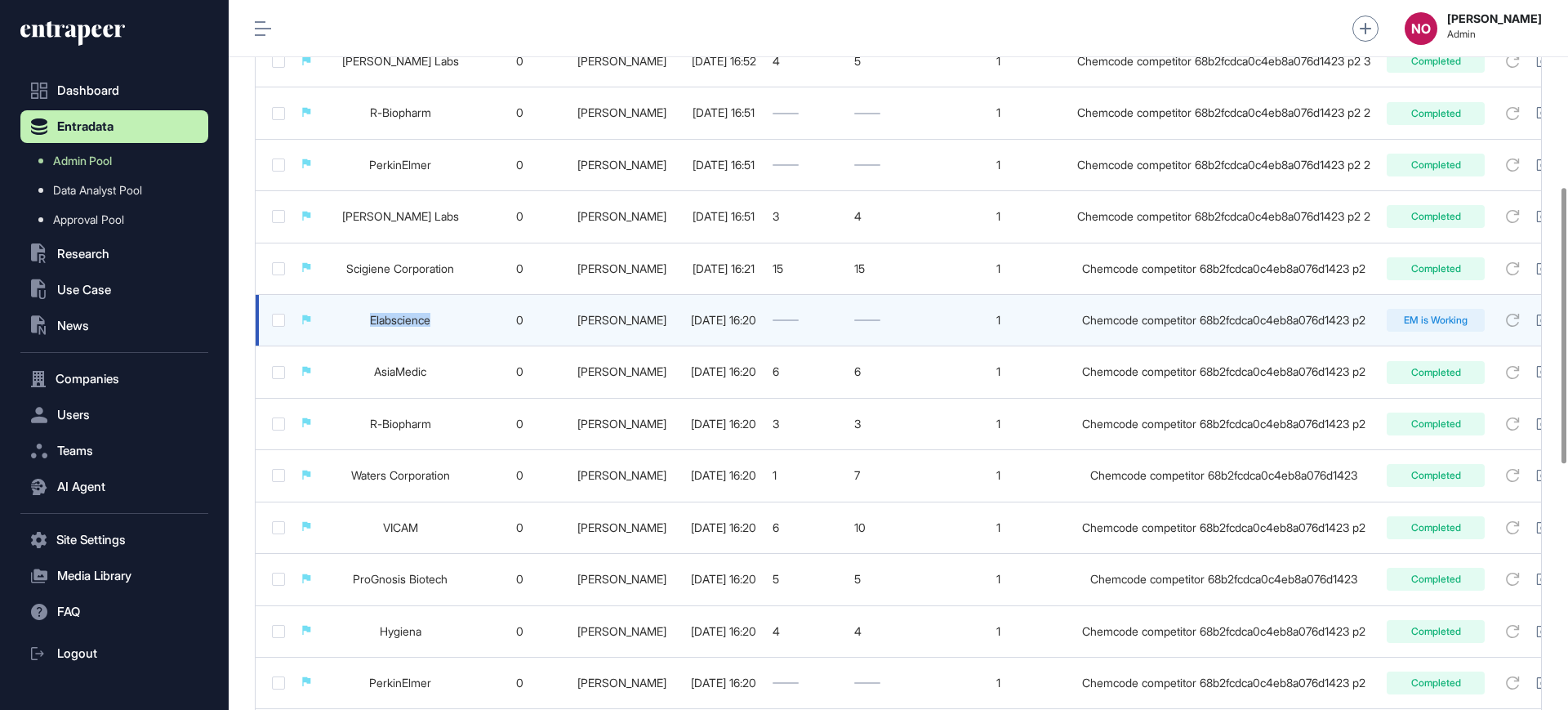
drag, startPoint x: 367, startPoint y: 319, endPoint x: 460, endPoint y: 330, distance: 93.6
click at [460, 330] on td "Elabscience" at bounding box center [400, 321] width 159 height 52
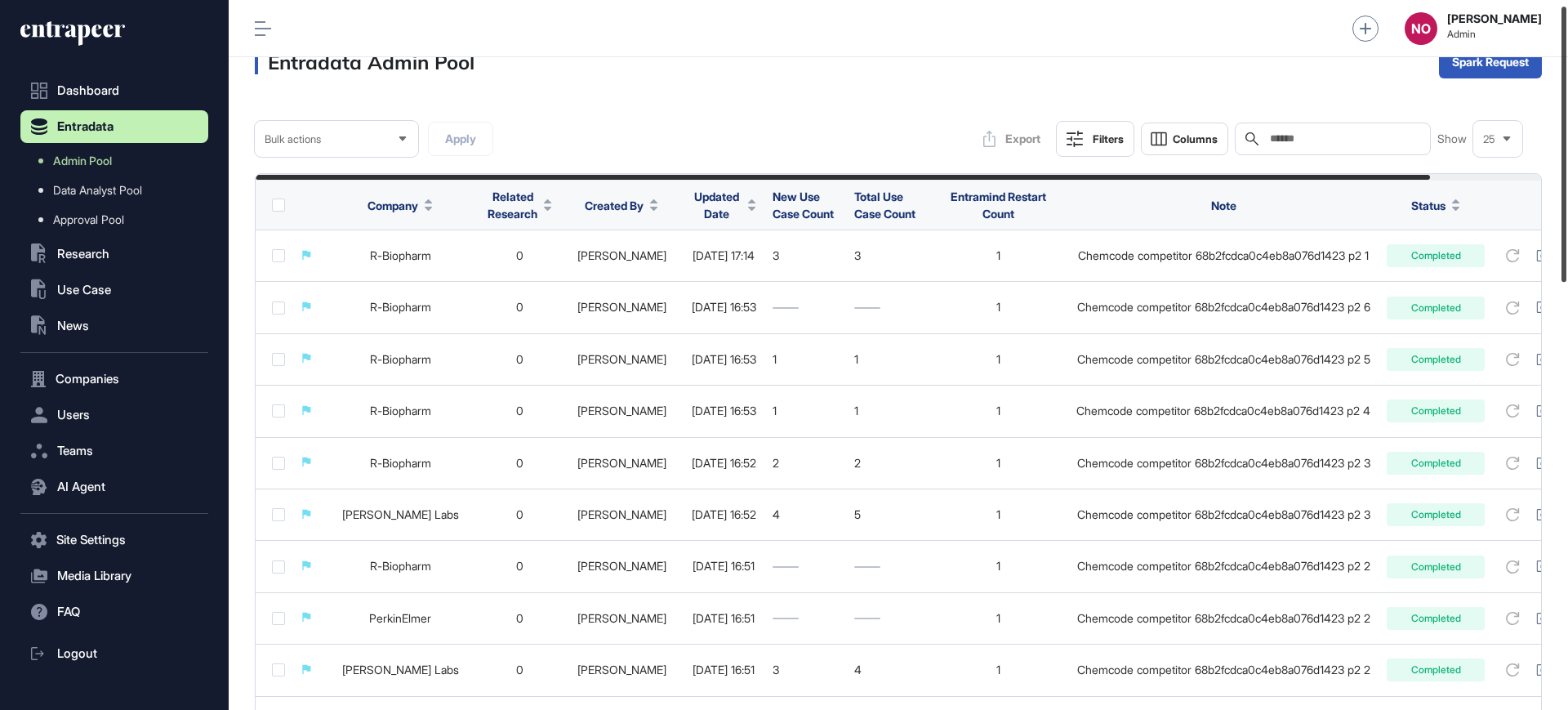
scroll to position [7, 0]
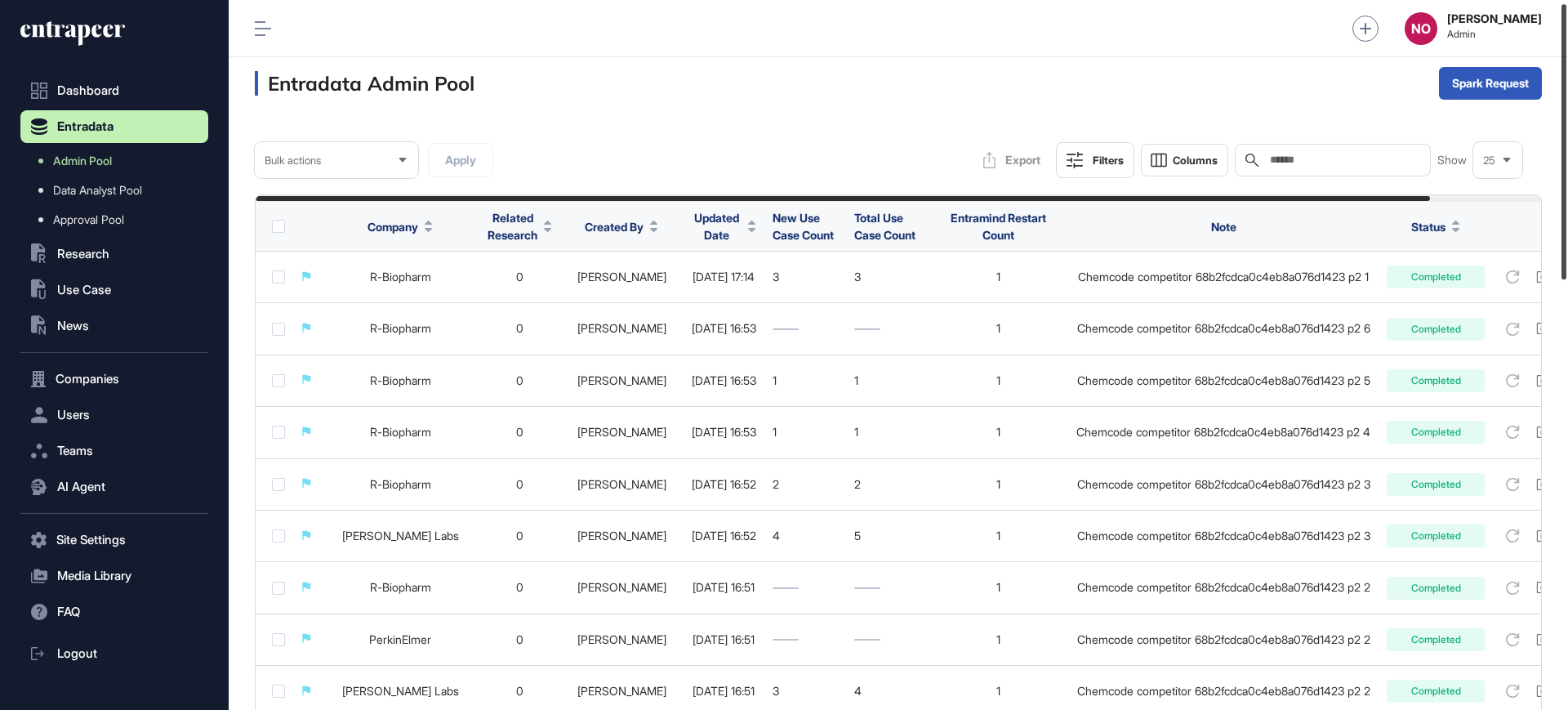
drag, startPoint x: 1567, startPoint y: 346, endPoint x: 1562, endPoint y: 162, distance: 184.1
click at [1562, 162] on div at bounding box center [1563, 141] width 5 height 275
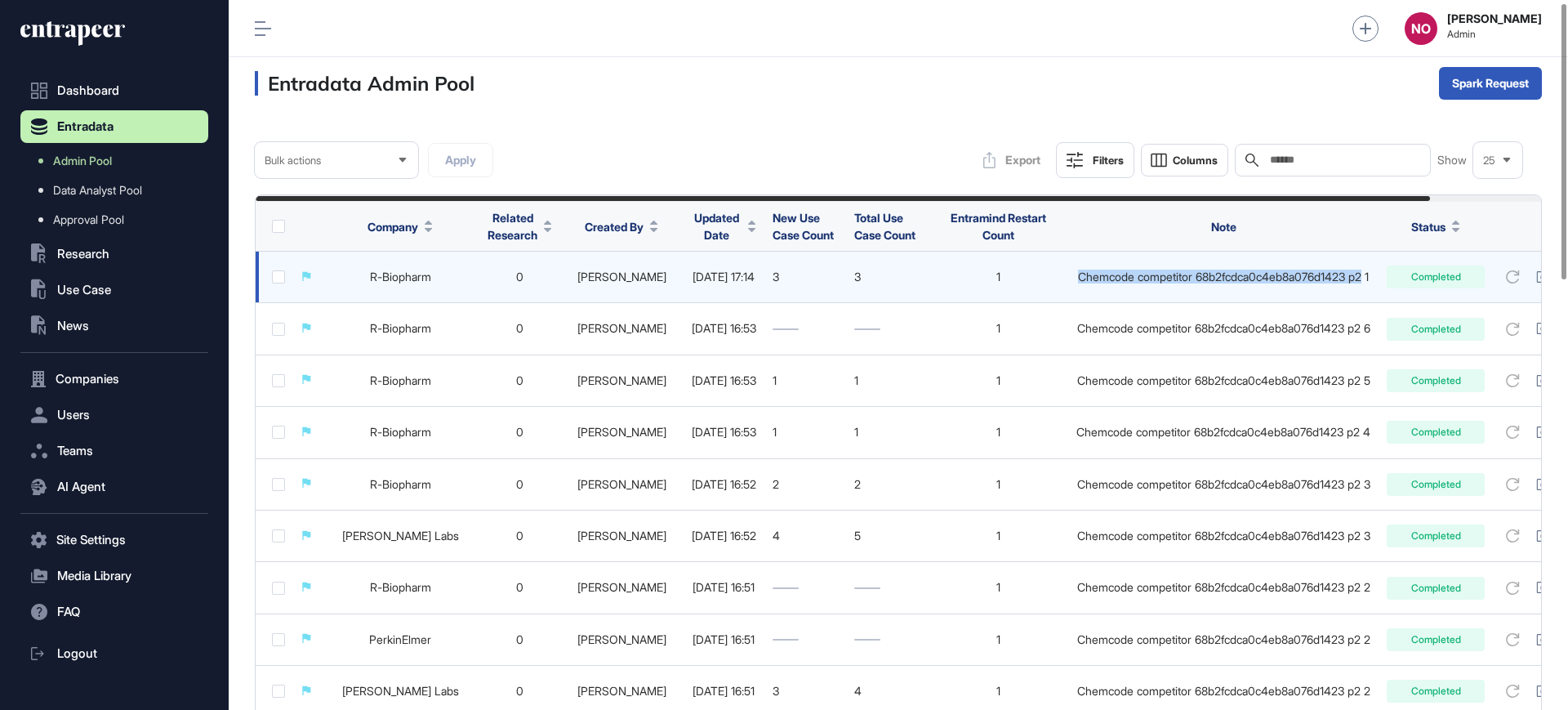
drag, startPoint x: 1123, startPoint y: 279, endPoint x: 1421, endPoint y: 277, distance: 298.0
click at [1370, 277] on div "Chemcode competitor 68b2fcdca0c4eb8a076d1423 p2 1" at bounding box center [1223, 277] width 294 height 13
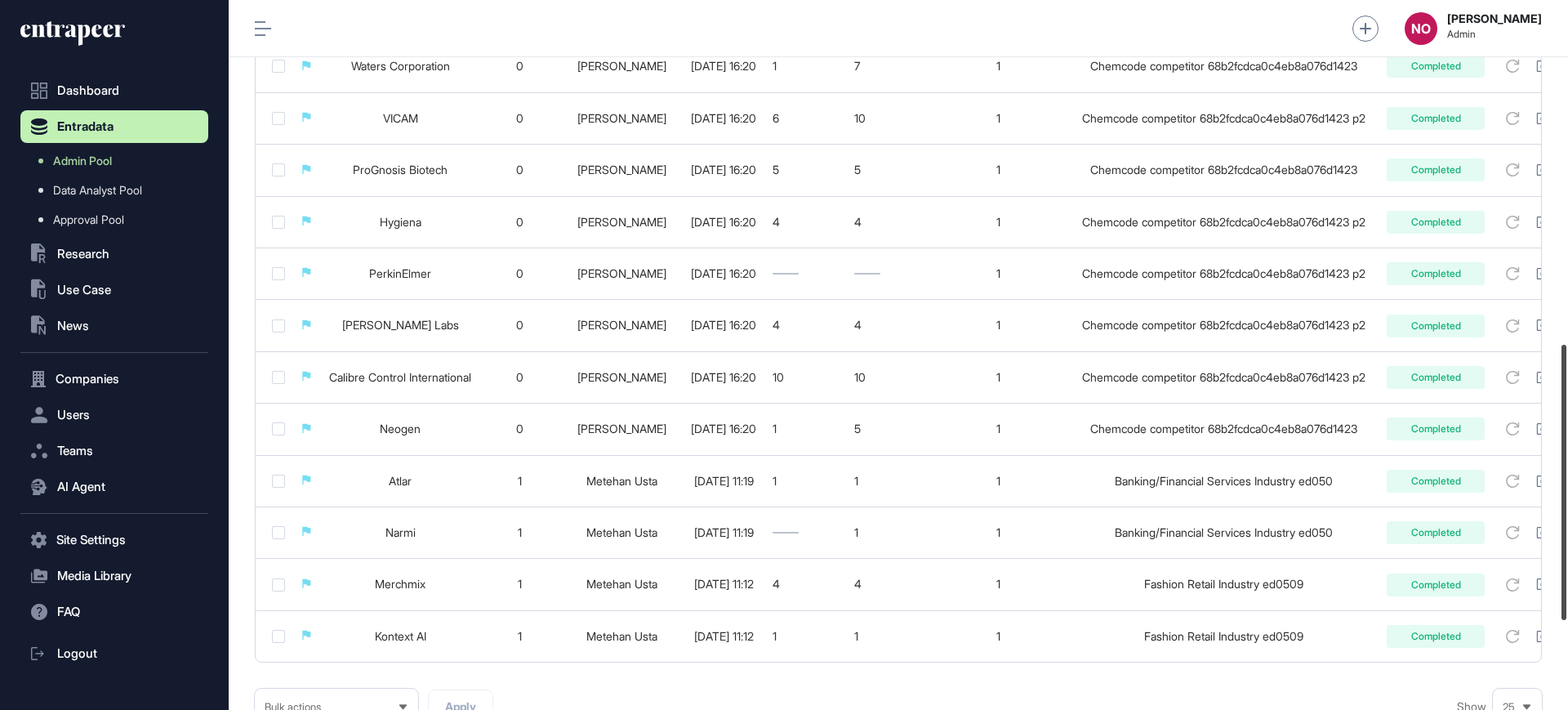
scroll to position [886, 0]
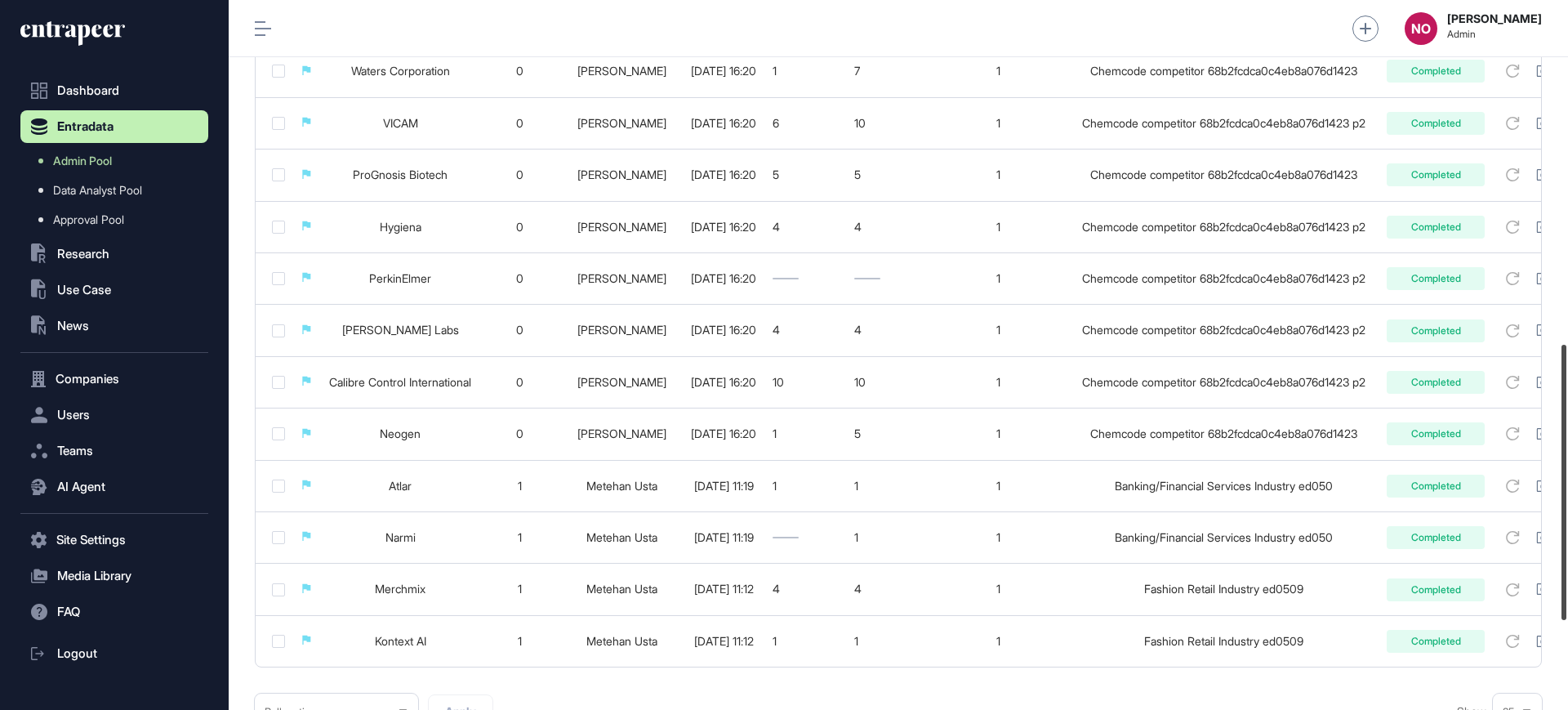
drag, startPoint x: 1567, startPoint y: 217, endPoint x: 1567, endPoint y: 557, distance: 340.0
click at [1566, 557] on div at bounding box center [1563, 483] width 5 height 275
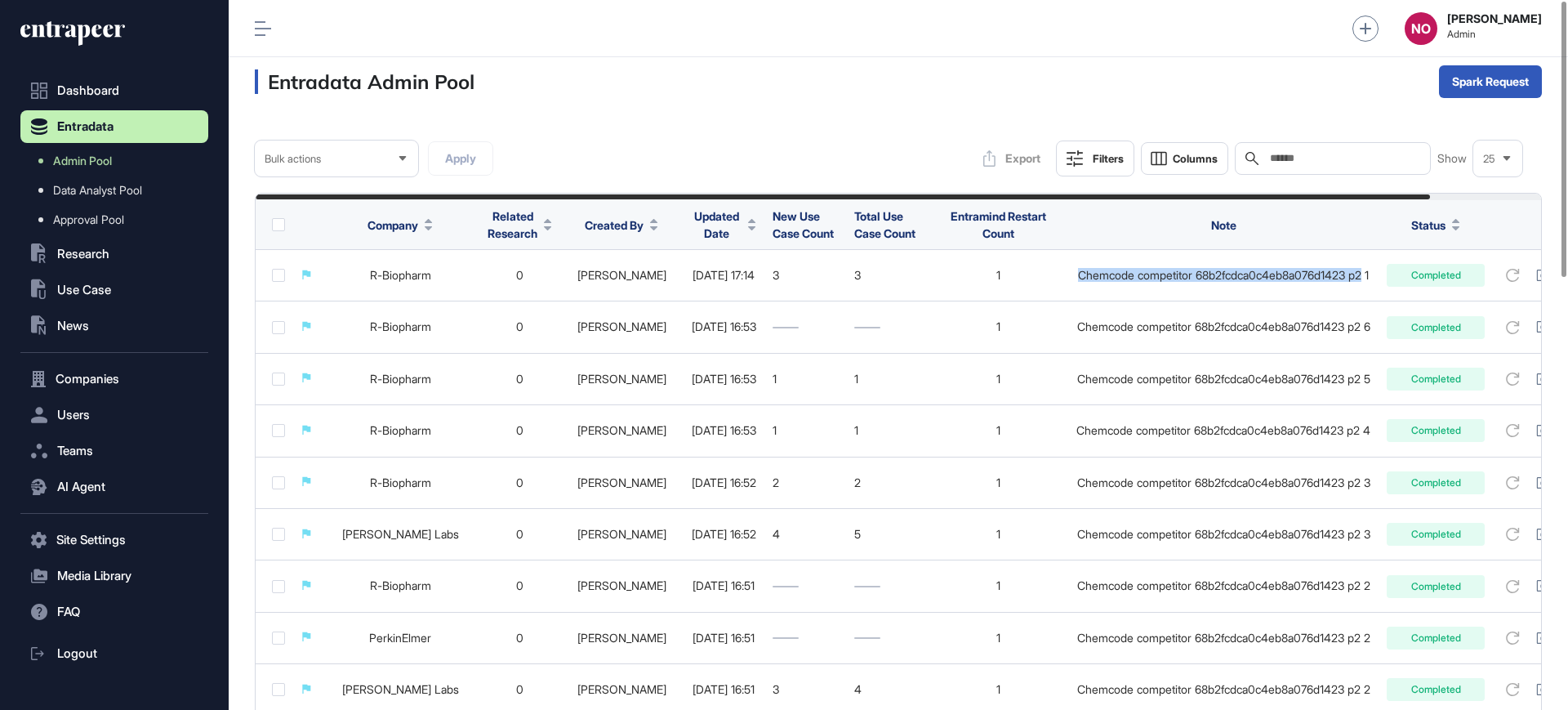
scroll to position [0, 0]
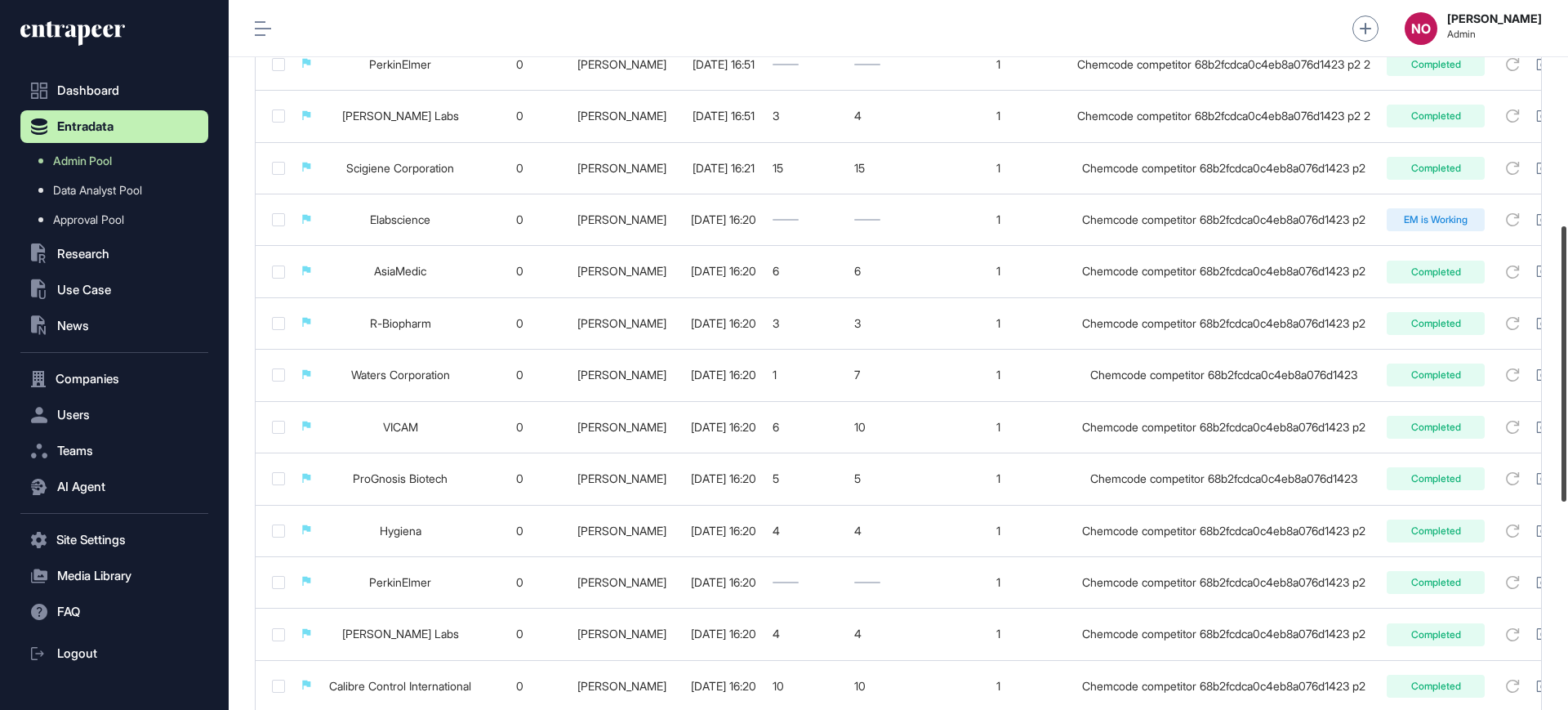
scroll to position [576, 0]
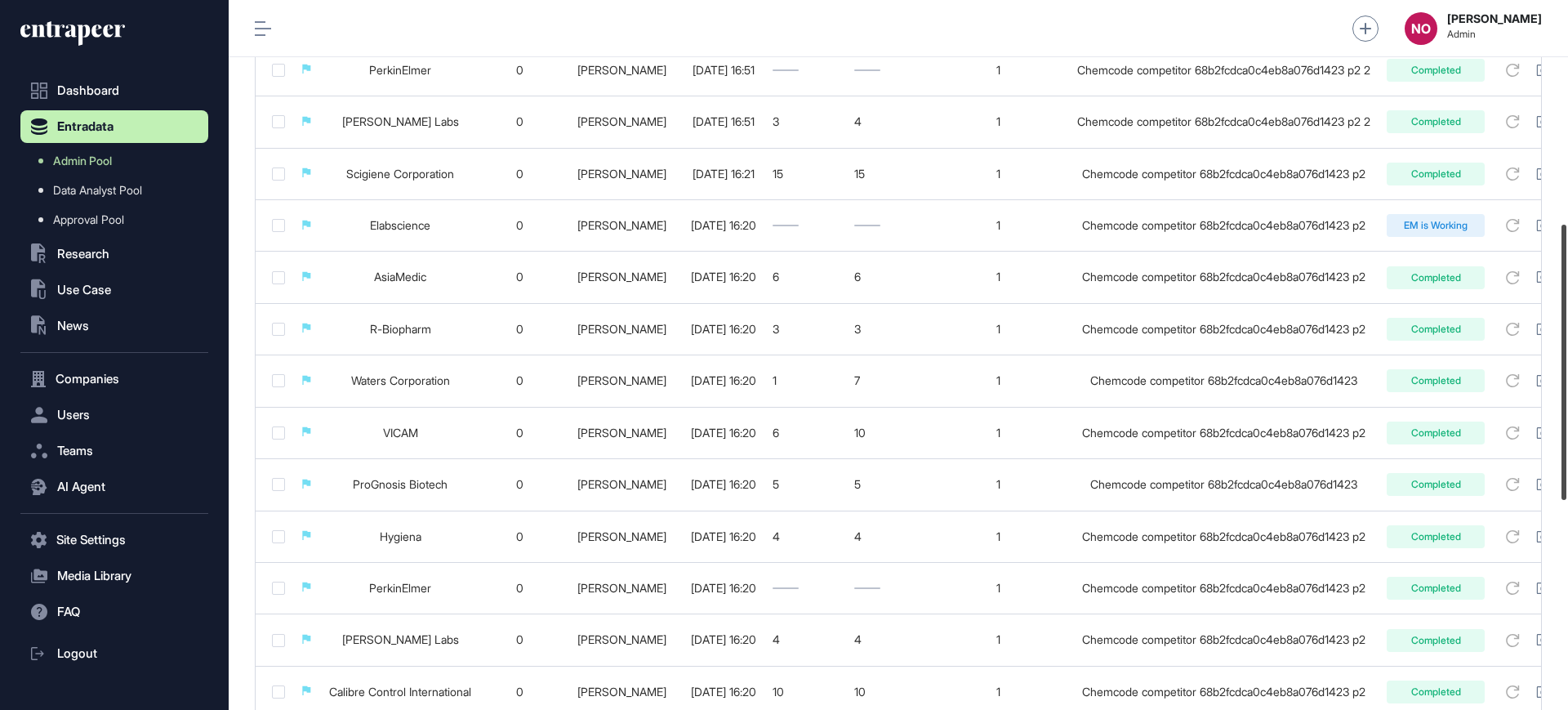
drag, startPoint x: 1567, startPoint y: 205, endPoint x: 1567, endPoint y: 429, distance: 224.0
click at [1566, 429] on div at bounding box center [1563, 362] width 5 height 275
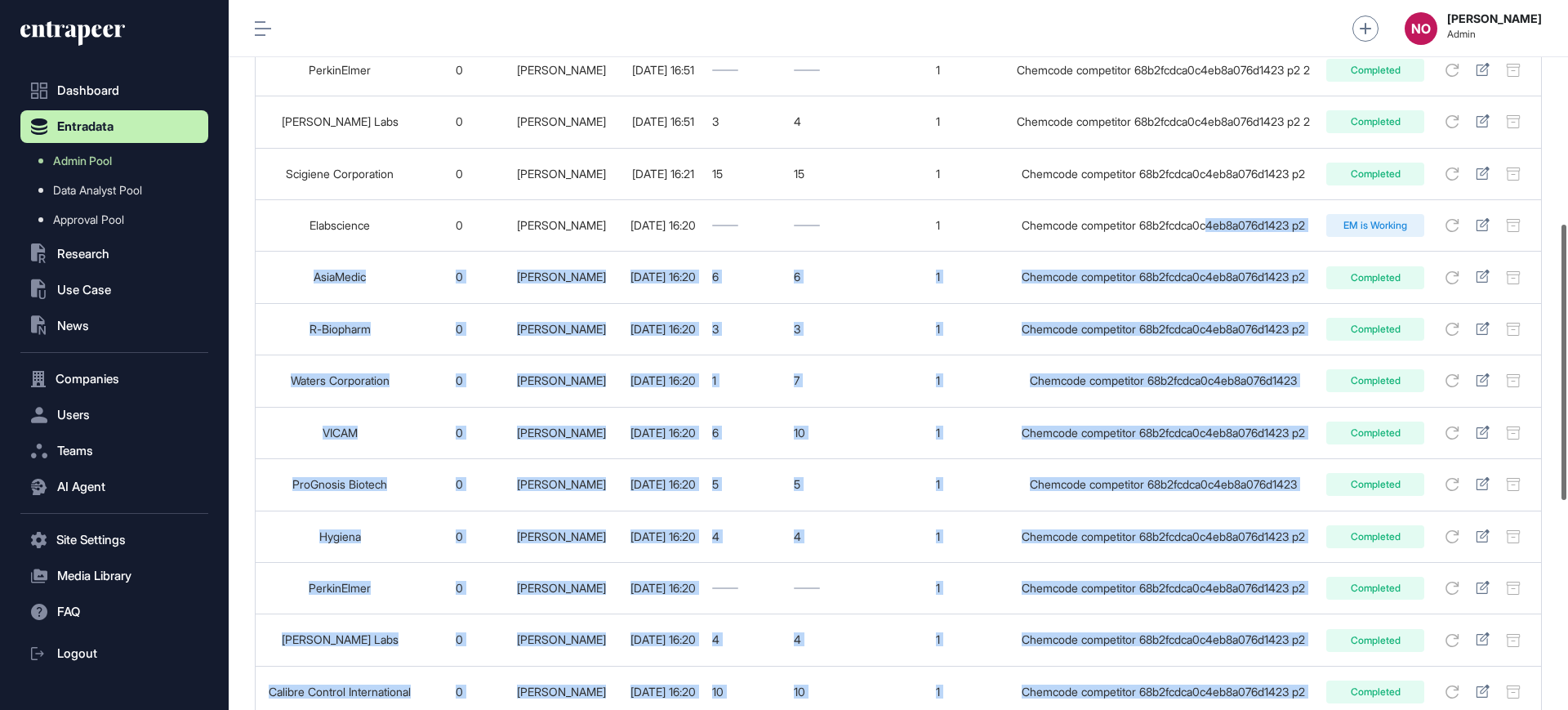
drag, startPoint x: 1321, startPoint y: 230, endPoint x: 1567, endPoint y: 235, distance: 246.1
click at [1567, 235] on div "Admin Dashboard Dashboard Profile My Content Request More Data NO [PERSON_NAME]…" at bounding box center [898, 355] width 1339 height 710
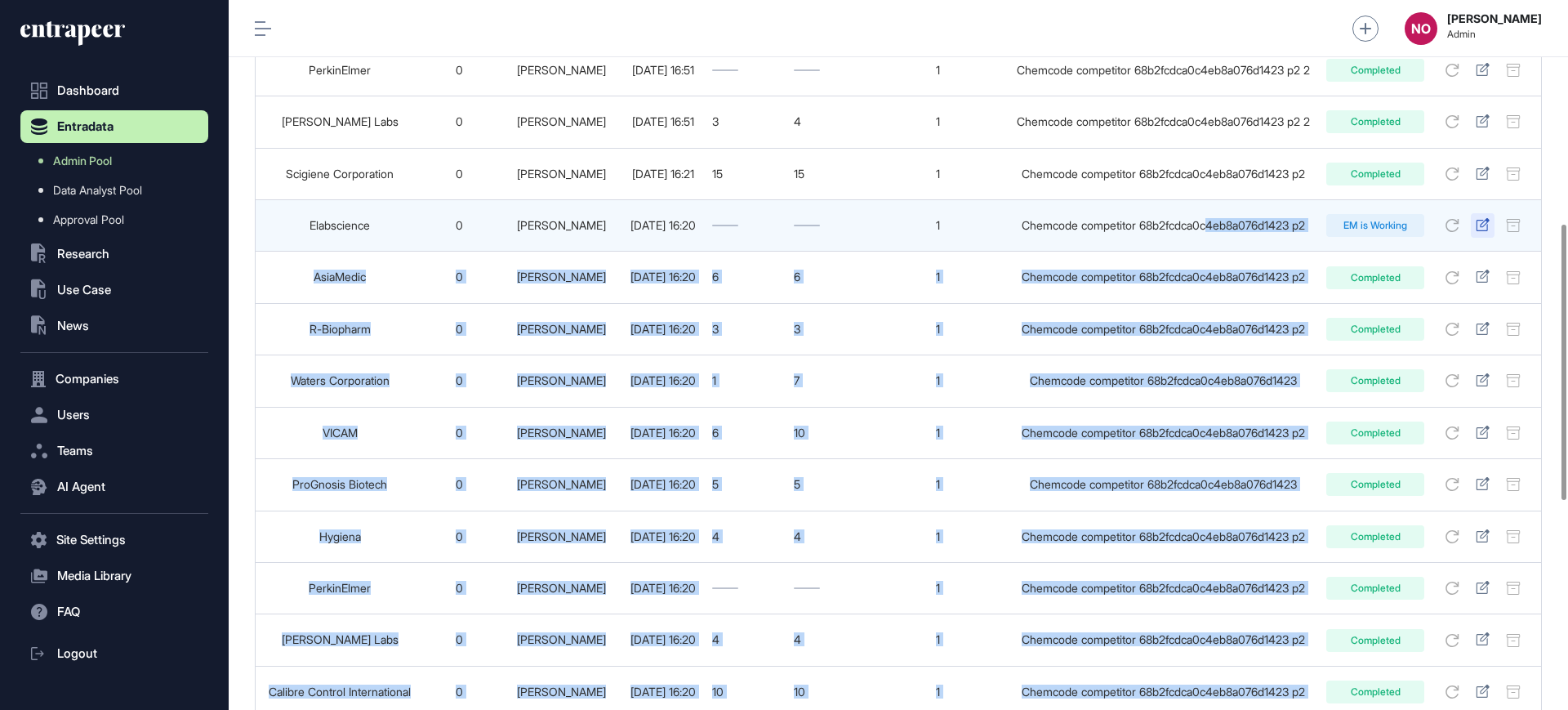
click at [1487, 228] on icon at bounding box center [1482, 225] width 13 height 13
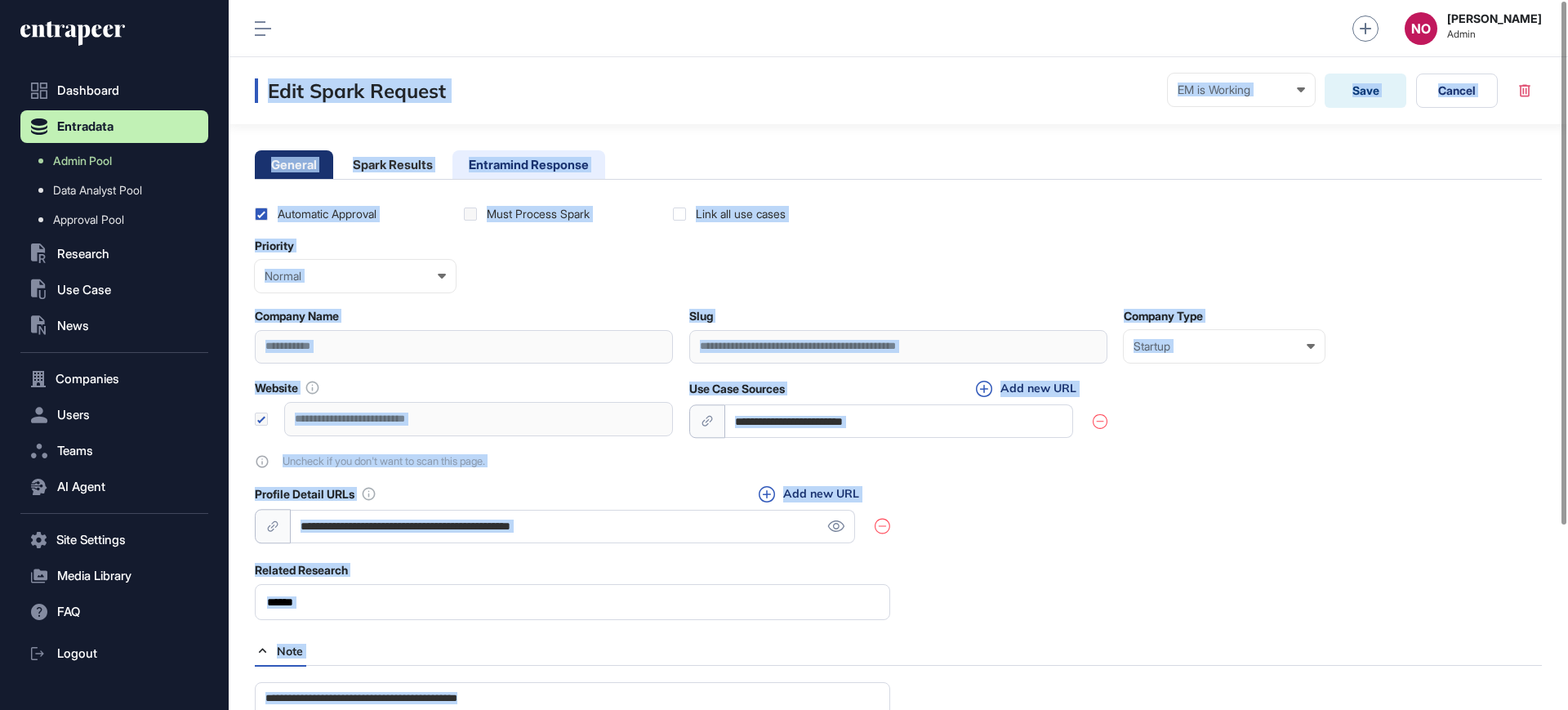
click at [562, 170] on li "Entramind Response" at bounding box center [529, 164] width 153 height 29
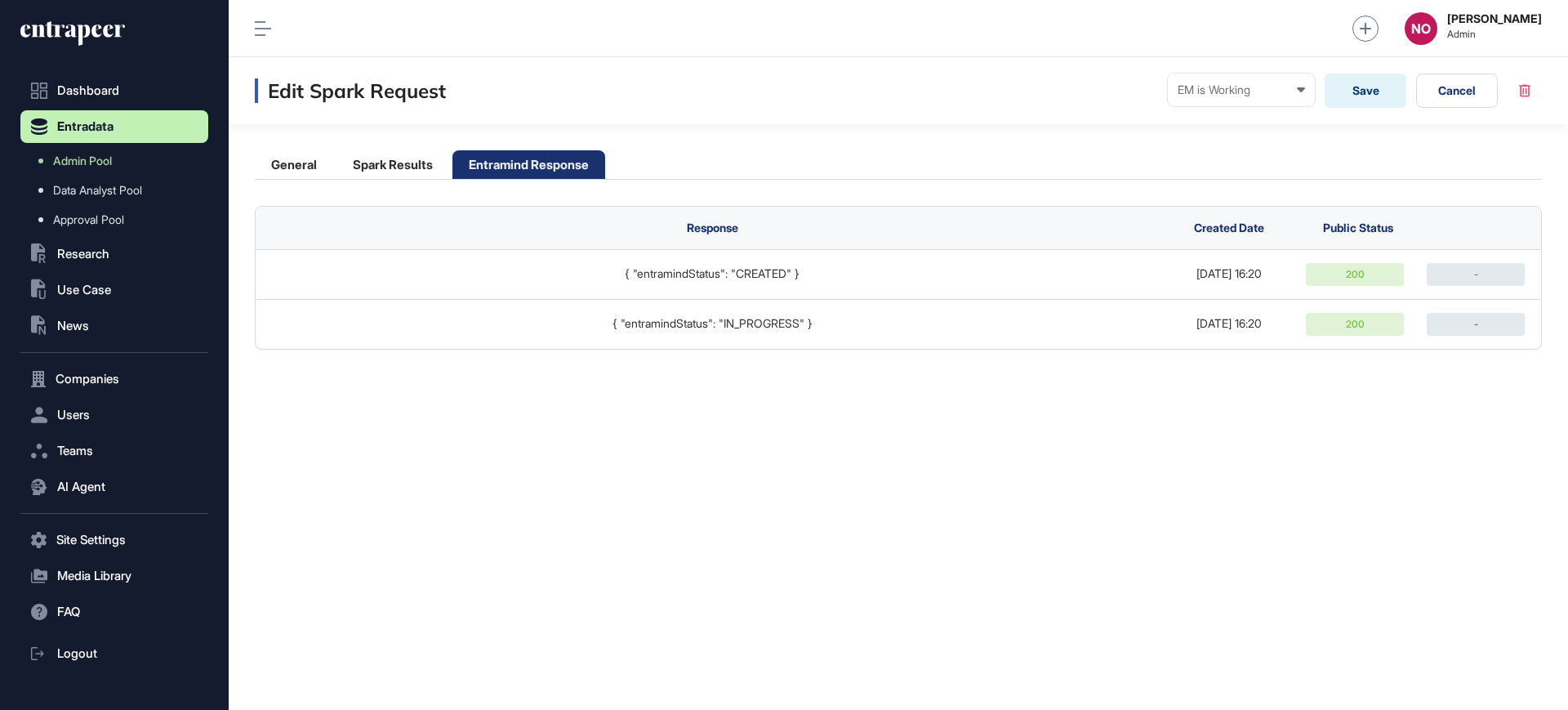
click at [748, 122] on div "Edit Spark Request EM is Working Ready In progress Completed EM is Working EM i…" at bounding box center [898, 91] width 1339 height 67
click at [280, 164] on li "General" at bounding box center [294, 164] width 78 height 29
